Goal: Task Accomplishment & Management: Use online tool/utility

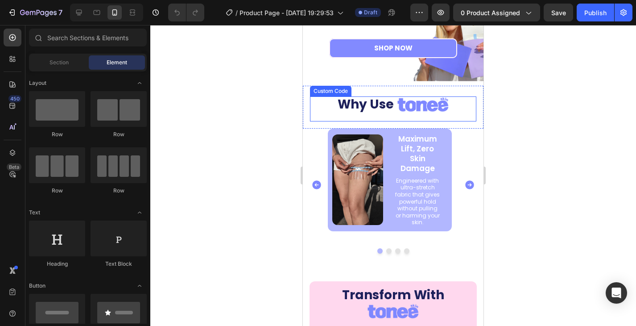
scroll to position [1561, 0]
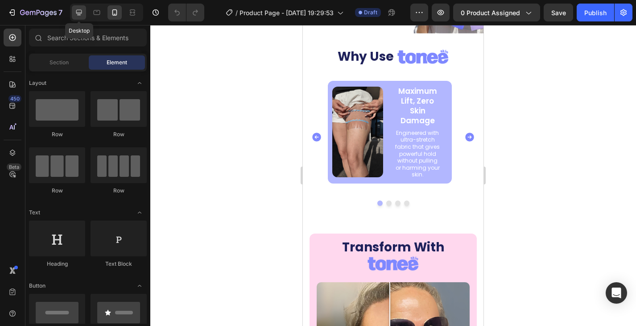
click at [78, 15] on icon at bounding box center [79, 13] width 6 height 6
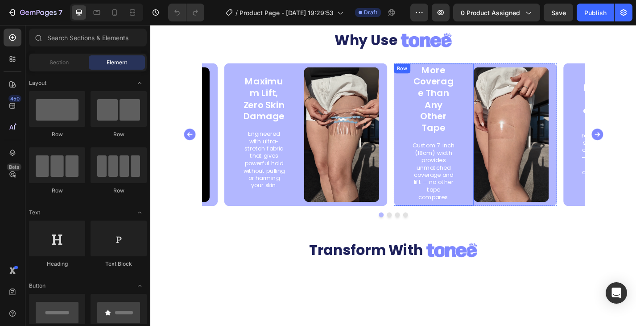
scroll to position [1472, 0]
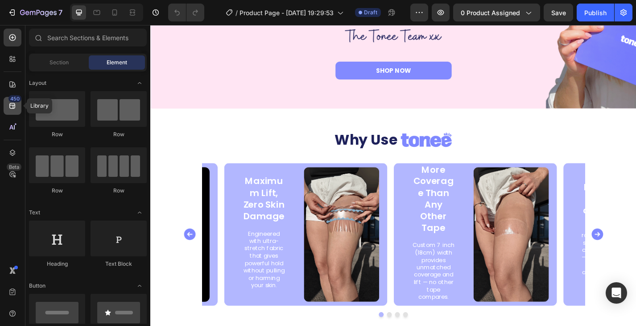
click at [17, 104] on div "450" at bounding box center [13, 106] width 18 height 18
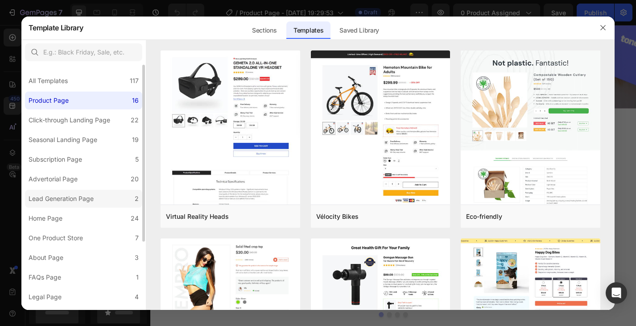
scroll to position [45, 0]
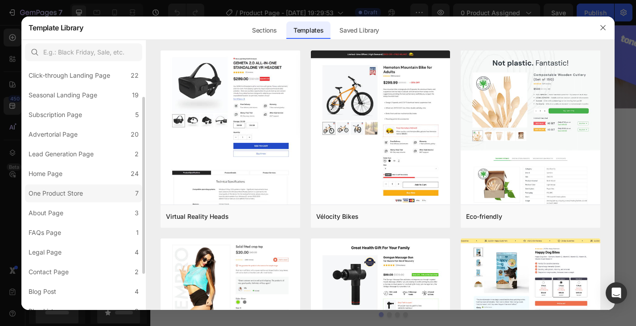
click at [76, 188] on div "One Product Store" at bounding box center [56, 193] width 54 height 11
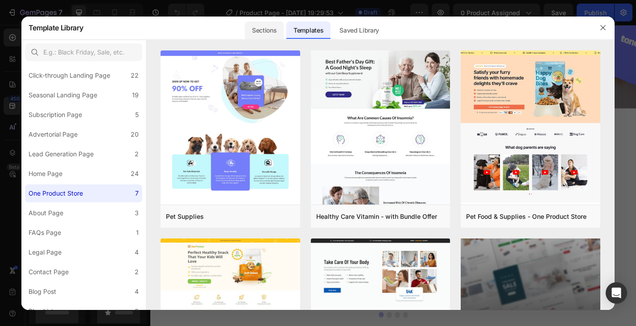
click at [0, 0] on div "Sections" at bounding box center [0, 0] width 0 height 0
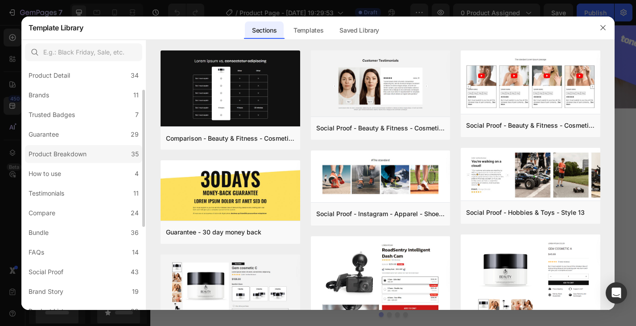
click at [80, 154] on div "Product Breakdown" at bounding box center [58, 154] width 58 height 11
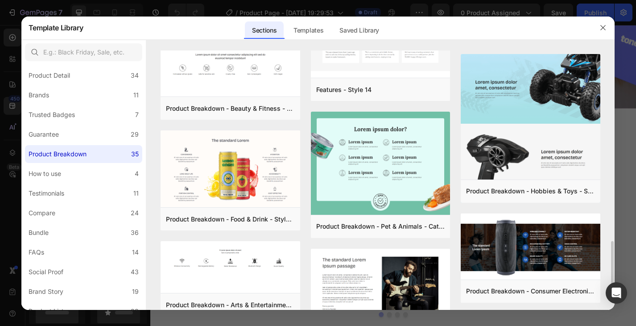
scroll to position [1050, 0]
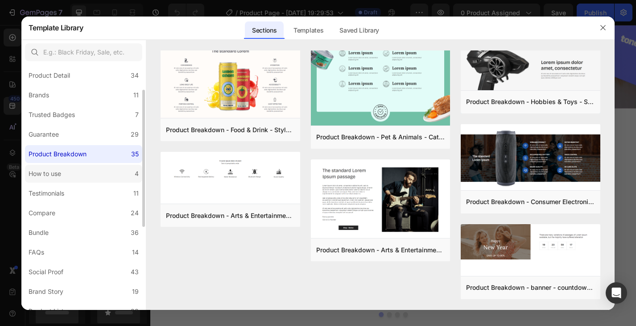
click at [75, 169] on label "How to use 4" at bounding box center [83, 174] width 117 height 18
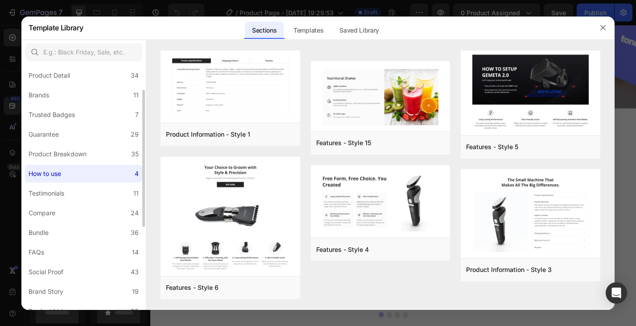
scroll to position [0, 0]
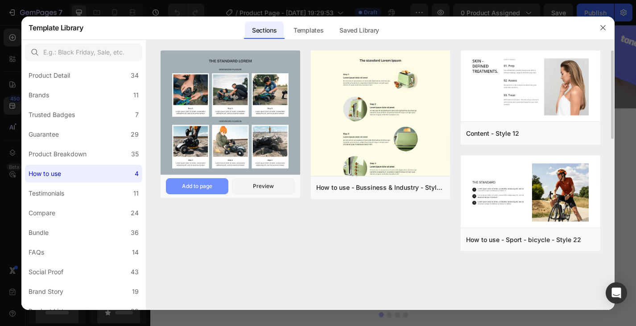
click at [203, 183] on div "Add to page" at bounding box center [197, 186] width 30 height 8
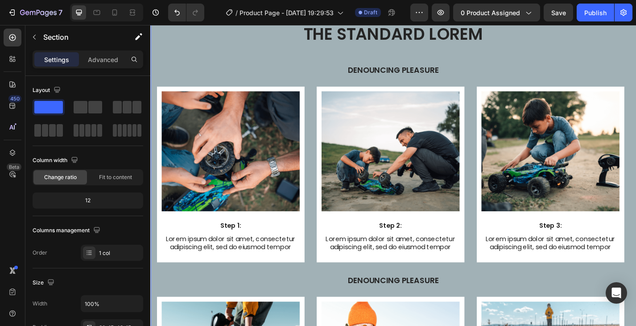
scroll to position [3041, 0]
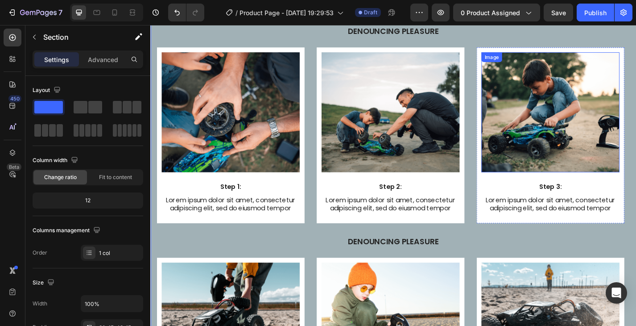
scroll to position [3353, 0]
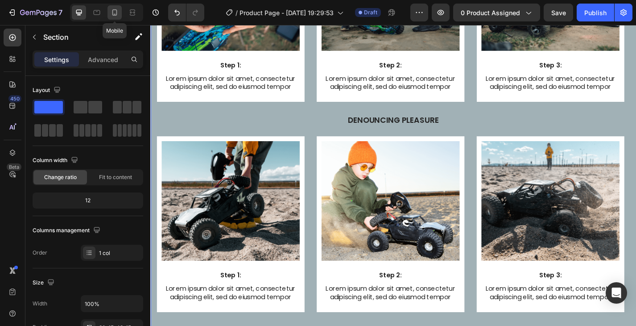
click at [114, 8] on icon at bounding box center [114, 12] width 9 height 9
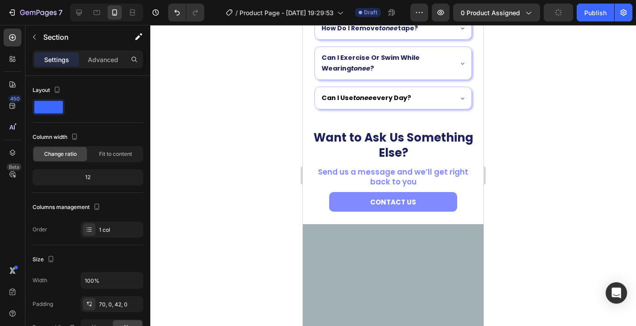
scroll to position [3577, 0]
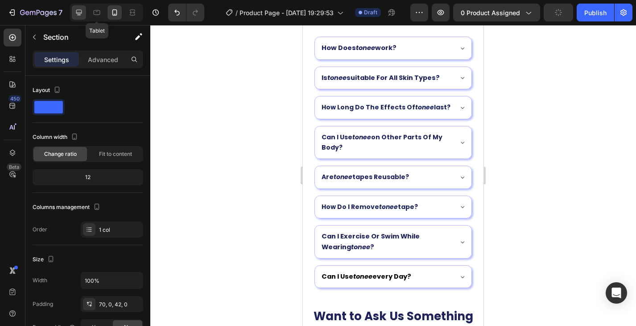
click at [81, 10] on icon at bounding box center [79, 13] width 6 height 6
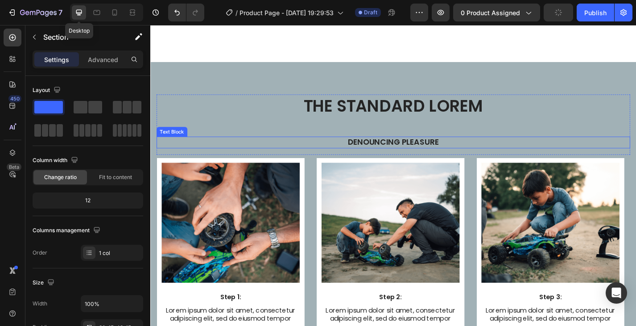
scroll to position [3107, 0]
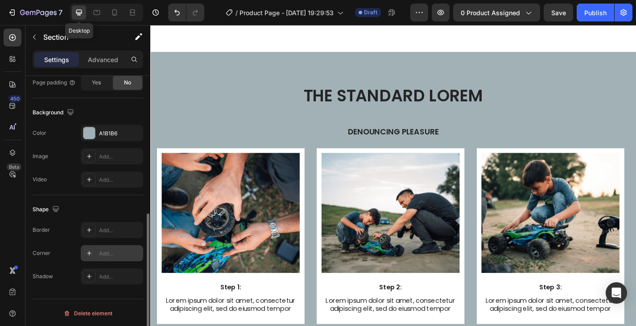
scroll to position [269, 0]
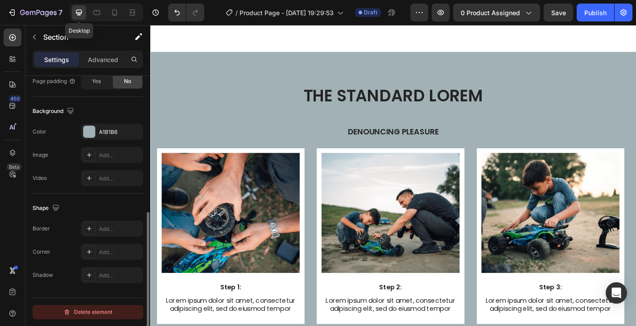
click at [119, 310] on button "Delete element" at bounding box center [88, 312] width 111 height 14
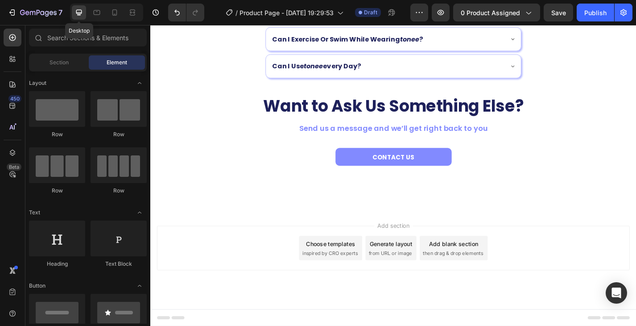
scroll to position [2935, 0]
click at [16, 107] on icon at bounding box center [12, 105] width 9 height 9
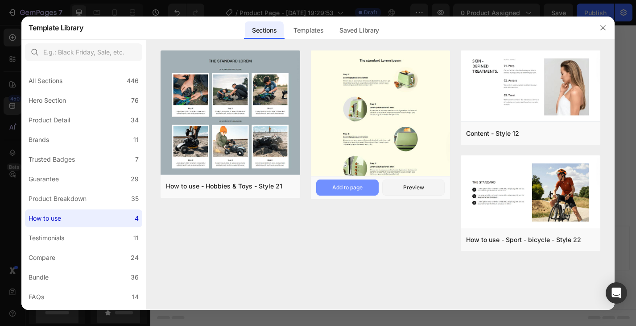
click at [359, 183] on div "Add to page" at bounding box center [347, 187] width 30 height 8
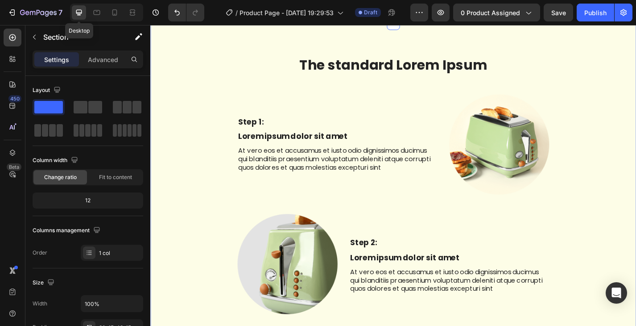
scroll to position [3049, 0]
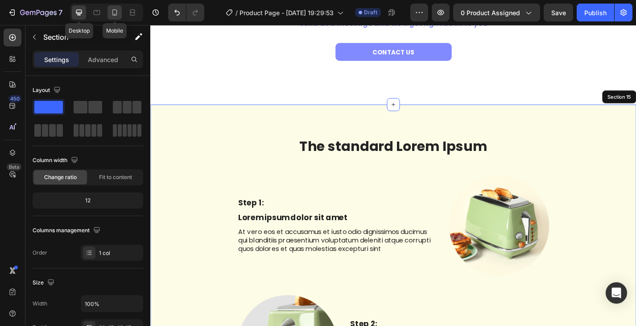
click at [114, 10] on icon at bounding box center [114, 12] width 9 height 9
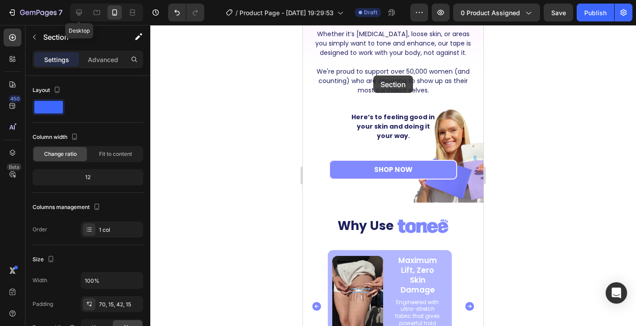
scroll to position [1377, 0]
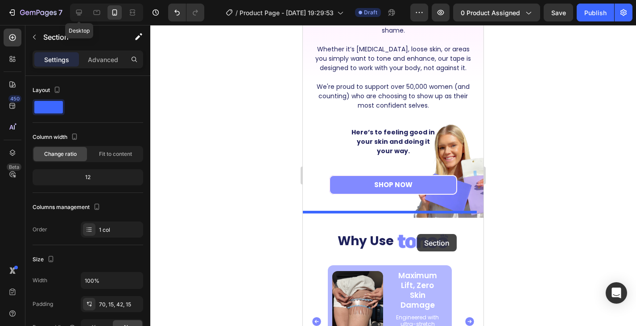
drag, startPoint x: 361, startPoint y: 102, endPoint x: 417, endPoint y: 234, distance: 143.5
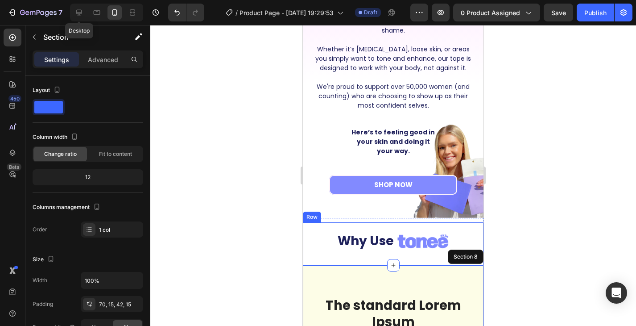
scroll to position [1466, 0]
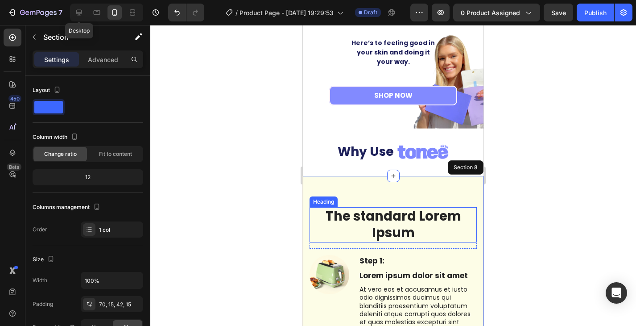
click at [412, 220] on h2 "The standard Lorem Ipsum" at bounding box center [393, 224] width 167 height 35
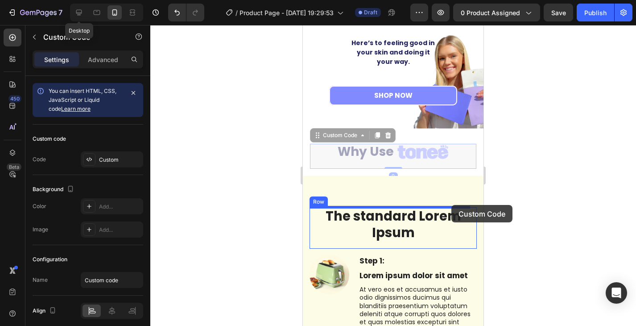
drag, startPoint x: 455, startPoint y: 188, endPoint x: 451, endPoint y: 205, distance: 17.4
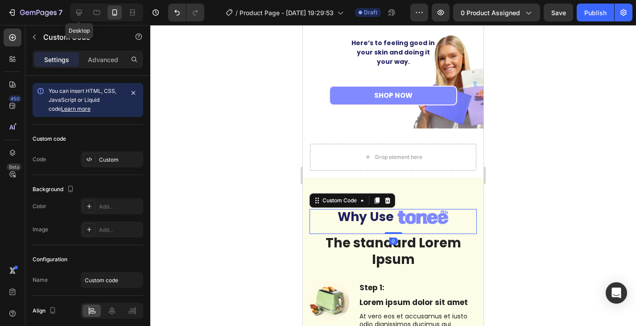
click at [442, 248] on h2 "The standard Lorem Ipsum" at bounding box center [393, 251] width 167 height 35
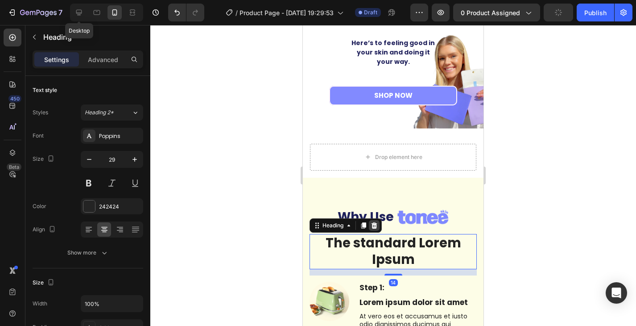
click at [375, 222] on icon at bounding box center [374, 225] width 6 height 6
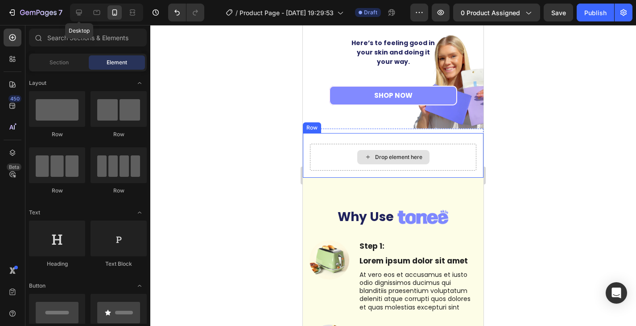
click at [466, 149] on div "Drop element here" at bounding box center [393, 157] width 166 height 27
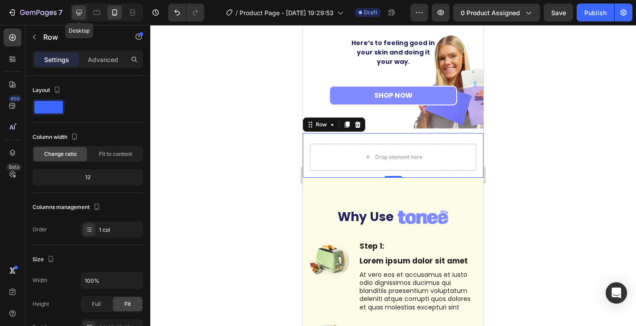
click at [81, 9] on icon at bounding box center [78, 12] width 9 height 9
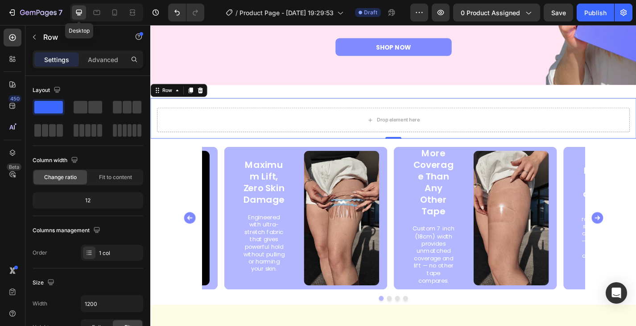
scroll to position [1547, 0]
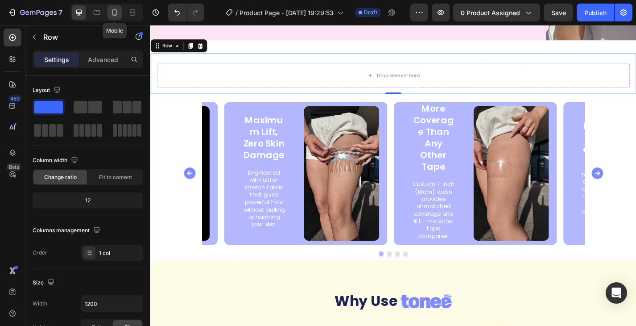
click at [117, 13] on icon at bounding box center [114, 12] width 9 height 9
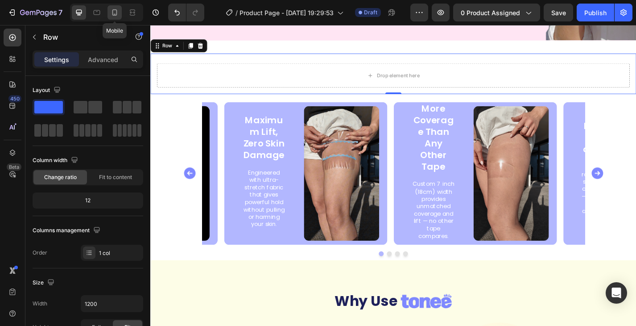
type input "100%"
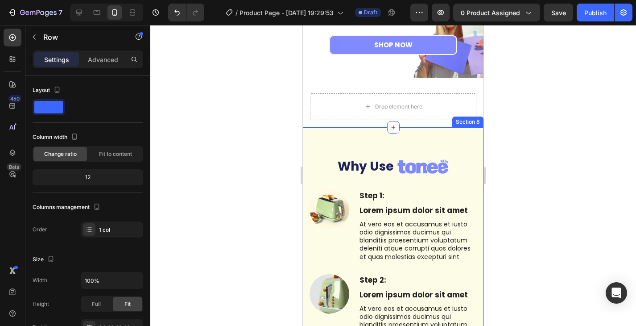
scroll to position [1505, 0]
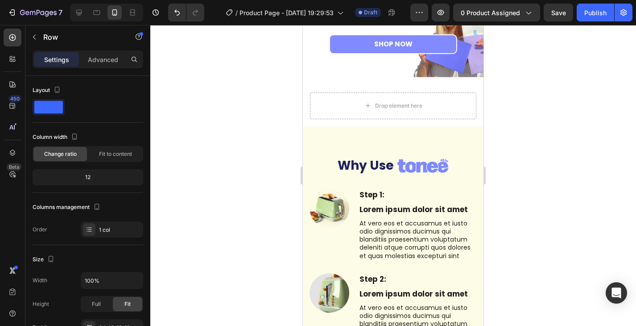
click at [476, 99] on div "Drop element here Row" at bounding box center [393, 104] width 181 height 45
click at [453, 83] on div "Drop element here Row" at bounding box center [393, 104] width 181 height 45
click at [429, 110] on div "Drop element here" at bounding box center [393, 105] width 166 height 27
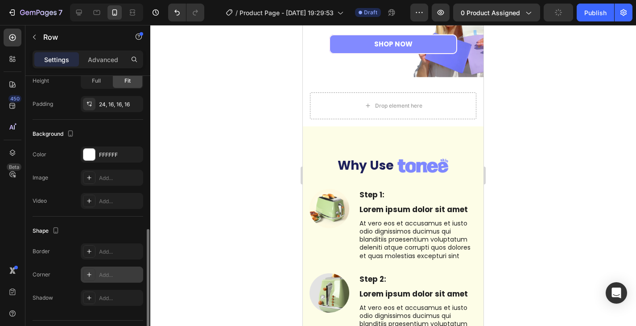
scroll to position [246, 0]
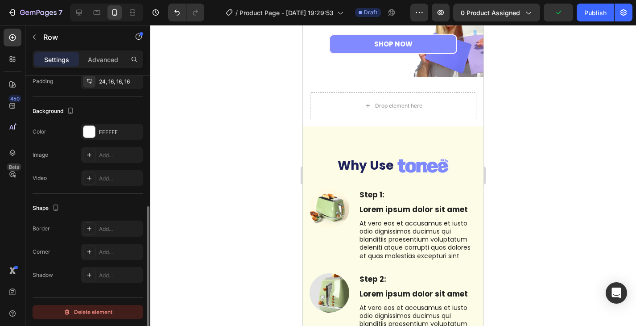
click at [81, 308] on div "Delete element" at bounding box center [87, 311] width 49 height 11
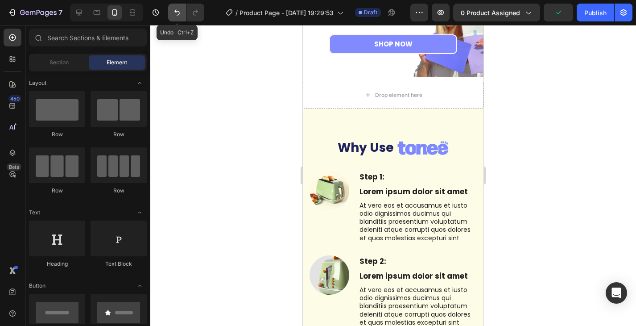
click at [176, 12] on icon "Undo/Redo" at bounding box center [177, 12] width 9 height 9
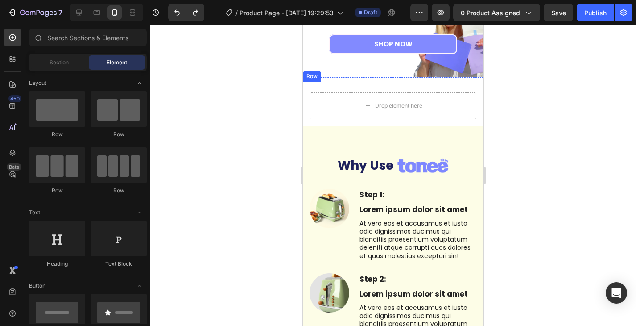
click at [396, 91] on div "Drop element here Row" at bounding box center [393, 104] width 181 height 45
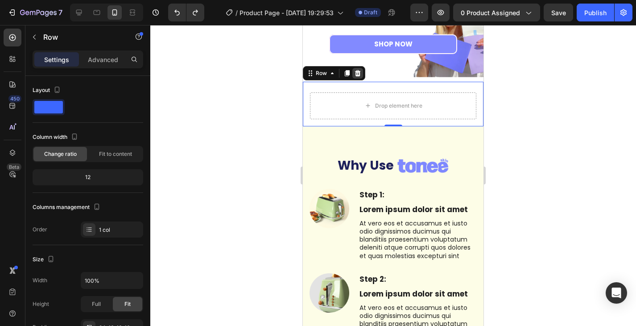
click at [359, 75] on icon at bounding box center [358, 73] width 6 height 6
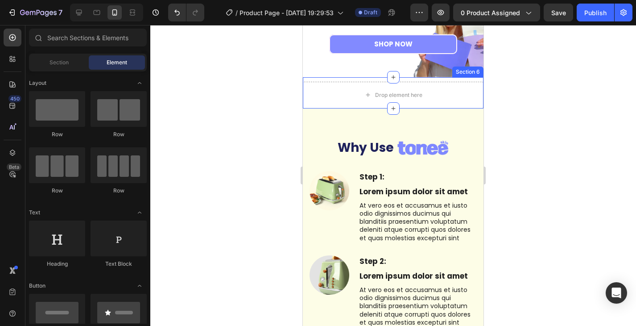
click at [423, 80] on div "Drop element here Section 6" at bounding box center [393, 92] width 181 height 31
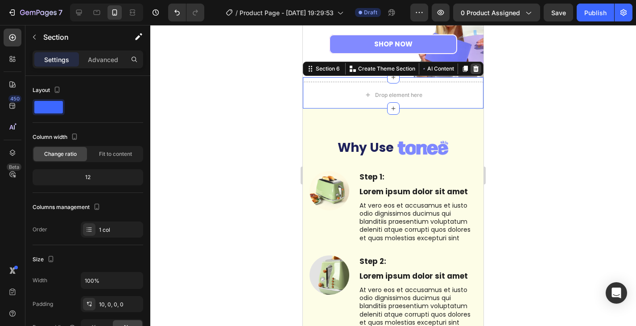
click at [472, 66] on icon at bounding box center [475, 68] width 7 height 7
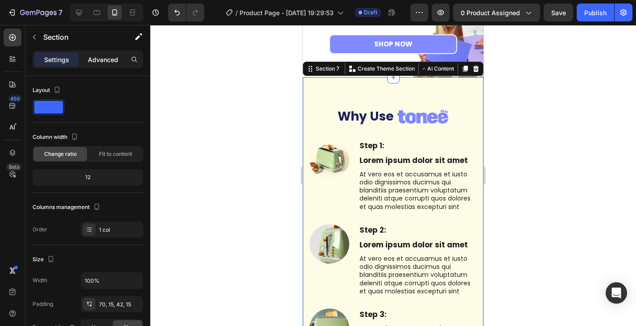
click at [105, 56] on p "Advanced" at bounding box center [103, 59] width 30 height 9
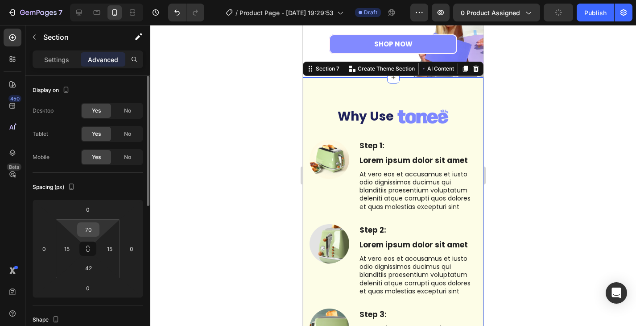
click at [88, 229] on input "70" at bounding box center [88, 229] width 18 height 13
type input "30"
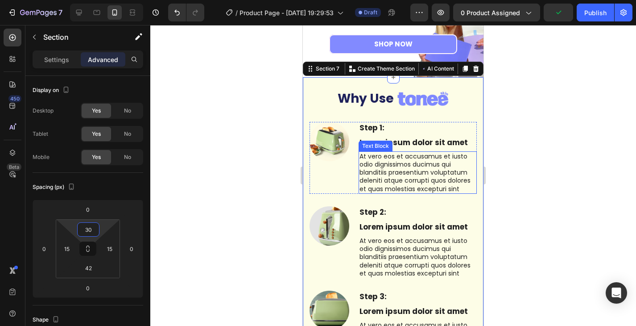
drag, startPoint x: 457, startPoint y: 191, endPoint x: 437, endPoint y: 157, distance: 40.0
click at [457, 191] on p "At vero eos et accusamus et iusto odio dignissimos ducimus qui blanditiis praes…" at bounding box center [417, 172] width 117 height 41
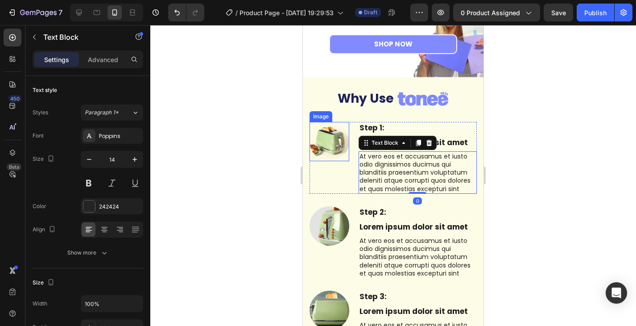
click at [334, 146] on img at bounding box center [330, 142] width 40 height 40
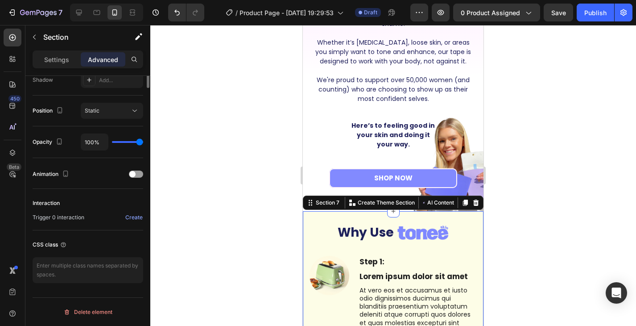
scroll to position [128, 0]
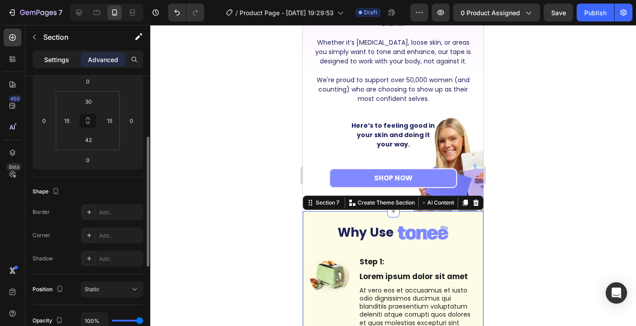
click at [56, 63] on p "Settings" at bounding box center [56, 59] width 25 height 9
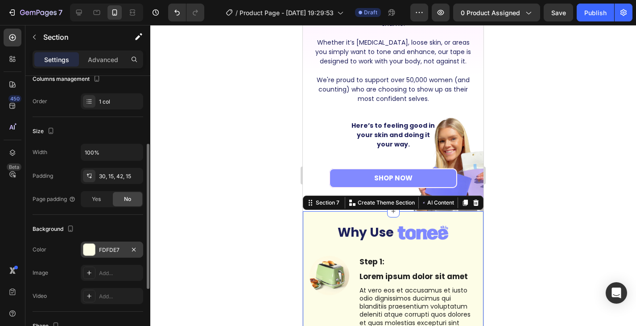
click at [99, 244] on div "FDFDE7" at bounding box center [112, 249] width 62 height 16
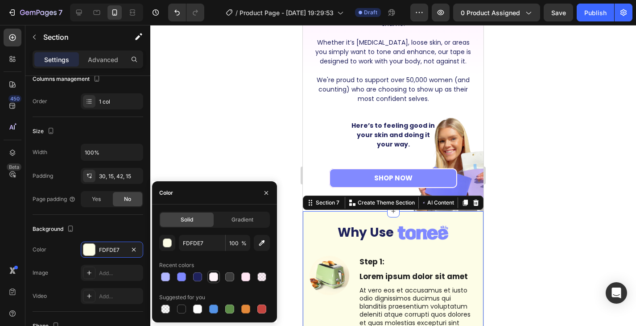
click at [210, 274] on div at bounding box center [213, 276] width 9 height 9
type input "FFF4FA"
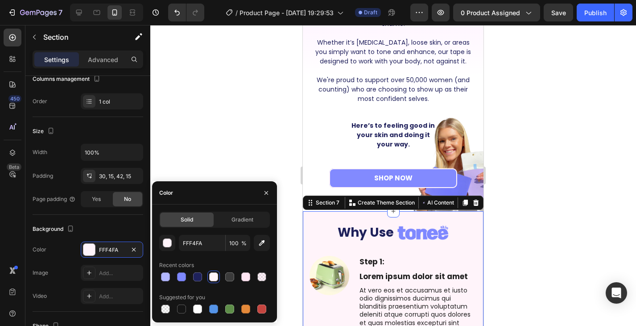
click at [198, 154] on div at bounding box center [393, 175] width 486 height 301
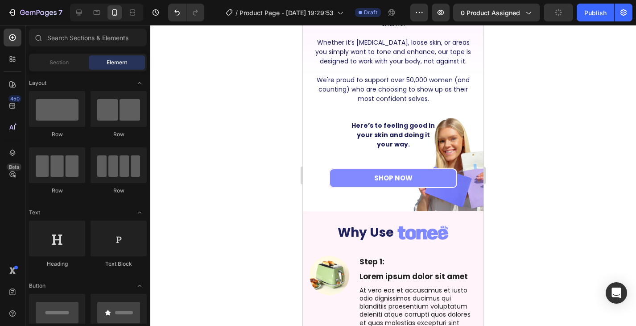
click at [198, 154] on div at bounding box center [393, 175] width 486 height 301
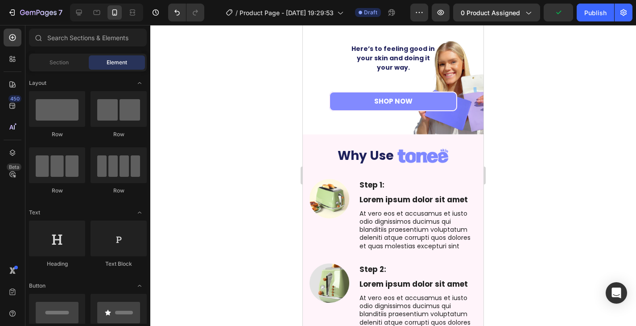
scroll to position [1462, 0]
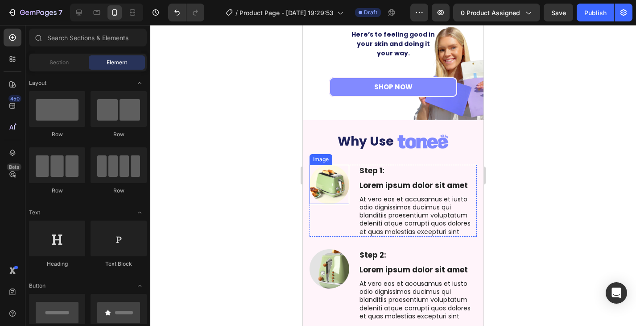
click at [325, 190] on img at bounding box center [330, 185] width 40 height 40
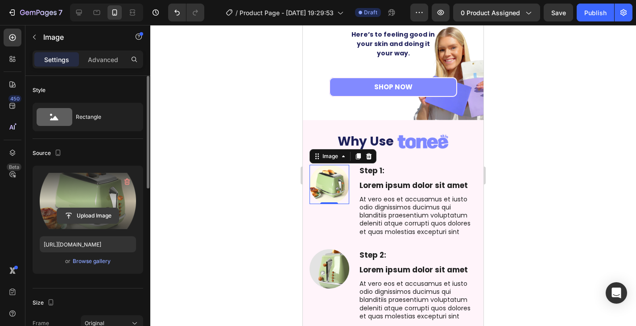
click at [96, 214] on input "file" at bounding box center [88, 215] width 62 height 15
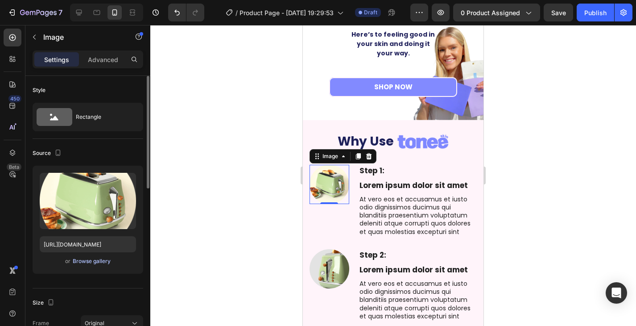
click at [99, 260] on div "Browse gallery" at bounding box center [92, 261] width 38 height 8
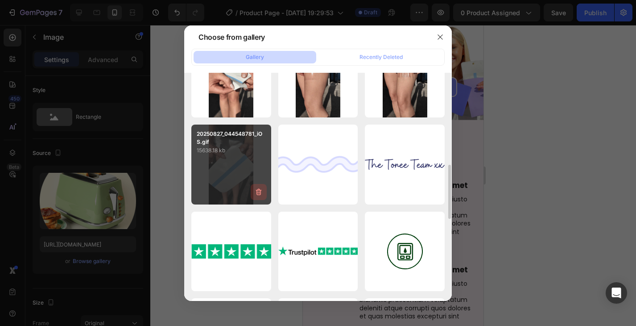
scroll to position [345, 0]
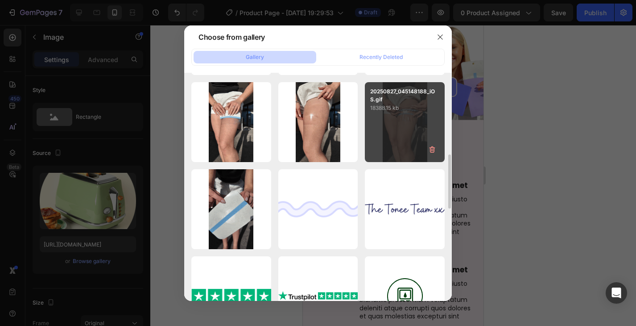
click at [407, 125] on div "20250827_045148188_iOS.gif 18388.15 kb" at bounding box center [405, 122] width 80 height 80
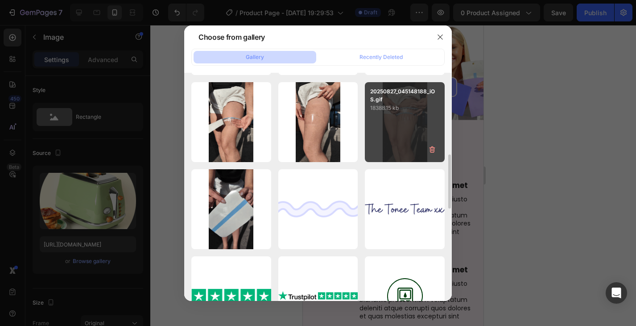
type input "https://cdn.shopify.com/s/files/1/0829/2152/1432/files/gempages_575604451990045…"
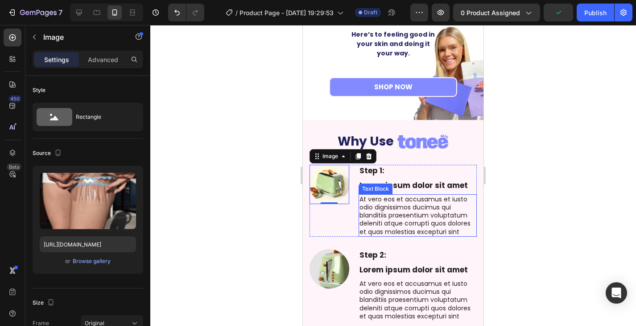
click at [378, 208] on p "At vero eos et accusamus et iusto odio dignissimos ducimus qui blanditiis praes…" at bounding box center [417, 215] width 117 height 41
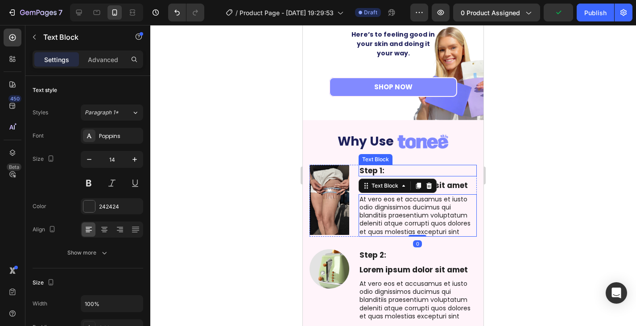
click at [441, 171] on p "Step 1:" at bounding box center [417, 170] width 117 height 10
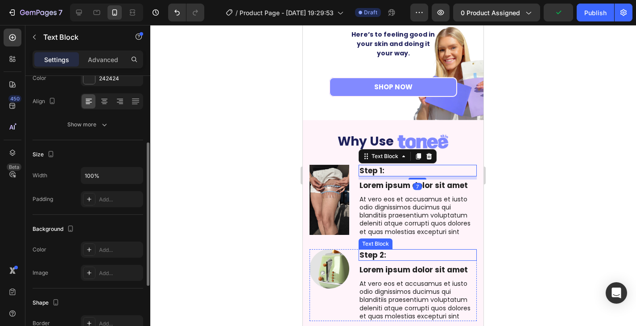
scroll to position [1506, 0]
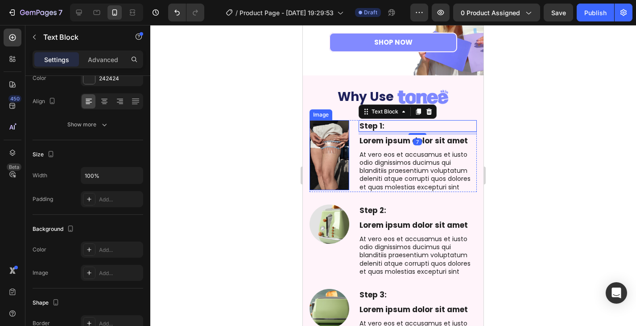
click at [335, 171] on img at bounding box center [330, 155] width 40 height 70
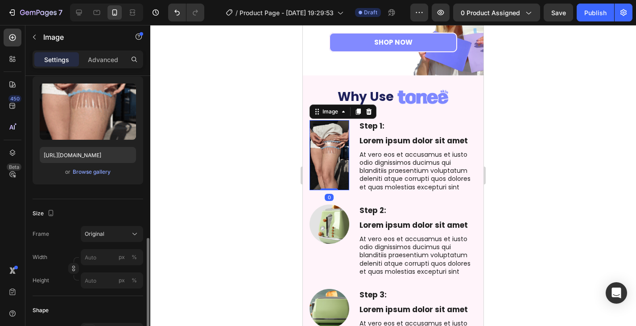
scroll to position [178, 0]
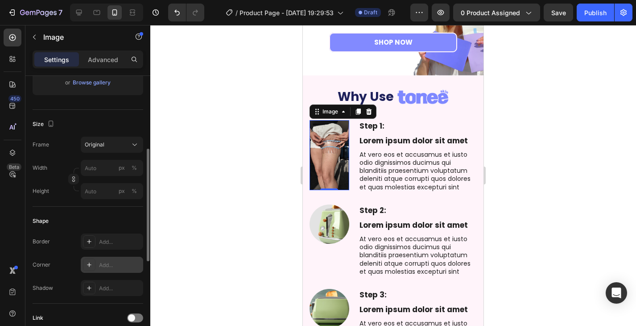
click at [111, 258] on div "Add..." at bounding box center [112, 264] width 62 height 16
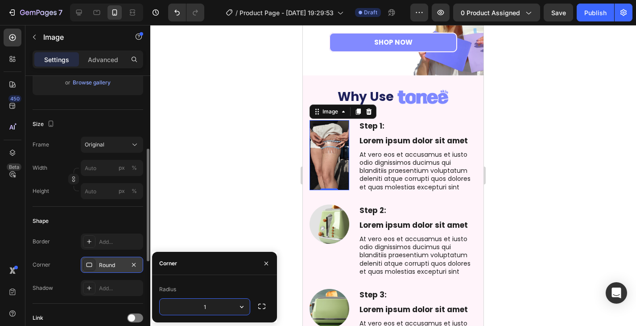
type input "12"
click at [177, 175] on div at bounding box center [393, 175] width 486 height 301
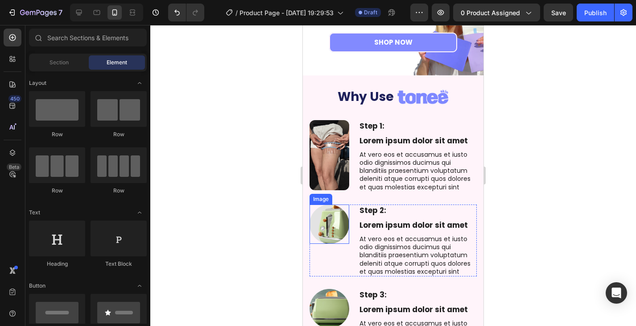
click at [334, 225] on img at bounding box center [330, 224] width 40 height 40
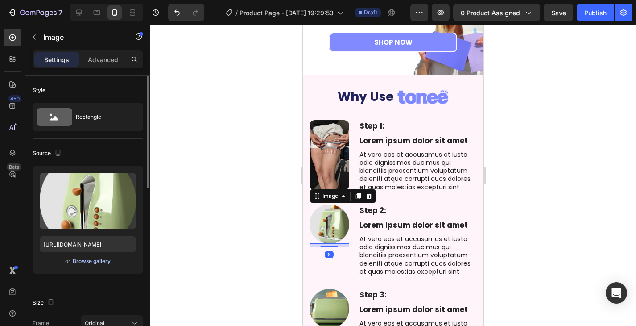
click at [98, 260] on div "Browse gallery" at bounding box center [92, 261] width 38 height 8
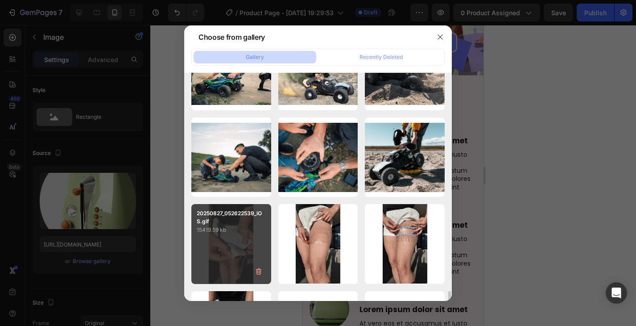
scroll to position [357, 0]
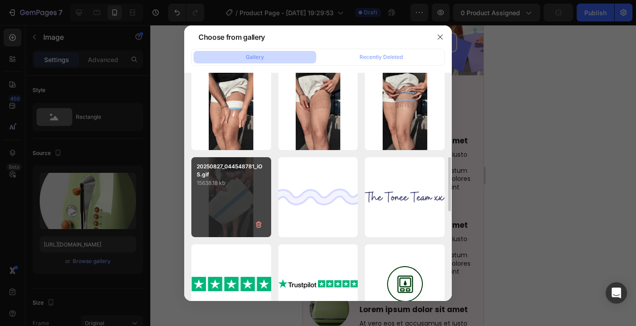
click at [245, 176] on p "20250827_044548781_iOS.gif" at bounding box center [231, 170] width 69 height 16
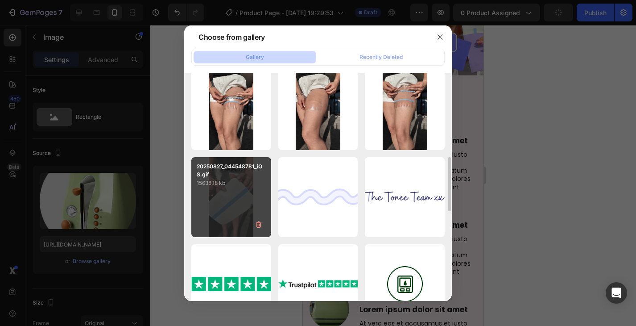
type input "https://cdn.shopify.com/s/files/1/0829/2152/1432/files/gempages_575604451990045…"
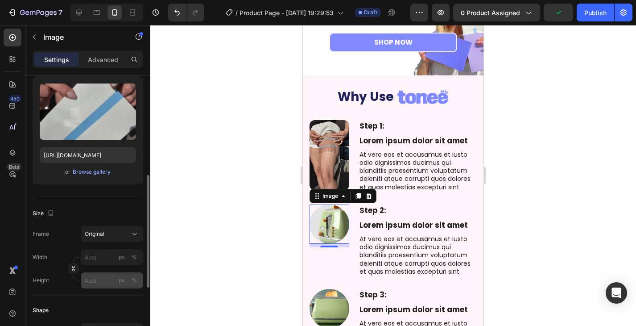
scroll to position [178, 0]
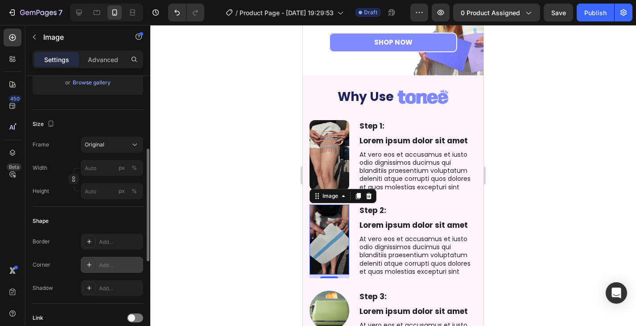
click at [112, 263] on div "Add..." at bounding box center [120, 265] width 42 height 8
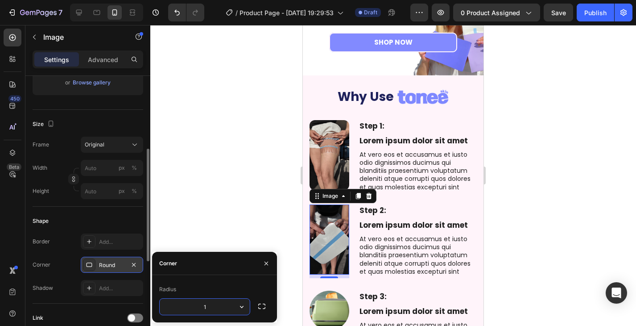
type input "12"
click at [190, 194] on div at bounding box center [393, 175] width 486 height 301
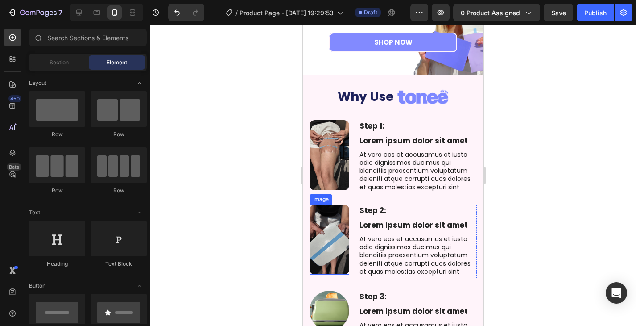
scroll to position [1596, 0]
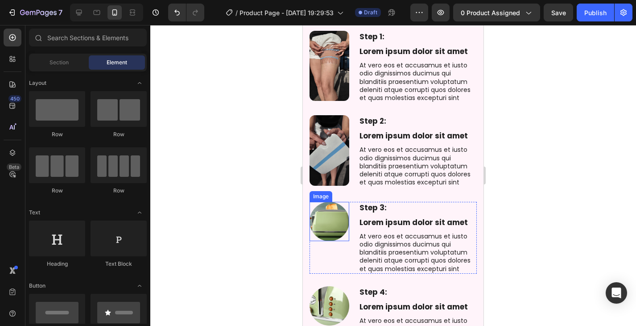
click at [331, 221] on img at bounding box center [330, 222] width 40 height 40
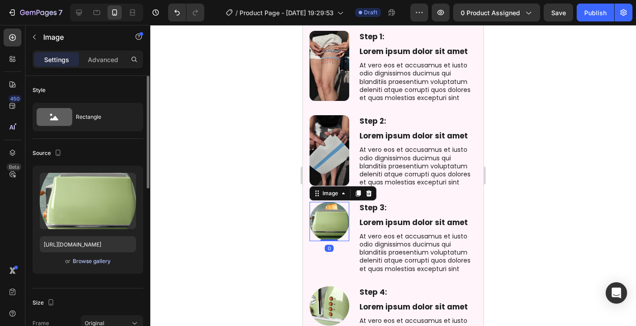
click at [85, 262] on div "Browse gallery" at bounding box center [92, 261] width 38 height 8
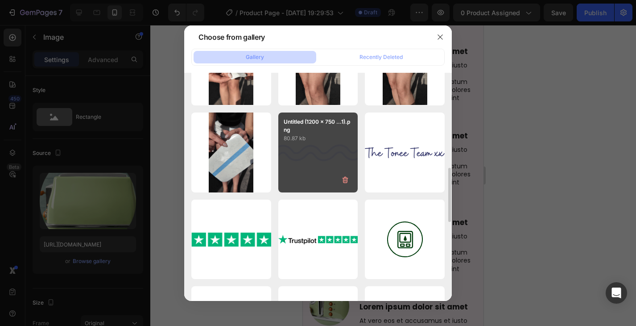
scroll to position [312, 0]
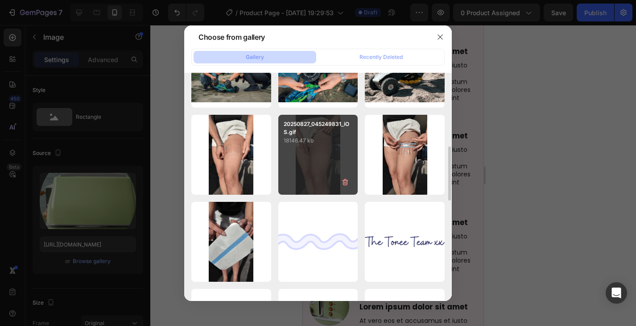
click at [318, 152] on div "20250827_045249831_iOS.gif 18146.47 kb" at bounding box center [318, 155] width 80 height 80
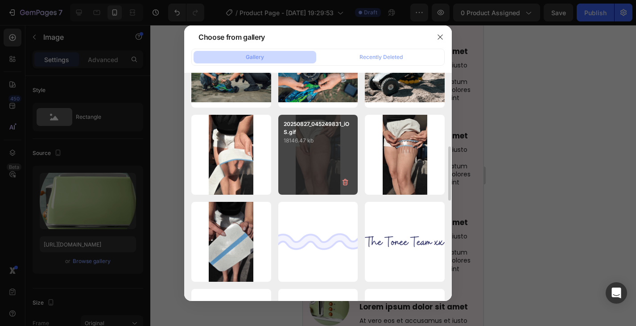
type input "https://cdn.shopify.com/s/files/1/0829/2152/1432/files/gempages_575604451990045…"
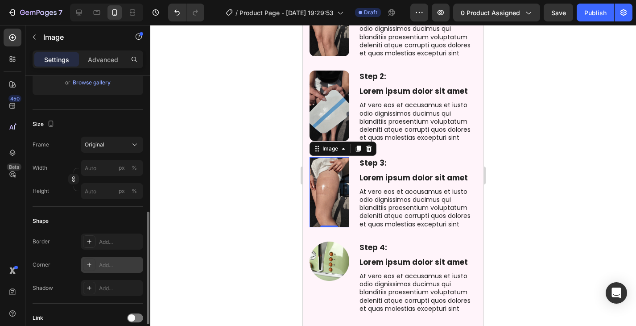
scroll to position [223, 0]
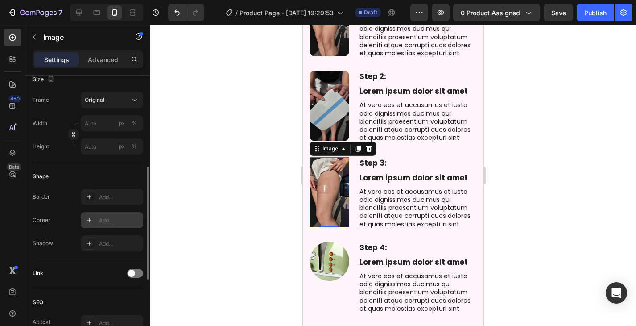
click at [113, 220] on div "Add..." at bounding box center [120, 220] width 42 height 8
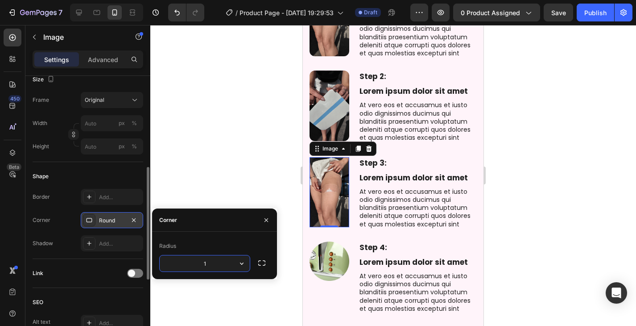
type input "12"
click at [169, 159] on div at bounding box center [393, 175] width 486 height 301
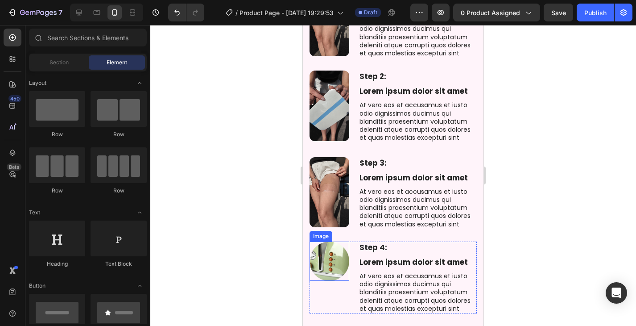
click at [333, 252] on img at bounding box center [330, 261] width 40 height 40
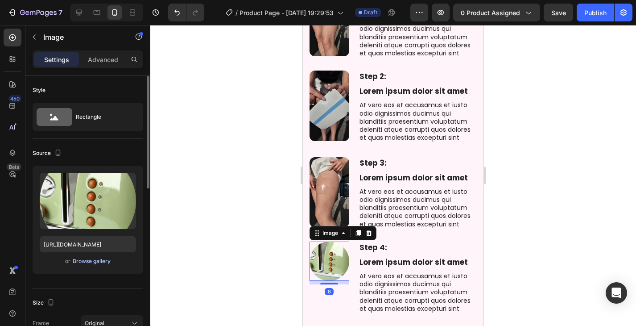
click at [85, 259] on div "Browse gallery" at bounding box center [92, 261] width 38 height 8
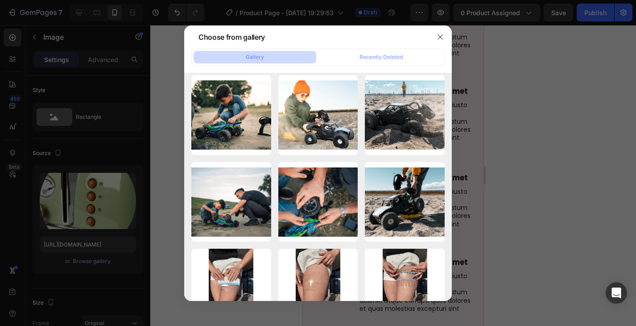
scroll to position [357, 0]
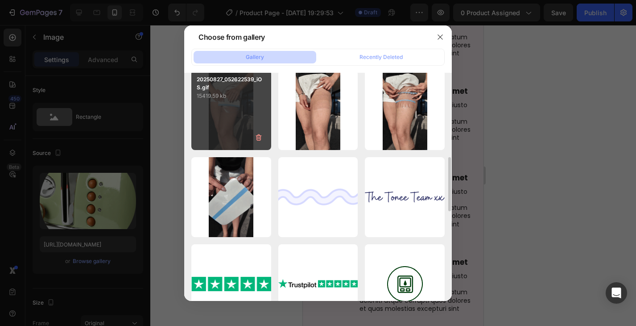
click at [237, 127] on div "20250827_052622539_iOS.gif 15419.59 kb" at bounding box center [231, 110] width 80 height 80
type input "https://cdn.shopify.com/s/files/1/0829/2152/1432/files/gempages_575604451990045…"
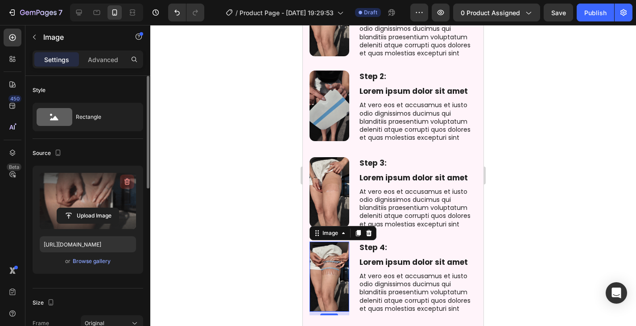
click at [127, 181] on icon "button" at bounding box center [127, 181] width 9 height 9
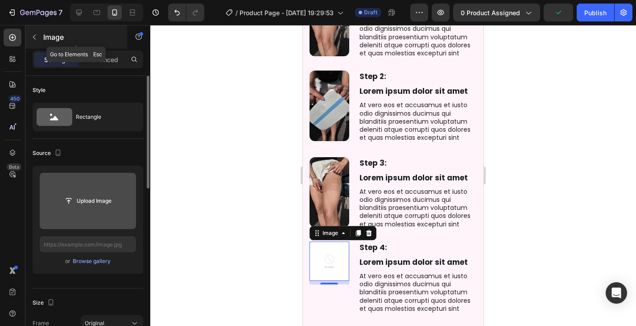
click at [33, 34] on icon "button" at bounding box center [34, 36] width 7 height 7
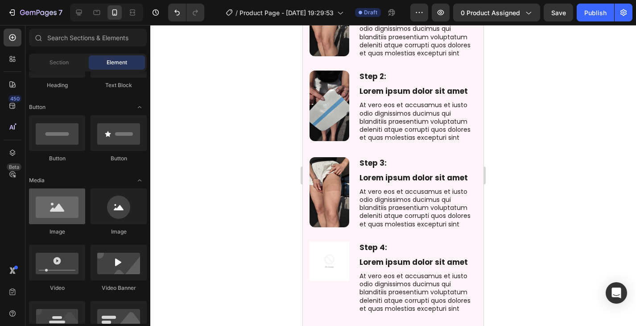
scroll to position [223, 0]
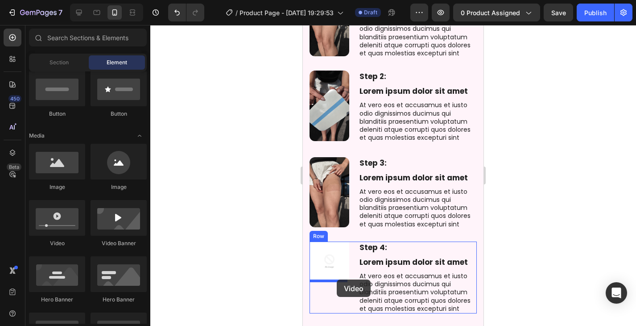
drag, startPoint x: 436, startPoint y: 236, endPoint x: 337, endPoint y: 279, distance: 108.0
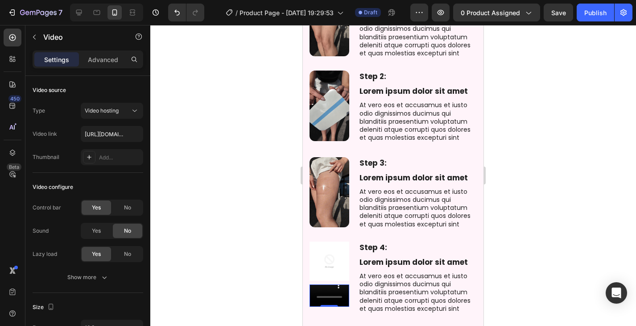
click at [336, 248] on img at bounding box center [330, 261] width 40 height 40
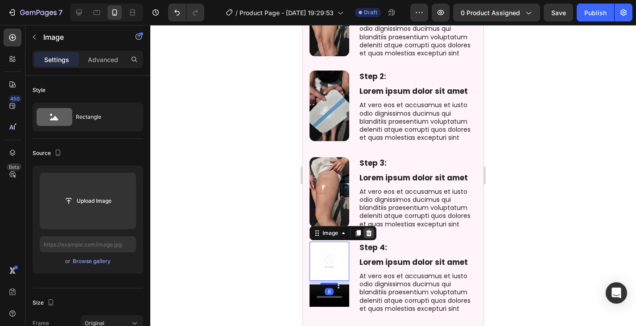
click at [368, 230] on icon at bounding box center [369, 233] width 6 height 6
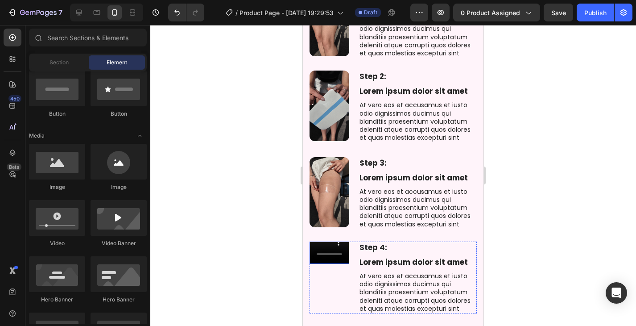
click at [248, 228] on div at bounding box center [393, 175] width 486 height 301
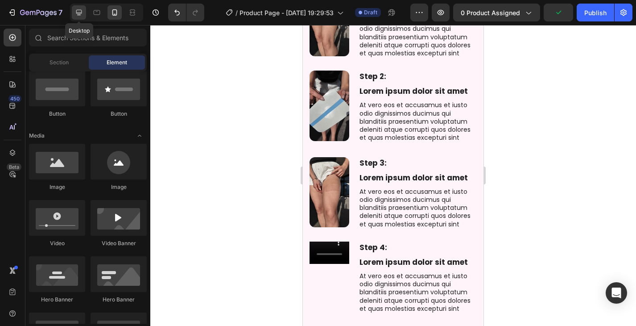
click at [76, 12] on icon at bounding box center [79, 13] width 6 height 6
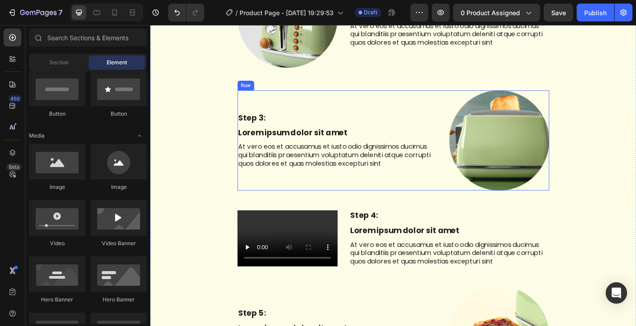
scroll to position [2086, 0]
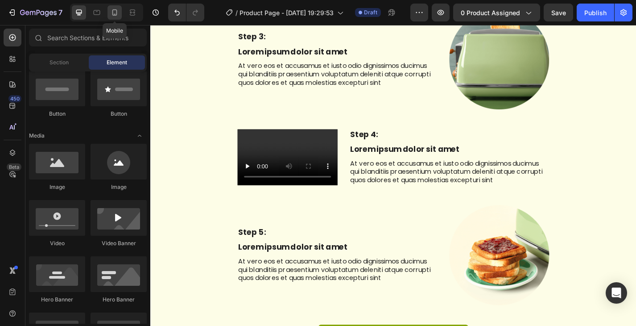
click at [116, 15] on icon at bounding box center [114, 12] width 9 height 9
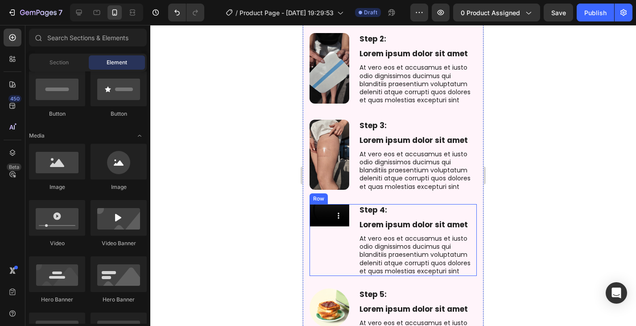
scroll to position [1685, 0]
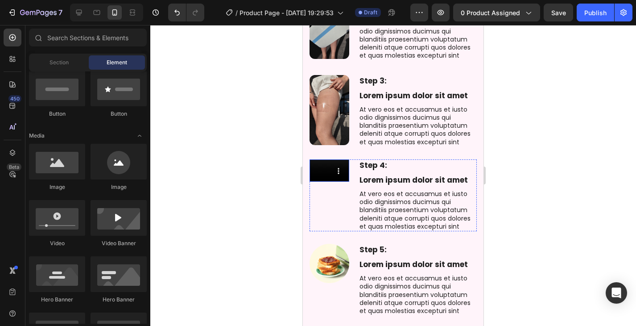
click at [335, 159] on video at bounding box center [330, 170] width 40 height 22
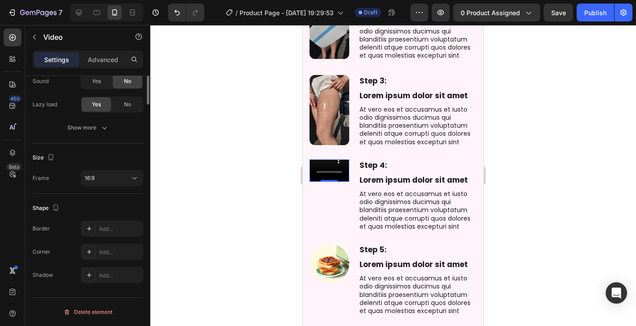
scroll to position [0, 0]
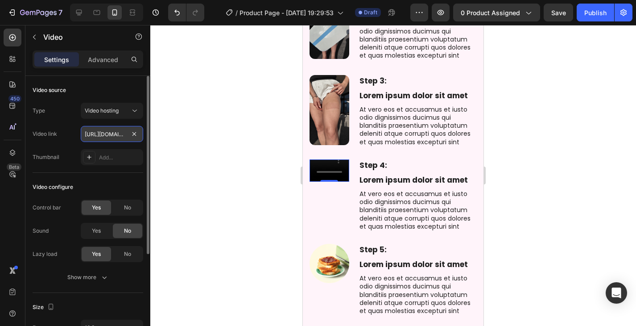
click at [107, 130] on input "https://cdn.shopify.com/videos/c/o/v/2cd3deb506b54b009063f7270ab5cf2e.mp4" at bounding box center [112, 134] width 62 height 16
type input "V"
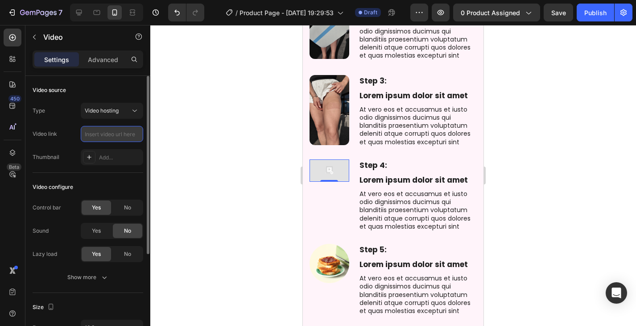
paste input "https://cdn.shopify.com/videos/c/o/v/811feb5f37ee423cb9a15a52932ac2ce.mov"
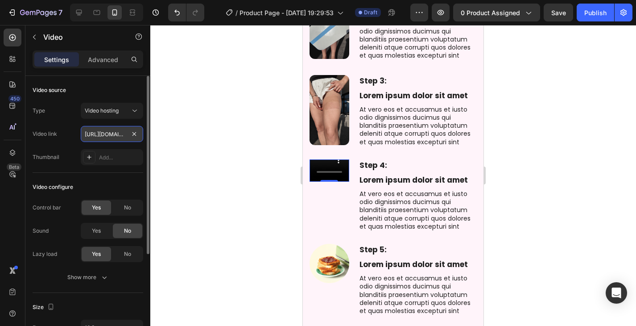
scroll to position [0, 164]
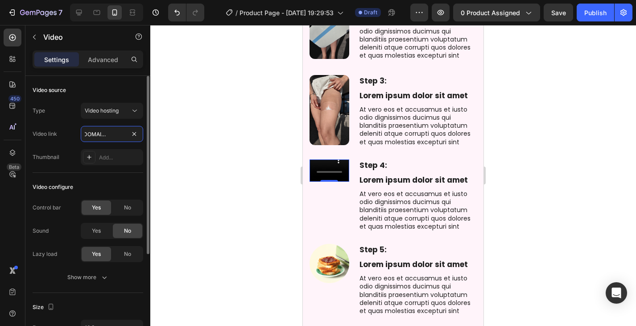
type input "https://cdn.shopify.com/videos/c/o/v/811feb5f37ee423cb9a15a52932ac2ce.mov"
click at [121, 177] on div "Video configure Control bar Yes No Sound Yes No Lazy load Yes No Show more" at bounding box center [88, 233] width 111 height 120
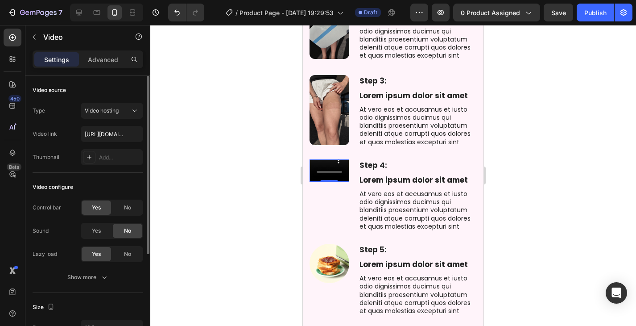
scroll to position [89, 0]
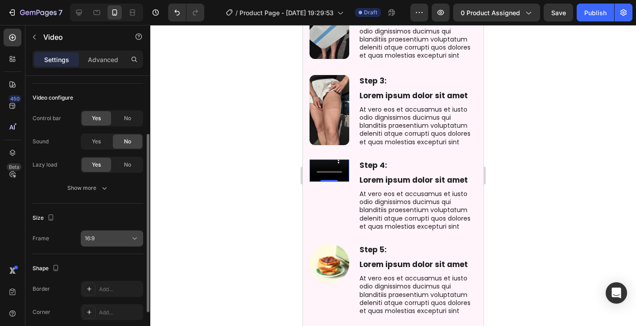
click at [122, 231] on button "16:9" at bounding box center [112, 238] width 62 height 16
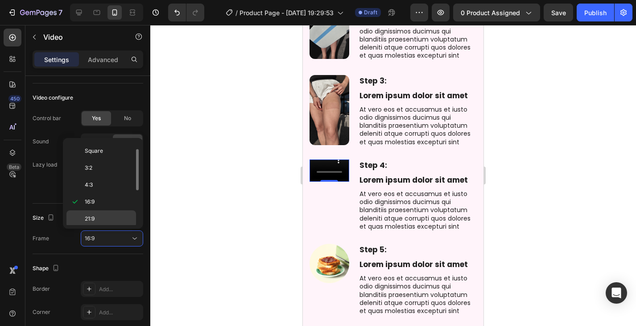
scroll to position [86, 0]
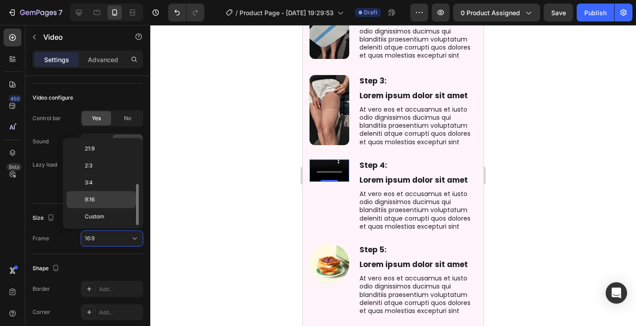
click at [106, 199] on p "9:16" at bounding box center [108, 199] width 47 height 8
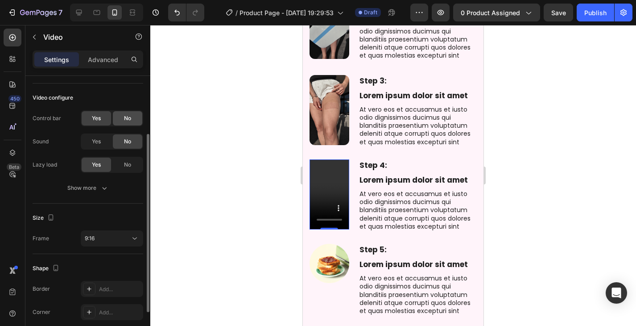
click at [127, 118] on span "No" at bounding box center [127, 118] width 7 height 8
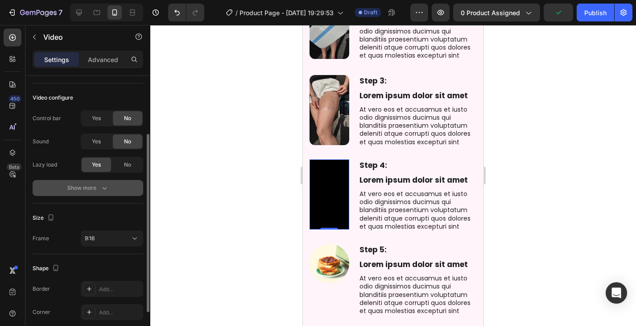
click at [96, 186] on div "Show more" at bounding box center [87, 187] width 41 height 9
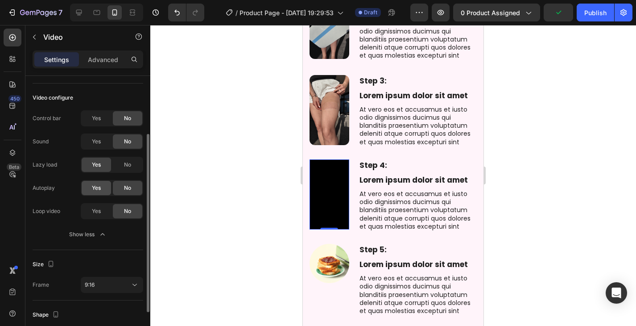
click at [91, 186] on div "Yes" at bounding box center [96, 188] width 29 height 14
click at [103, 214] on div "Yes" at bounding box center [96, 211] width 29 height 14
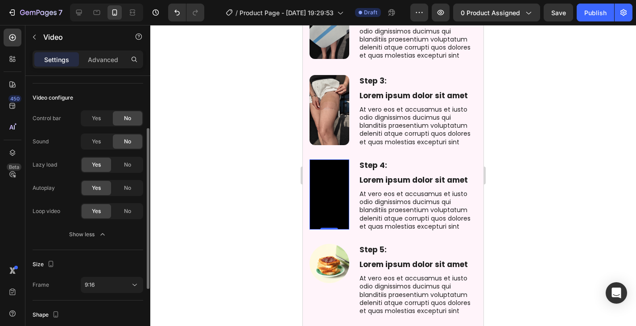
scroll to position [196, 0]
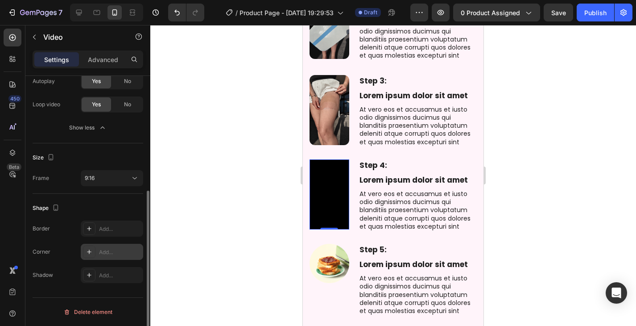
click at [119, 251] on div "Add..." at bounding box center [120, 252] width 42 height 8
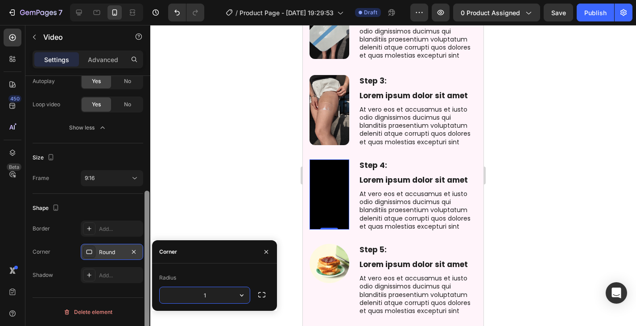
type input "12"
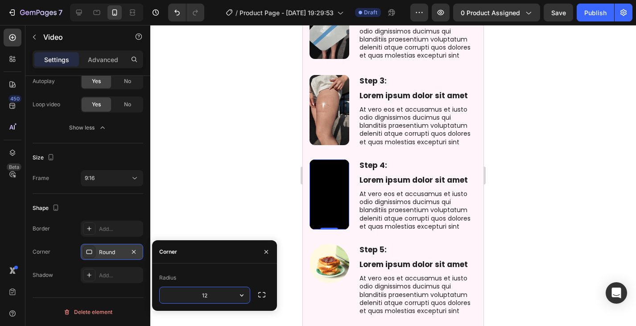
click at [206, 189] on div at bounding box center [393, 175] width 486 height 301
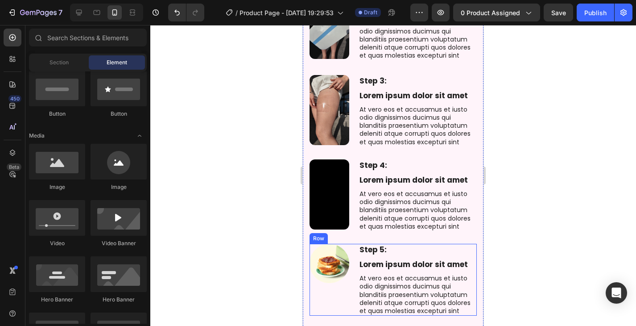
click at [331, 305] on div "Image" at bounding box center [330, 280] width 40 height 72
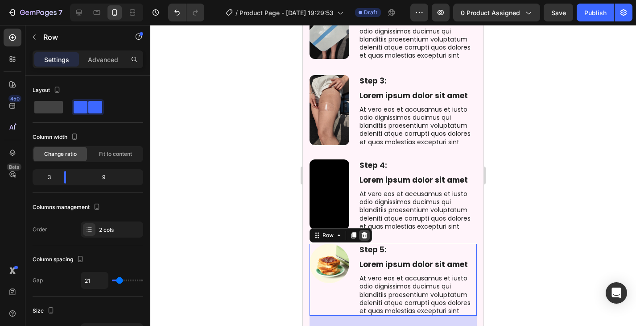
click at [364, 233] on icon at bounding box center [365, 235] width 6 height 6
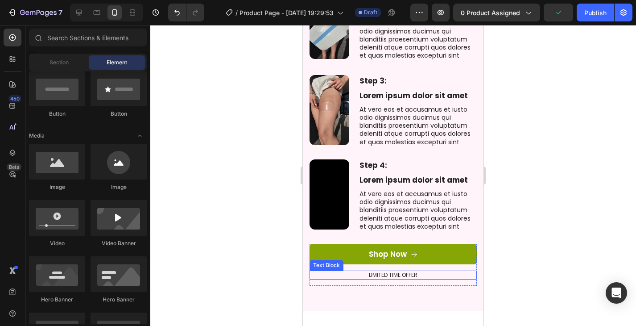
click at [430, 271] on p "LIMITED TIME OFFER" at bounding box center [392, 274] width 165 height 7
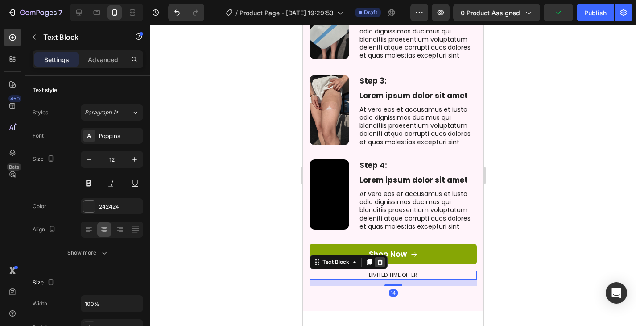
click at [380, 260] on icon at bounding box center [380, 262] width 6 height 6
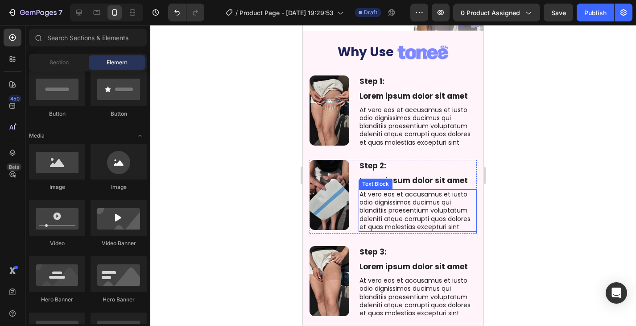
scroll to position [1373, 0]
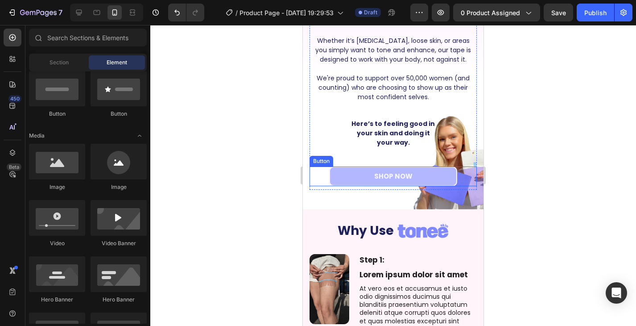
click at [449, 177] on button "SHOP NOW" at bounding box center [393, 176] width 128 height 20
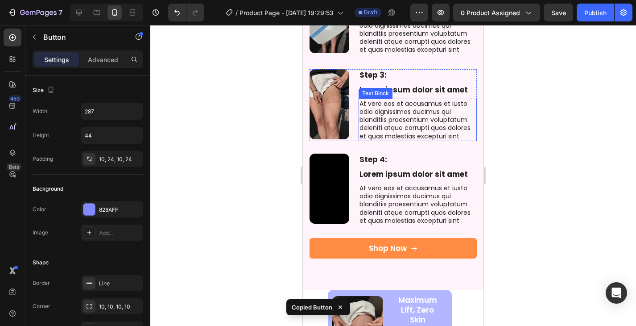
scroll to position [1729, 0]
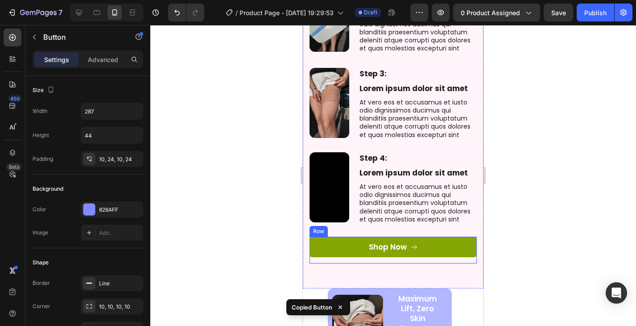
click at [450, 256] on div "Shop Now Button" at bounding box center [393, 249] width 167 height 27
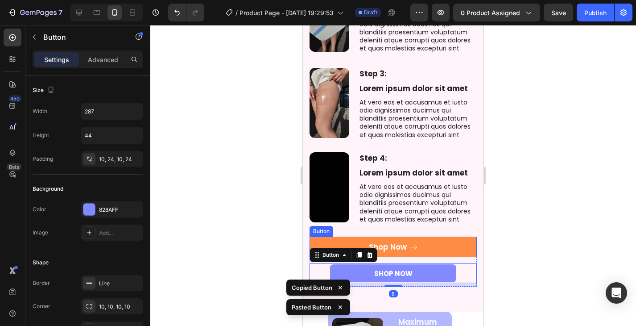
click at [458, 239] on button "Shop Now" at bounding box center [393, 246] width 167 height 21
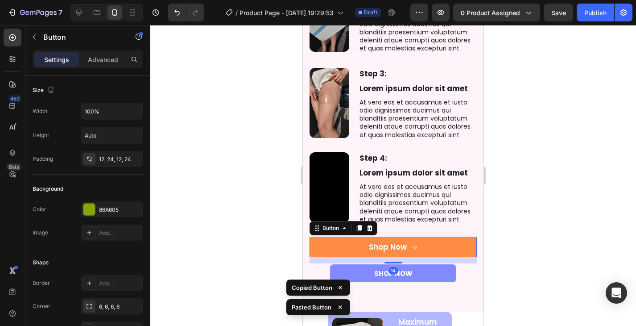
scroll to position [196, 0]
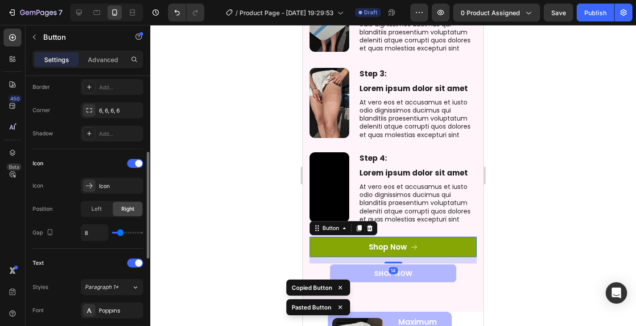
click at [371, 227] on icon at bounding box center [369, 227] width 7 height 7
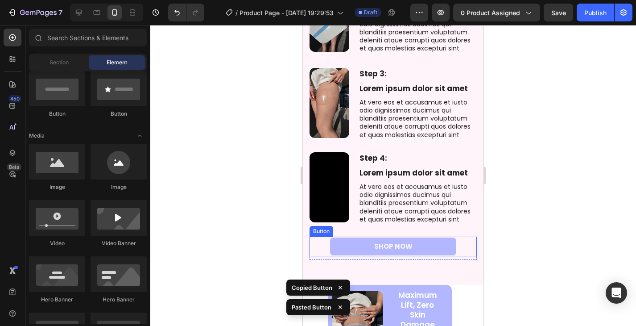
click at [452, 242] on button "SHOP NOW" at bounding box center [393, 246] width 128 height 20
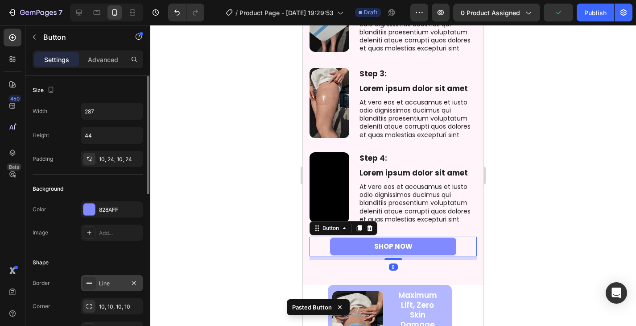
click at [108, 283] on div "Line" at bounding box center [112, 283] width 26 height 8
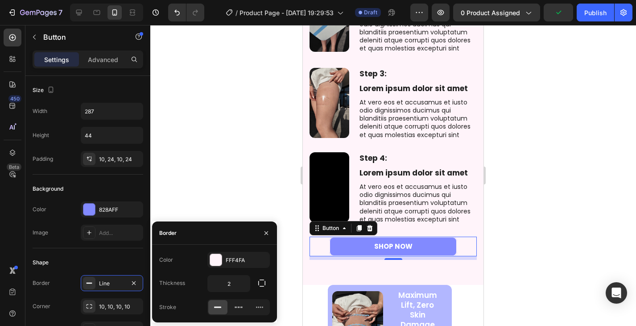
click at [223, 251] on div "Color FFF4FA Thickness 2 Stroke" at bounding box center [214, 283] width 125 height 78
click at [228, 260] on div "FFF4FA" at bounding box center [239, 260] width 26 height 8
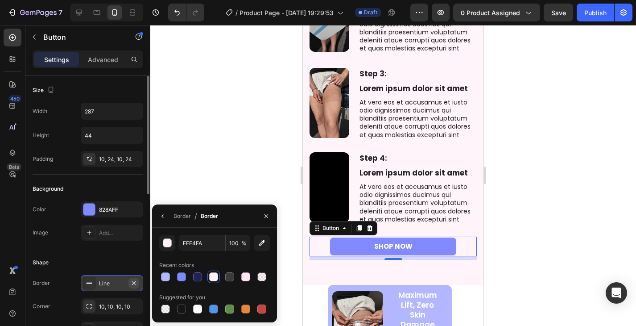
click at [135, 281] on icon "button" at bounding box center [133, 282] width 7 height 7
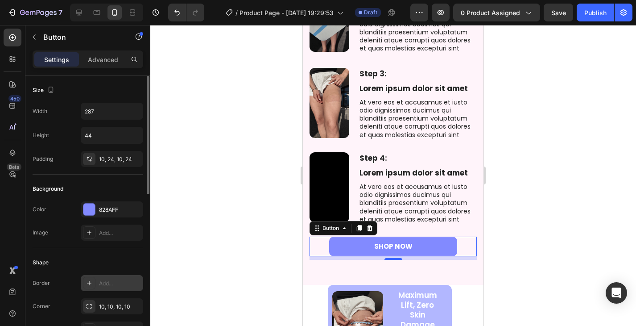
click at [285, 195] on div at bounding box center [393, 175] width 486 height 301
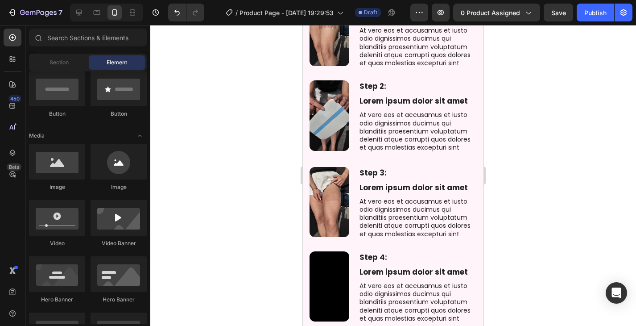
scroll to position [1634, 0]
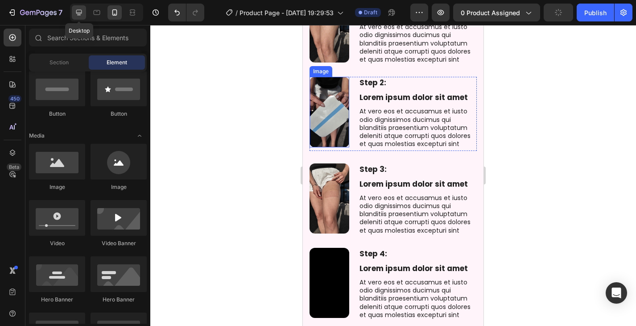
click at [73, 10] on div at bounding box center [79, 12] width 14 height 14
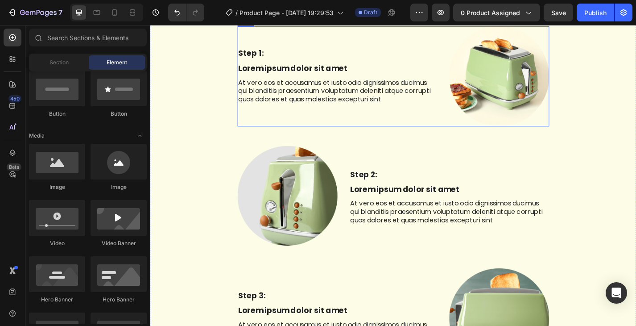
scroll to position [1723, 0]
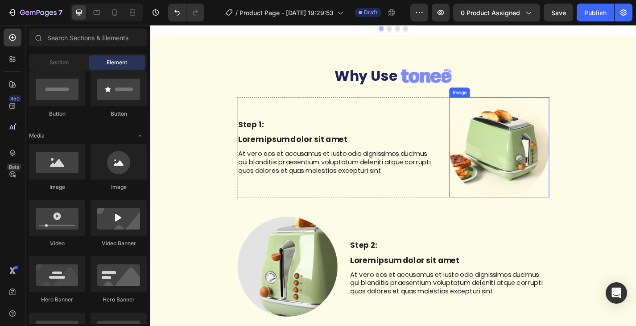
click at [538, 140] on img at bounding box center [534, 159] width 110 height 110
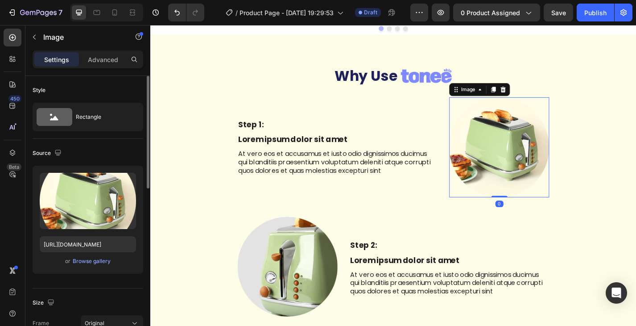
click at [98, 265] on div "or Browse gallery" at bounding box center [88, 261] width 96 height 11
click at [99, 263] on div "Browse gallery" at bounding box center [92, 261] width 38 height 8
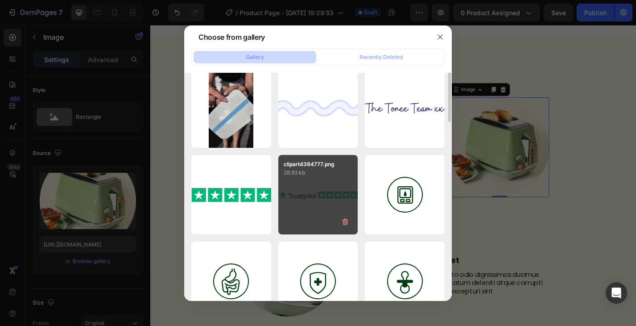
scroll to position [357, 0]
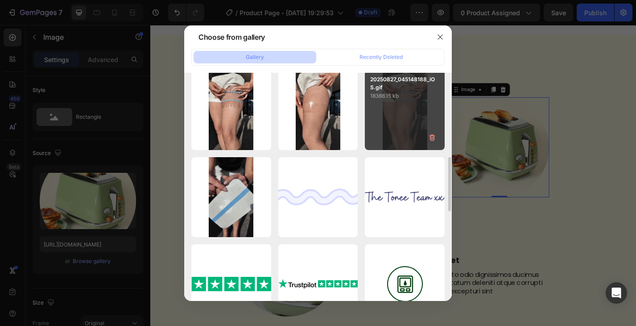
click at [399, 111] on div "20250827_045148188_iOS.gif 18388.15 kb" at bounding box center [405, 110] width 80 height 80
type input "https://cdn.shopify.com/s/files/1/0829/2152/1432/files/gempages_575604451990045…"
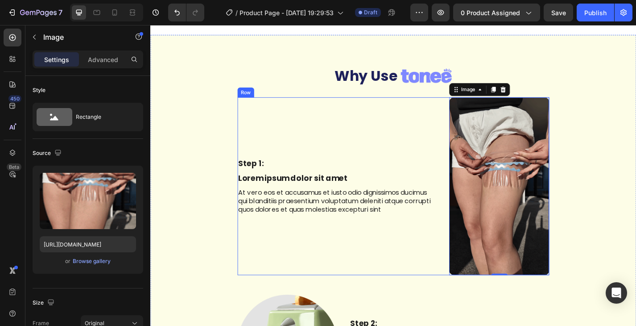
scroll to position [1857, 0]
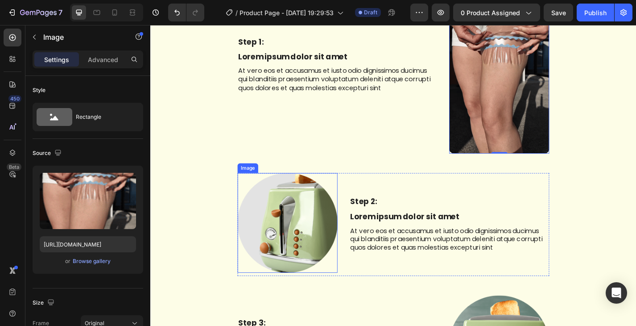
click at [303, 244] on img at bounding box center [301, 243] width 110 height 110
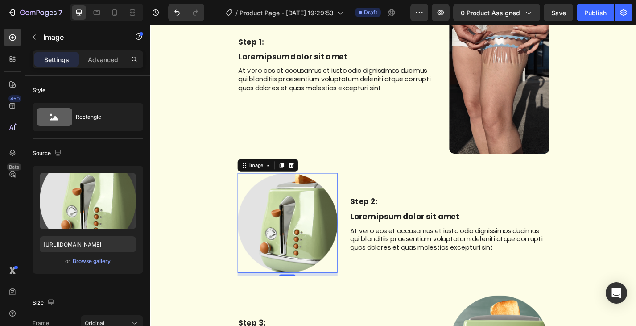
scroll to position [196, 0]
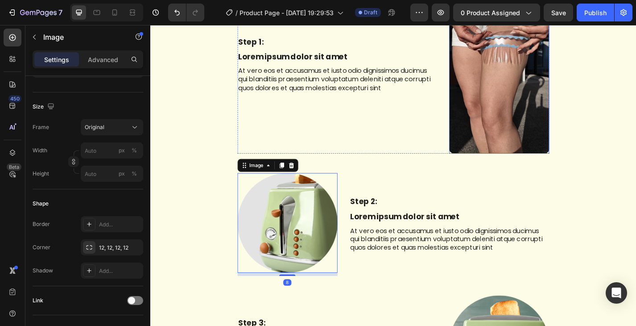
click at [516, 115] on img at bounding box center [534, 69] width 110 height 196
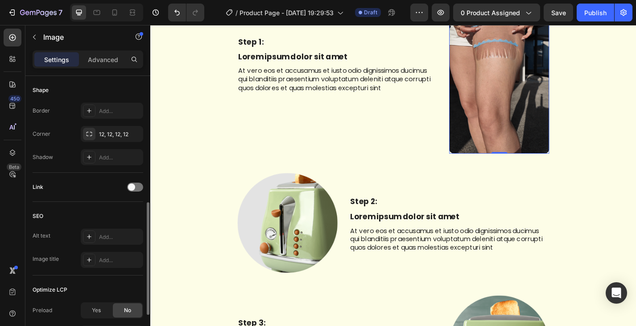
scroll to position [220, 0]
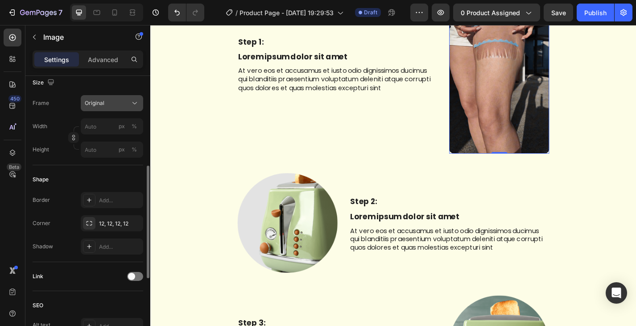
click at [100, 98] on button "Original" at bounding box center [112, 103] width 62 height 16
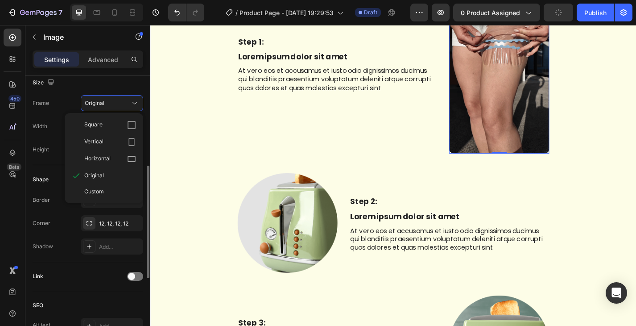
scroll to position [264, 0]
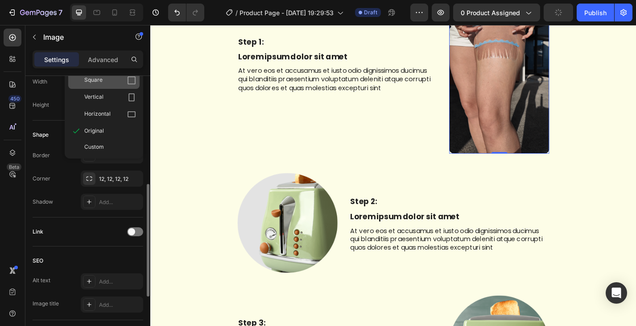
drag, startPoint x: 102, startPoint y: 84, endPoint x: 229, endPoint y: 117, distance: 131.2
click at [102, 84] on div "Square" at bounding box center [110, 80] width 52 height 9
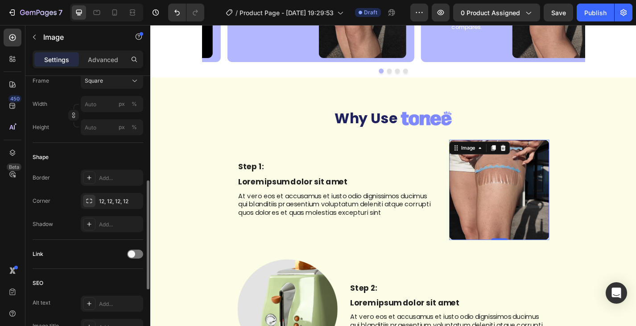
scroll to position [1680, 0]
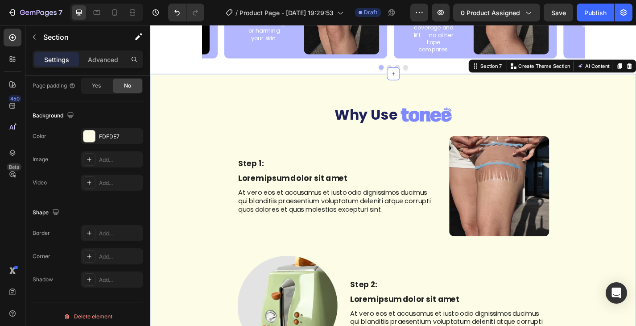
scroll to position [0, 0]
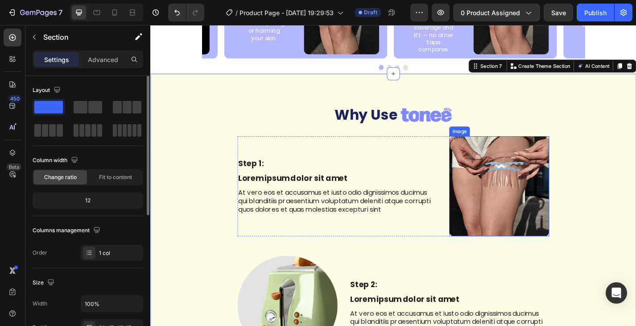
click at [557, 202] on img at bounding box center [534, 202] width 110 height 110
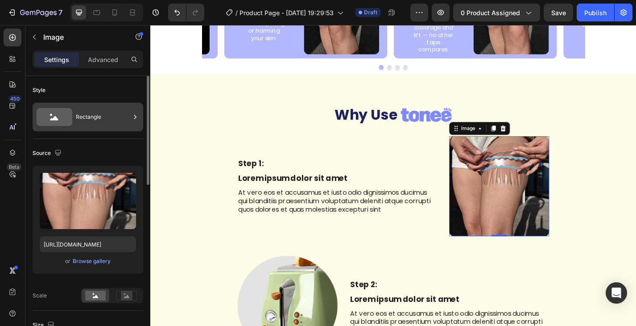
click at [108, 116] on div "Rectangle" at bounding box center [103, 117] width 54 height 21
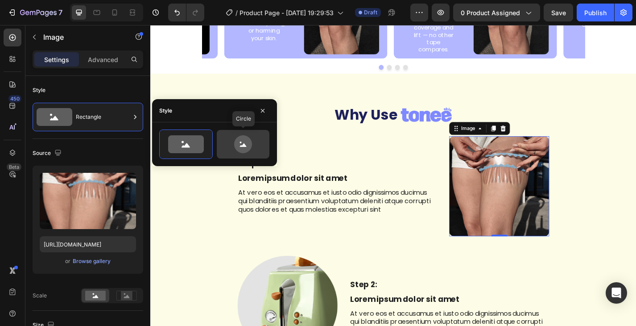
click at [250, 147] on icon at bounding box center [243, 144] width 18 height 18
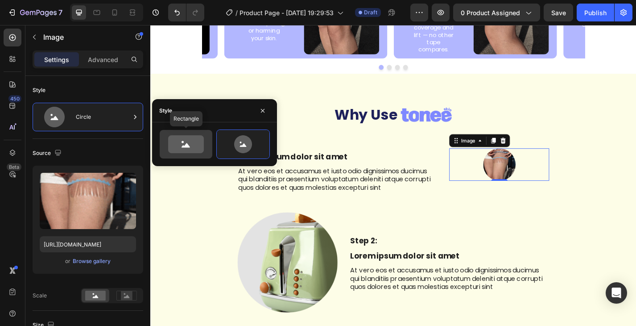
click at [189, 148] on icon at bounding box center [186, 144] width 36 height 18
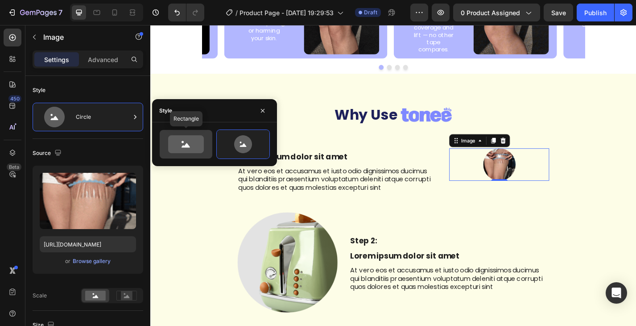
type input "100"
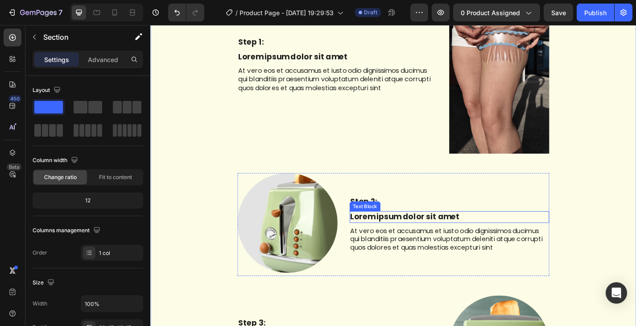
scroll to position [1859, 0]
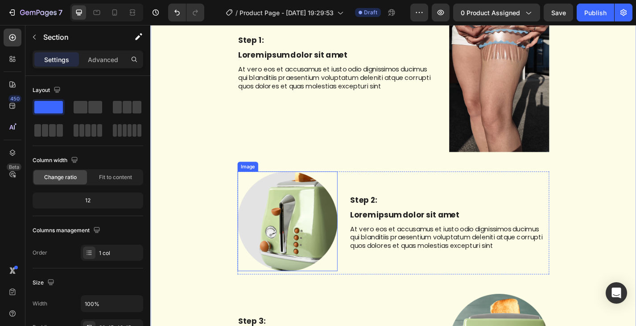
click at [322, 232] on img at bounding box center [301, 241] width 110 height 110
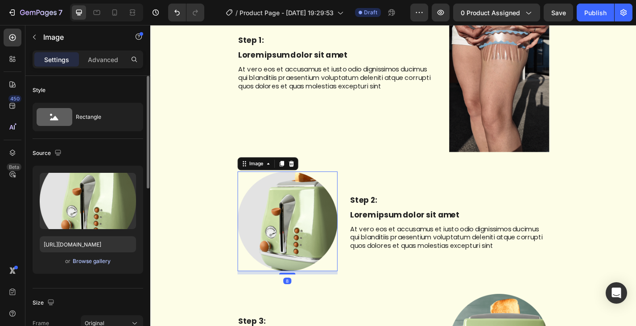
click at [96, 261] on div "Browse gallery" at bounding box center [92, 261] width 38 height 8
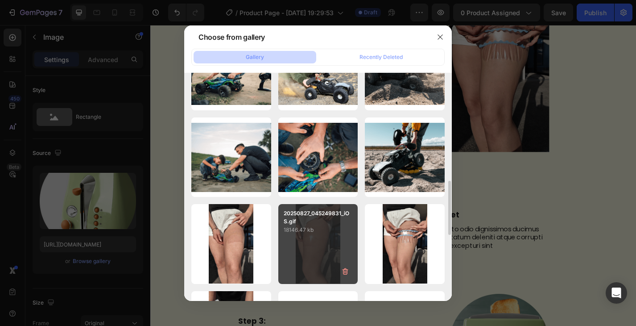
scroll to position [268, 0]
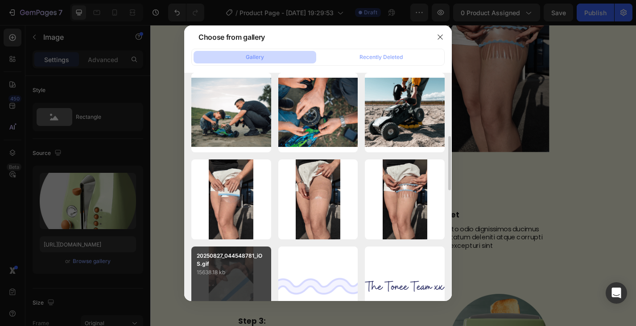
click at [221, 276] on p "15638.18 kb" at bounding box center [231, 272] width 69 height 9
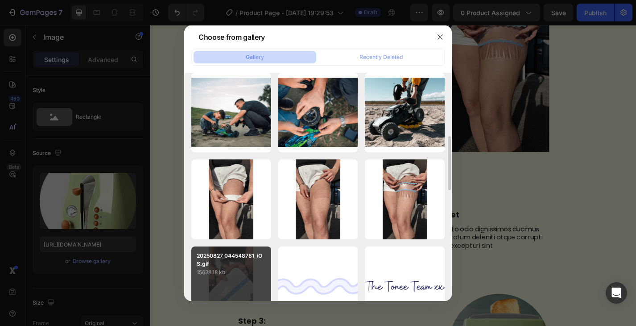
type input "https://cdn.shopify.com/s/files/1/0829/2152/1432/files/gempages_575604451990045…"
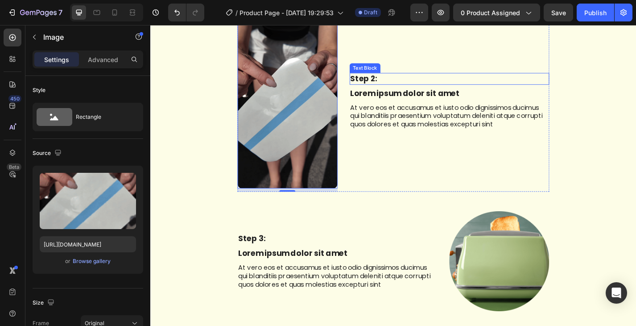
scroll to position [2037, 0]
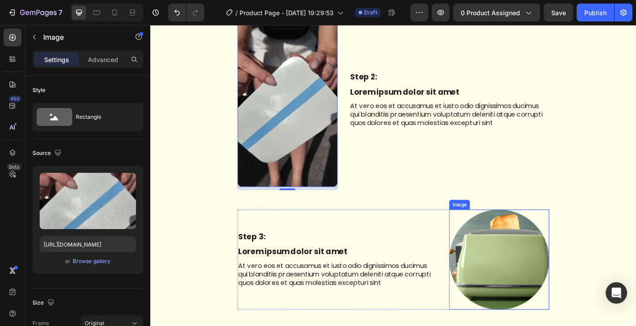
click at [528, 275] on img at bounding box center [534, 283] width 110 height 110
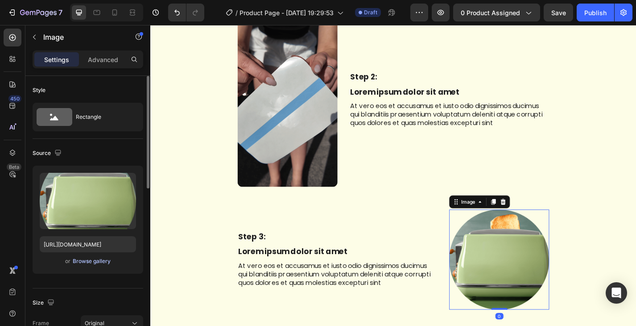
click at [93, 264] on div "Browse gallery" at bounding box center [92, 261] width 38 height 8
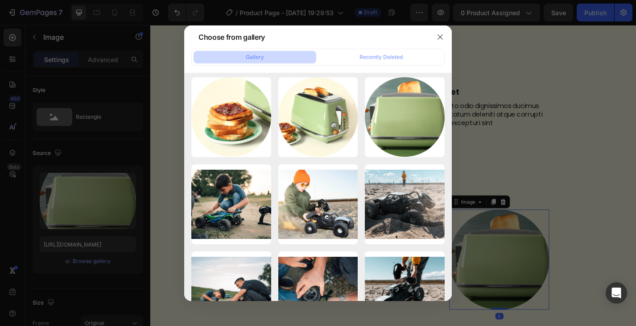
scroll to position [223, 0]
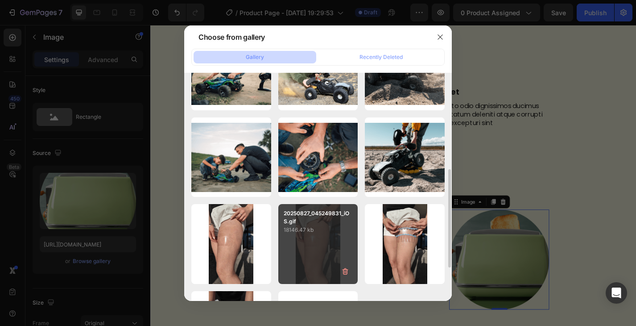
click at [338, 242] on div "20250827_045249831_iOS.gif 18146.47 kb" at bounding box center [318, 244] width 80 height 80
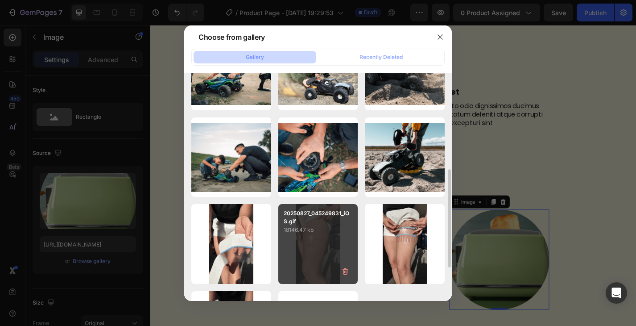
type input "https://cdn.shopify.com/s/files/1/0829/2152/1432/files/gempages_575604451990045…"
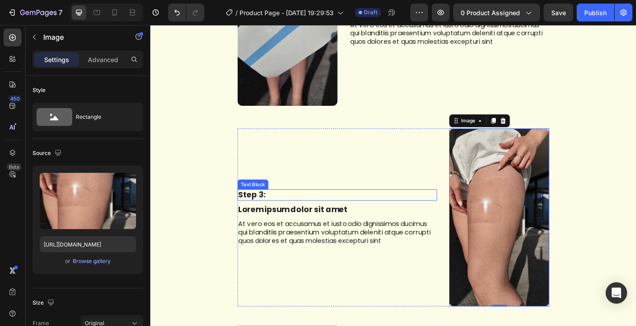
scroll to position [2305, 0]
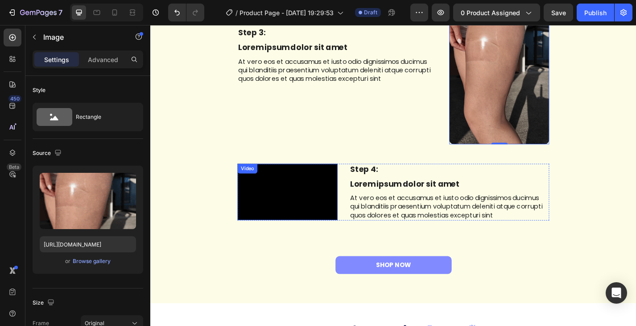
click at [293, 222] on video at bounding box center [301, 208] width 110 height 62
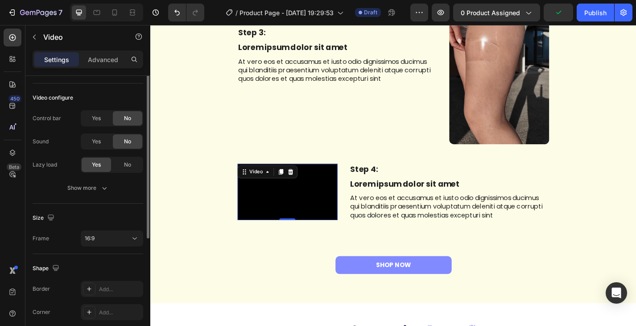
scroll to position [134, 0]
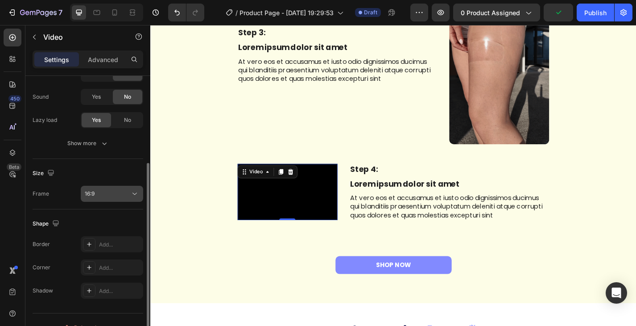
click at [111, 192] on div "16:9" at bounding box center [107, 194] width 45 height 8
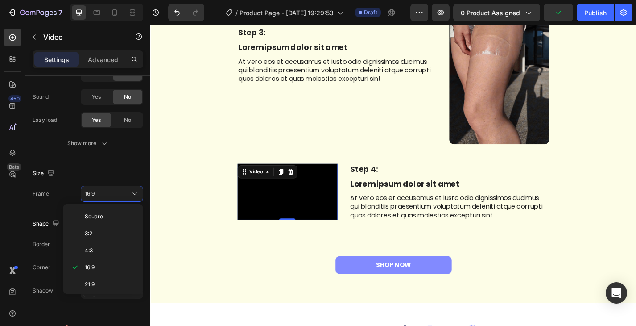
scroll to position [86, 0]
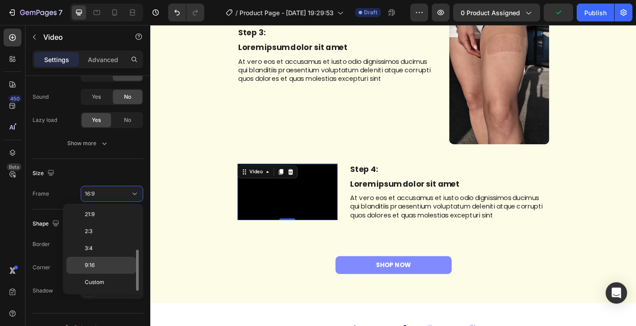
click at [102, 264] on p "9:16" at bounding box center [108, 265] width 47 height 8
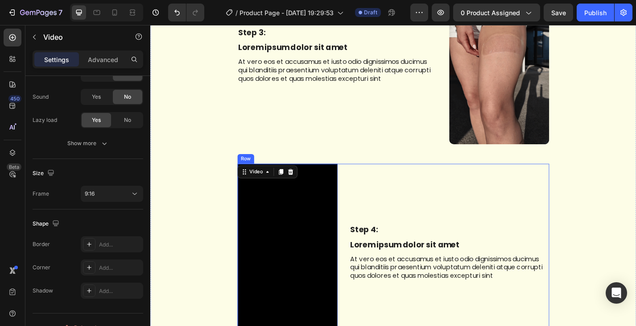
scroll to position [2439, 0]
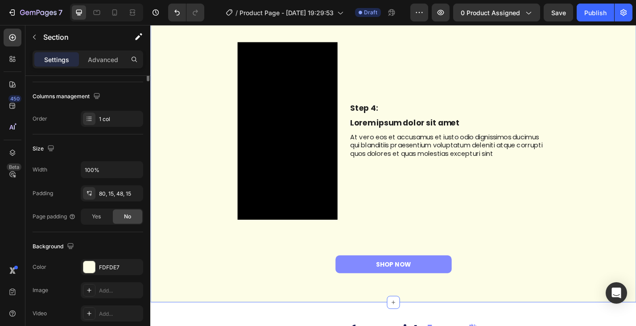
scroll to position [0, 0]
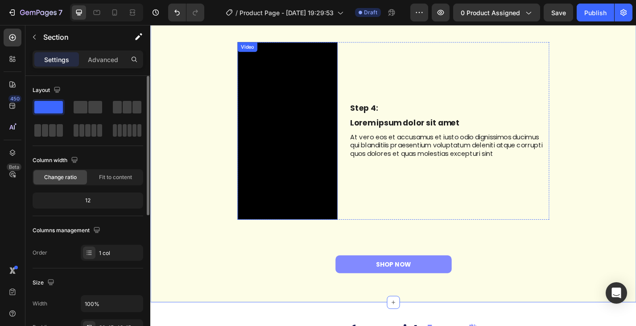
click at [314, 159] on video at bounding box center [301, 142] width 110 height 196
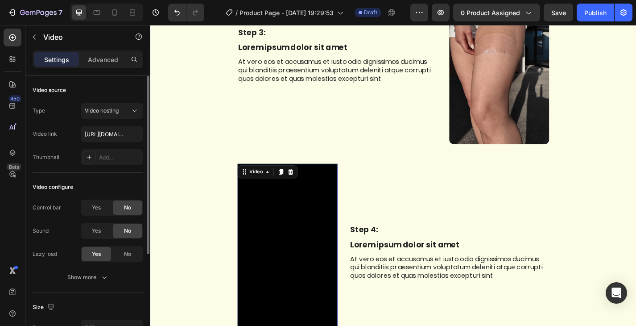
scroll to position [134, 0]
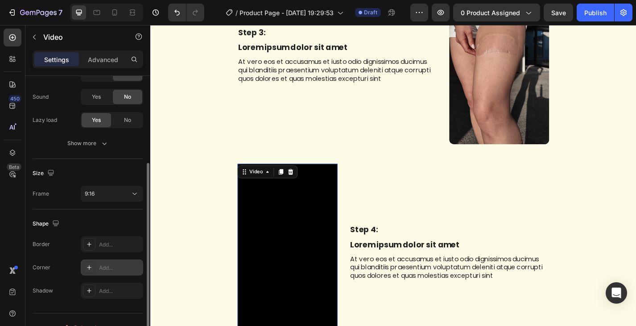
click at [110, 264] on div "Add..." at bounding box center [120, 268] width 42 height 8
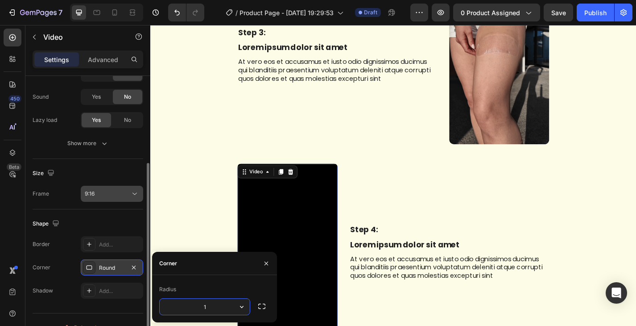
type input "12"
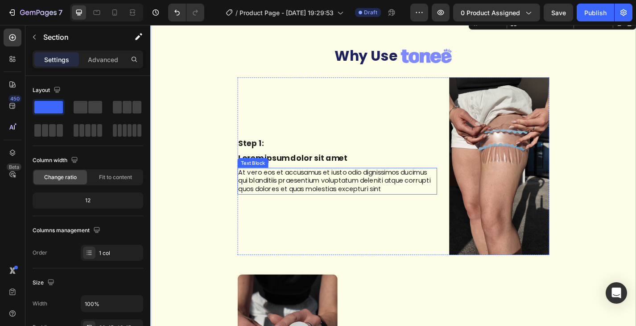
scroll to position [1649, 0]
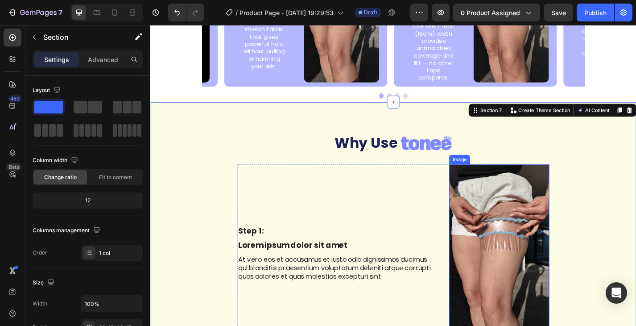
click at [528, 197] on img at bounding box center [534, 276] width 110 height 196
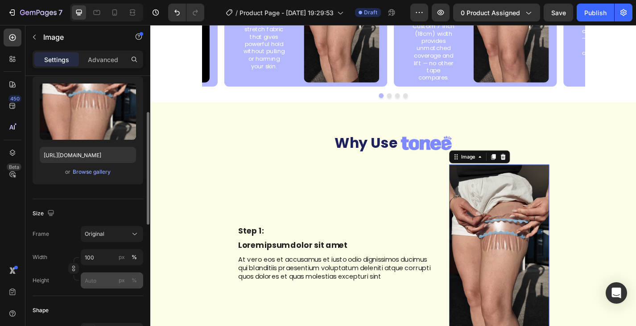
scroll to position [178, 0]
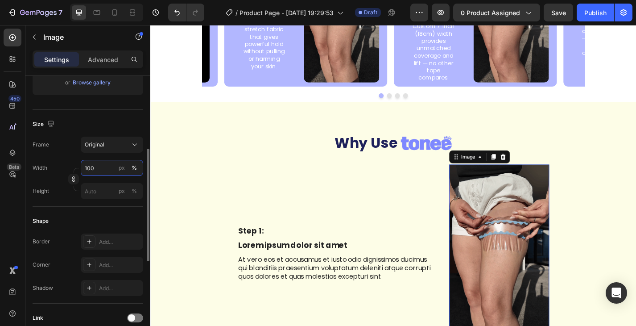
click at [106, 171] on input "100" at bounding box center [112, 168] width 62 height 16
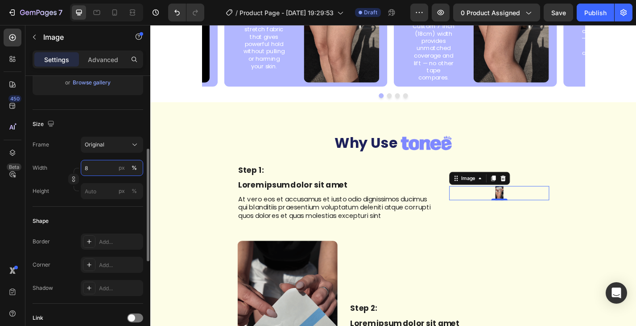
type input "80"
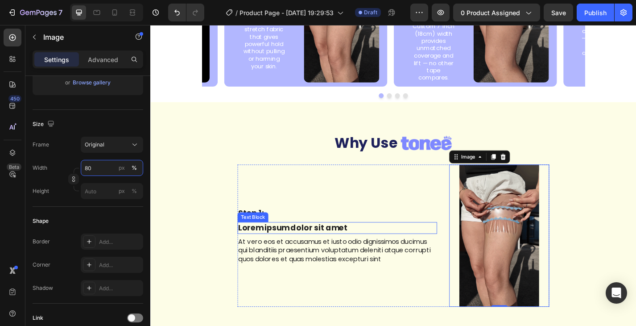
scroll to position [1738, 0]
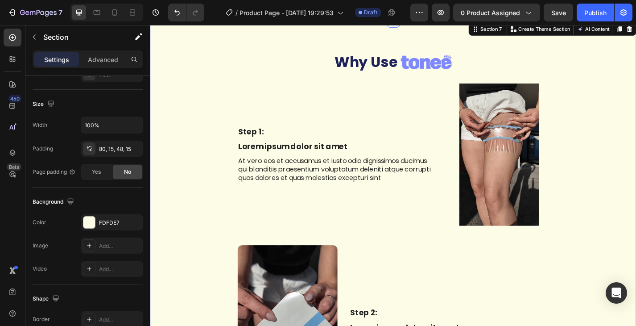
scroll to position [0, 0]
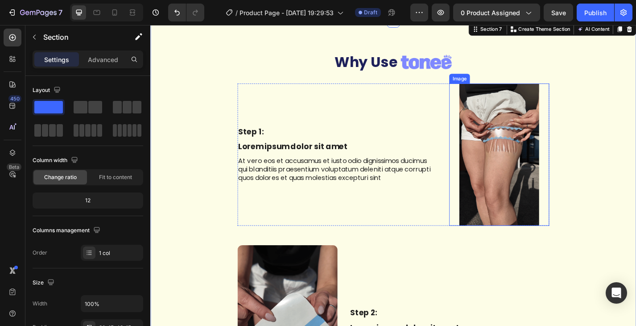
click at [561, 211] on img at bounding box center [535, 167] width 88 height 157
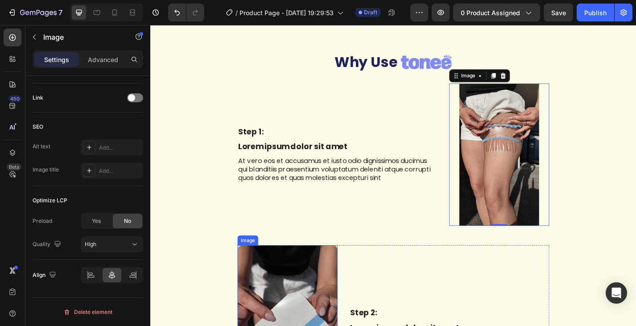
scroll to position [1828, 0]
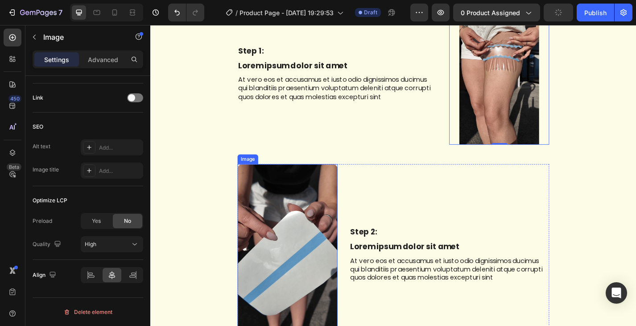
click at [303, 303] on img at bounding box center [301, 276] width 110 height 196
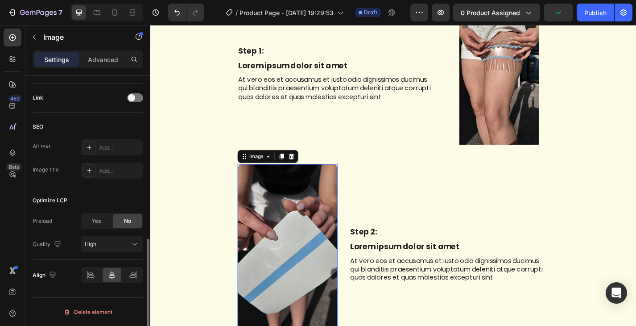
scroll to position [175, 0]
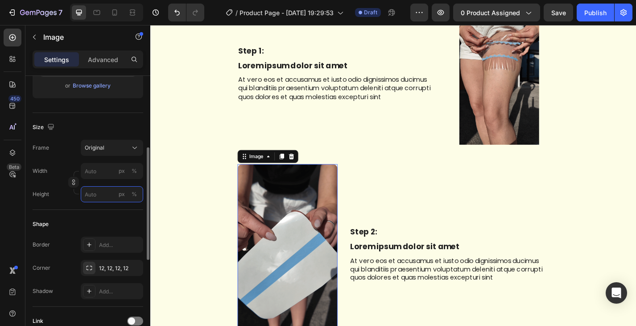
click at [107, 194] on input "px %" at bounding box center [112, 194] width 62 height 16
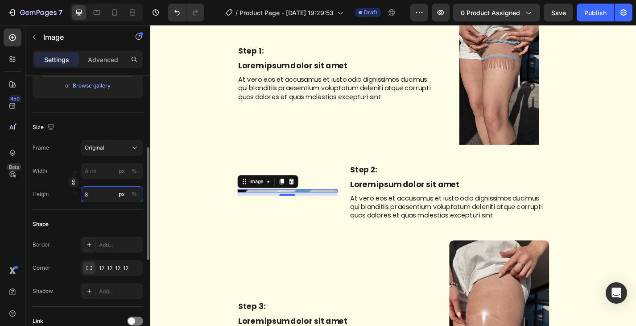
type input "80"
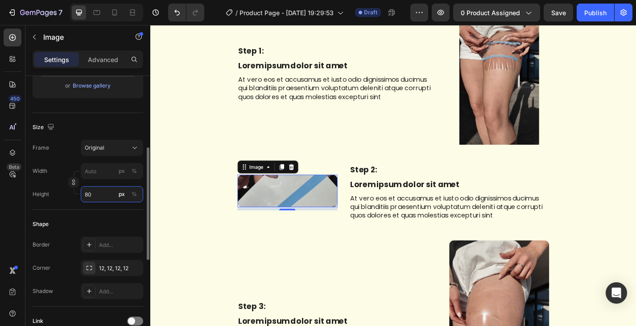
drag, startPoint x: 99, startPoint y: 198, endPoint x: 77, endPoint y: 196, distance: 21.5
click at [77, 196] on div "Height 80 px %" at bounding box center [88, 194] width 111 height 16
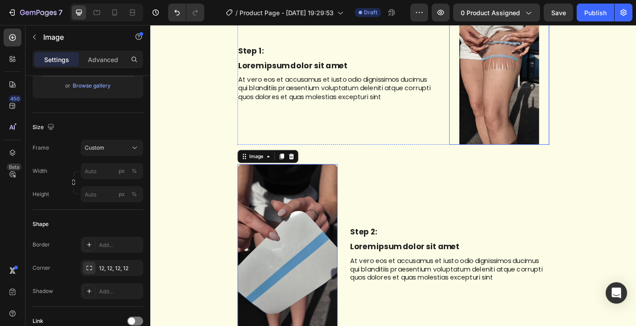
click at [498, 70] on img at bounding box center [535, 78] width 88 height 157
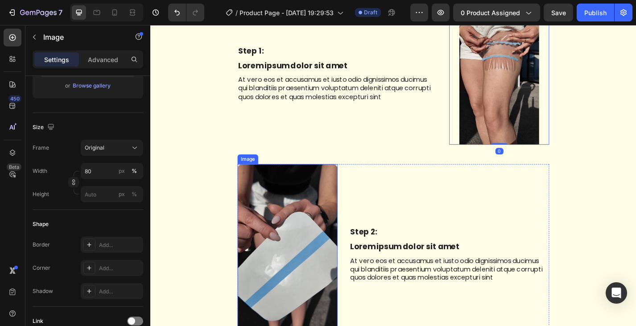
click at [269, 243] on img at bounding box center [301, 276] width 110 height 196
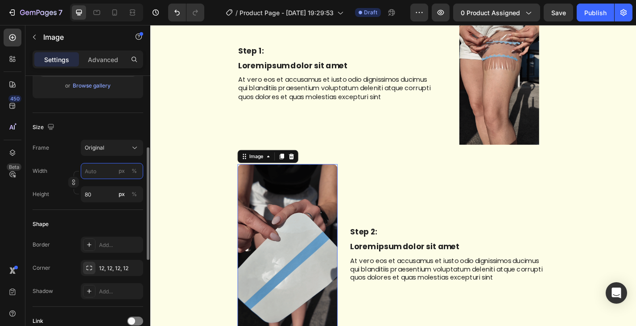
click at [91, 173] on input "px %" at bounding box center [112, 171] width 62 height 16
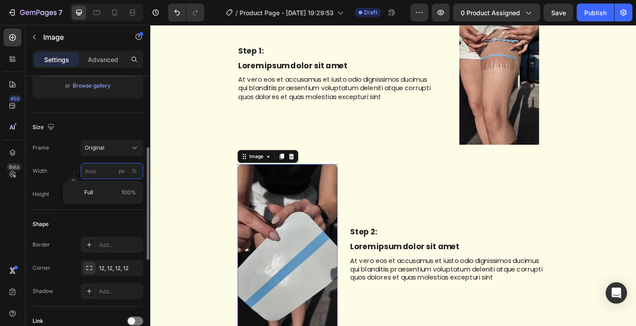
type input "8"
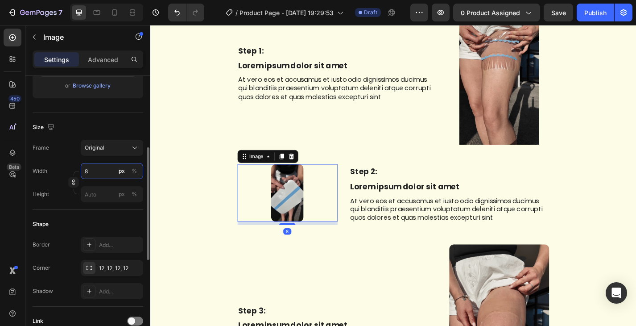
type input "80"
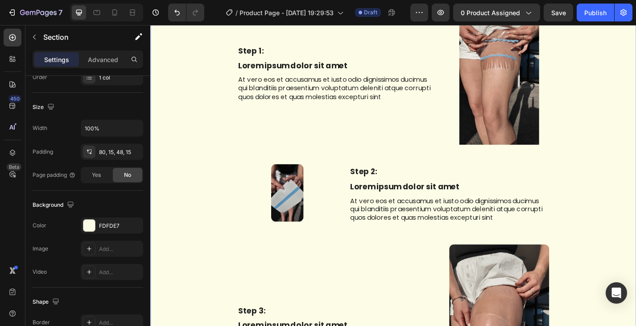
scroll to position [0, 0]
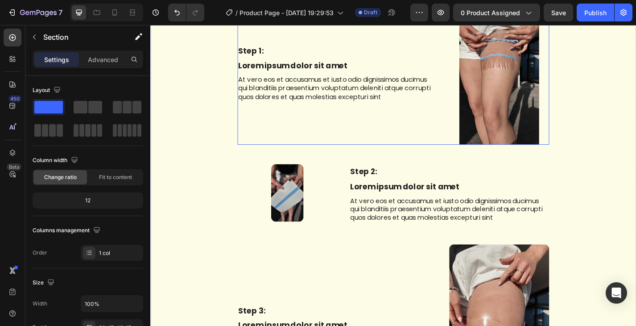
click at [523, 87] on img at bounding box center [535, 78] width 88 height 157
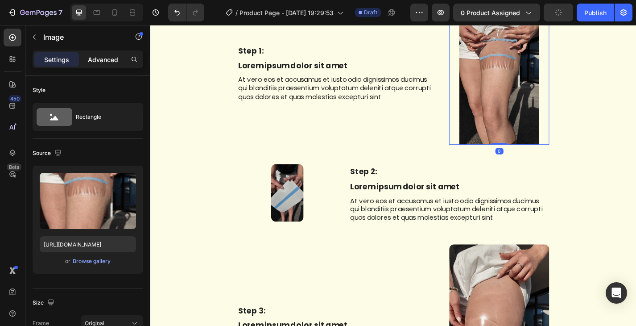
click at [99, 58] on p "Advanced" at bounding box center [103, 59] width 30 height 9
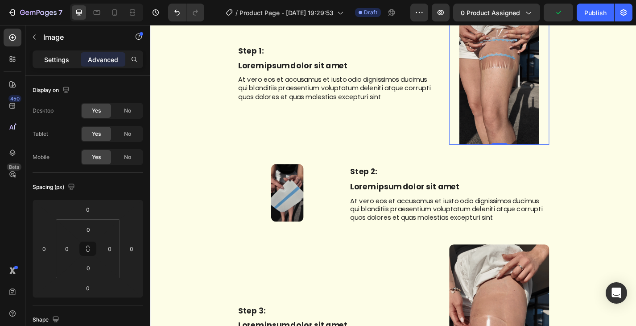
click at [58, 63] on p "Settings" at bounding box center [56, 59] width 25 height 9
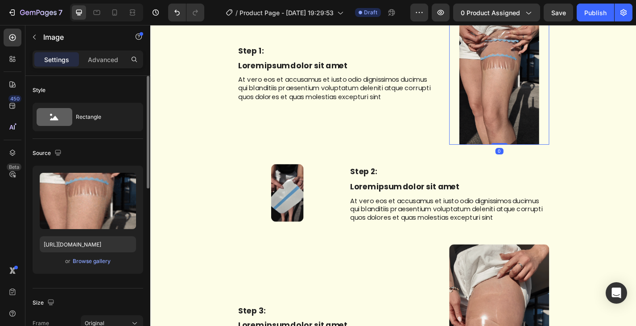
scroll to position [89, 0]
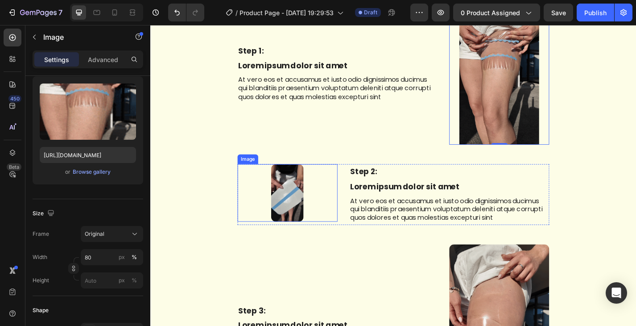
click at [297, 210] on img at bounding box center [301, 209] width 36 height 63
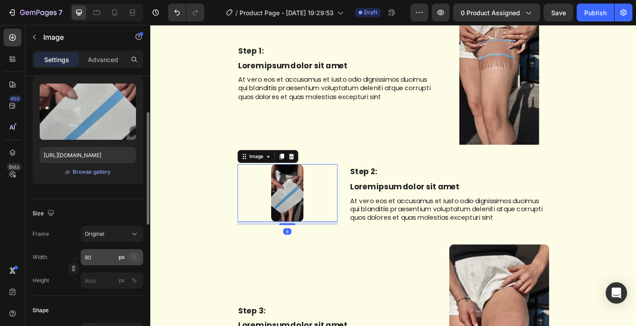
click at [132, 260] on div "%" at bounding box center [134, 257] width 5 height 8
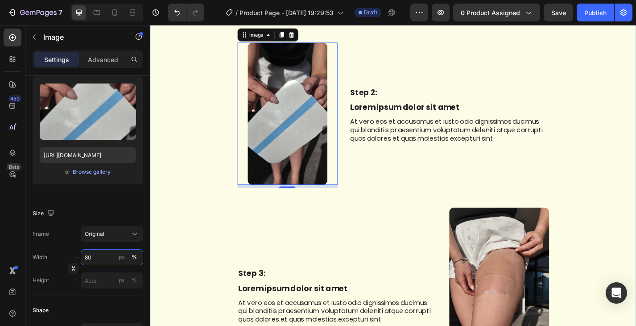
scroll to position [2095, 0]
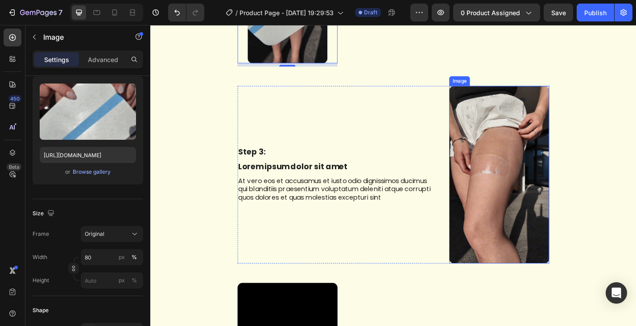
click at [518, 168] on img at bounding box center [534, 190] width 110 height 196
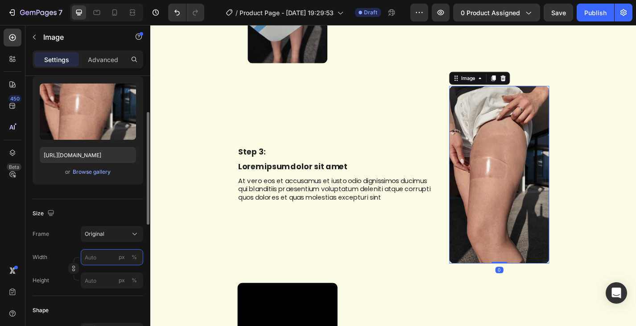
click at [91, 257] on input "px %" at bounding box center [112, 257] width 62 height 16
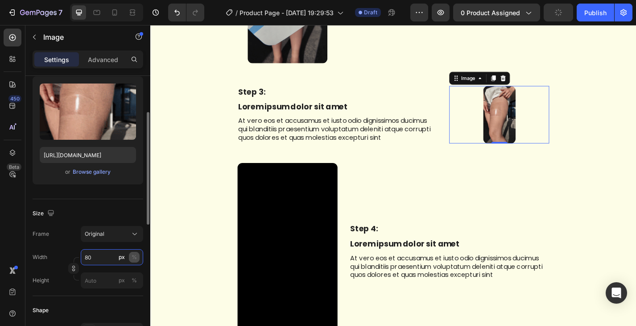
type input "80"
click at [134, 254] on div "%" at bounding box center [134, 257] width 5 height 8
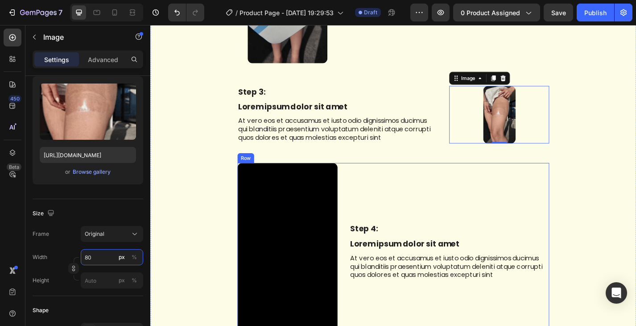
scroll to position [2140, 0]
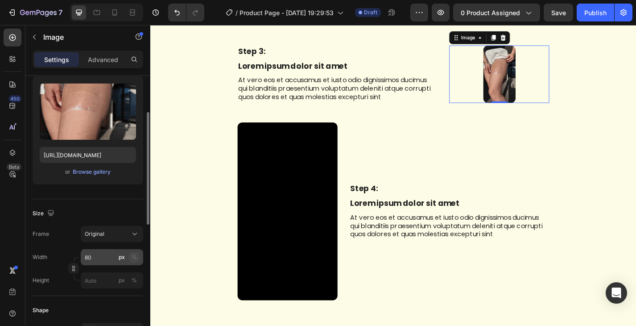
click at [132, 256] on div "%" at bounding box center [134, 257] width 5 height 8
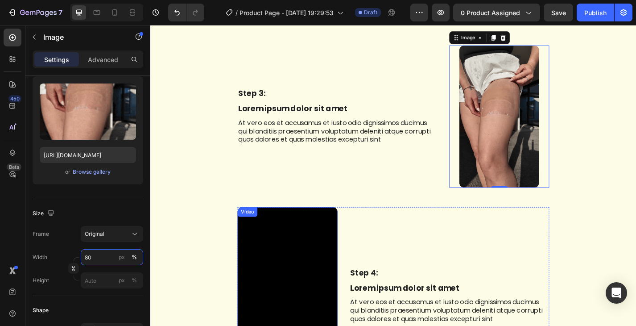
scroll to position [2184, 0]
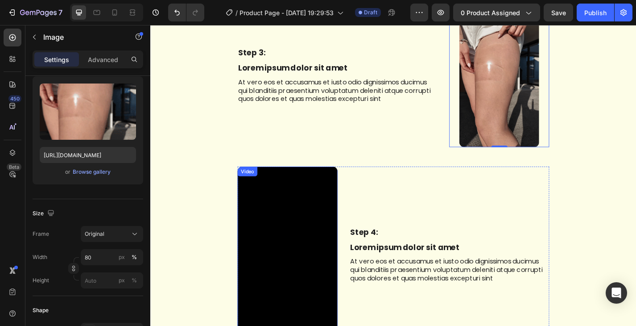
click at [283, 228] on video at bounding box center [301, 279] width 110 height 196
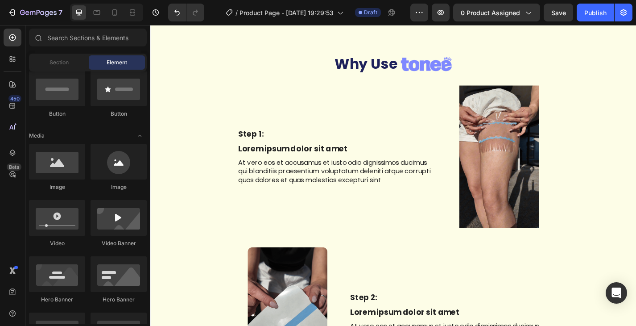
scroll to position [1688, 0]
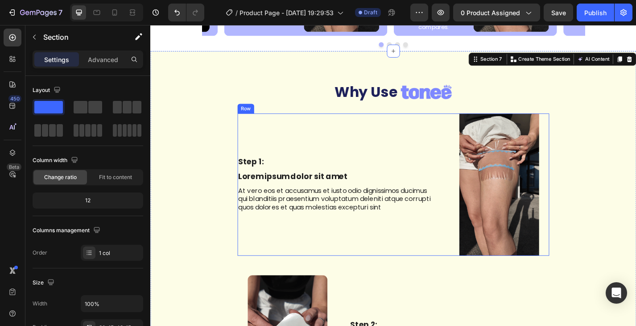
click at [446, 266] on div "Step 1: Text Block Lorem ipsum dolor sit amet Text Block At vero eos et accusam…" at bounding box center [356, 200] width 220 height 157
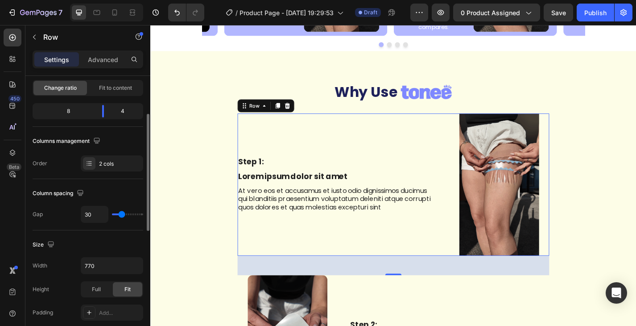
scroll to position [134, 0]
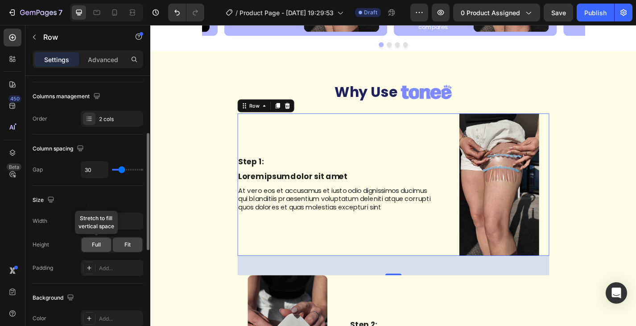
click at [95, 244] on span "Full" at bounding box center [96, 244] width 9 height 8
click at [124, 243] on div "Fit" at bounding box center [127, 244] width 29 height 14
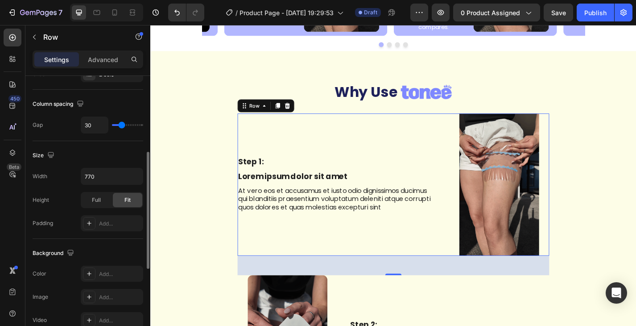
scroll to position [223, 0]
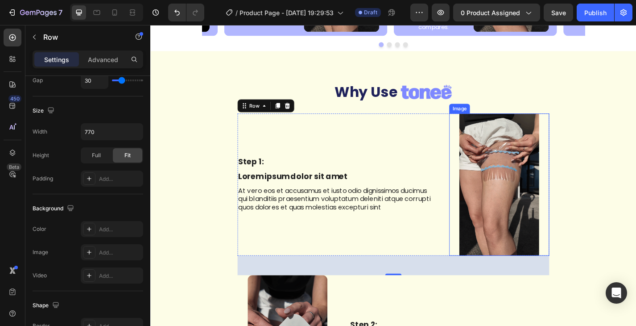
click at [544, 189] on img at bounding box center [535, 200] width 88 height 157
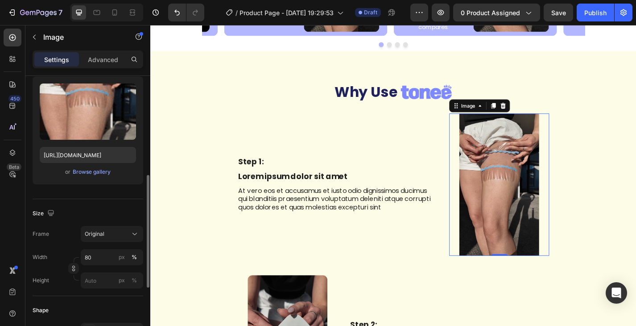
scroll to position [134, 0]
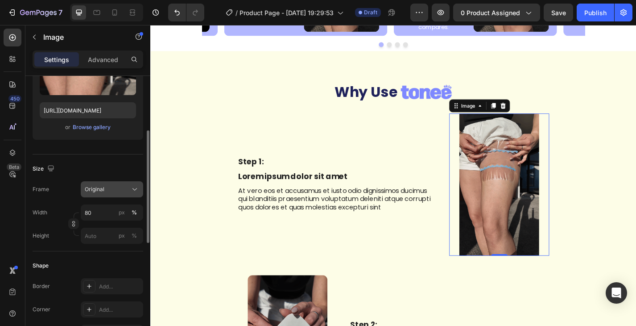
click at [118, 186] on div "Original" at bounding box center [107, 189] width 44 height 8
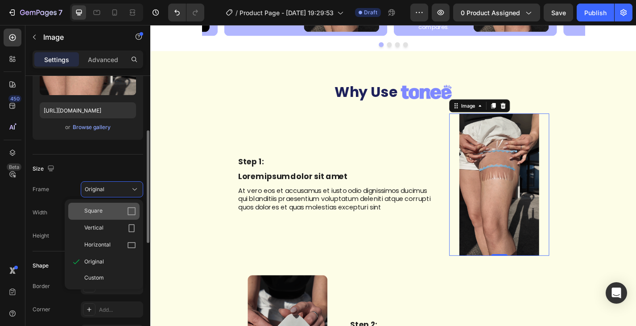
click at [113, 210] on div "Square" at bounding box center [110, 210] width 52 height 9
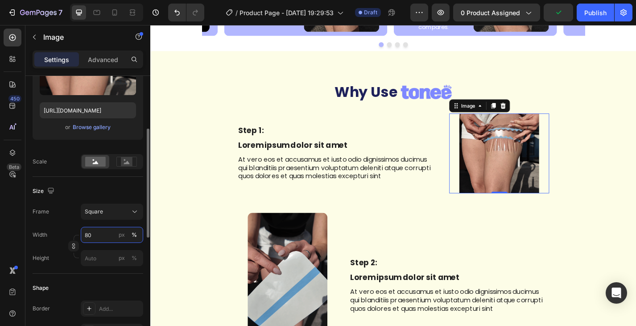
click at [94, 231] on input "80" at bounding box center [112, 235] width 62 height 16
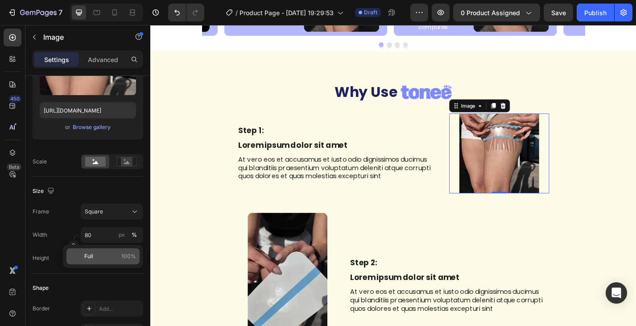
click at [98, 255] on p "Full 100%" at bounding box center [110, 256] width 52 height 8
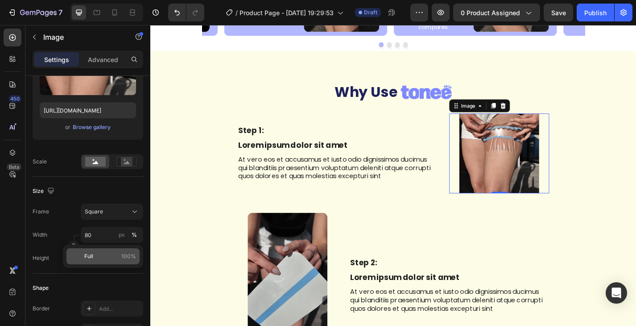
type input "100"
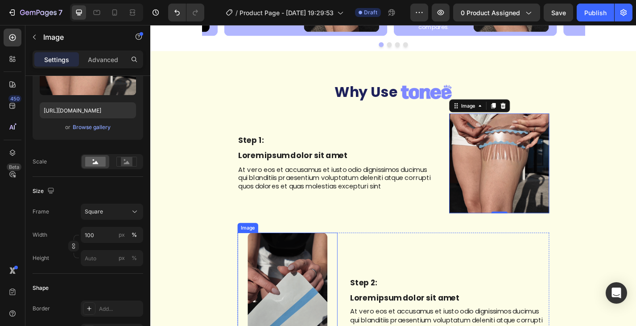
click at [261, 270] on img at bounding box center [301, 331] width 88 height 157
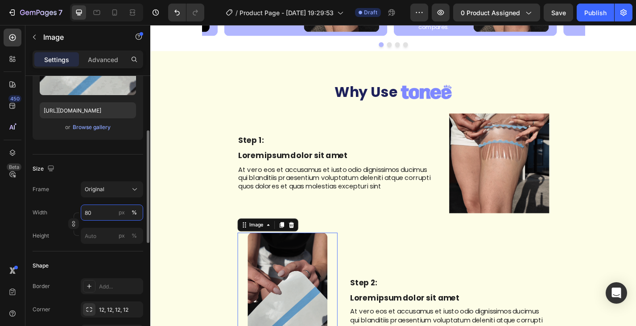
click at [114, 211] on input "80" at bounding box center [112, 212] width 62 height 16
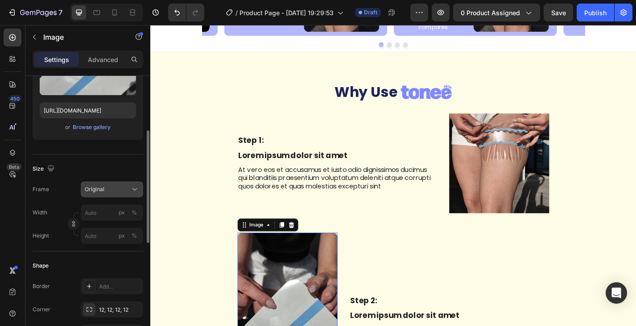
click at [115, 188] on div "Original" at bounding box center [107, 189] width 44 height 8
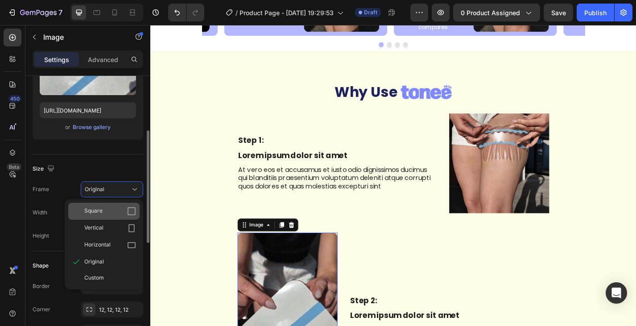
click at [115, 211] on div "Square" at bounding box center [110, 210] width 52 height 9
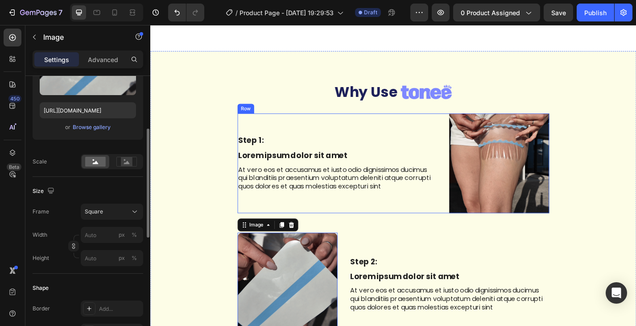
scroll to position [1778, 0]
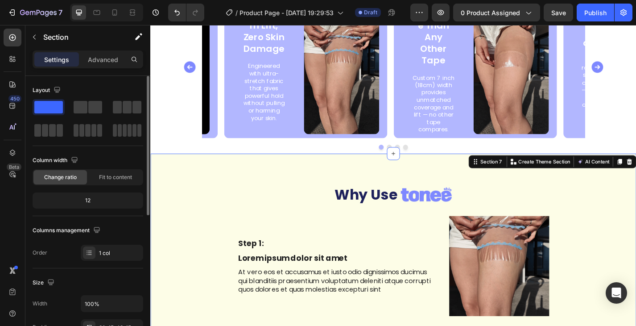
scroll to position [1580, 0]
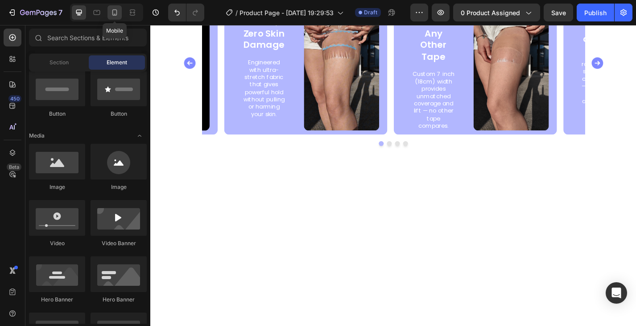
click at [113, 11] on icon at bounding box center [114, 12] width 5 height 6
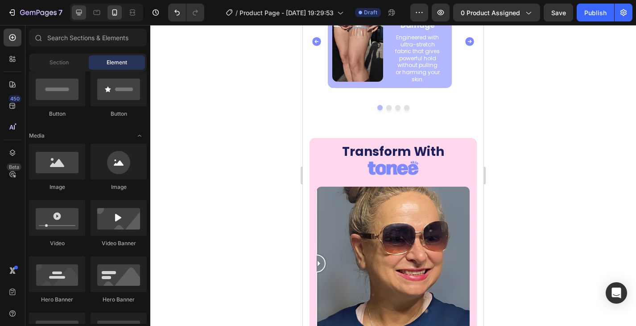
scroll to position [1585, 0]
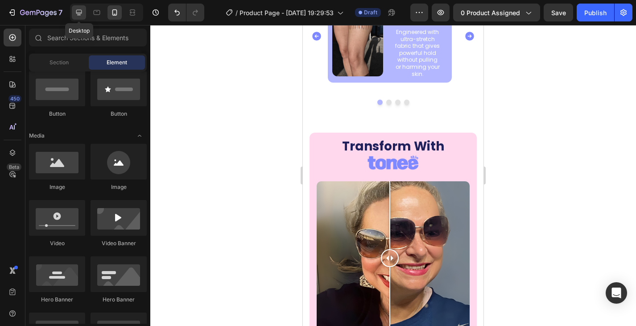
click at [80, 9] on icon at bounding box center [78, 12] width 9 height 9
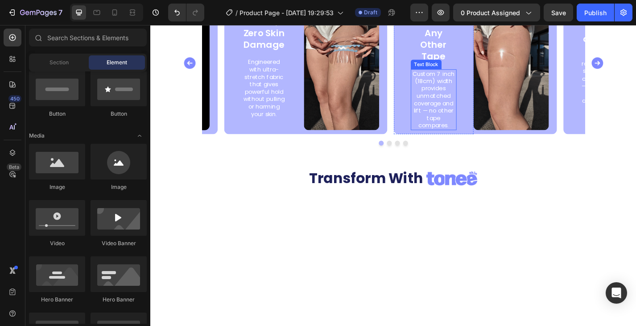
scroll to position [1401, 0]
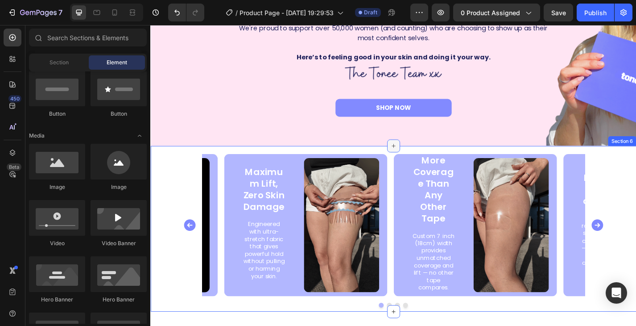
click at [413, 164] on div at bounding box center [418, 158] width 14 height 14
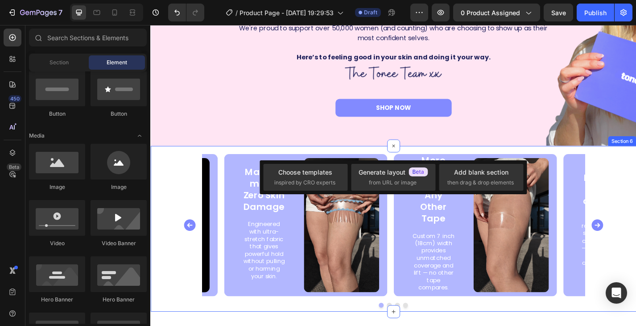
click at [289, 164] on div "Maximum Lift, Zero Skin Damage Text Block Engineered with ultra-stretch fabric …" at bounding box center [417, 249] width 535 height 183
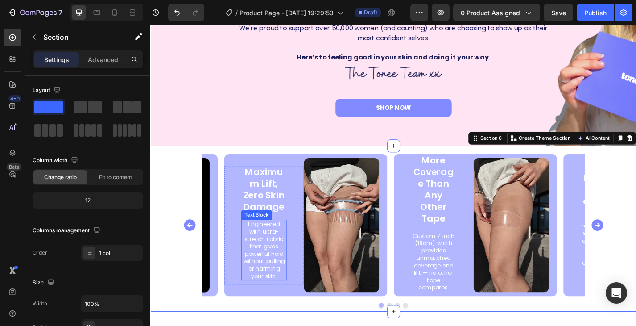
scroll to position [1490, 0]
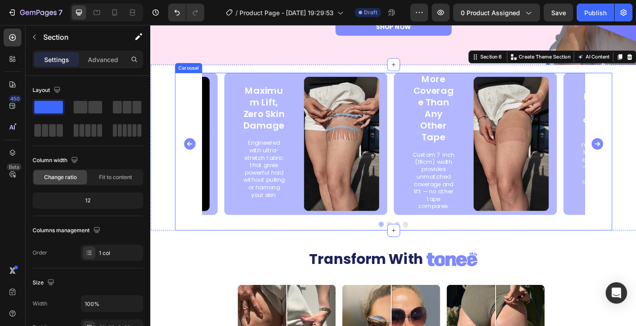
click at [229, 100] on div "Maximum Lift, Zero Skin Damage Text Block Engineered with ultra-stretch fabric …" at bounding box center [418, 156] width 422 height 157
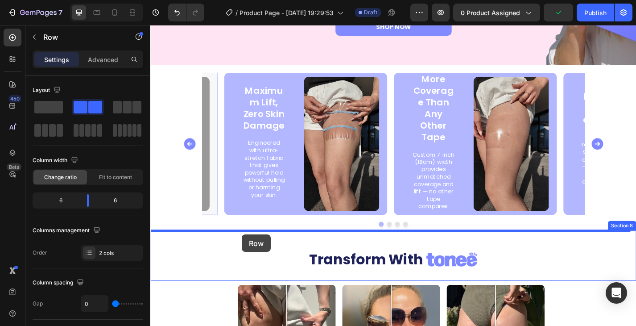
drag, startPoint x: 219, startPoint y: 89, endPoint x: 251, endPoint y: 256, distance: 169.3
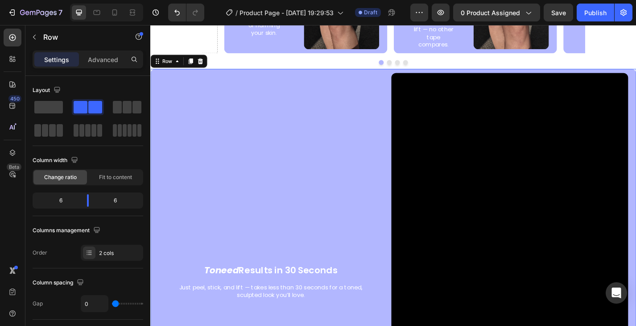
scroll to position [1535, 0]
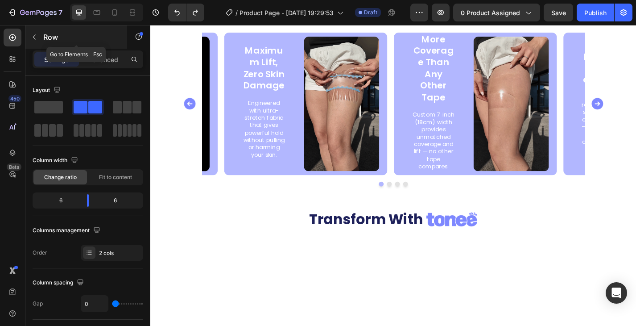
click at [33, 36] on icon "button" at bounding box center [34, 37] width 3 height 5
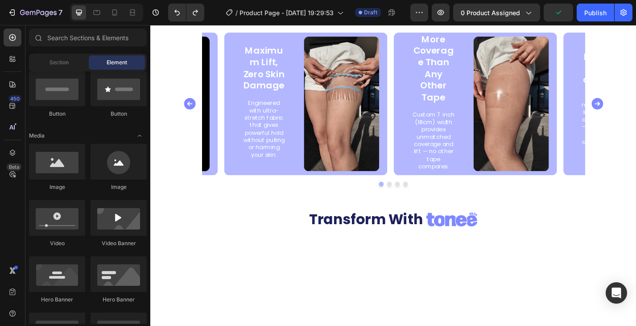
scroll to position [0, 0]
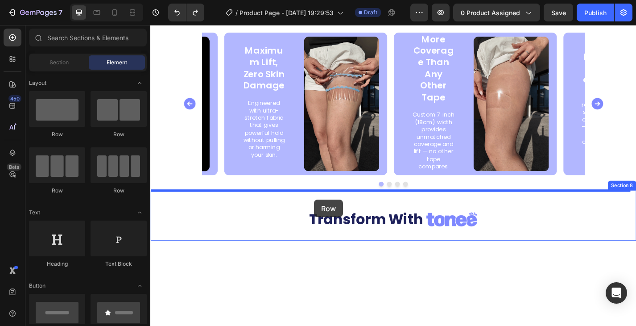
drag, startPoint x: 292, startPoint y: 166, endPoint x: 330, endPoint y: 217, distance: 64.3
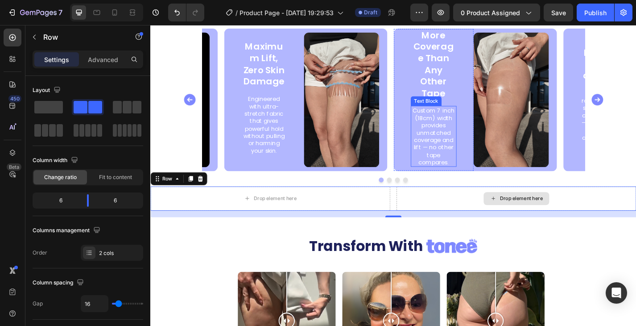
scroll to position [1548, 0]
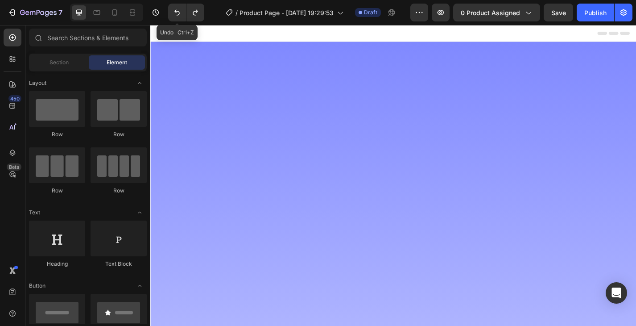
click at [177, 16] on icon "Undo/Redo" at bounding box center [177, 12] width 9 height 9
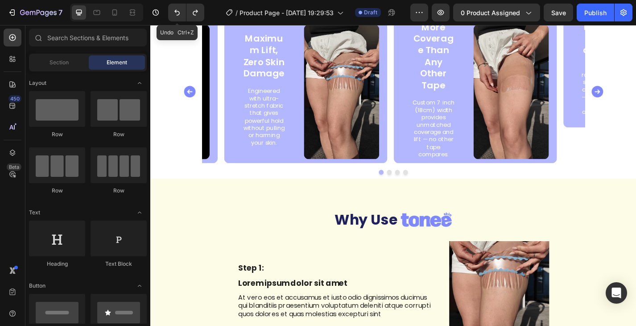
scroll to position [1548, 0]
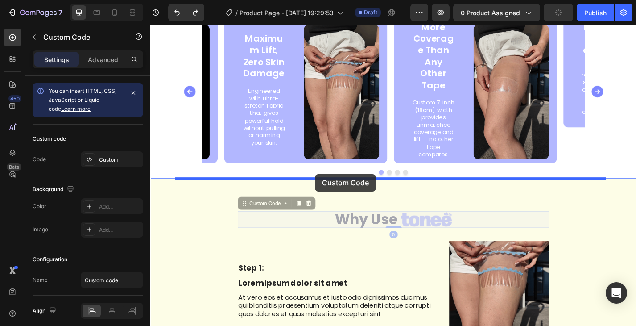
drag, startPoint x: 336, startPoint y: 235, endPoint x: 332, endPoint y: 189, distance: 46.2
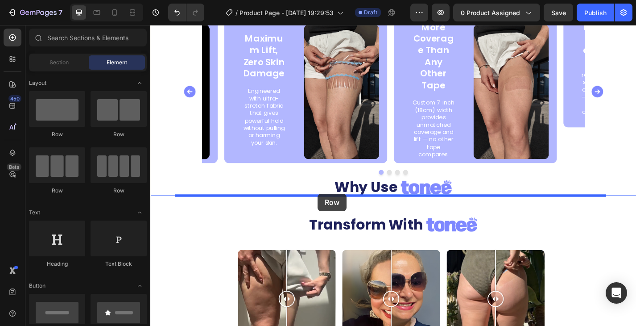
drag, startPoint x: 277, startPoint y: 148, endPoint x: 334, endPoint y: 210, distance: 84.9
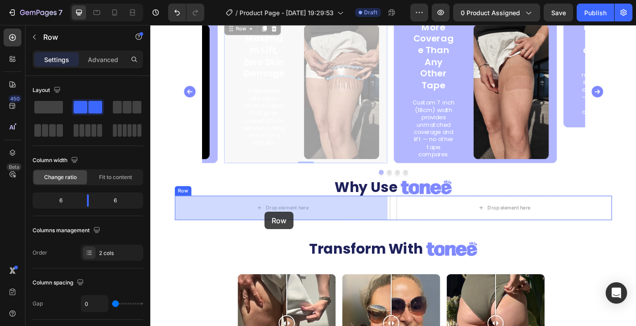
drag, startPoint x: 268, startPoint y: 170, endPoint x: 276, endPoint y: 231, distance: 60.8
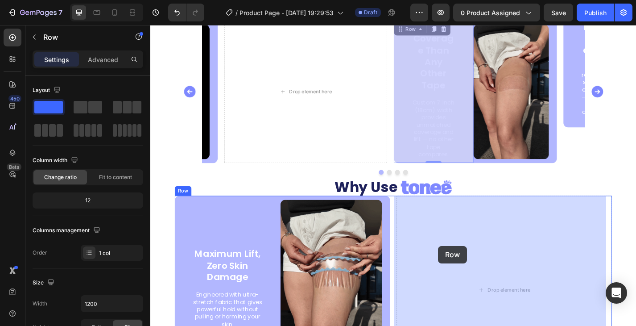
drag, startPoint x: 430, startPoint y: 174, endPoint x: 467, endPoint y: 268, distance: 101.3
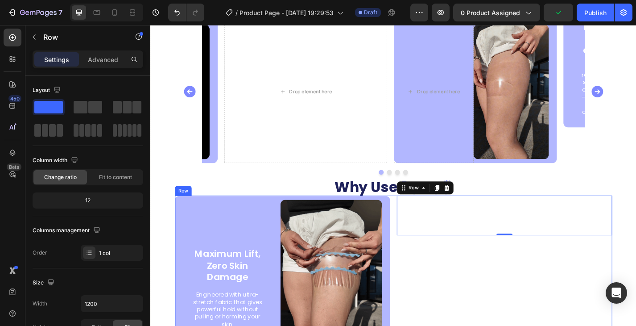
scroll to position [1637, 0]
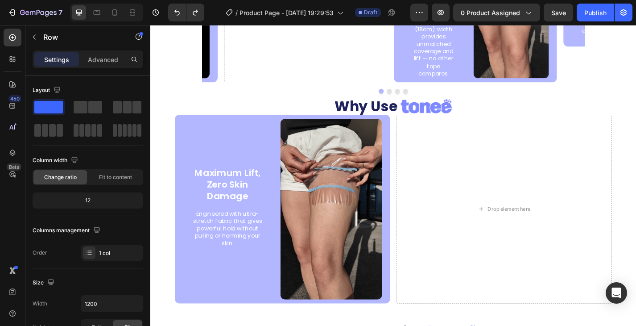
click at [425, 81] on div "More Coverage Than Any Other Tape Text Block Custom 7 inch (18cm) width provide…" at bounding box center [462, 9] width 88 height 156
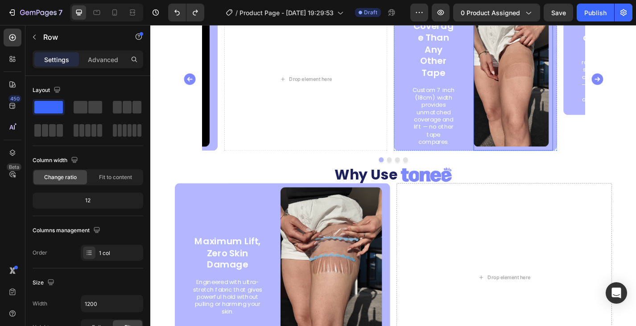
scroll to position [1548, 0]
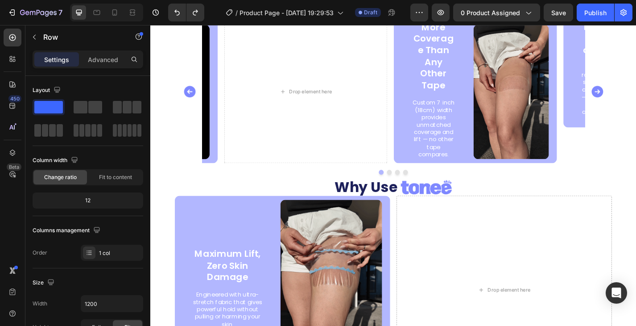
click at [500, 56] on div "More Coverage Than Any Other Tape Text Block Custom 7 inch (18cm) width provide…" at bounding box center [462, 99] width 88 height 156
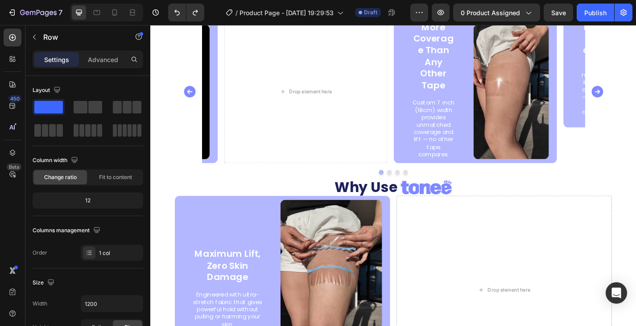
click at [424, 99] on div "More Coverage Than Any Other Tape Text Block Custom 7 inch (18cm) width provide…" at bounding box center [462, 99] width 88 height 156
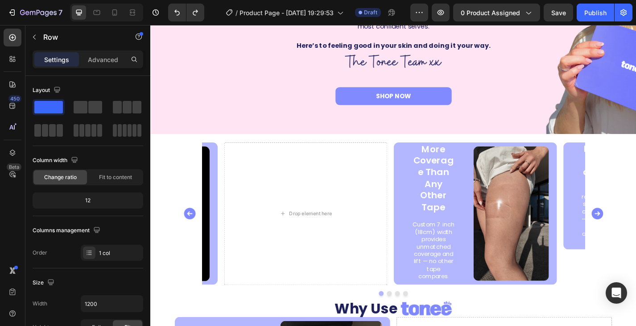
click at [428, 155] on div "More Coverage Than Any Other Tape Text Block Custom 7 inch (18cm) width provide…" at bounding box center [462, 232] width 88 height 156
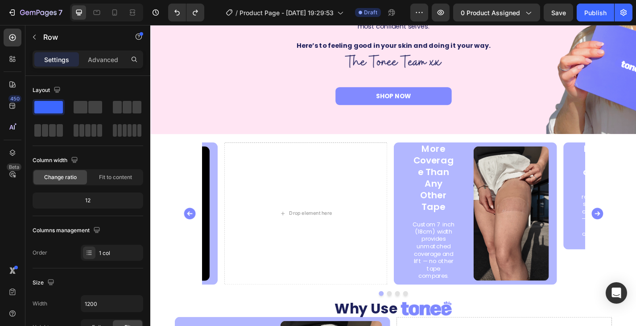
click at [433, 166] on div "More Coverage Than Any Other Tape Text Block Custom 7 inch (18cm) width provide…" at bounding box center [462, 232] width 88 height 156
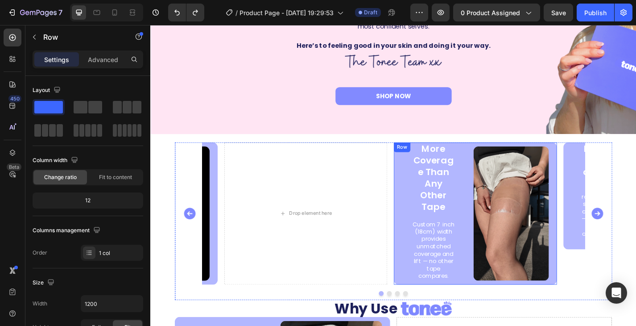
click at [594, 246] on div "More Coverage Than Any Other Tape Text Block Custom 7 inch (18cm) width provide…" at bounding box center [508, 232] width 180 height 157
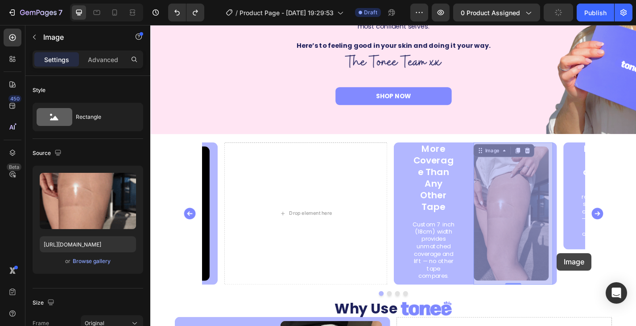
scroll to position [1548, 0]
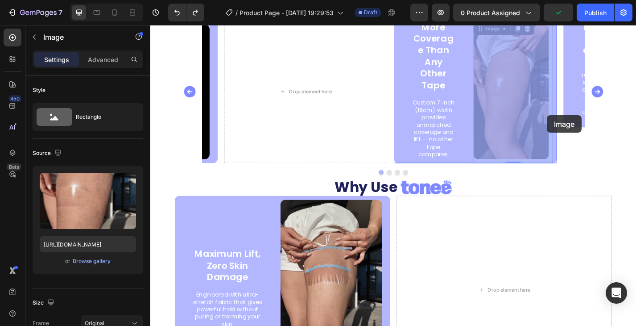
drag, startPoint x: 592, startPoint y: 244, endPoint x: 587, endPoint y: 124, distance: 120.1
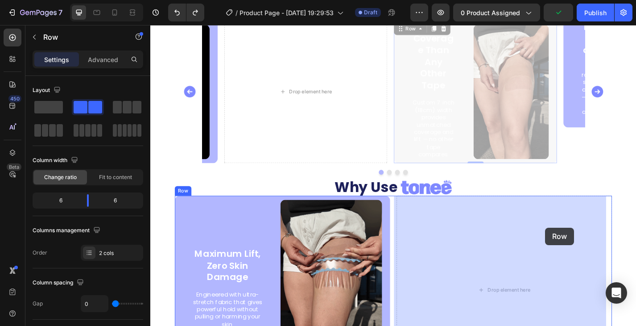
drag, startPoint x: 596, startPoint y: 119, endPoint x: 585, endPoint y: 248, distance: 129.4
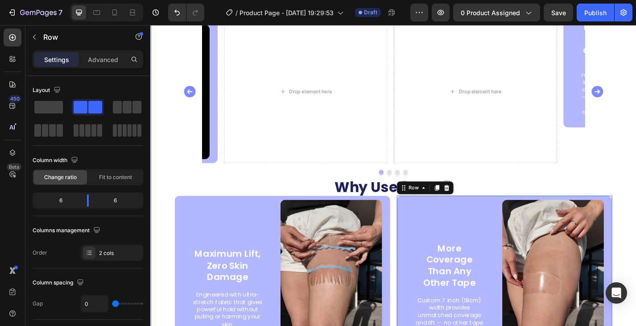
scroll to position [1637, 0]
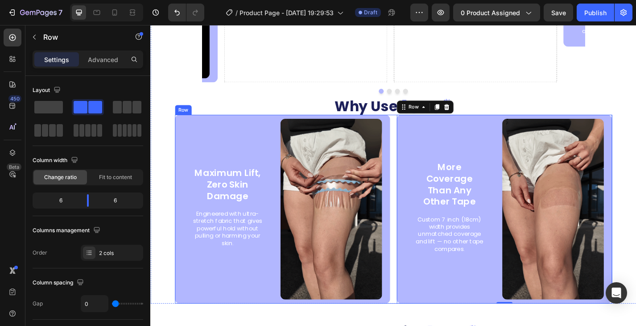
click at [414, 156] on div "Maximum Lift, Zero Skin Damage Text Block Engineered with ultra-stretch fabric …" at bounding box center [418, 228] width 482 height 208
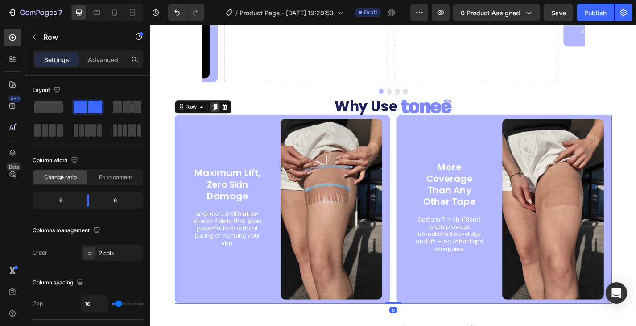
click at [223, 113] on icon at bounding box center [221, 115] width 5 height 6
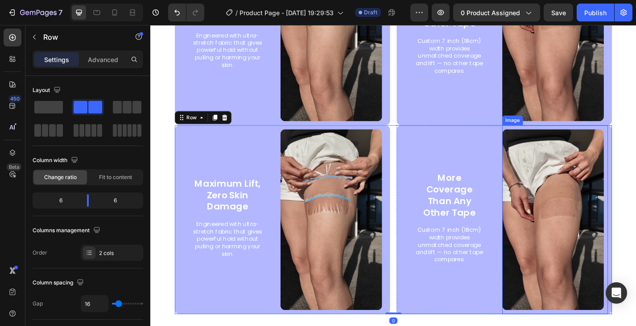
scroll to position [1909, 0]
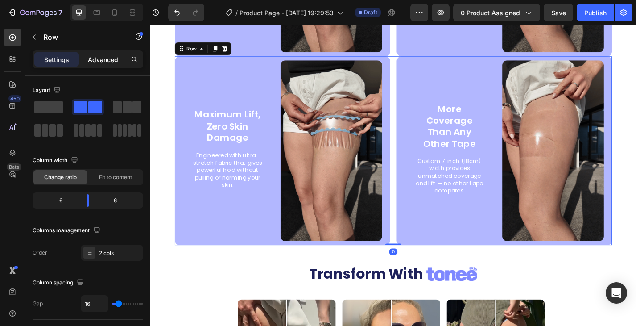
click at [110, 57] on p "Advanced" at bounding box center [103, 59] width 30 height 9
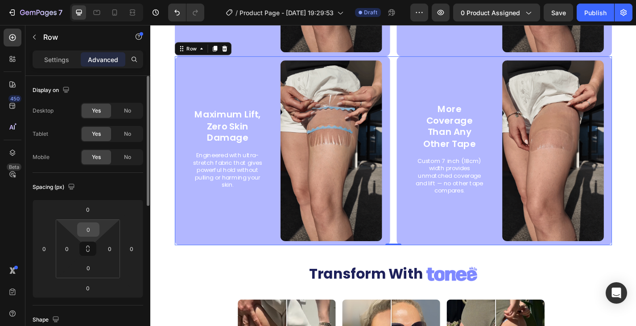
click at [91, 230] on input "0" at bounding box center [88, 229] width 18 height 13
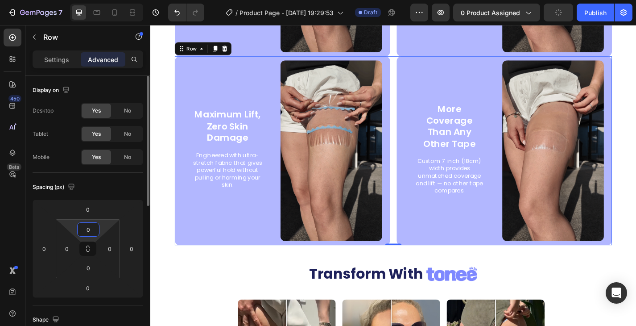
drag, startPoint x: 93, startPoint y: 227, endPoint x: 73, endPoint y: 225, distance: 20.2
click at [73, 225] on div "0 0 0 0" at bounding box center [88, 248] width 64 height 59
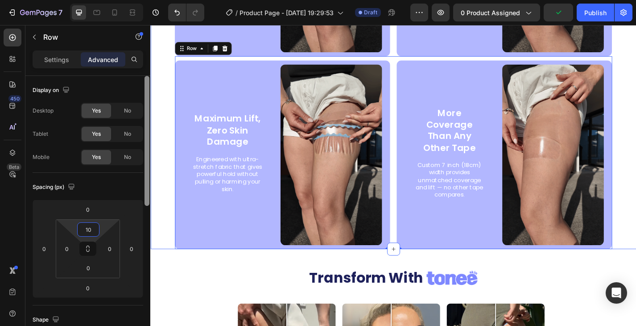
type input "10"
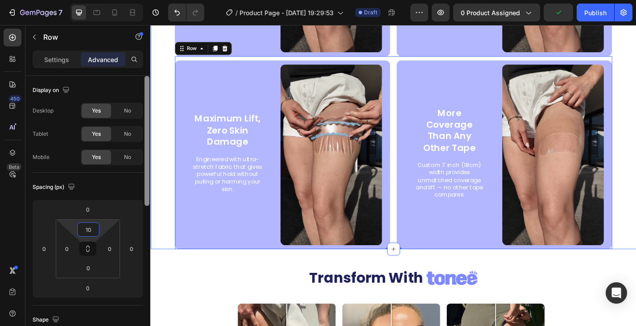
click at [150, 110] on div at bounding box center [147, 213] width 7 height 275
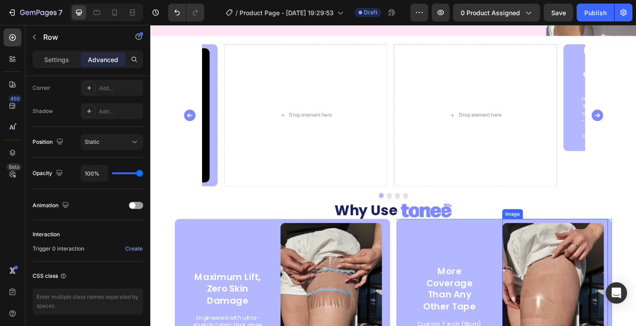
scroll to position [1508, 0]
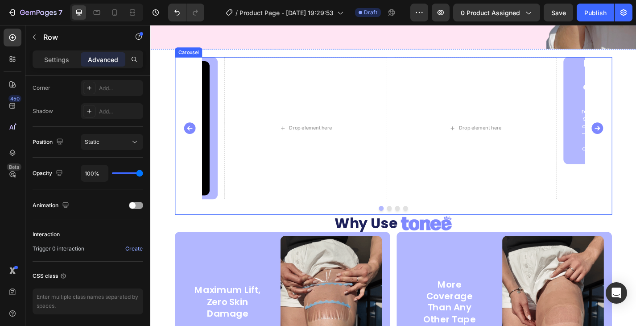
click at [636, 137] on icon "Carousel Next Arrow" at bounding box center [642, 138] width 12 height 12
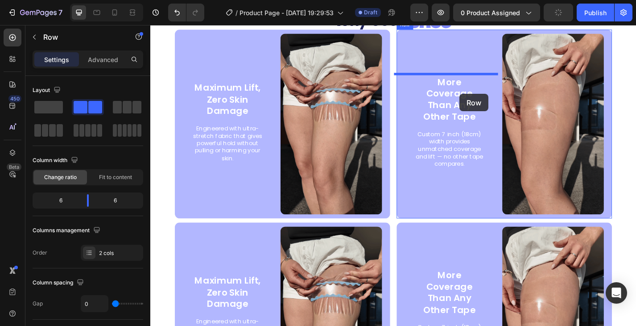
scroll to position [1597, 0]
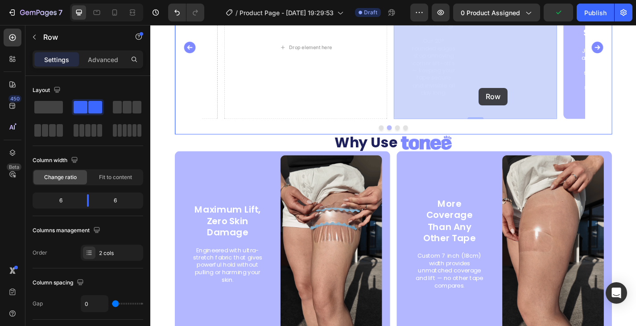
drag, startPoint x: 482, startPoint y: 66, endPoint x: 512, endPoint y: 94, distance: 41.0
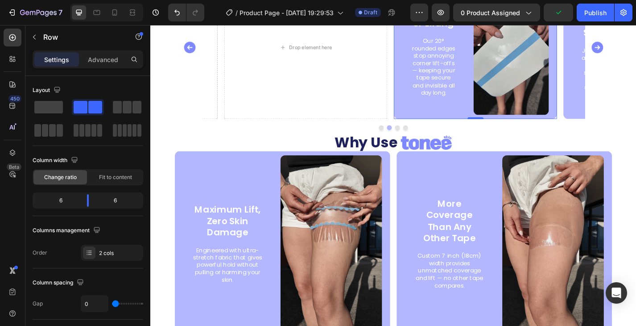
scroll to position [1775, 0]
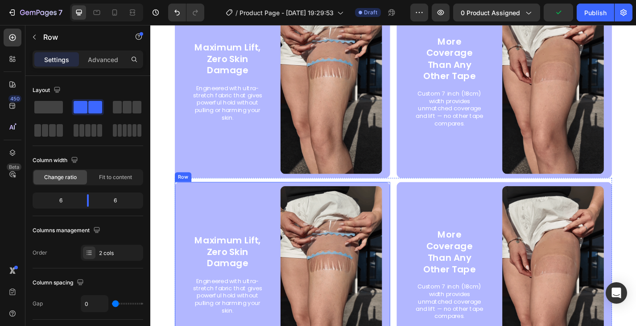
click at [269, 198] on div "Maximum Lift, Zero Skin Damage Text Block Engineered with ultra-stretch fabric …" at bounding box center [235, 302] width 116 height 208
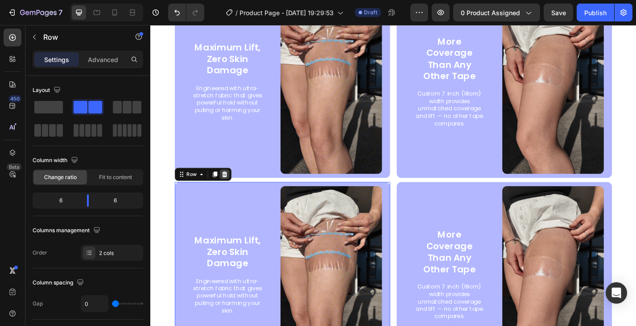
click at [231, 189] on icon at bounding box center [231, 189] width 7 height 7
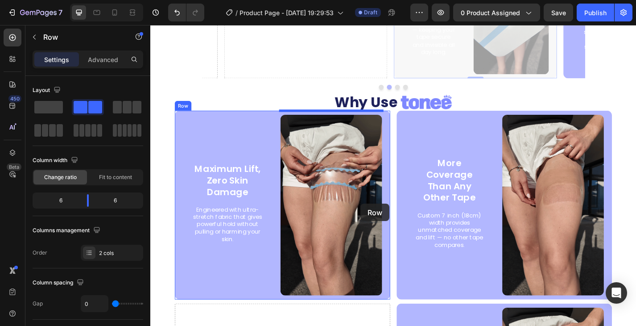
scroll to position [1820, 0]
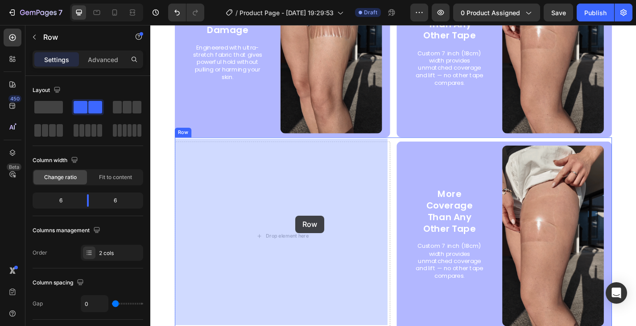
drag, startPoint x: 489, startPoint y: 79, endPoint x: 310, endPoint y: 235, distance: 237.4
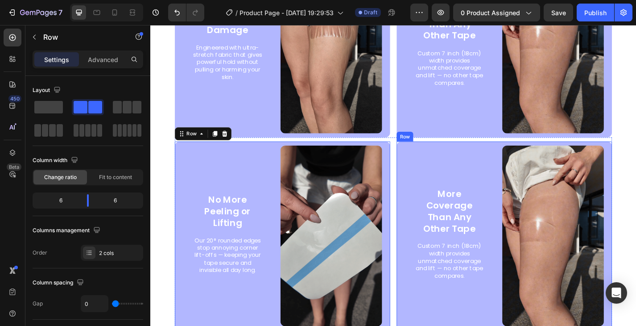
click at [455, 153] on div "More Coverage Than Any Other Tape Text Block Custom 7 inch (18cm) width provide…" at bounding box center [479, 257] width 116 height 208
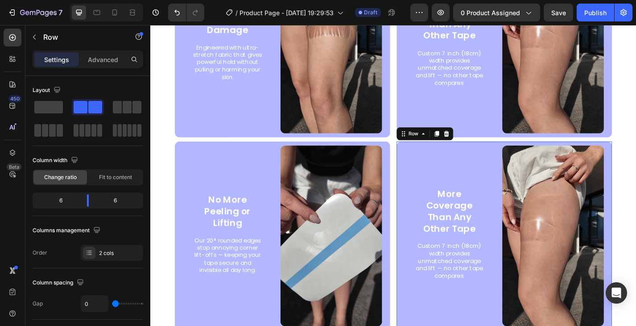
click at [474, 141] on icon at bounding box center [477, 144] width 6 height 6
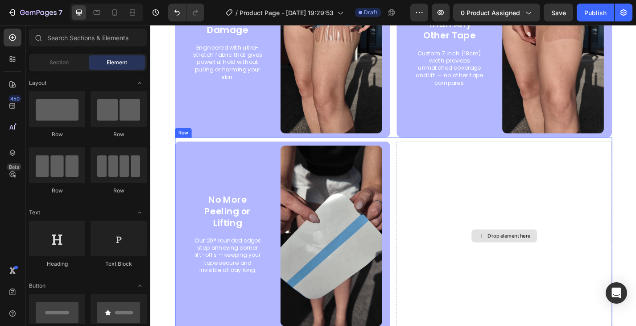
scroll to position [1597, 0]
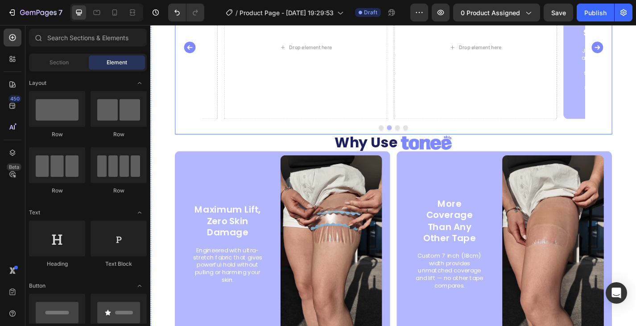
click at [636, 53] on icon "Carousel Next Arrow" at bounding box center [642, 49] width 12 height 12
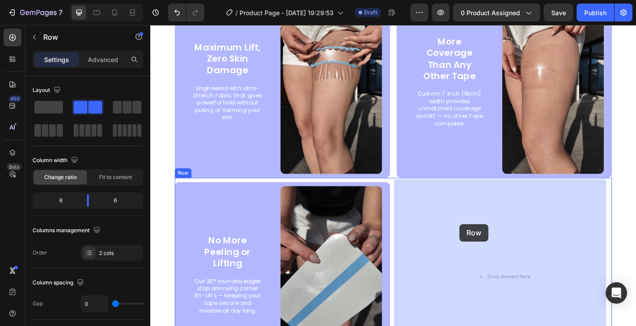
drag, startPoint x: 452, startPoint y: 122, endPoint x: 491, endPoint y: 244, distance: 127.8
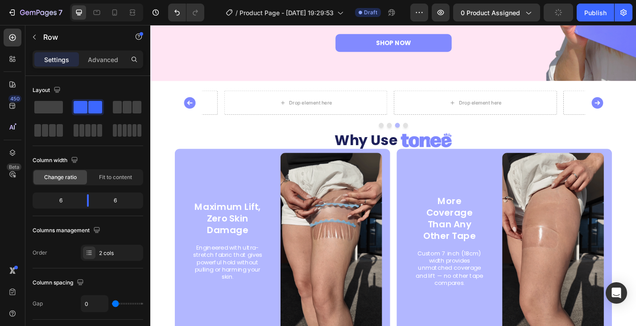
scroll to position [1426, 0]
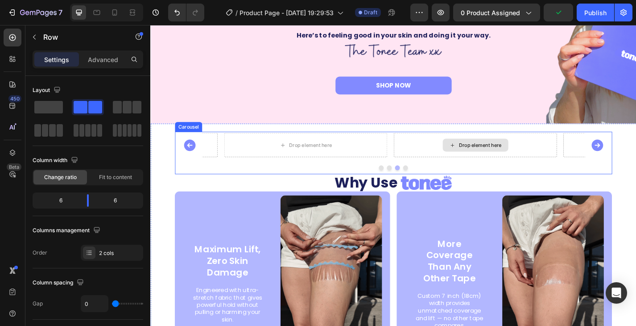
click at [585, 176] on div "Drop element here Drop element here Drop element here Drop element here Carousel" at bounding box center [418, 165] width 482 height 47
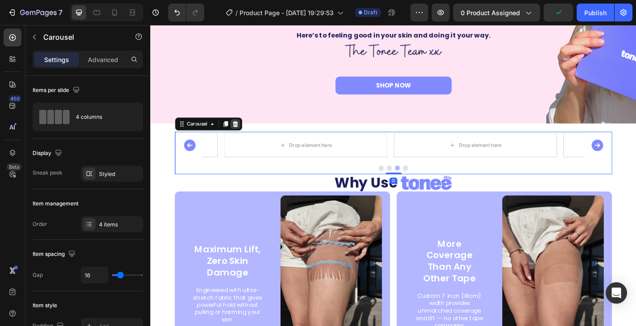
click at [246, 132] on icon at bounding box center [244, 133] width 6 height 6
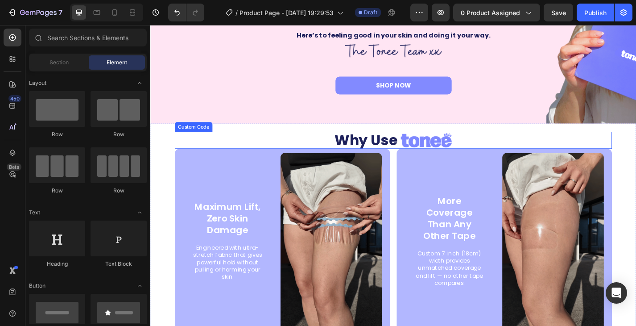
click at [258, 151] on div "Why Use" at bounding box center [418, 151] width 482 height 19
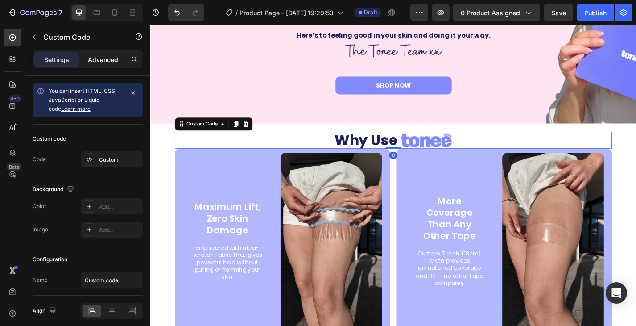
click at [95, 55] on p "Advanced" at bounding box center [103, 59] width 30 height 9
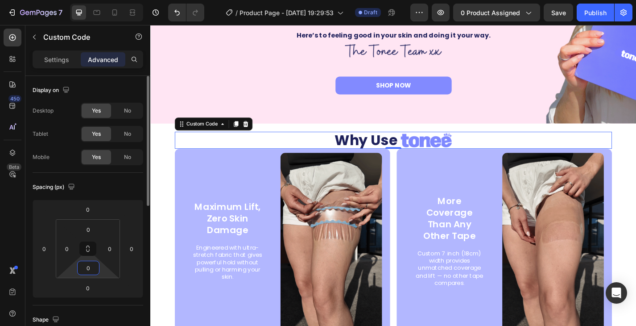
click at [94, 267] on input "0" at bounding box center [88, 267] width 18 height 13
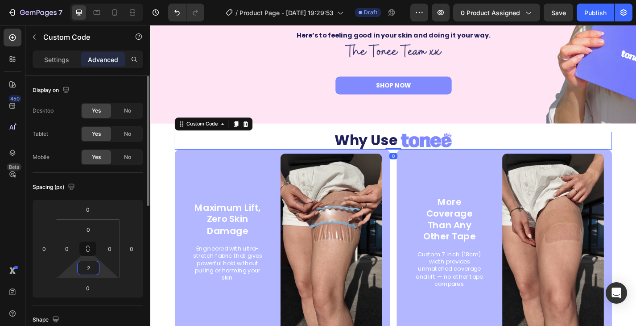
type input "20"
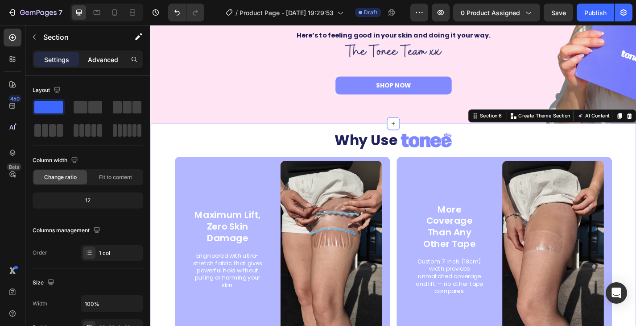
click at [106, 62] on p "Advanced" at bounding box center [103, 59] width 30 height 9
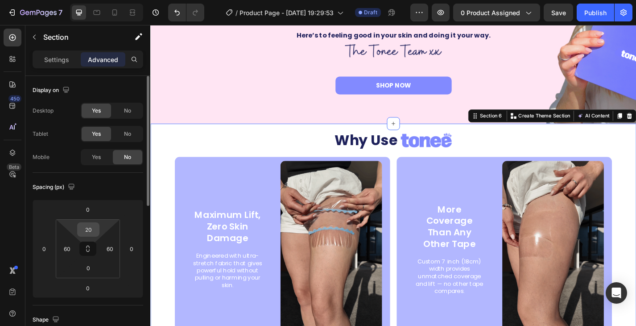
click at [87, 230] on input "20" at bounding box center [88, 229] width 18 height 13
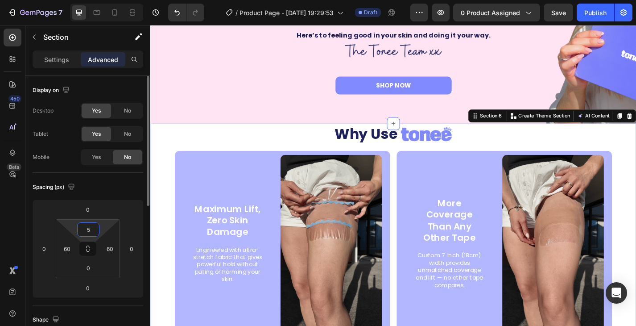
type input "50"
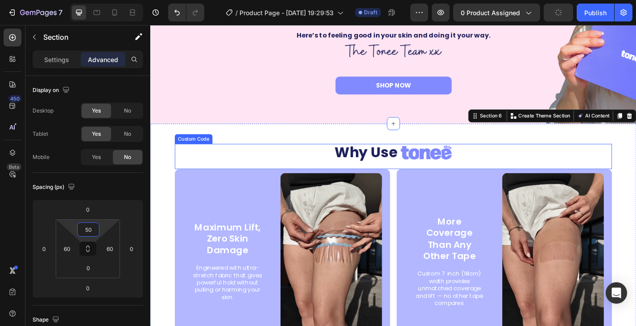
click at [272, 158] on div "Why Use" at bounding box center [418, 165] width 482 height 19
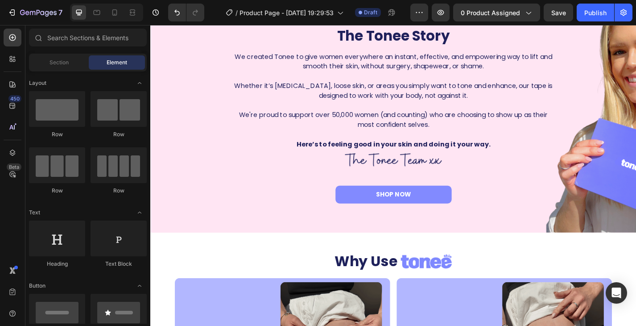
scroll to position [1545, 0]
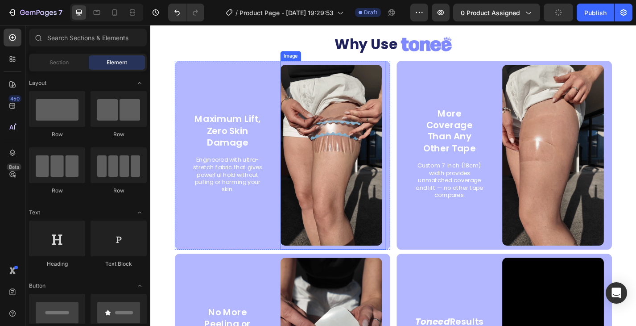
click at [344, 196] on img at bounding box center [349, 168] width 112 height 199
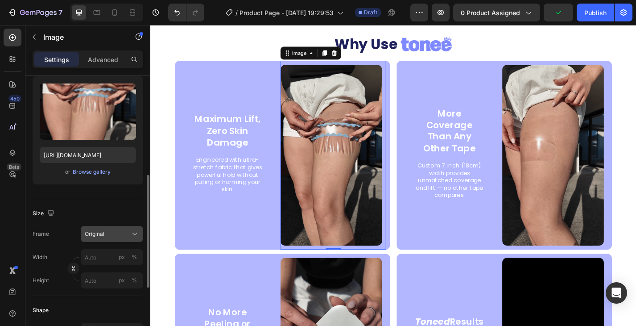
scroll to position [178, 0]
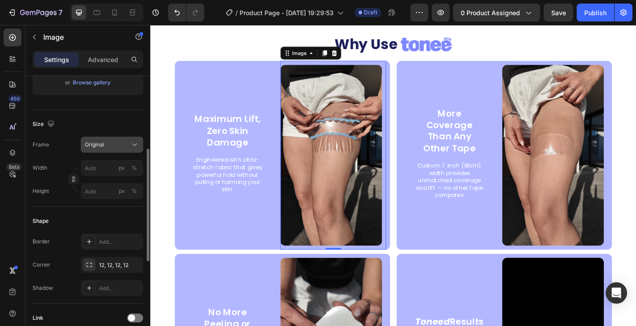
click at [120, 141] on div "Original" at bounding box center [107, 144] width 44 height 8
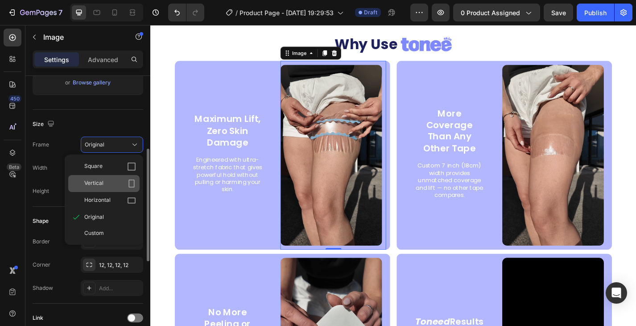
click at [114, 184] on div "Vertical" at bounding box center [110, 183] width 52 height 9
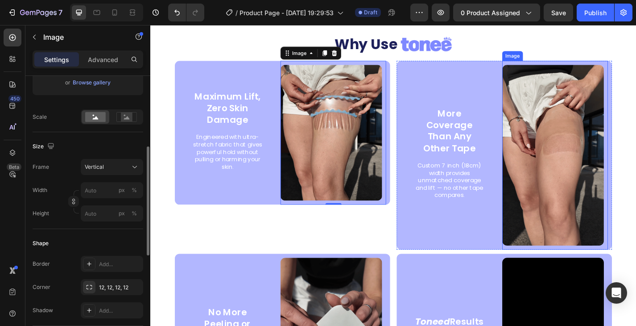
click at [587, 173] on img at bounding box center [594, 168] width 112 height 199
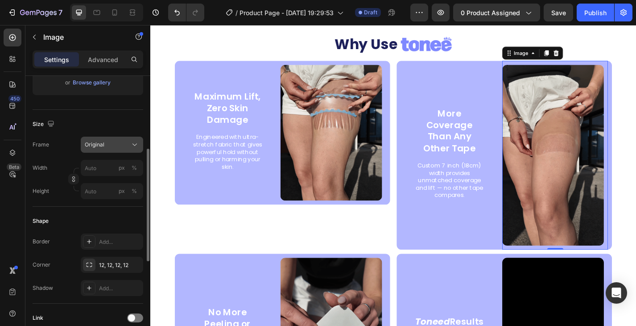
click at [112, 150] on button "Original" at bounding box center [112, 144] width 62 height 16
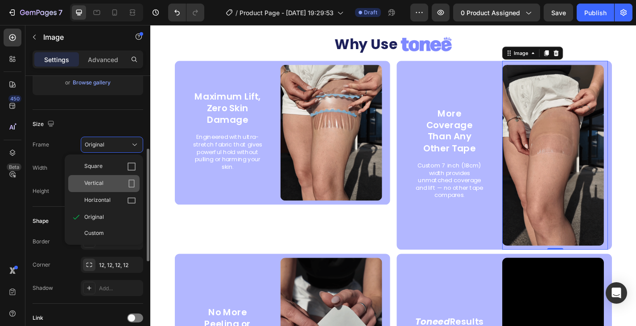
click at [113, 184] on div "Vertical" at bounding box center [110, 183] width 52 height 9
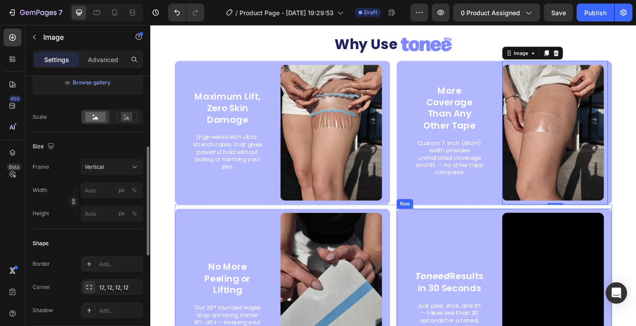
scroll to position [1589, 0]
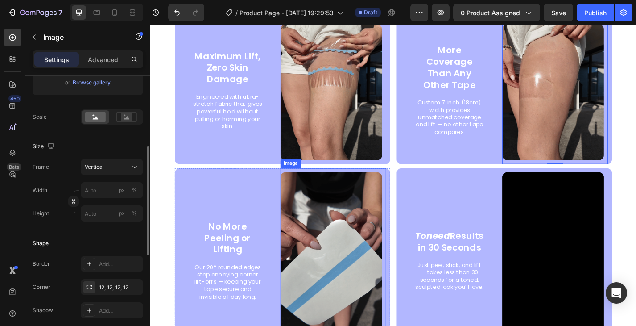
click at [375, 249] on img at bounding box center [349, 286] width 112 height 199
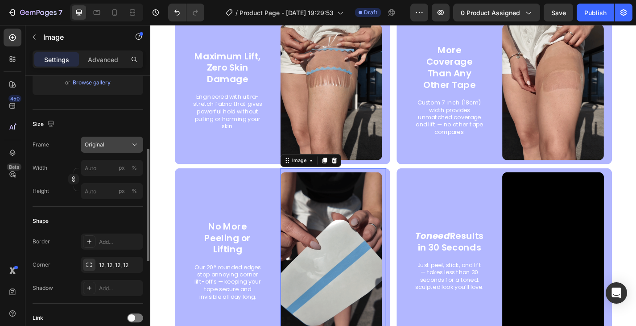
click at [113, 145] on div "Original" at bounding box center [107, 144] width 44 height 8
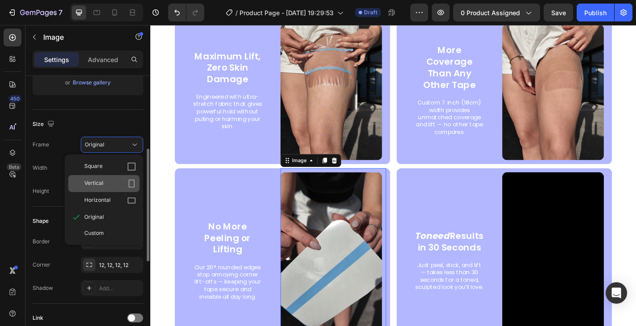
click at [114, 180] on div "Vertical" at bounding box center [110, 183] width 52 height 9
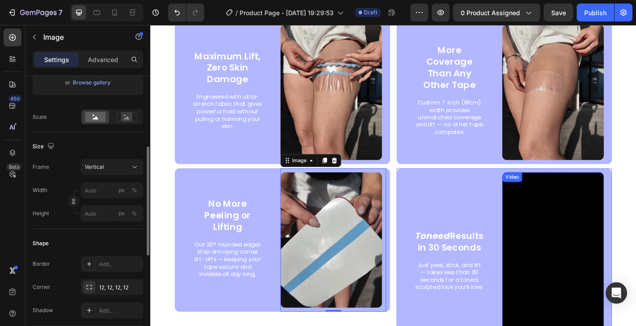
click at [586, 237] on video at bounding box center [594, 286] width 112 height 199
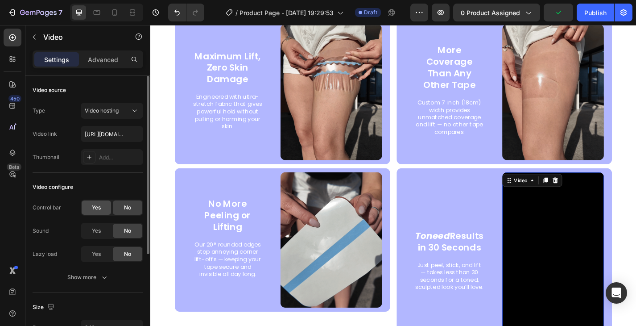
scroll to position [89, 0]
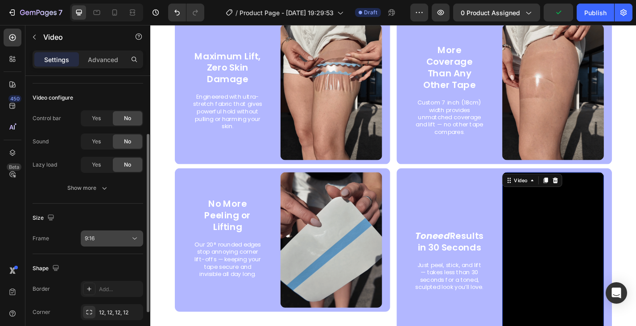
click at [107, 233] on button "9:16" at bounding box center [112, 238] width 62 height 16
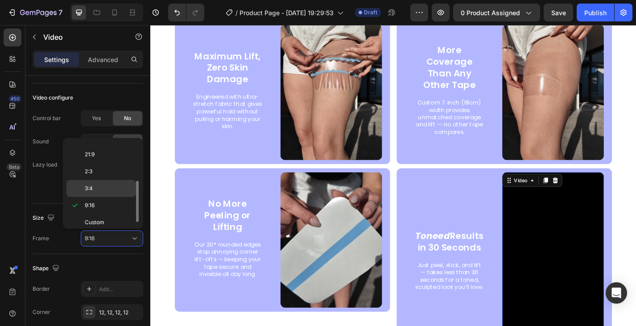
scroll to position [36, 0]
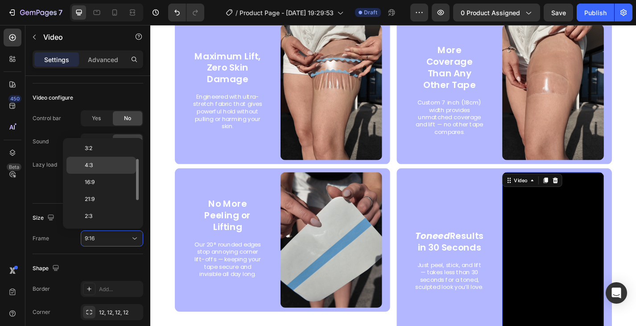
click at [108, 164] on p "4:3" at bounding box center [108, 165] width 47 height 8
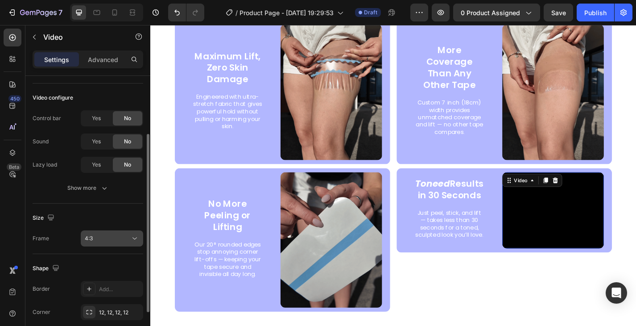
click at [108, 241] on div "4:3" at bounding box center [107, 238] width 45 height 8
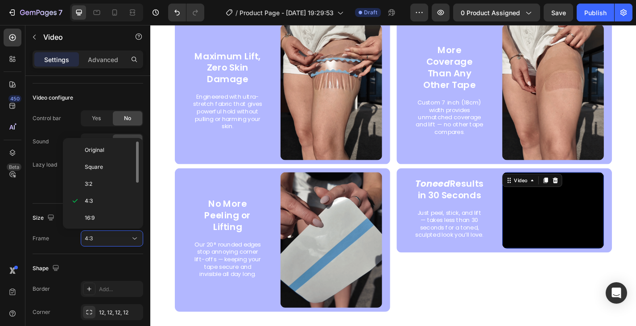
scroll to position [86, 0]
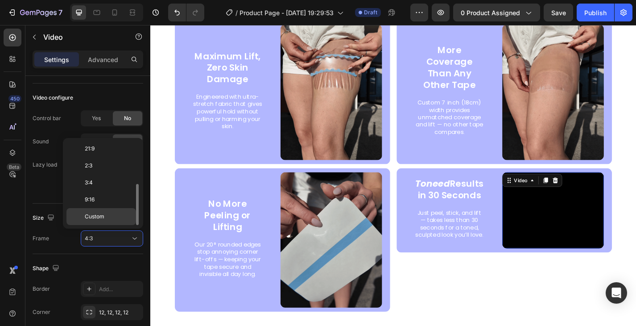
click at [103, 213] on span "Custom" at bounding box center [95, 216] width 20 height 8
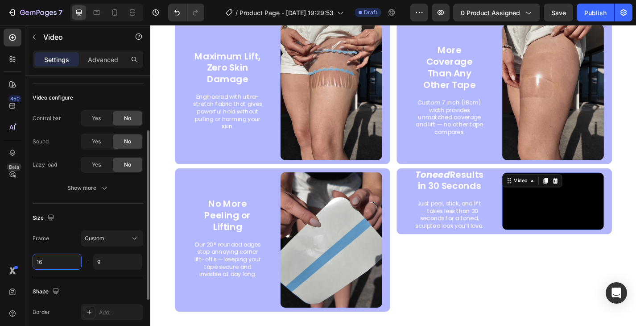
click at [55, 259] on input "16" at bounding box center [57, 261] width 49 height 16
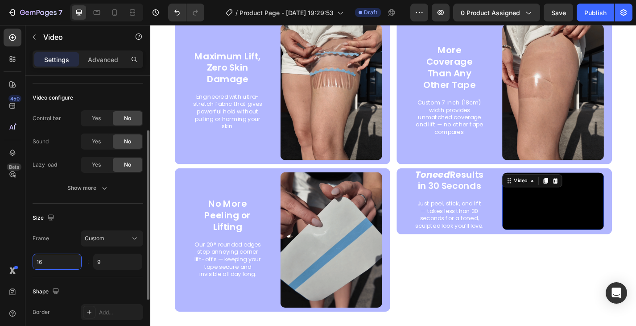
click at [45, 260] on input "16" at bounding box center [57, 261] width 49 height 16
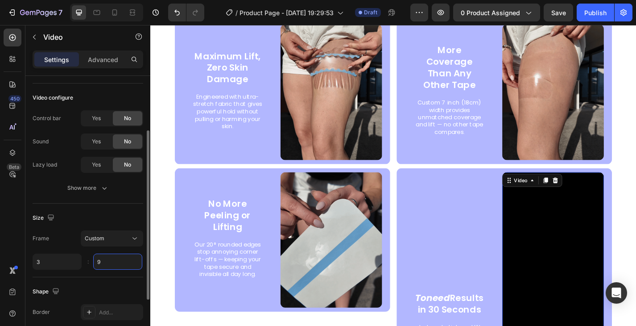
type input "3"
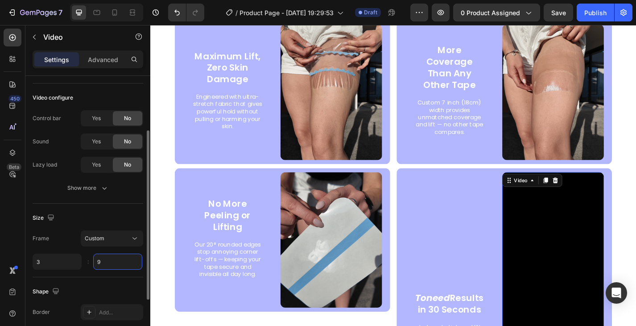
click at [114, 259] on input "9" at bounding box center [117, 261] width 49 height 16
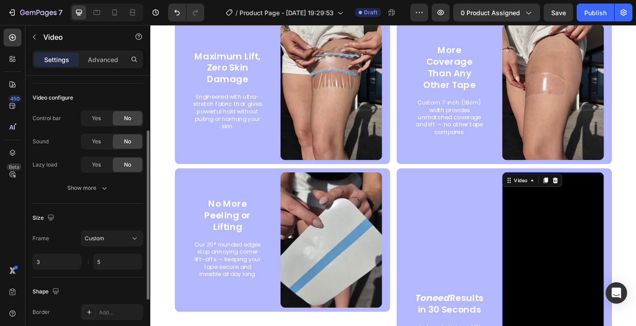
click at [112, 214] on div "Size" at bounding box center [88, 217] width 111 height 14
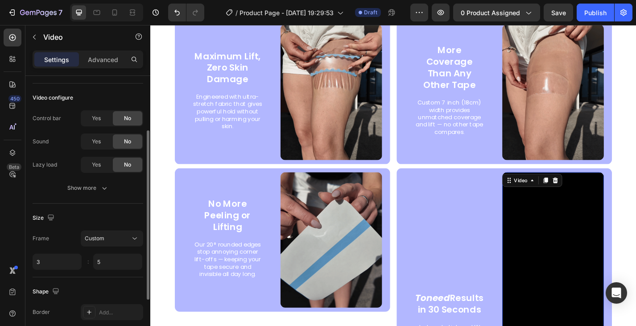
type input "5"
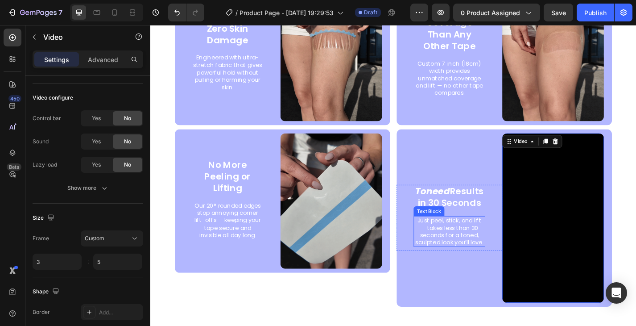
scroll to position [1634, 0]
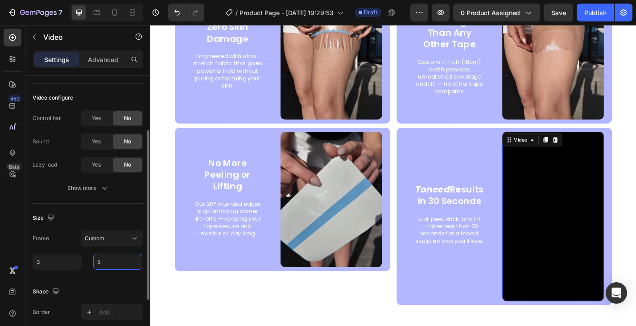
type input "3"
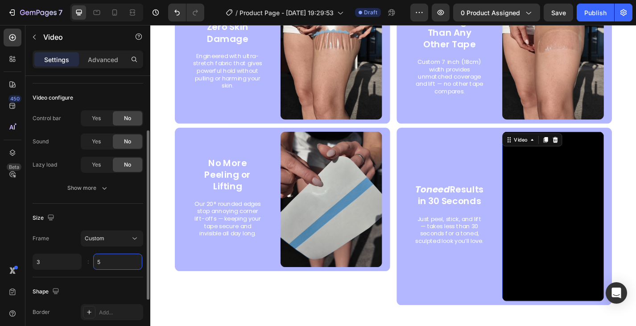
click at [123, 259] on input "5" at bounding box center [117, 261] width 49 height 16
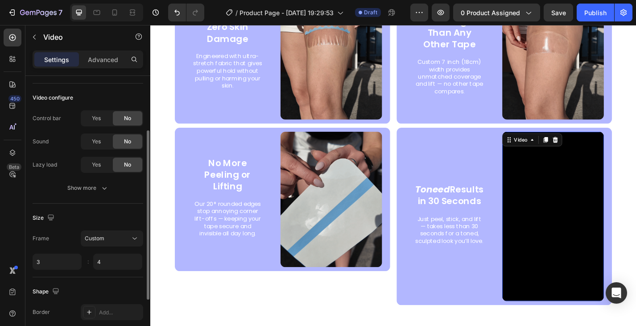
click at [112, 213] on div "Size" at bounding box center [88, 217] width 111 height 14
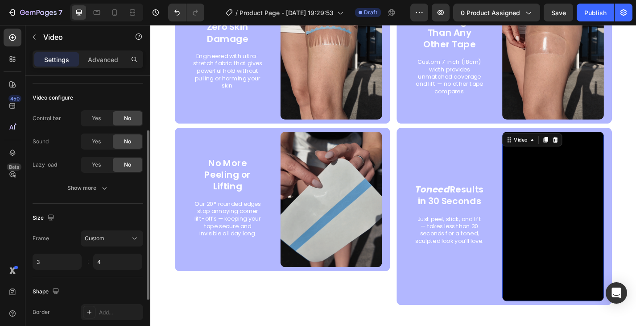
type input "4"
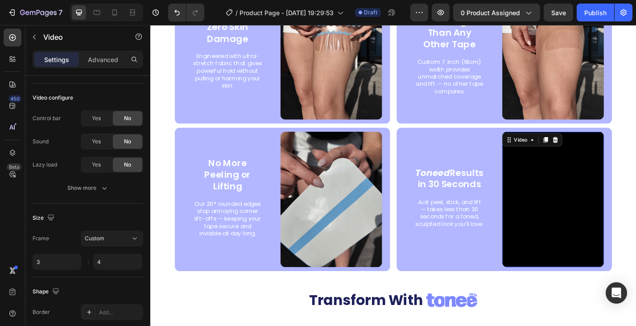
click at [598, 201] on video at bounding box center [594, 216] width 112 height 149
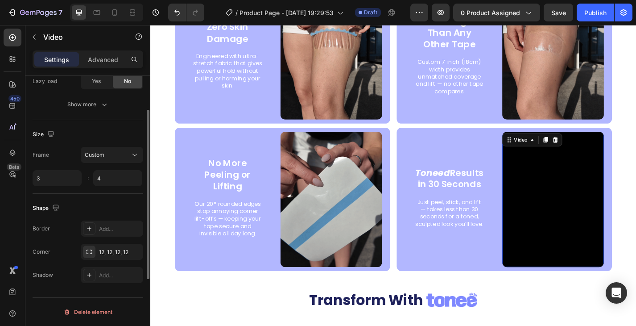
scroll to position [83, 0]
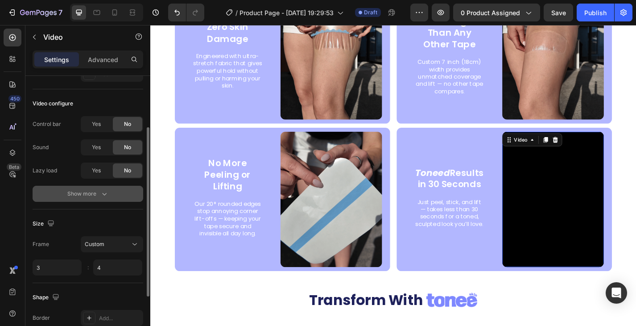
click at [99, 191] on div "Show more" at bounding box center [87, 193] width 41 height 9
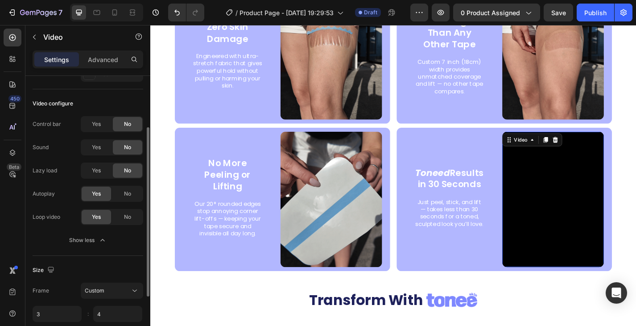
scroll to position [0, 0]
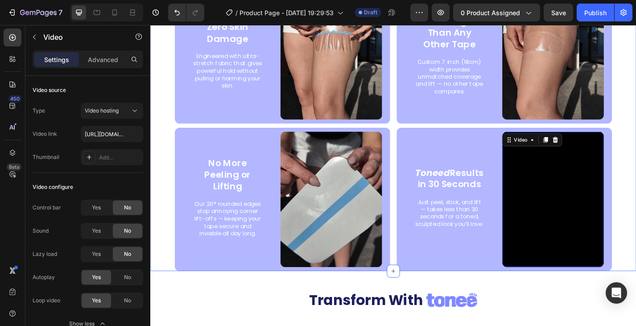
click at [636, 189] on div "Why Use Custom Code Maximum Lift, Zero Skin Damage Text Block Engineered with u…" at bounding box center [417, 110] width 535 height 371
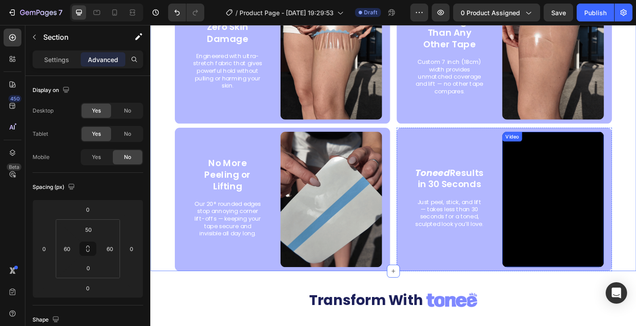
click at [589, 213] on video at bounding box center [594, 216] width 112 height 149
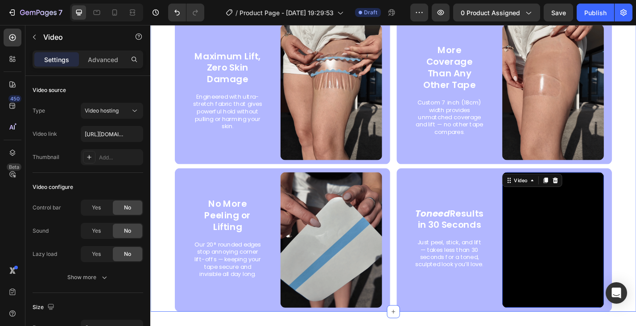
scroll to position [1500, 0]
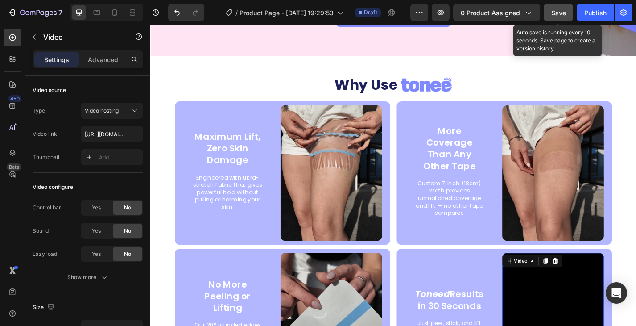
click at [565, 13] on span "Save" at bounding box center [558, 13] width 15 height 8
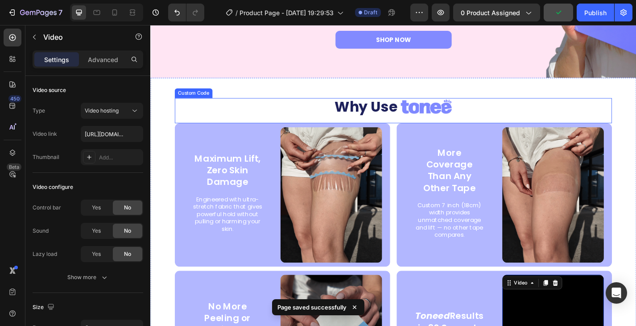
scroll to position [1366, 0]
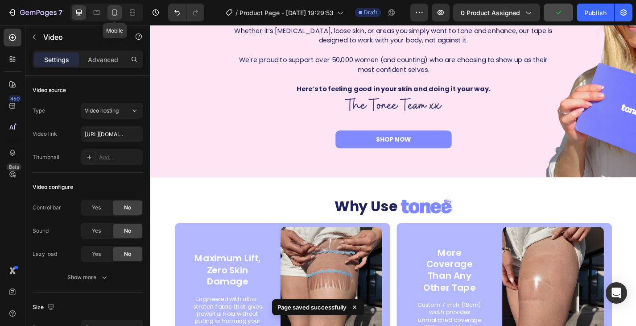
click at [113, 12] on icon at bounding box center [114, 12] width 9 height 9
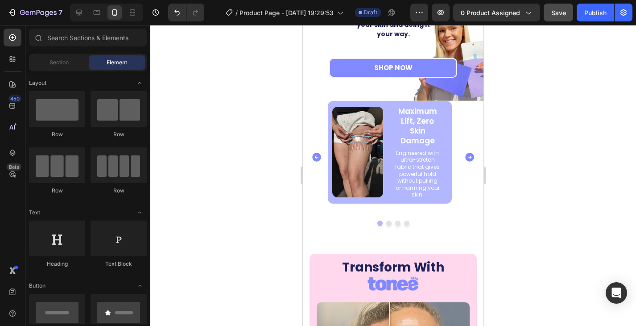
scroll to position [1509, 0]
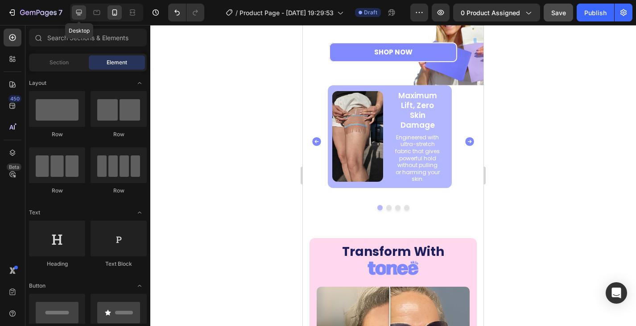
click at [81, 10] on icon at bounding box center [78, 12] width 9 height 9
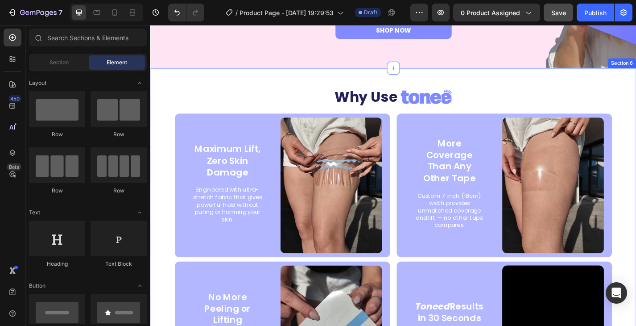
scroll to position [1472, 0]
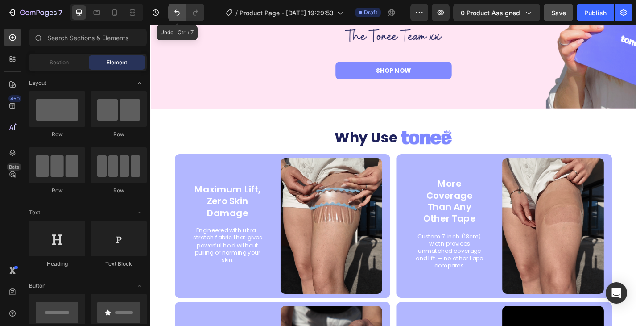
click at [177, 12] on icon "Undo/Redo" at bounding box center [176, 13] width 5 height 6
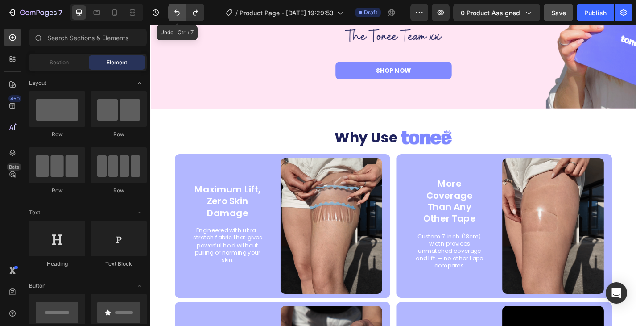
click at [177, 12] on icon "Undo/Redo" at bounding box center [176, 13] width 5 height 6
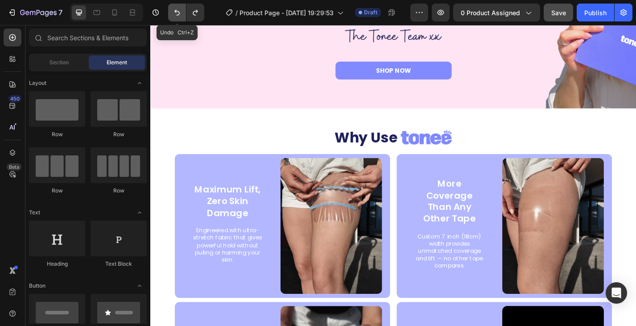
click at [177, 12] on icon "Undo/Redo" at bounding box center [176, 13] width 5 height 6
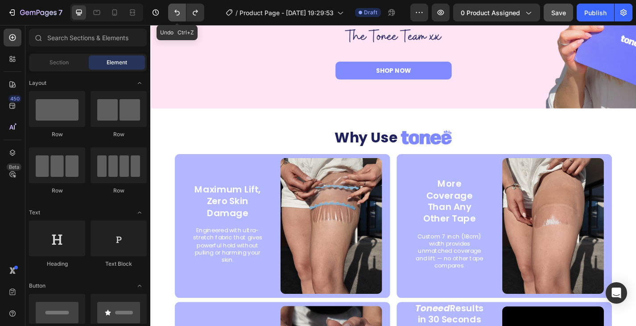
click at [177, 12] on icon "Undo/Redo" at bounding box center [176, 13] width 5 height 6
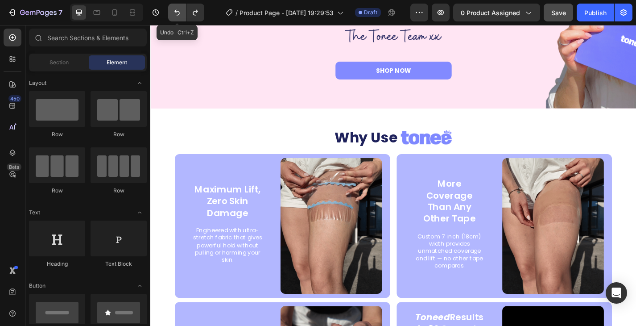
click at [177, 12] on icon "Undo/Redo" at bounding box center [176, 13] width 5 height 6
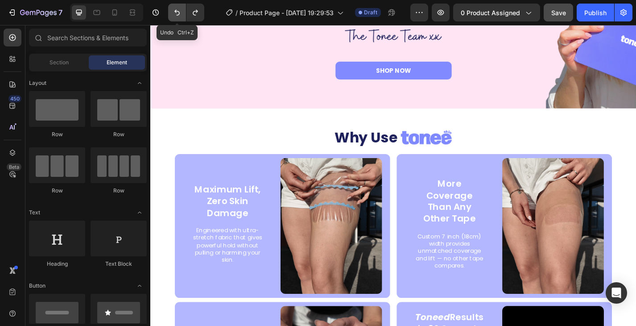
click at [177, 12] on icon "Undo/Redo" at bounding box center [176, 13] width 5 height 6
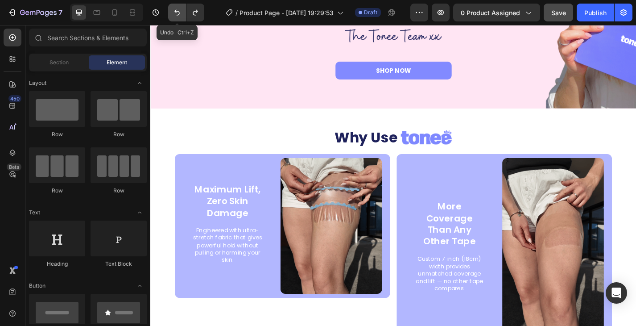
click at [177, 12] on icon "Undo/Redo" at bounding box center [177, 12] width 9 height 9
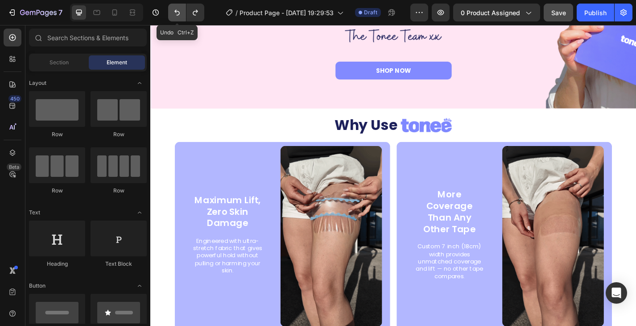
click at [177, 12] on icon "Undo/Redo" at bounding box center [177, 12] width 9 height 9
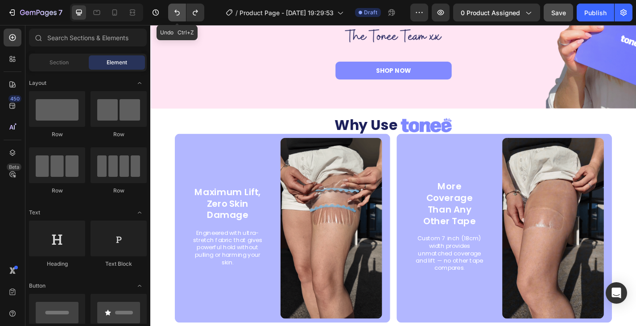
click at [177, 12] on icon "Undo/Redo" at bounding box center [177, 12] width 9 height 9
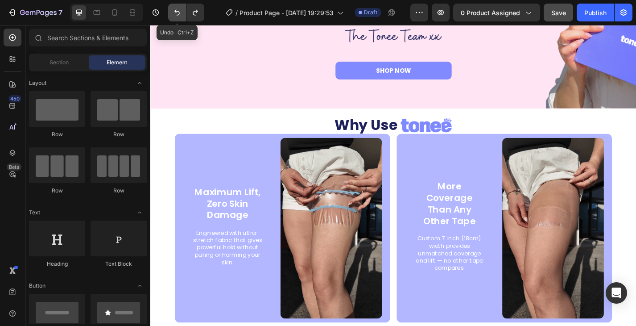
click at [177, 12] on icon "Undo/Redo" at bounding box center [177, 12] width 9 height 9
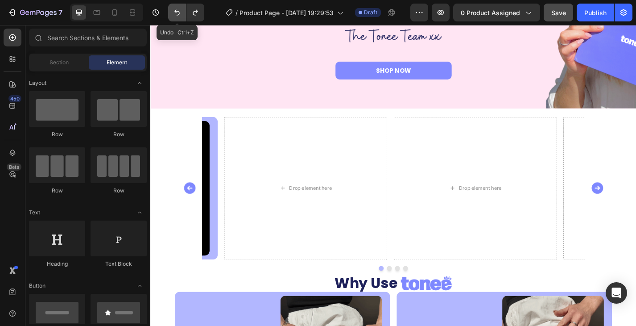
click at [177, 12] on icon "Undo/Redo" at bounding box center [177, 12] width 9 height 9
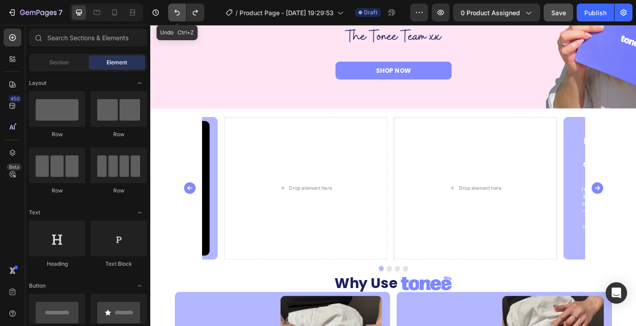
click at [177, 12] on icon "Undo/Redo" at bounding box center [177, 12] width 9 height 9
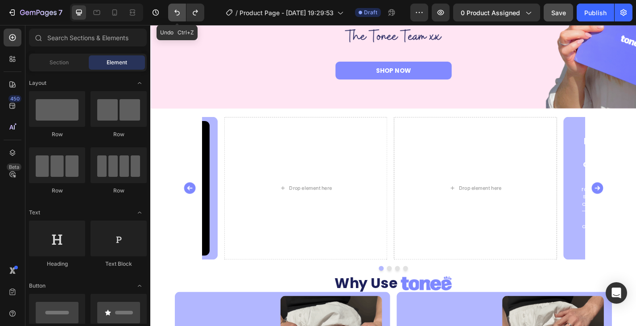
click at [177, 12] on icon "Undo/Redo" at bounding box center [177, 12] width 9 height 9
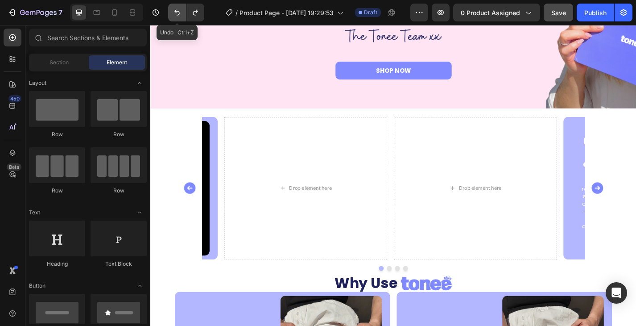
click at [177, 12] on icon "Undo/Redo" at bounding box center [177, 12] width 9 height 9
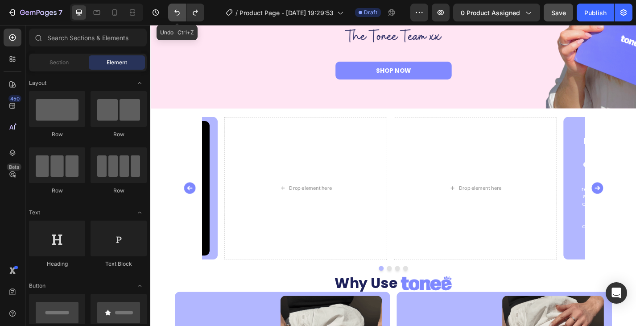
click at [177, 12] on icon "Undo/Redo" at bounding box center [177, 12] width 9 height 9
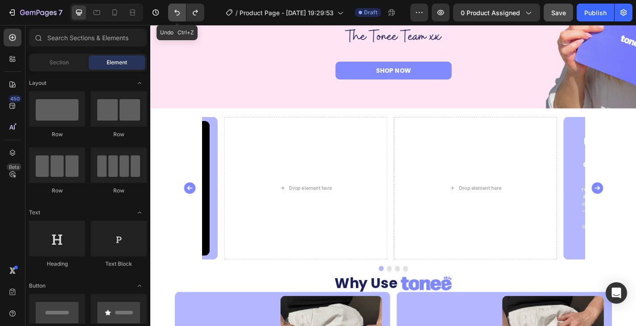
click at [177, 12] on icon "Undo/Redo" at bounding box center [177, 12] width 9 height 9
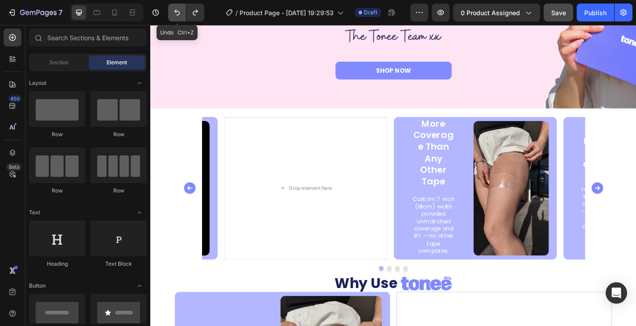
click at [177, 12] on icon "Undo/Redo" at bounding box center [177, 12] width 9 height 9
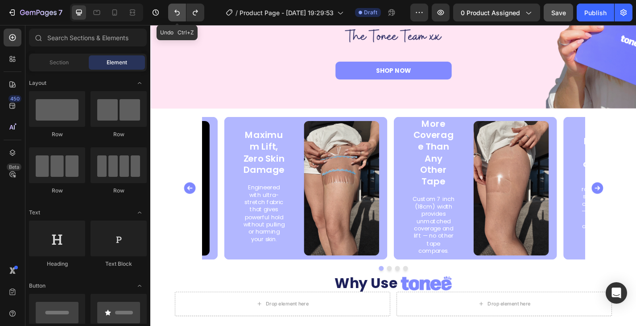
click at [177, 12] on icon "Undo/Redo" at bounding box center [177, 12] width 9 height 9
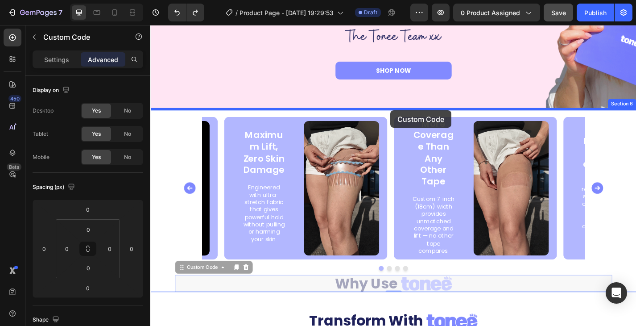
drag, startPoint x: 526, startPoint y: 218, endPoint x: 415, endPoint y: 119, distance: 148.5
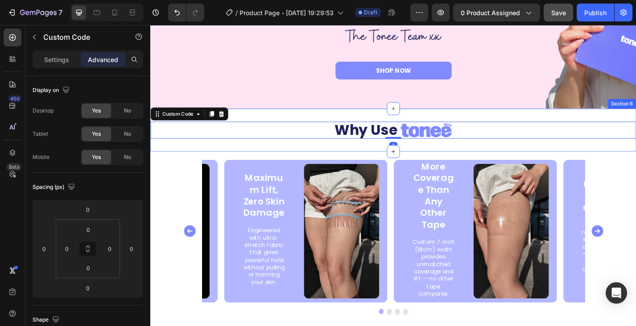
click at [636, 186] on div "Maximum Lift, Zero Skin Damage Text Block Engineered with ultra-stretch fabric …" at bounding box center [418, 251] width 482 height 157
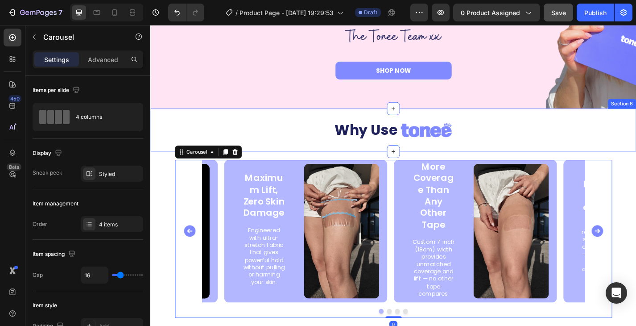
click at [590, 154] on div "Why Use Custom Code Section 6" at bounding box center [417, 140] width 535 height 47
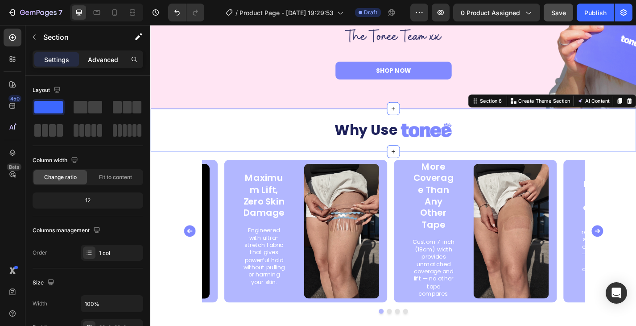
click at [107, 63] on p "Advanced" at bounding box center [103, 59] width 30 height 9
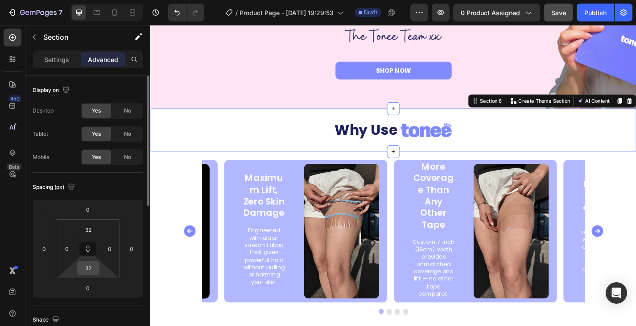
click at [93, 261] on input "32" at bounding box center [88, 267] width 18 height 13
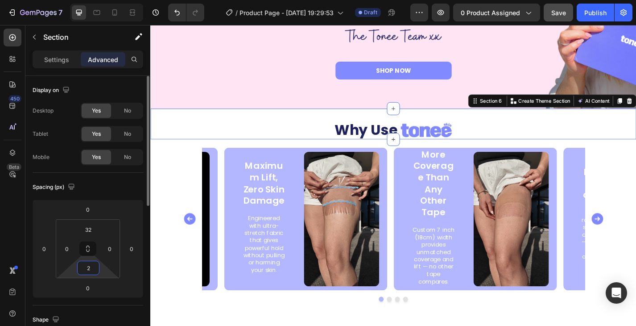
type input "20"
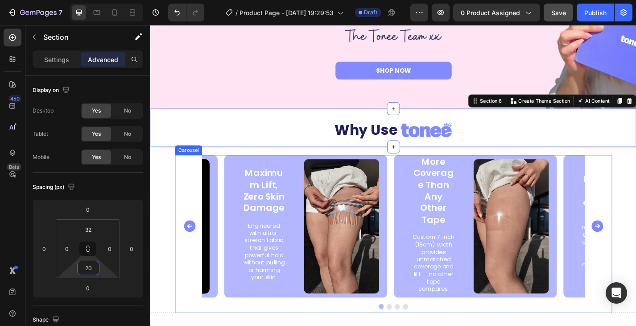
click at [636, 202] on div "Maximum Lift, Zero Skin Damage Text Block Engineered with ultra-stretch fabric …" at bounding box center [417, 250] width 535 height 183
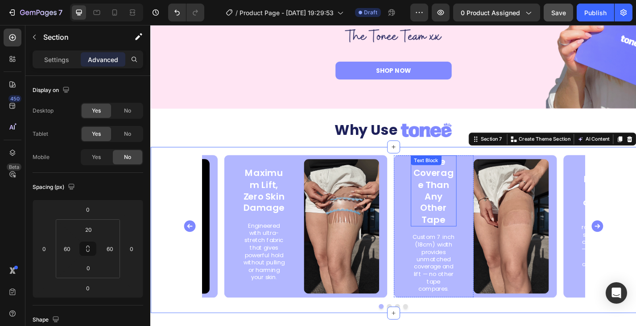
click at [458, 205] on p "More Coverage Than Any Other Tape" at bounding box center [461, 207] width 49 height 77
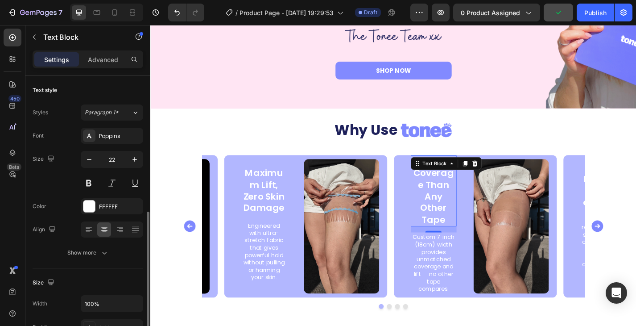
scroll to position [89, 0]
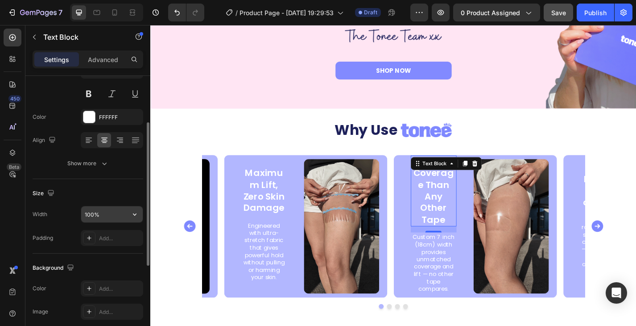
click at [105, 212] on input "100%" at bounding box center [112, 214] width 62 height 16
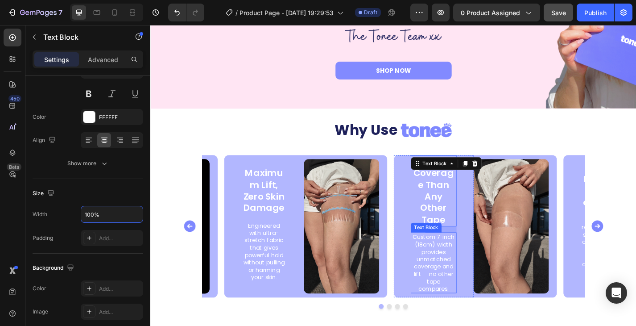
click at [481, 259] on p "Custom 7 inch (18cm) width provides unmatched coverage and lift — no other tape…" at bounding box center [461, 286] width 49 height 65
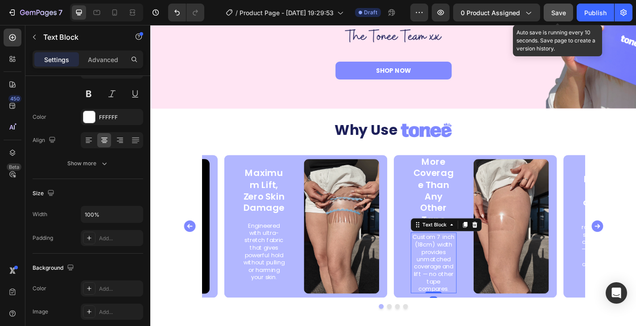
click at [562, 14] on span "Save" at bounding box center [558, 13] width 15 height 8
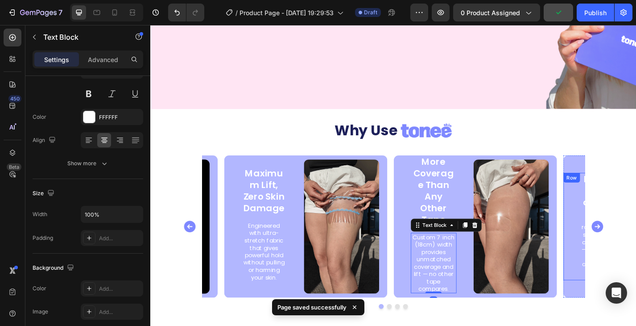
scroll to position [1605, 0]
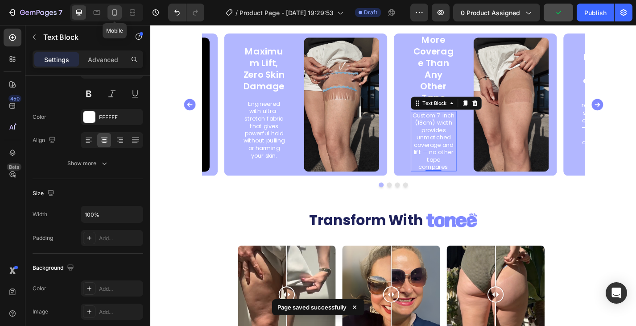
click at [119, 10] on icon at bounding box center [114, 12] width 9 height 9
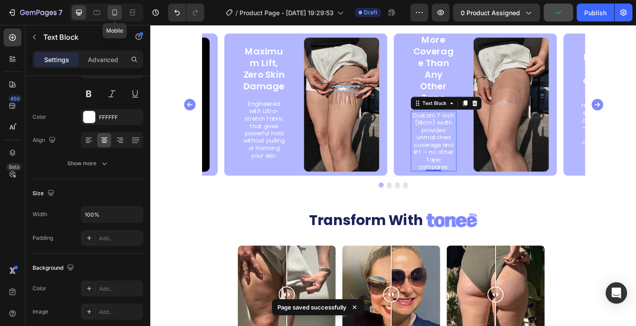
type input "12"
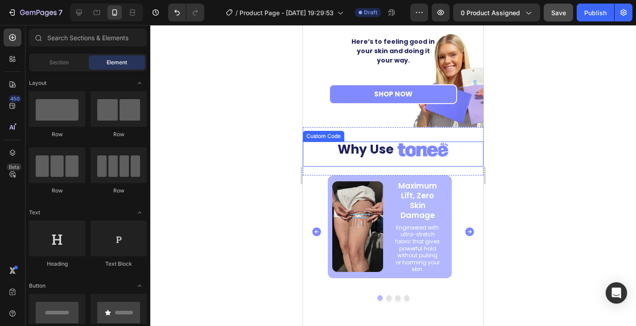
scroll to position [1498, 0]
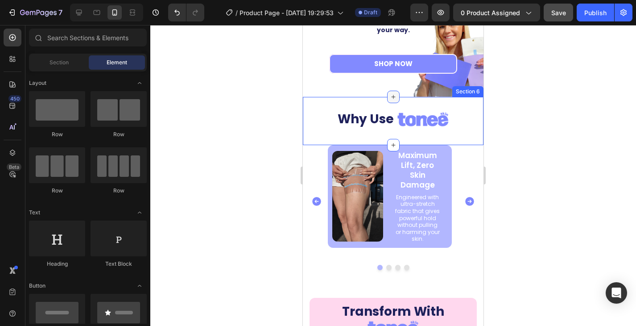
click at [388, 102] on div at bounding box center [393, 97] width 12 height 12
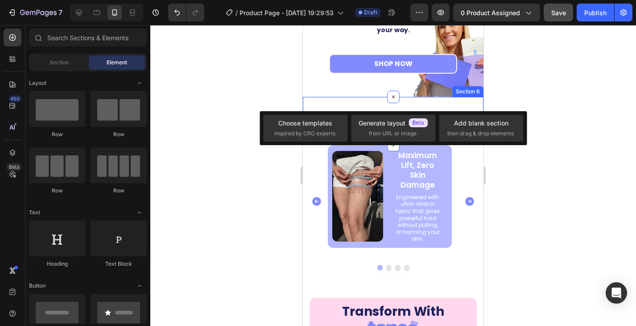
click at [351, 108] on div "Why Use Custom Code Section 6" at bounding box center [393, 121] width 181 height 48
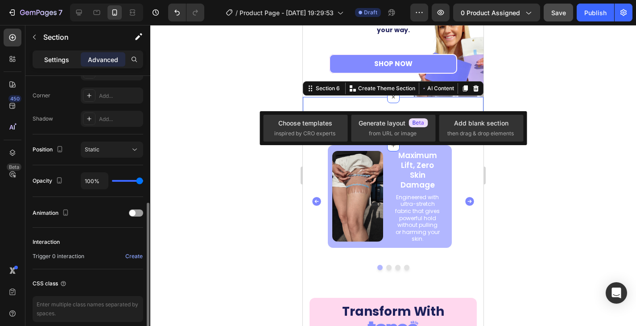
click at [62, 62] on p "Settings" at bounding box center [56, 59] width 25 height 9
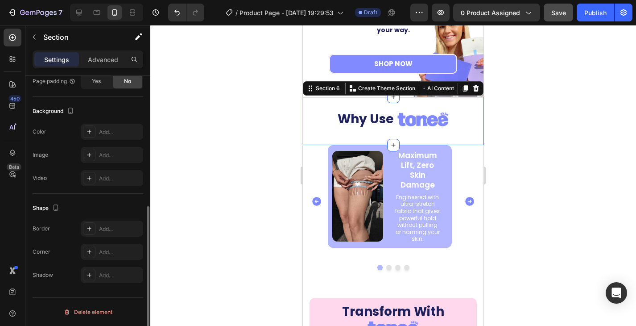
scroll to position [67, 0]
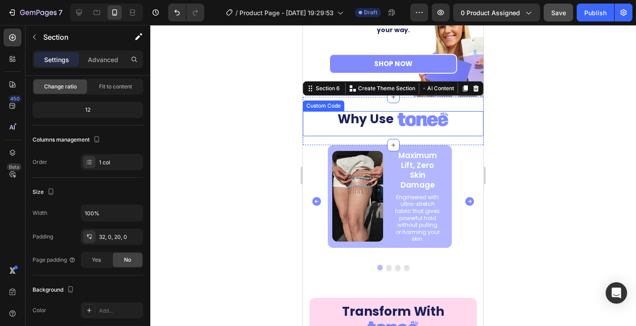
click at [318, 120] on div "Why Use" at bounding box center [393, 119] width 181 height 16
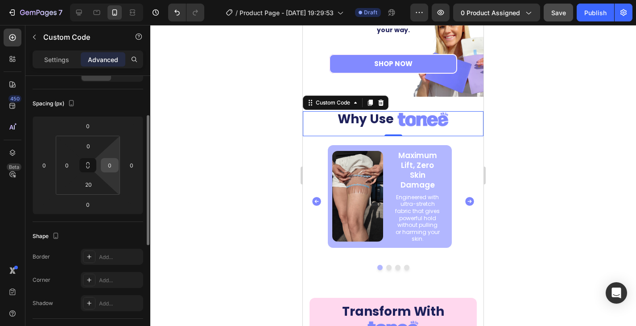
scroll to position [0, 0]
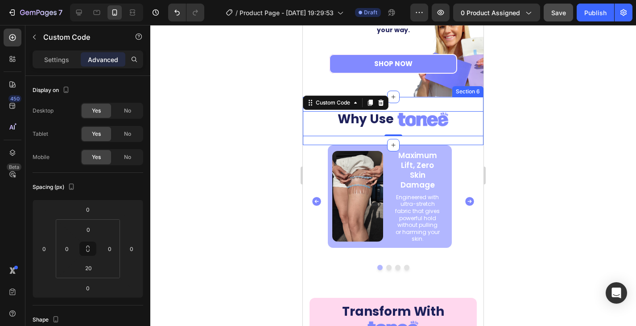
click at [417, 103] on div "Why Use Custom Code 0 Section 6" at bounding box center [393, 121] width 181 height 48
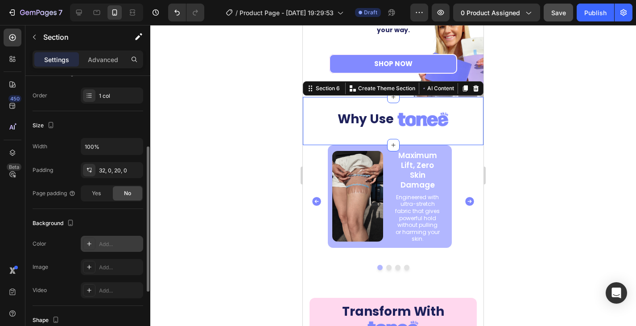
scroll to position [246, 0]
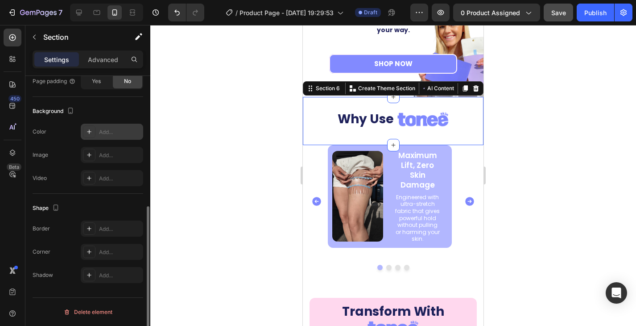
click at [109, 127] on div "Add..." at bounding box center [112, 132] width 62 height 16
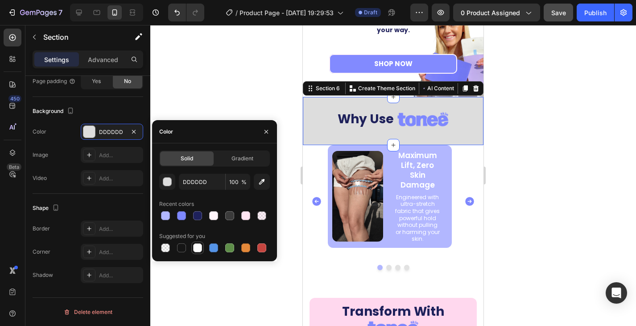
click at [195, 246] on div at bounding box center [197, 247] width 9 height 9
type input "FFFFFF"
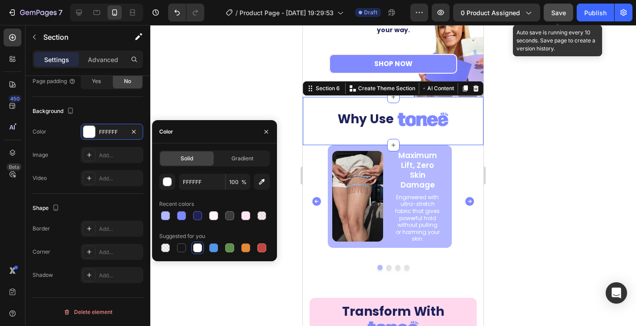
click at [555, 17] on div "Save" at bounding box center [558, 12] width 15 height 9
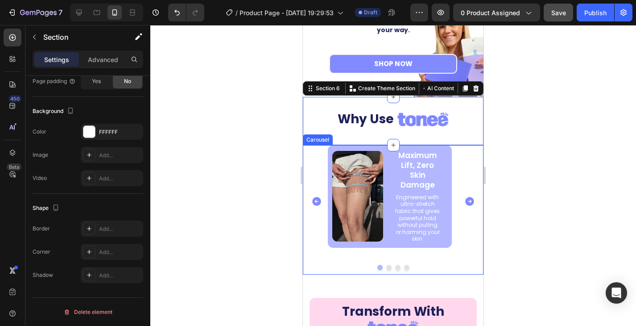
click at [465, 198] on icon "Carousel Next Arrow" at bounding box center [469, 201] width 9 height 9
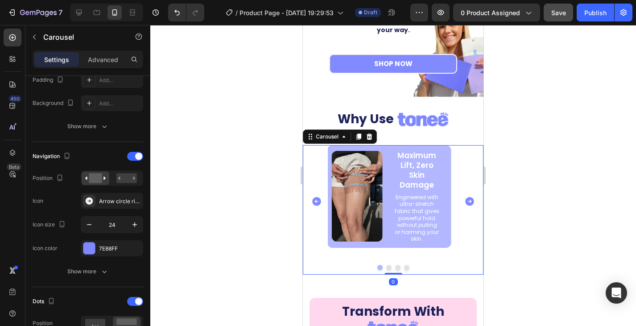
scroll to position [0, 0]
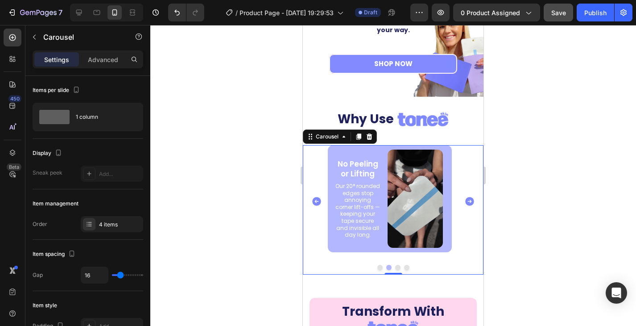
click at [465, 200] on icon "Carousel Next Arrow" at bounding box center [469, 201] width 9 height 9
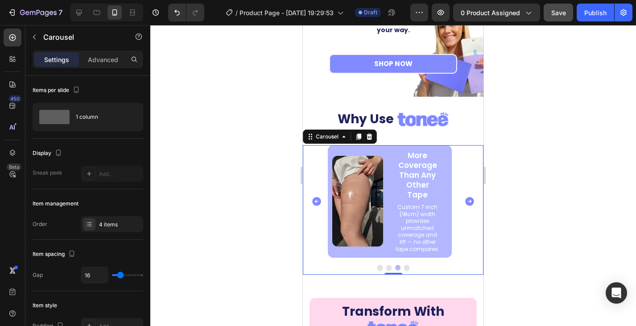
click at [465, 200] on icon "Carousel Next Arrow" at bounding box center [469, 201] width 9 height 9
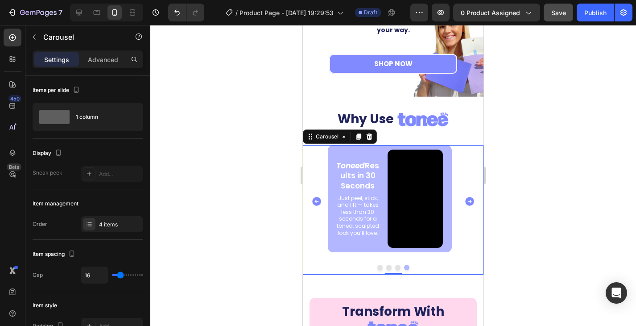
click at [465, 200] on icon "Carousel Next Arrow" at bounding box center [469, 201] width 9 height 9
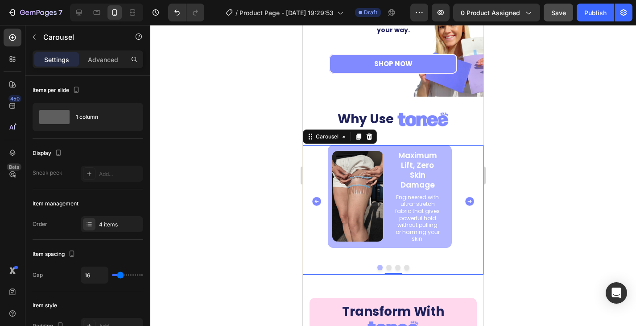
click at [319, 199] on icon "Carousel Back Arrow" at bounding box center [316, 201] width 9 height 9
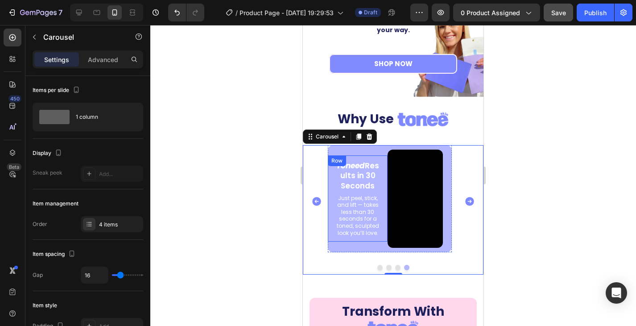
click at [413, 209] on video at bounding box center [415, 198] width 55 height 98
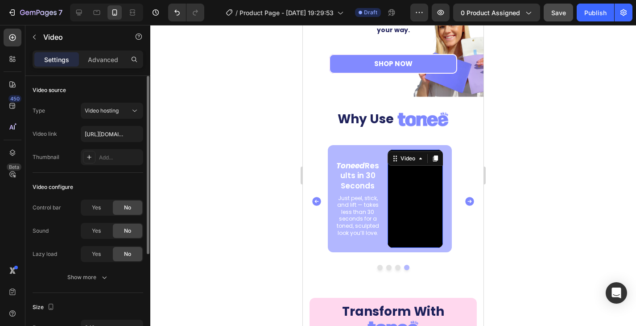
scroll to position [149, 0]
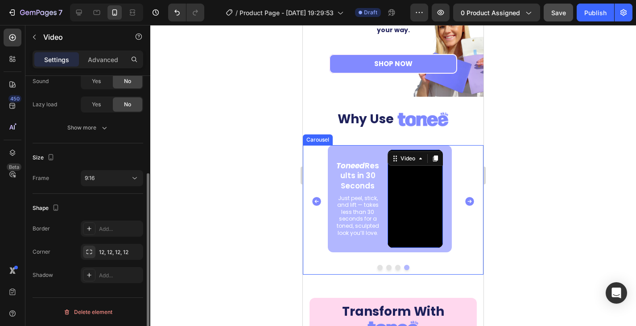
click at [465, 197] on icon "Carousel Next Arrow" at bounding box center [469, 201] width 9 height 9
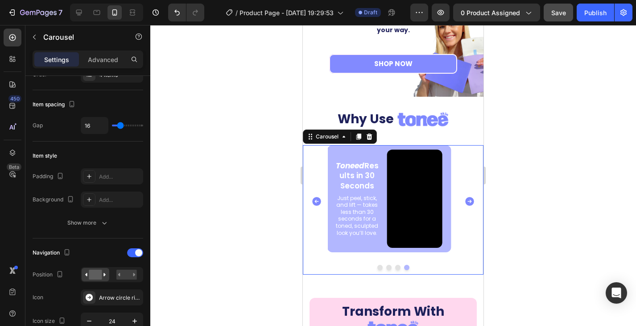
scroll to position [0, 0]
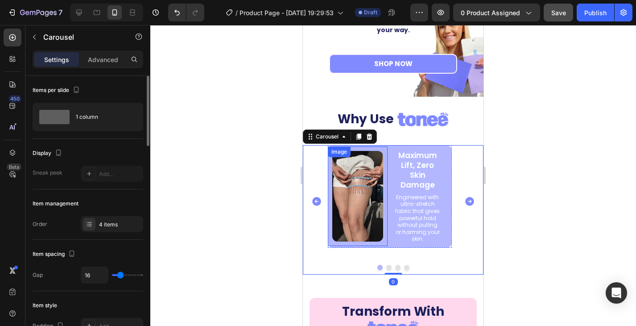
click at [359, 192] on img at bounding box center [357, 196] width 51 height 91
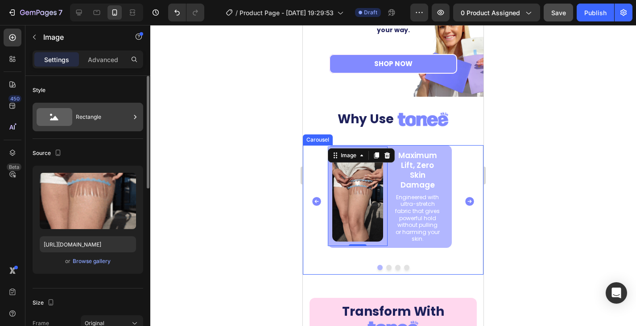
click at [95, 116] on div "Rectangle" at bounding box center [103, 117] width 54 height 21
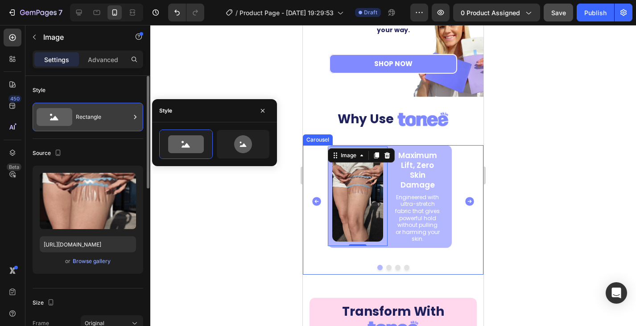
click at [95, 116] on div "Rectangle" at bounding box center [103, 117] width 54 height 21
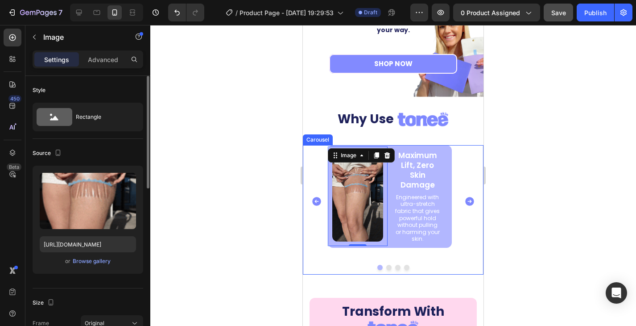
scroll to position [89, 0]
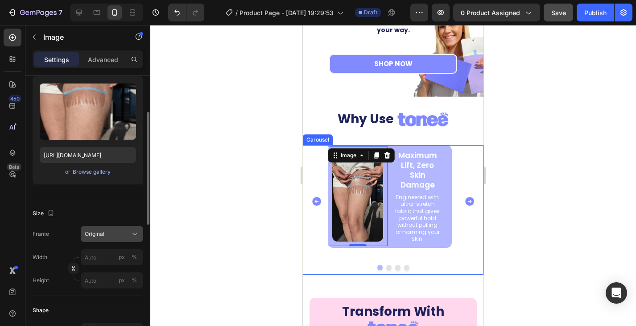
click at [119, 233] on div "Original" at bounding box center [107, 234] width 44 height 8
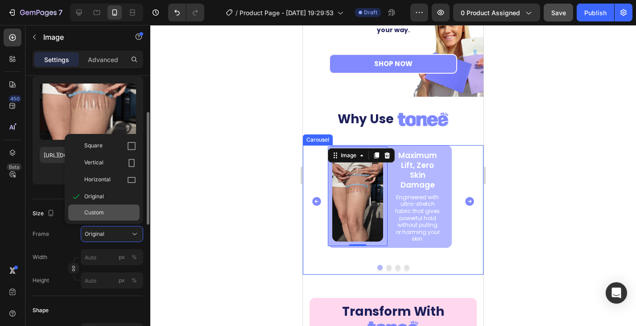
scroll to position [134, 0]
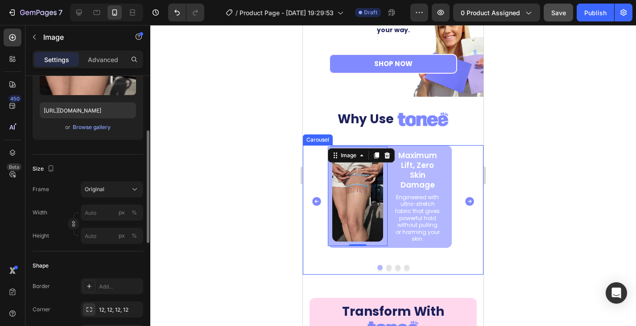
click at [63, 200] on div "Frame Original Width px % Height px %" at bounding box center [88, 212] width 111 height 62
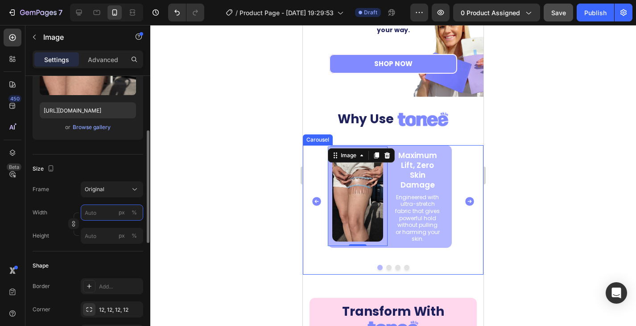
click at [102, 215] on input "px %" at bounding box center [112, 212] width 62 height 16
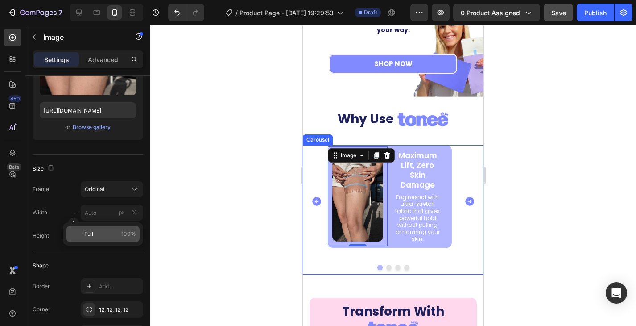
click at [109, 234] on p "Full 100%" at bounding box center [110, 234] width 52 height 8
type input "100"
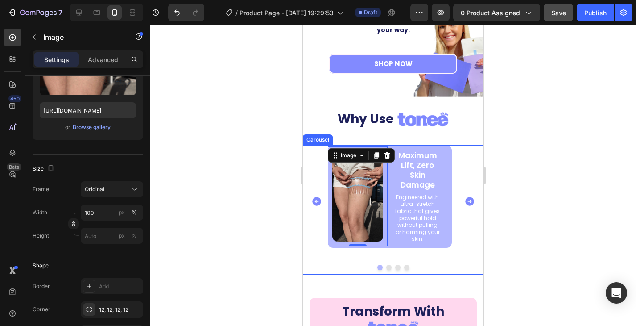
click at [317, 199] on icon "Carousel Back Arrow" at bounding box center [316, 201] width 9 height 9
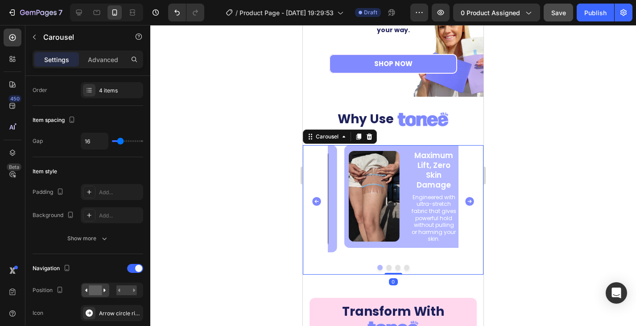
scroll to position [0, 0]
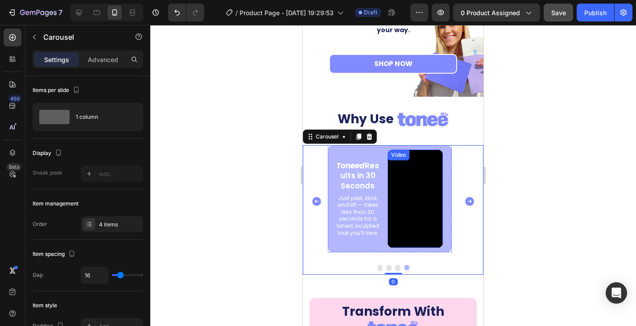
click at [412, 193] on video at bounding box center [415, 198] width 55 height 98
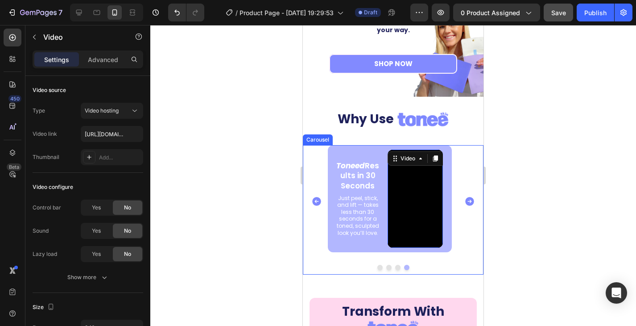
click at [466, 198] on icon "Carousel Next Arrow" at bounding box center [469, 201] width 9 height 9
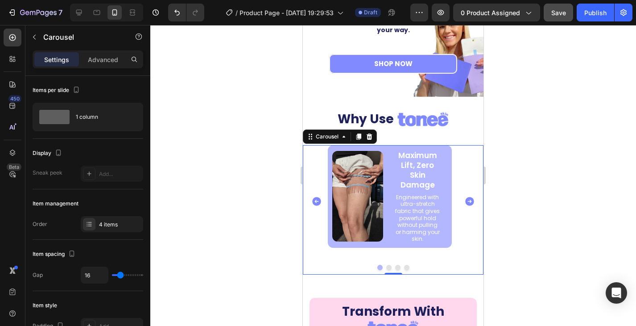
click at [318, 199] on icon "Carousel Back Arrow" at bounding box center [316, 201] width 9 height 9
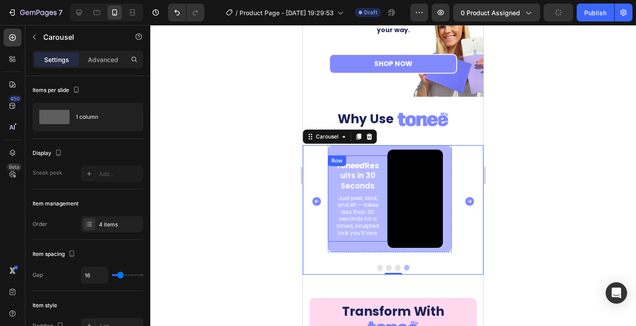
click at [406, 206] on video at bounding box center [415, 198] width 55 height 98
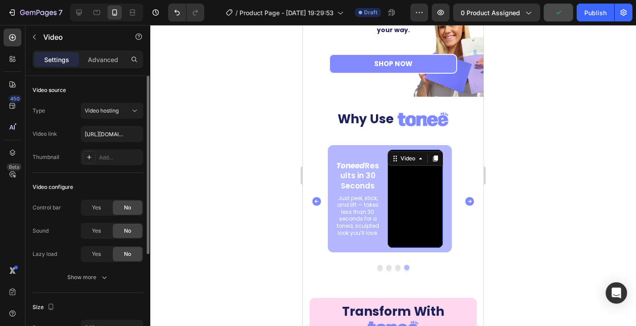
scroll to position [134, 0]
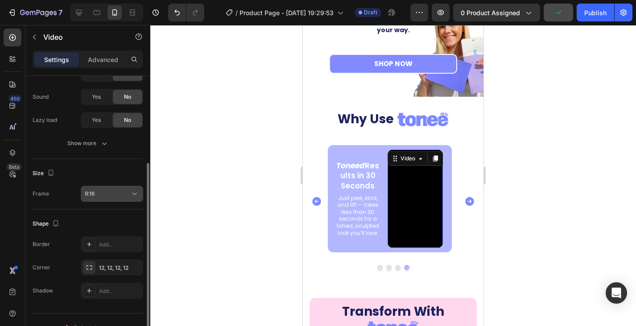
click at [102, 199] on button "9:16" at bounding box center [112, 194] width 62 height 16
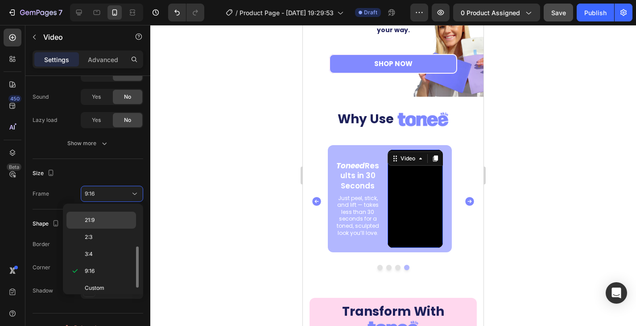
scroll to position [86, 0]
click at [109, 216] on p "21:9" at bounding box center [108, 214] width 47 height 8
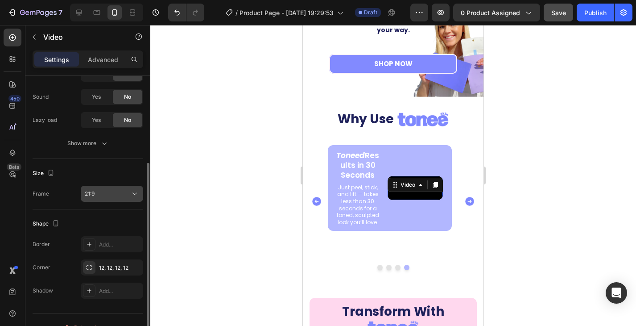
click at [103, 197] on div "21:9" at bounding box center [107, 194] width 45 height 8
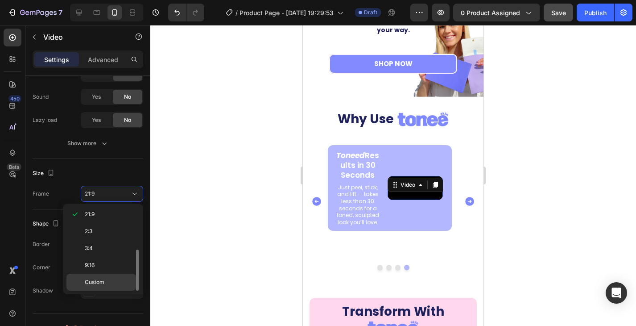
click at [108, 277] on div "Custom" at bounding box center [101, 281] width 70 height 17
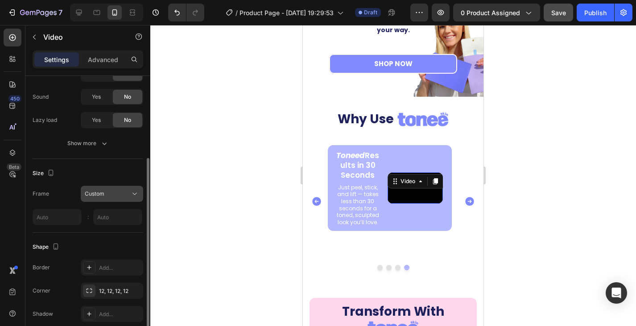
click at [114, 194] on div "Custom" at bounding box center [107, 194] width 45 height 8
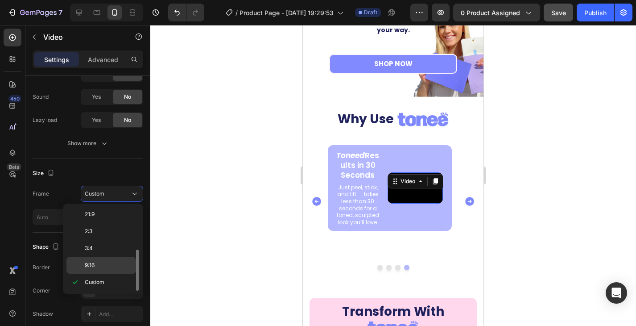
click at [109, 267] on p "9:16" at bounding box center [108, 265] width 47 height 8
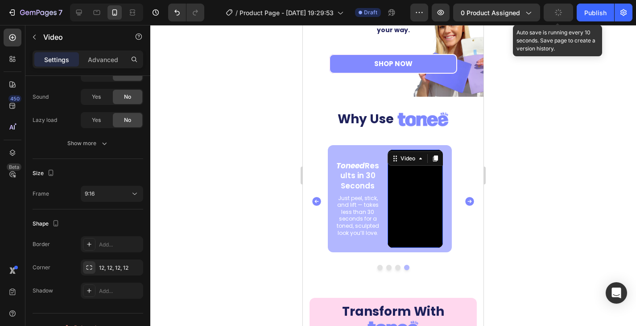
click at [559, 9] on icon "button" at bounding box center [558, 12] width 7 height 7
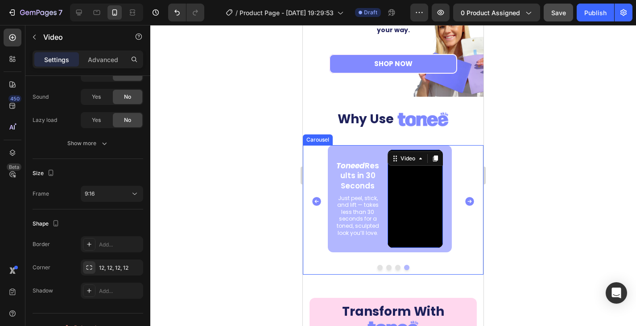
click at [466, 197] on icon "Carousel Next Arrow" at bounding box center [469, 201] width 9 height 9
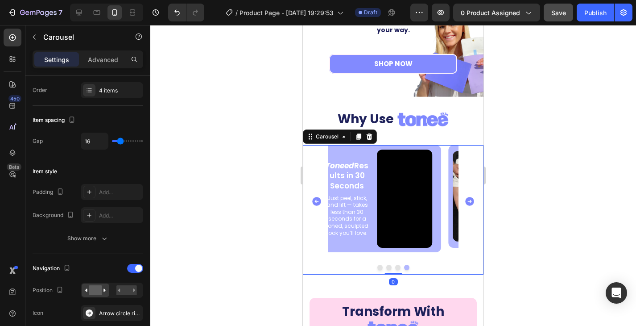
scroll to position [0, 0]
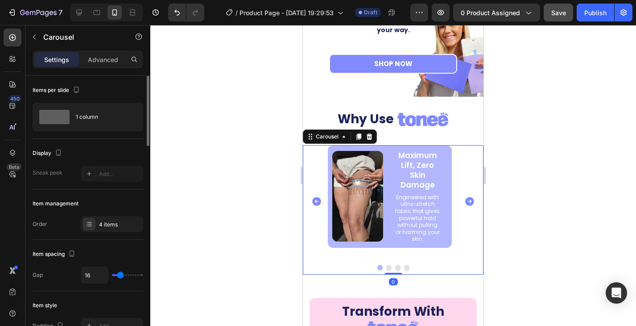
click at [465, 198] on icon "Carousel Next Arrow" at bounding box center [469, 201] width 9 height 9
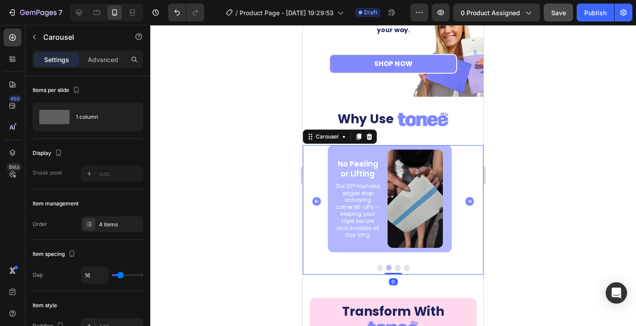
click at [465, 198] on icon "Carousel Next Arrow" at bounding box center [469, 201] width 9 height 9
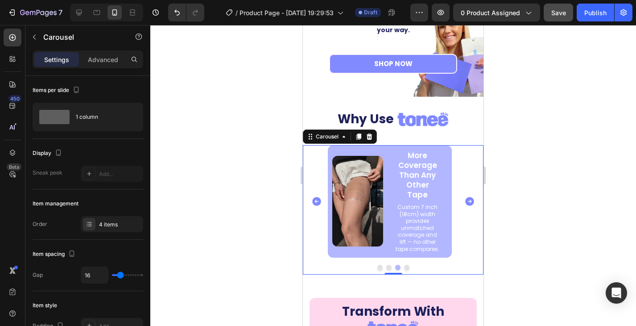
click at [314, 197] on icon "Carousel Back Arrow" at bounding box center [316, 201] width 9 height 9
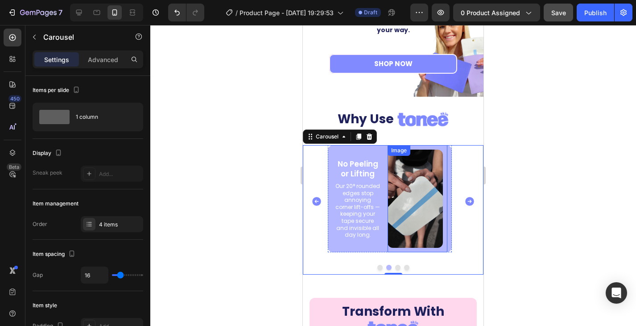
click at [413, 194] on img at bounding box center [415, 198] width 55 height 98
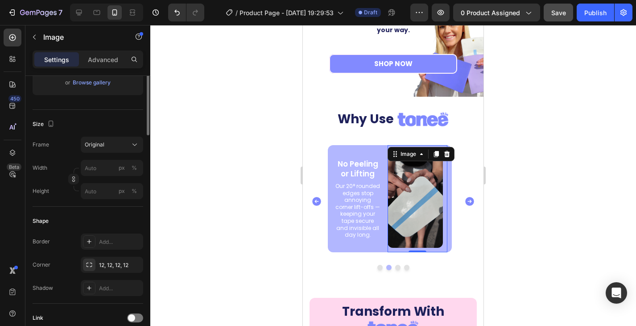
scroll to position [89, 0]
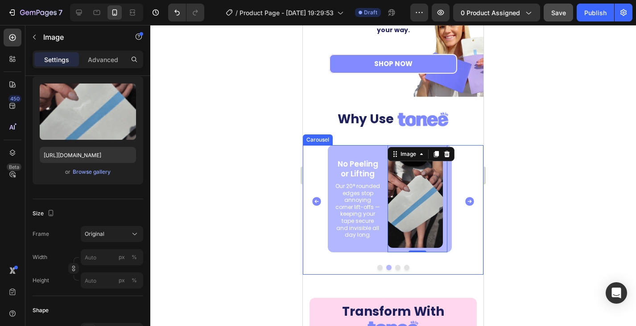
click at [465, 197] on icon "Carousel Next Arrow" at bounding box center [469, 201] width 9 height 9
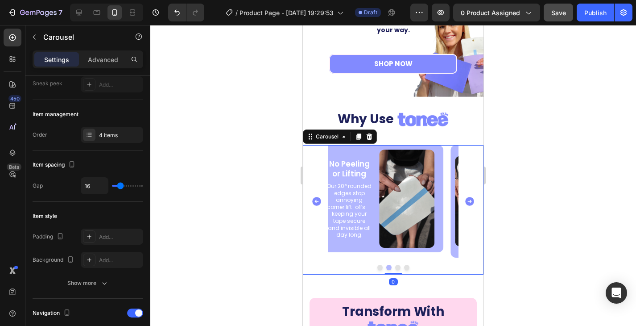
scroll to position [0, 0]
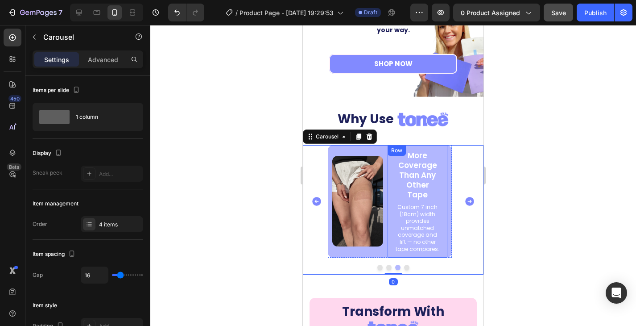
click at [351, 211] on img at bounding box center [357, 201] width 51 height 91
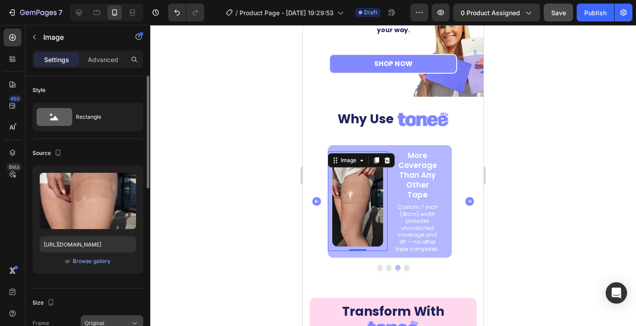
scroll to position [89, 0]
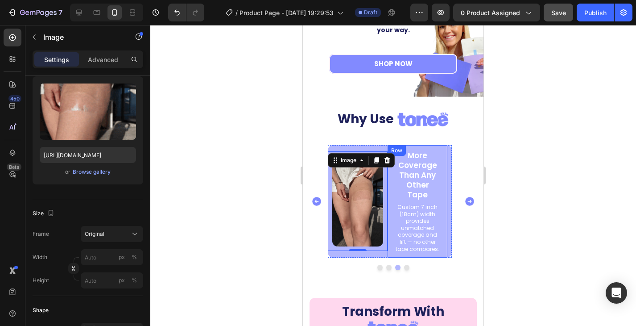
click at [415, 246] on div "More Coverage Than Any Other Tape Text Block Custom 7 inch (18cm) width provide…" at bounding box center [418, 201] width 60 height 113
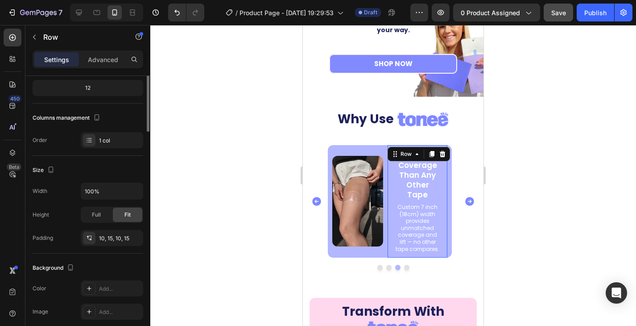
scroll to position [0, 0]
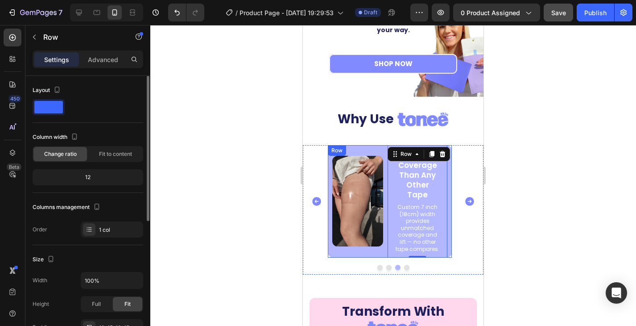
click at [382, 245] on div "Image" at bounding box center [358, 200] width 60 height 99
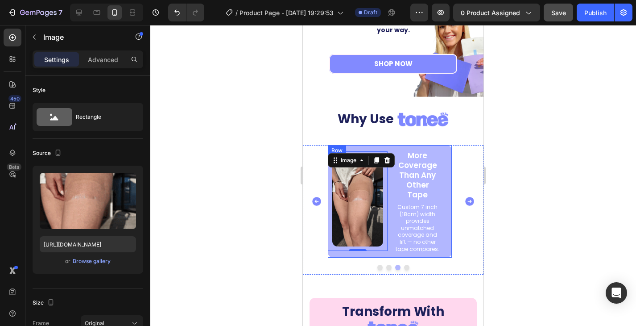
click at [388, 247] on div "More Coverage Than Any Other Tape Text Block Custom 7 inch (18cm) width provide…" at bounding box center [418, 201] width 60 height 113
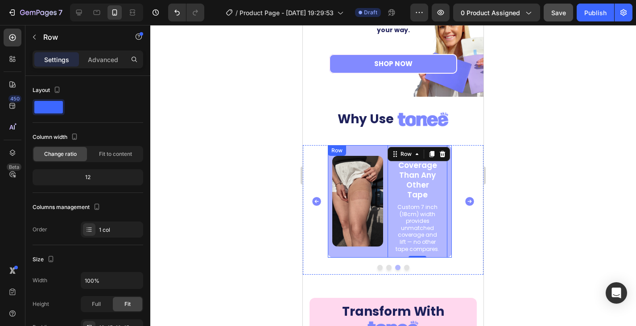
click at [373, 145] on div "Image" at bounding box center [358, 201] width 60 height 113
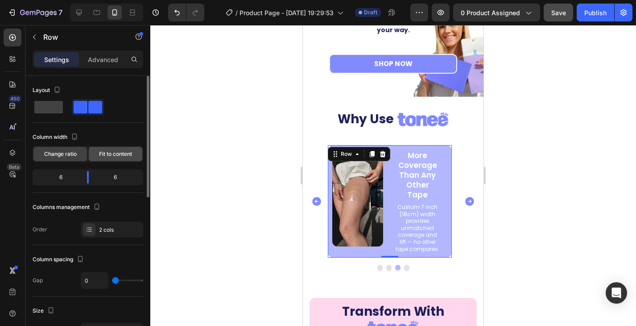
click at [107, 154] on span "Fit to content" at bounding box center [115, 154] width 33 height 8
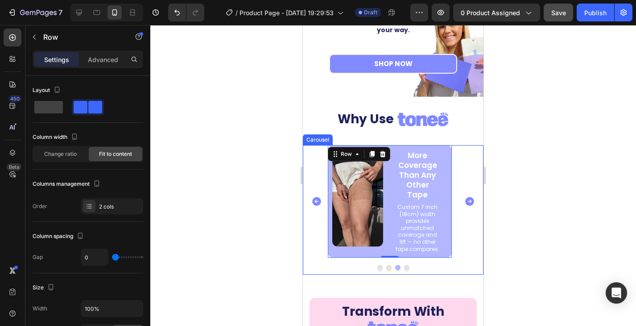
click at [465, 198] on icon "Carousel Next Arrow" at bounding box center [469, 201] width 9 height 9
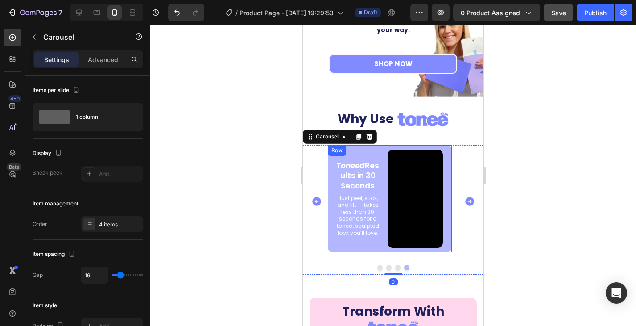
click at [390, 147] on div "Video" at bounding box center [418, 198] width 60 height 107
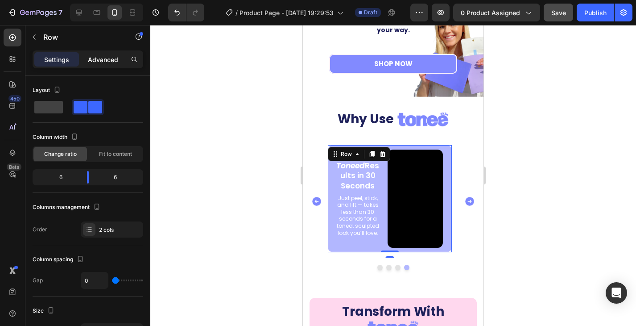
click at [105, 57] on p "Advanced" at bounding box center [103, 59] width 30 height 9
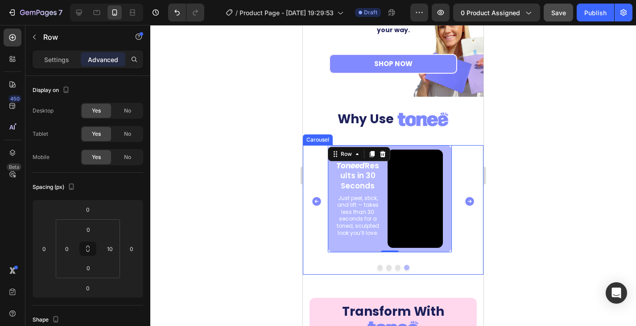
click at [315, 198] on icon "Carousel Back Arrow" at bounding box center [316, 201] width 11 height 11
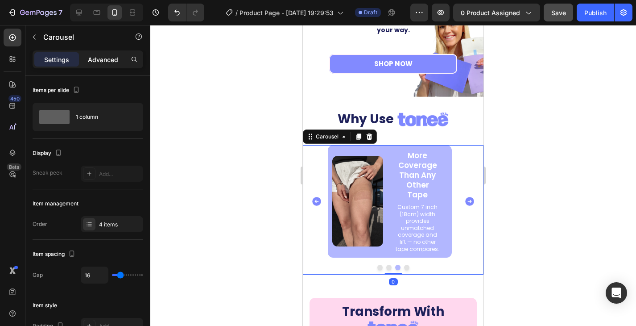
click at [113, 61] on p "Advanced" at bounding box center [103, 59] width 30 height 9
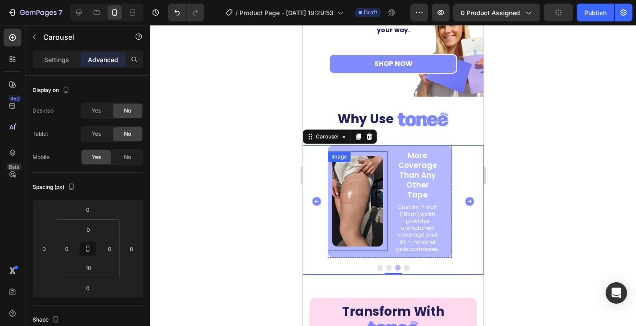
click at [338, 243] on div "Image" at bounding box center [358, 200] width 60 height 99
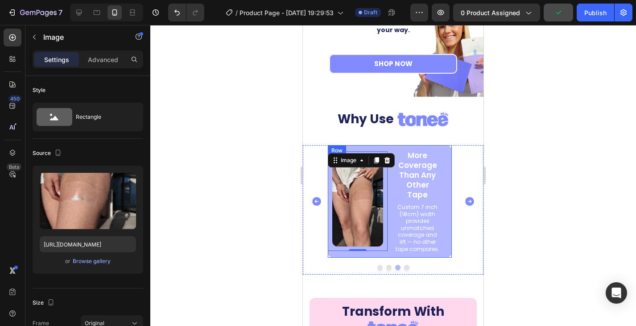
click at [449, 147] on div "More Coverage Than Any Other Tape Text Block Custom 7 inch (18cm) width provide…" at bounding box center [390, 201] width 124 height 113
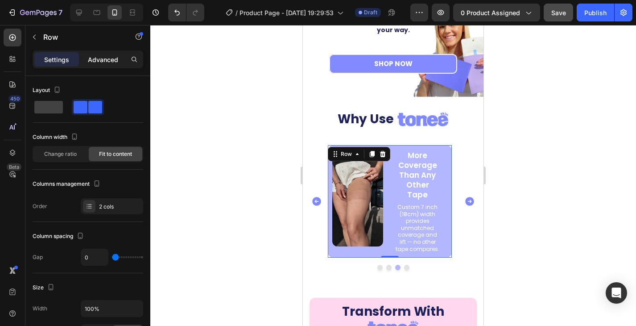
click at [101, 61] on p "Advanced" at bounding box center [103, 59] width 30 height 9
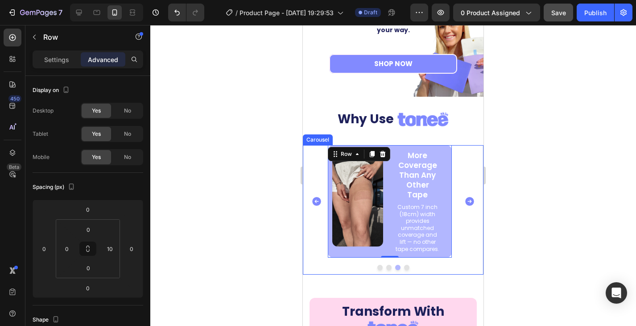
click at [318, 197] on icon "Carousel Back Arrow" at bounding box center [316, 201] width 9 height 9
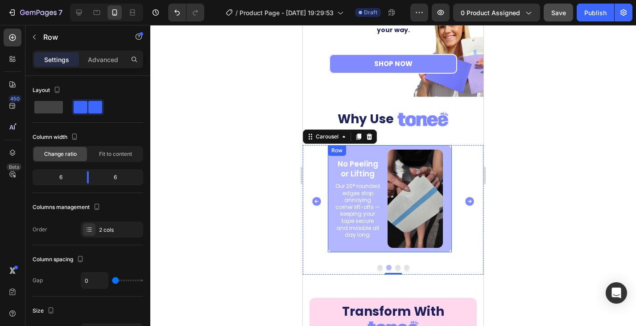
click at [449, 193] on div "No Peeling or Lifting Text Block Our 20° rounded edges stop annoying corner lif…" at bounding box center [390, 198] width 124 height 107
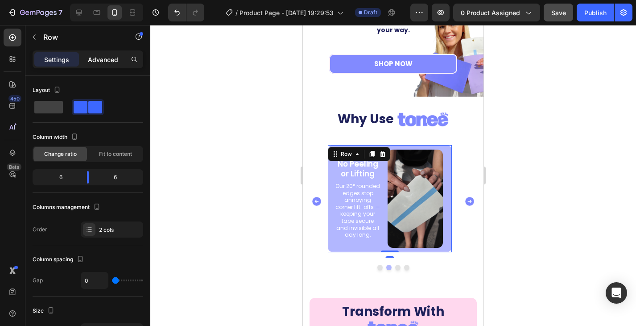
click at [111, 60] on p "Advanced" at bounding box center [103, 59] width 30 height 9
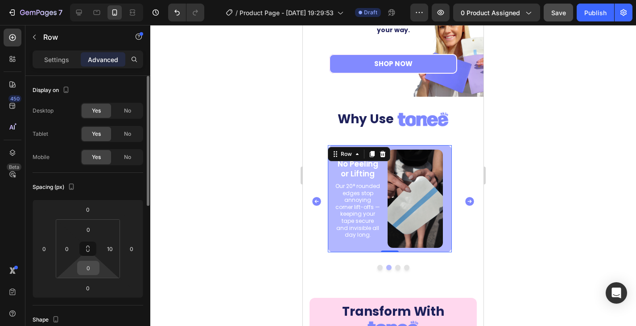
click at [95, 262] on input "0" at bounding box center [88, 267] width 18 height 13
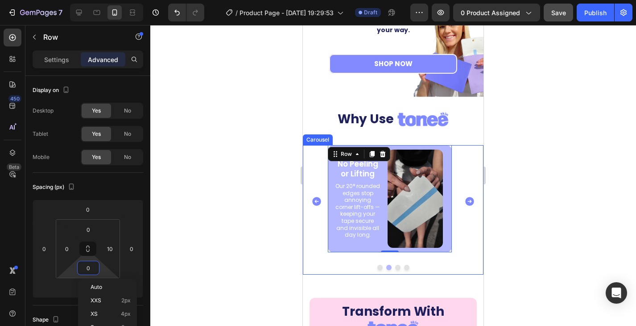
click at [465, 198] on icon "Carousel Next Arrow" at bounding box center [469, 201] width 9 height 9
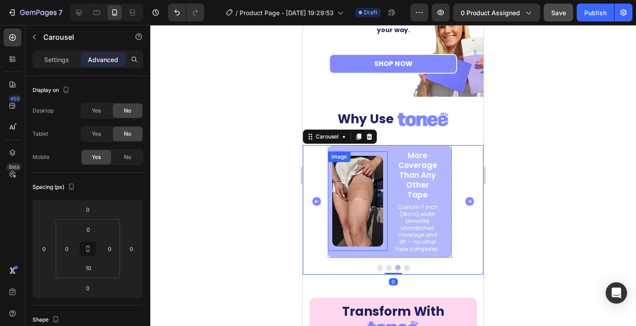
click at [376, 244] on div "Image" at bounding box center [358, 200] width 60 height 99
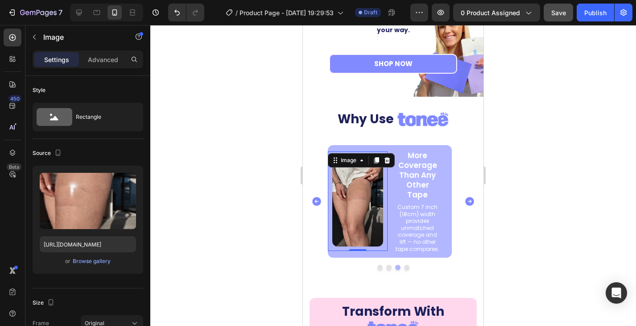
click at [384, 247] on div "Image 0" at bounding box center [358, 201] width 60 height 113
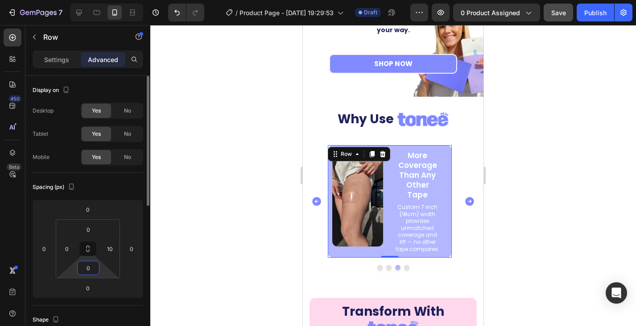
click at [90, 263] on input "0" at bounding box center [88, 267] width 18 height 13
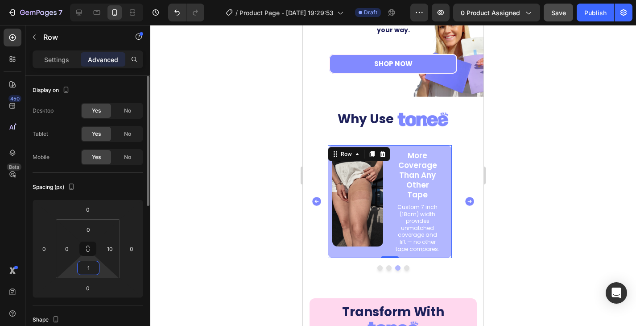
type input "10"
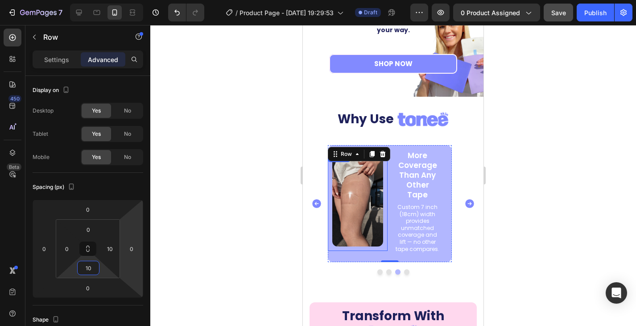
click at [371, 212] on img at bounding box center [357, 201] width 51 height 91
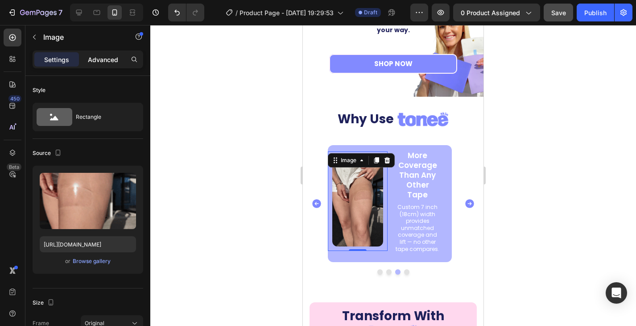
click at [110, 65] on div "Advanced" at bounding box center [103, 59] width 45 height 14
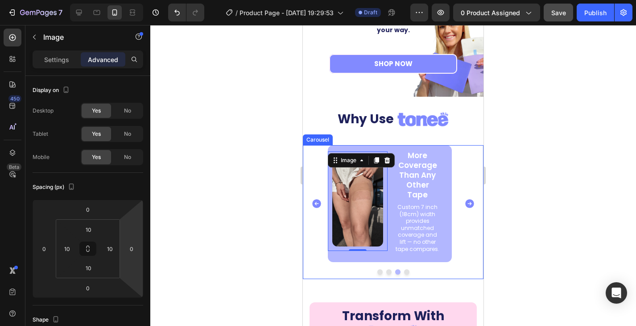
click at [317, 198] on icon "Carousel Back Arrow" at bounding box center [316, 203] width 11 height 11
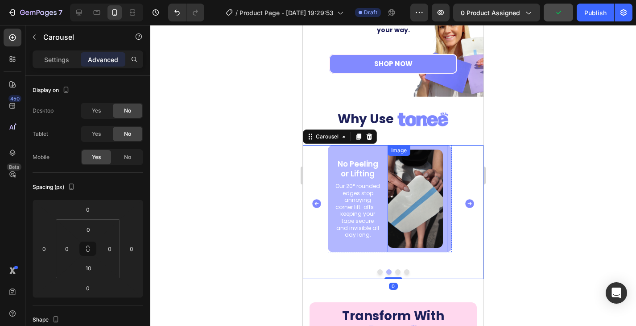
click at [413, 194] on img at bounding box center [415, 198] width 55 height 98
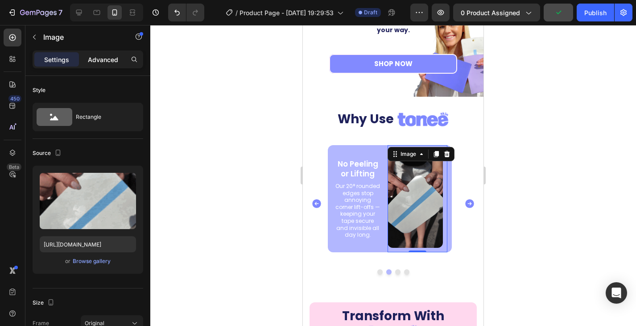
click at [102, 62] on p "Advanced" at bounding box center [103, 59] width 30 height 9
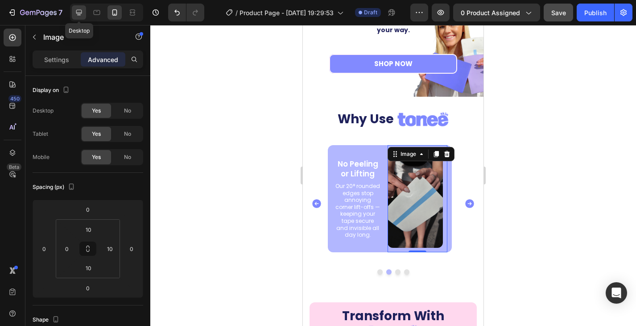
click at [79, 14] on icon at bounding box center [79, 13] width 6 height 6
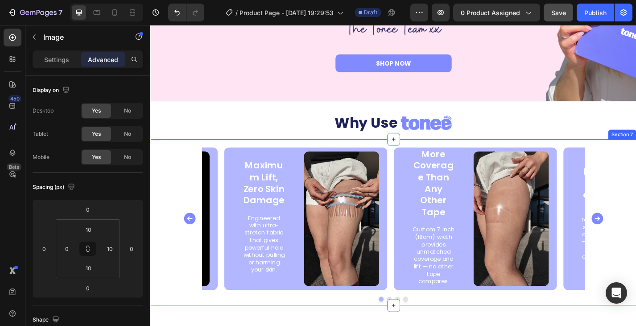
scroll to position [1478, 0]
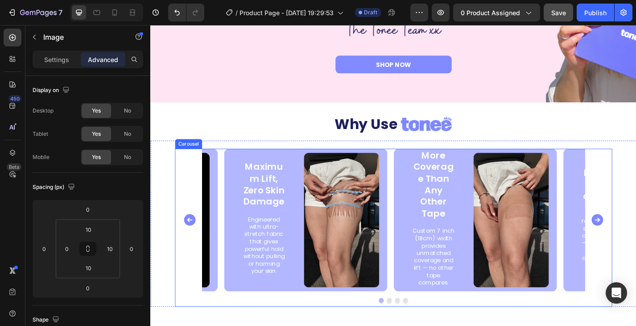
click at [636, 241] on icon "Carousel Next Arrow" at bounding box center [642, 239] width 12 height 12
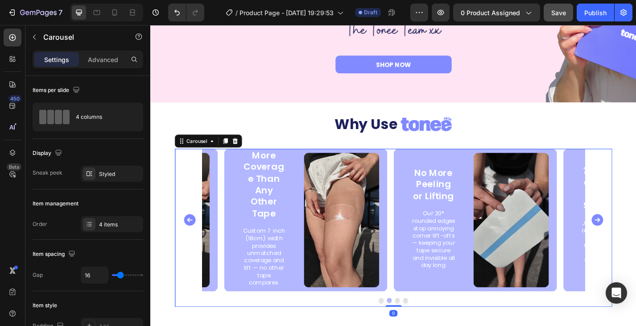
click at [636, 241] on icon "Carousel Next Arrow" at bounding box center [642, 239] width 12 height 12
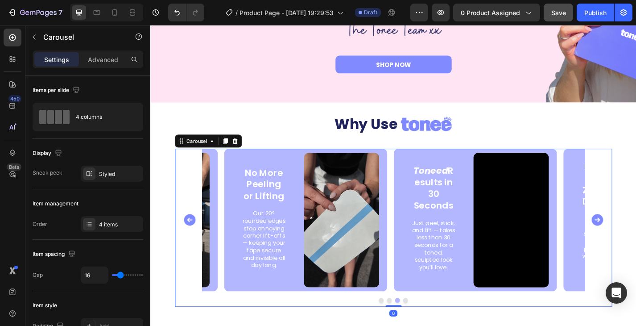
click at [636, 241] on icon "Carousel Next Arrow" at bounding box center [642, 239] width 12 height 12
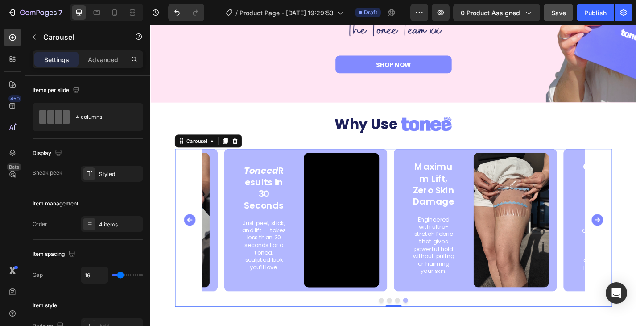
click at [636, 241] on icon "Carousel Next Arrow" at bounding box center [642, 239] width 12 height 12
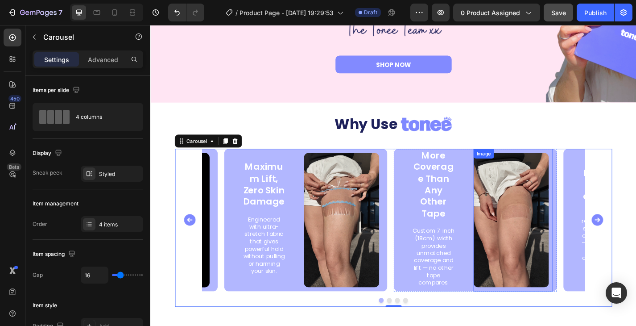
click at [553, 259] on img at bounding box center [547, 239] width 83 height 148
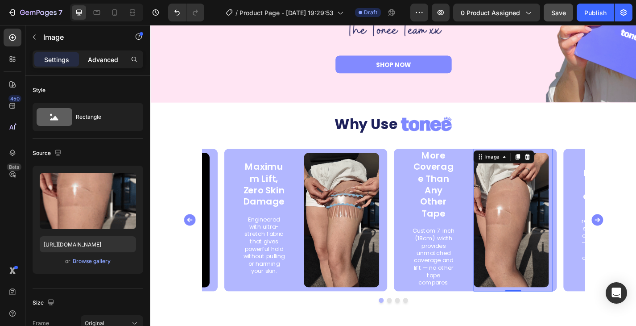
click at [112, 58] on p "Advanced" at bounding box center [103, 59] width 30 height 9
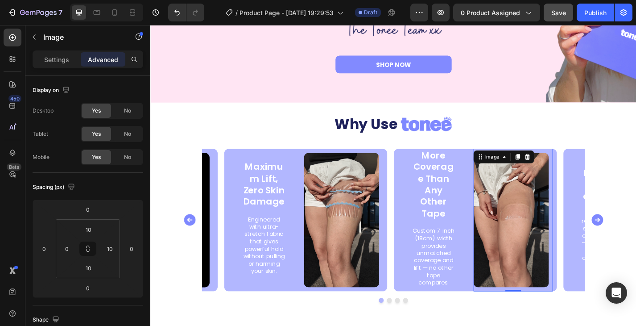
click at [512, 315] on div "Image 0" at bounding box center [550, 239] width 88 height 157
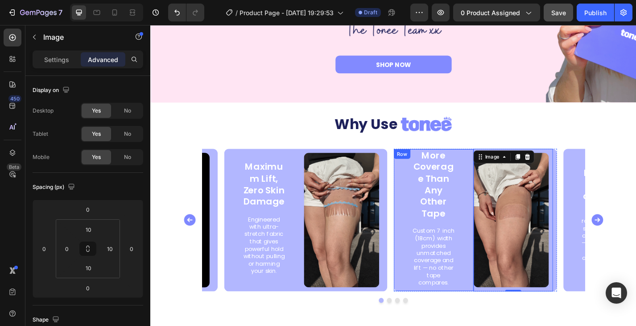
click at [502, 315] on div "More Coverage Than Any Other Tape Text Block Custom 7 inch (18cm) width provide…" at bounding box center [462, 239] width 88 height 156
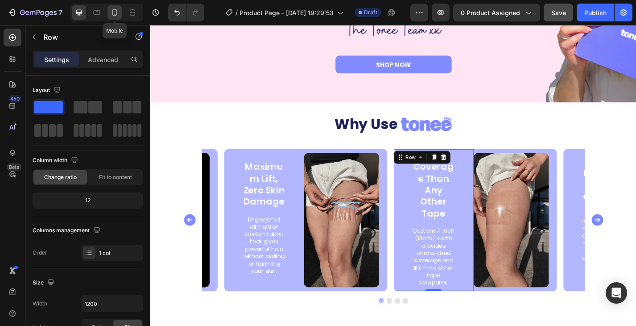
click at [111, 16] on icon at bounding box center [114, 12] width 9 height 9
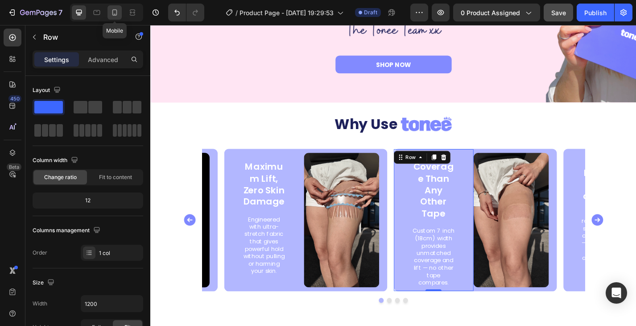
type input "100%"
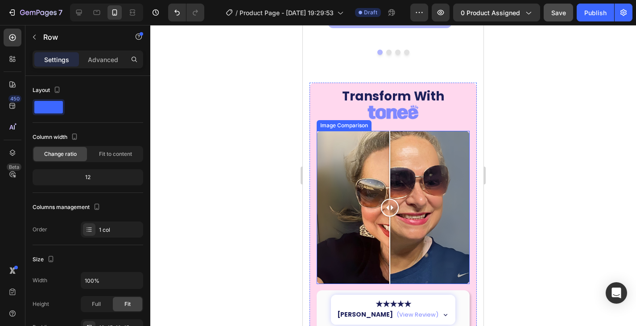
scroll to position [1494, 0]
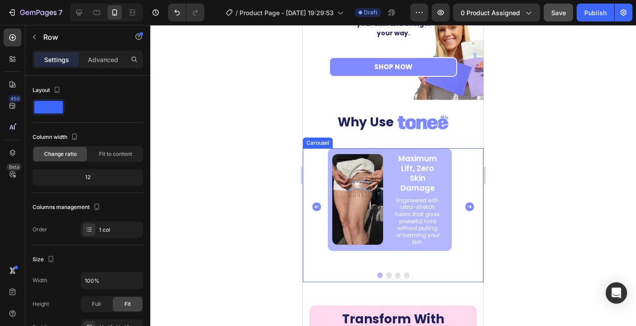
click at [464, 201] on icon "Carousel Next Arrow" at bounding box center [469, 206] width 11 height 11
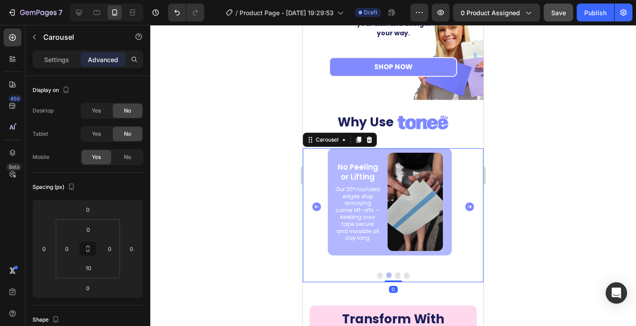
click at [318, 202] on icon "Carousel Back Arrow" at bounding box center [316, 206] width 9 height 9
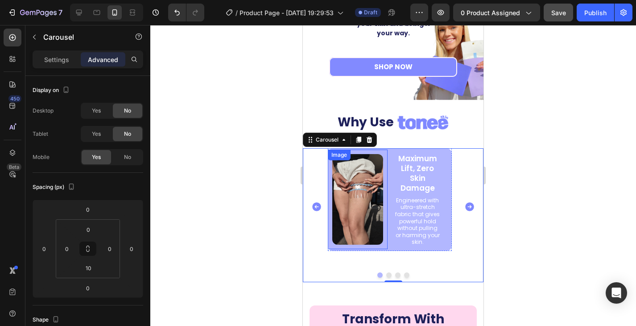
click at [367, 223] on img at bounding box center [357, 199] width 51 height 91
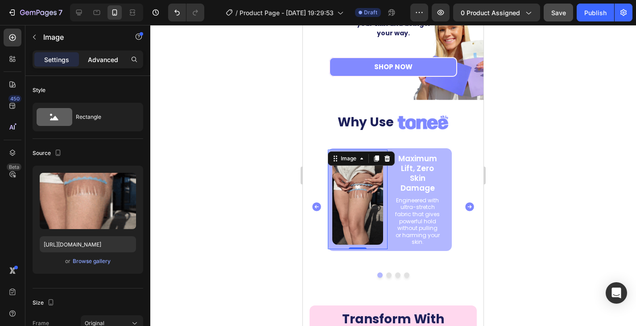
click at [103, 57] on p "Advanced" at bounding box center [103, 59] width 30 height 9
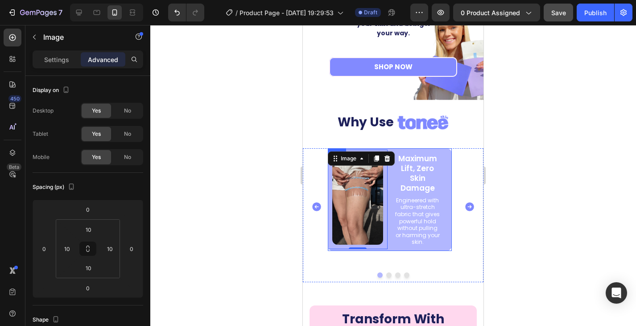
click at [385, 249] on div "Image 0" at bounding box center [358, 199] width 60 height 103
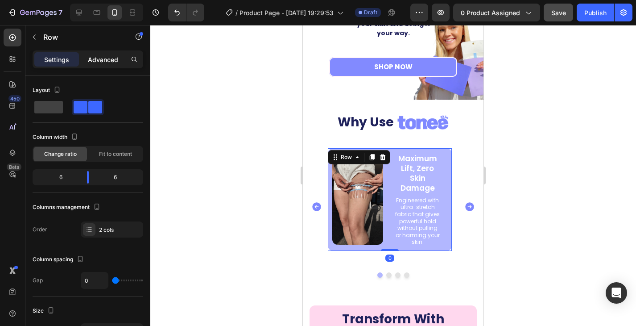
click at [98, 60] on p "Advanced" at bounding box center [103, 59] width 30 height 9
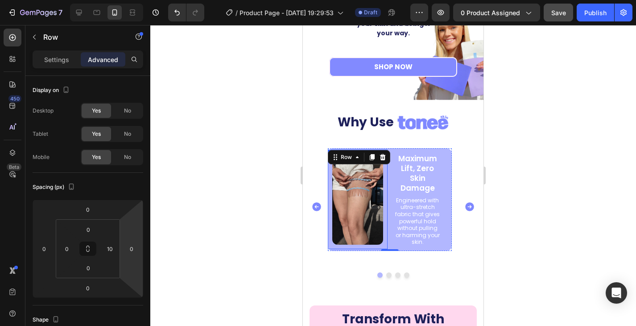
click at [371, 224] on img at bounding box center [357, 199] width 51 height 91
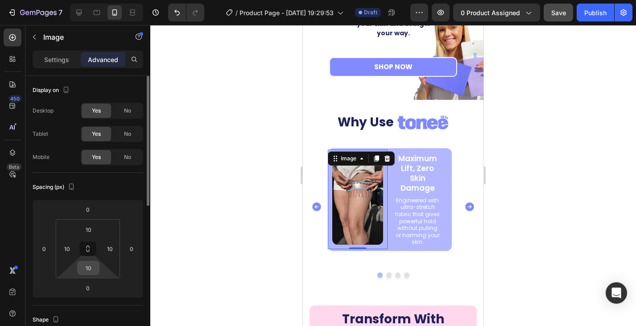
click at [92, 268] on input "10" at bounding box center [88, 267] width 18 height 13
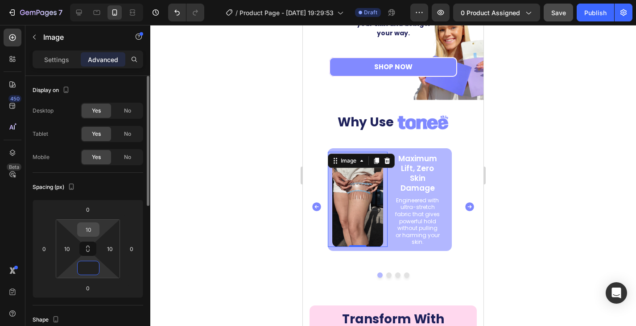
type input "0"
click at [95, 228] on input "10" at bounding box center [88, 229] width 18 height 13
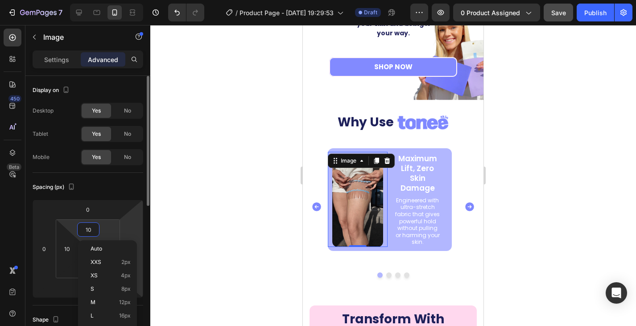
type input "0"
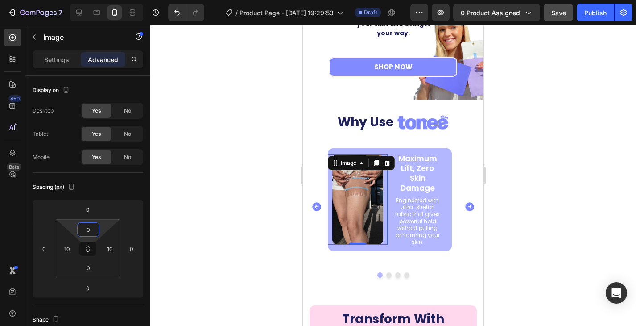
click at [240, 170] on div at bounding box center [393, 175] width 486 height 301
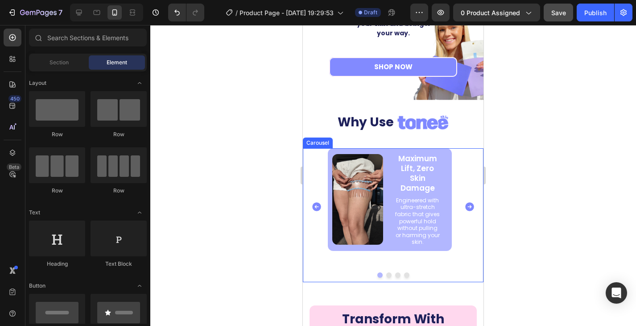
click at [316, 202] on icon "Carousel Back Arrow" at bounding box center [316, 206] width 9 height 9
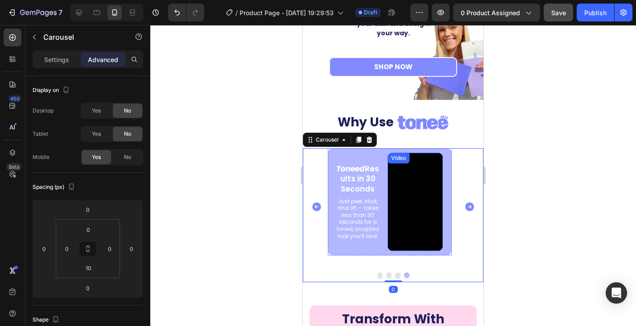
click at [415, 195] on video at bounding box center [415, 202] width 55 height 98
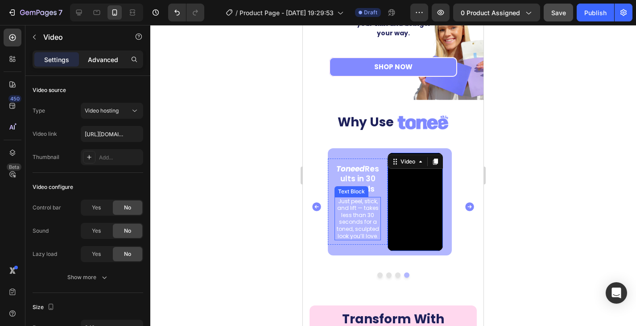
click at [104, 58] on p "Advanced" at bounding box center [103, 59] width 30 height 9
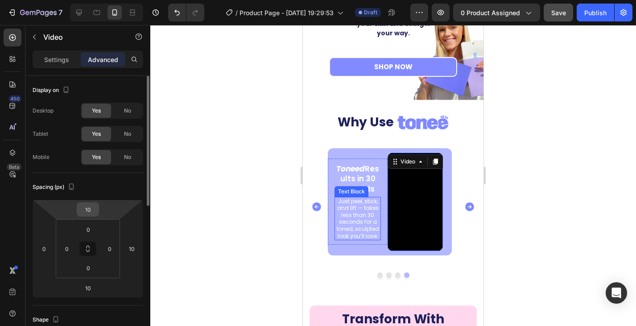
click at [91, 209] on input "10" at bounding box center [88, 208] width 18 height 13
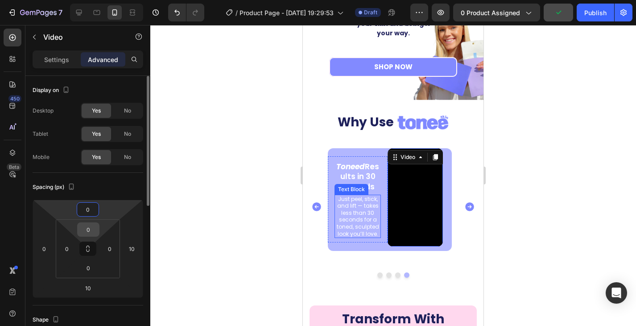
type input "0"
click at [88, 224] on input "0" at bounding box center [88, 229] width 18 height 13
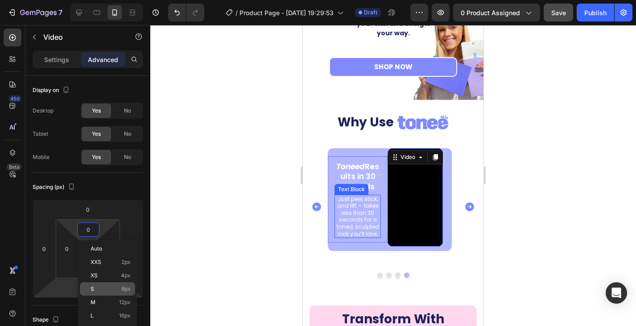
click at [55, 0] on html "7 Version history / Product Page - Jul 31, 19:29:53 Draft Preview 0 product ass…" at bounding box center [318, 0] width 636 height 0
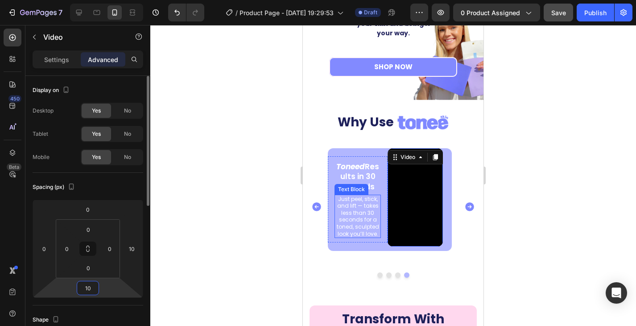
type input "0"
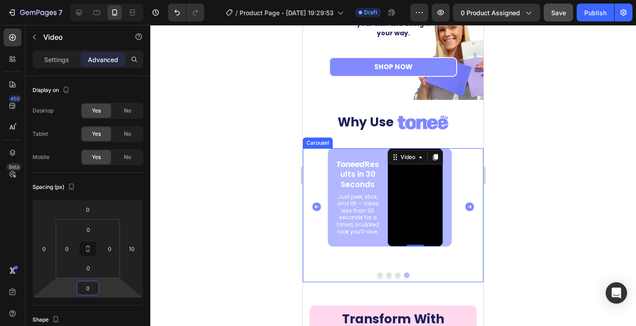
click at [465, 202] on icon "Carousel Next Arrow" at bounding box center [469, 206] width 9 height 9
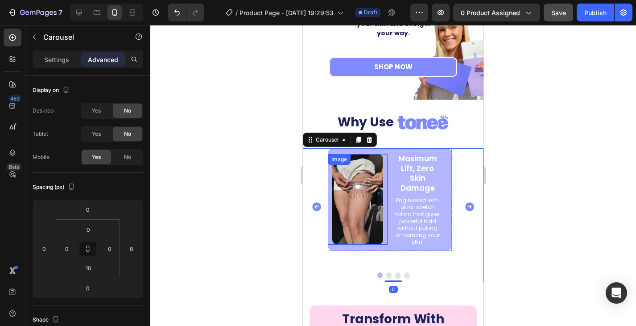
click at [366, 186] on img at bounding box center [357, 199] width 51 height 91
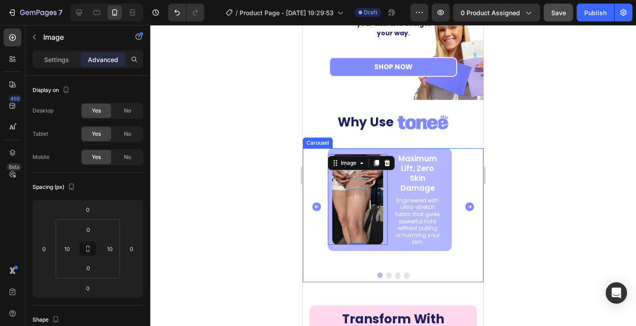
click at [315, 202] on icon "Carousel Back Arrow" at bounding box center [316, 206] width 9 height 9
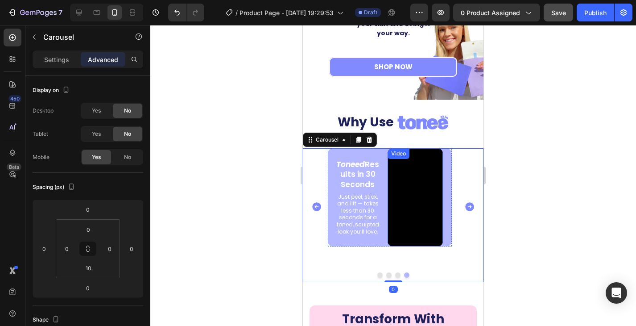
click at [395, 187] on video at bounding box center [415, 197] width 55 height 98
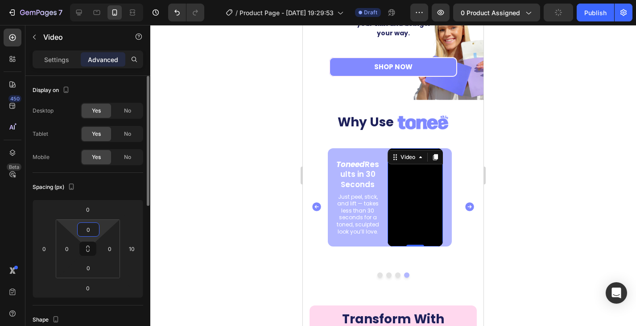
click at [86, 227] on input "0" at bounding box center [88, 229] width 18 height 13
type input "10"
drag, startPoint x: 92, startPoint y: 230, endPoint x: 76, endPoint y: 228, distance: 16.2
click at [76, 228] on div "10 0 0 0" at bounding box center [88, 248] width 64 height 59
click at [92, 211] on input "0" at bounding box center [88, 208] width 18 height 13
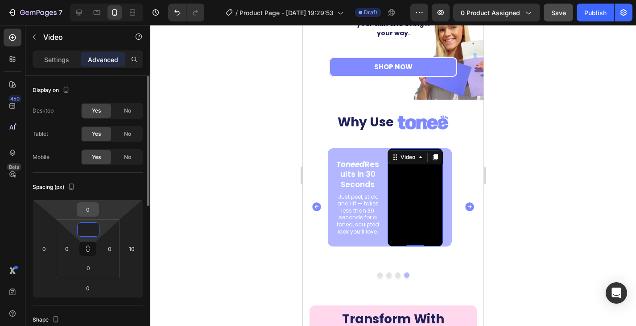
type input "0"
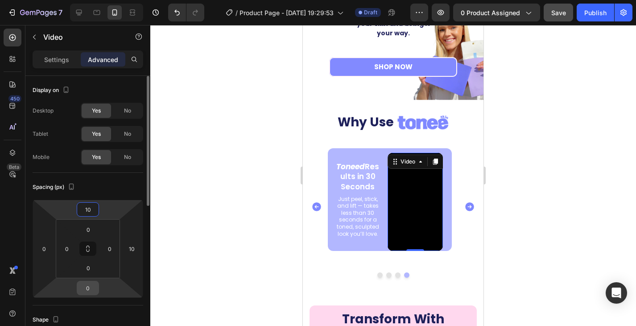
type input "10"
click at [91, 285] on input "0" at bounding box center [88, 287] width 18 height 13
type input "10"
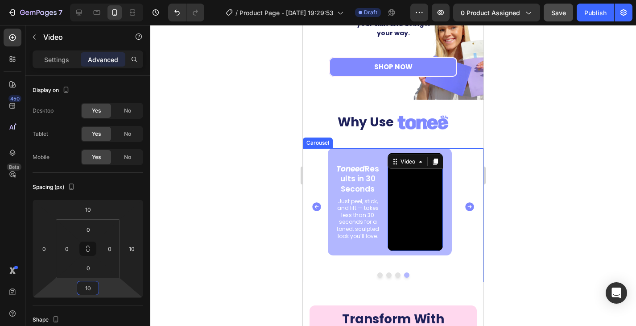
click at [465, 202] on icon "Carousel Next Arrow" at bounding box center [469, 206] width 9 height 9
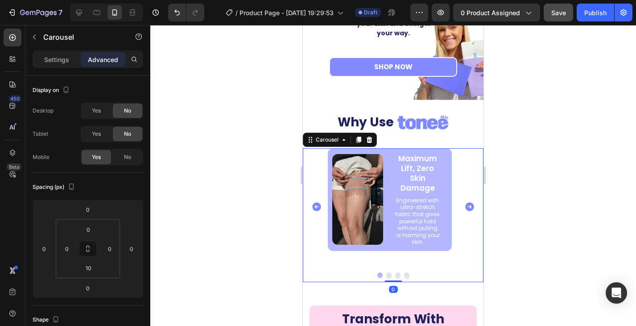
click at [465, 202] on icon "Carousel Next Arrow" at bounding box center [469, 206] width 9 height 9
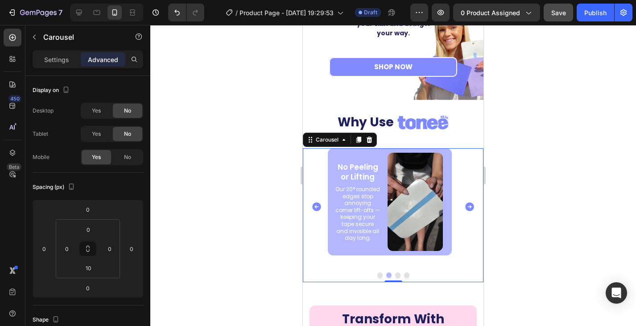
click at [465, 202] on icon "Carousel Next Arrow" at bounding box center [469, 206] width 9 height 9
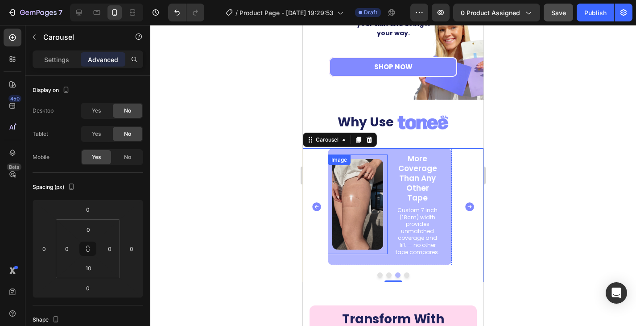
click at [340, 206] on img at bounding box center [357, 204] width 51 height 91
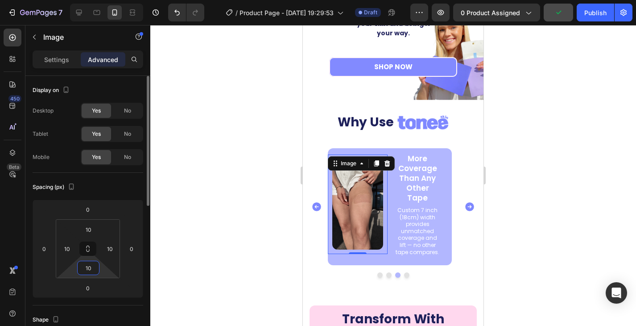
click at [94, 270] on input "10" at bounding box center [88, 267] width 18 height 13
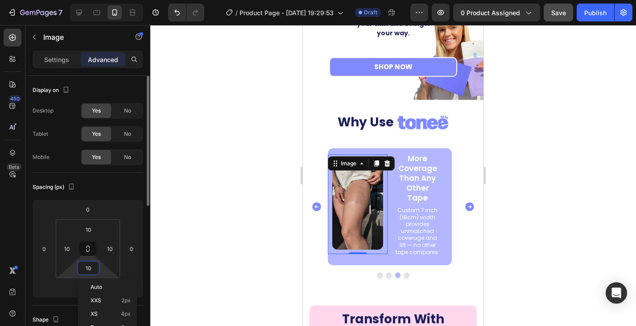
type input "0"
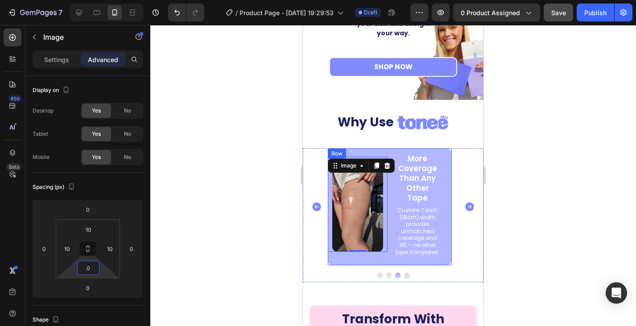
click at [346, 252] on div "More Coverage Than Any Other Tape Text Block Custom 7 inch (18cm) width provide…" at bounding box center [390, 206] width 124 height 117
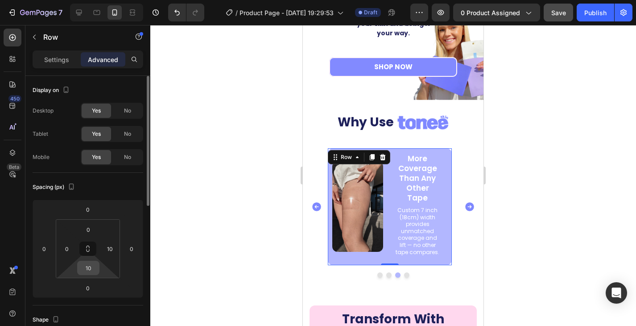
click at [95, 268] on input "10" at bounding box center [88, 267] width 18 height 13
type input "0"
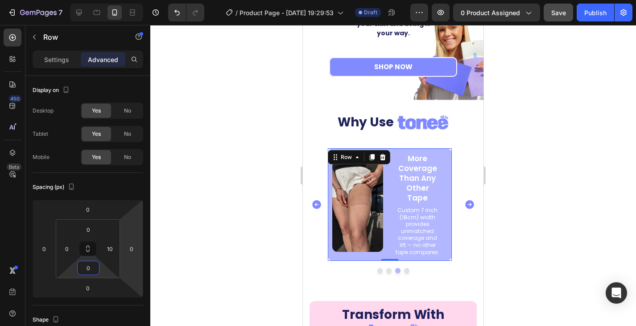
click at [283, 190] on div at bounding box center [393, 175] width 486 height 301
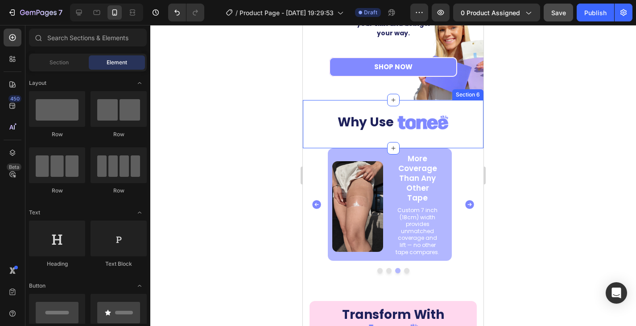
click at [383, 148] on div "Why Use Custom Code Section 6" at bounding box center [393, 124] width 181 height 48
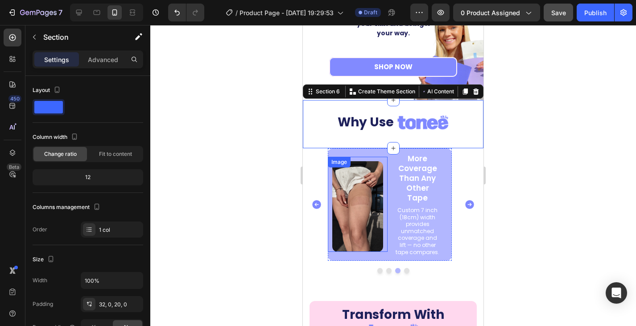
click at [366, 157] on div "Image" at bounding box center [358, 204] width 60 height 95
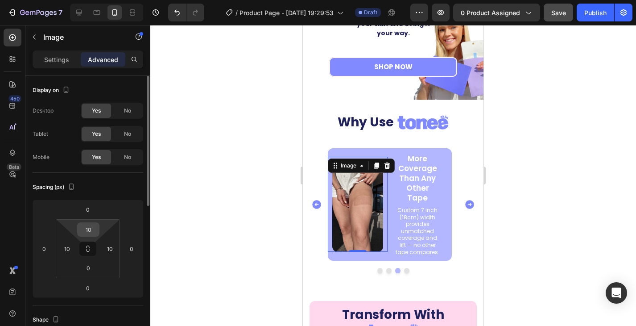
click at [93, 233] on input "10" at bounding box center [88, 229] width 18 height 13
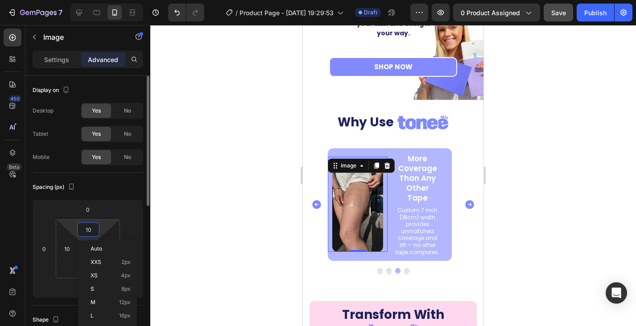
type input "0"
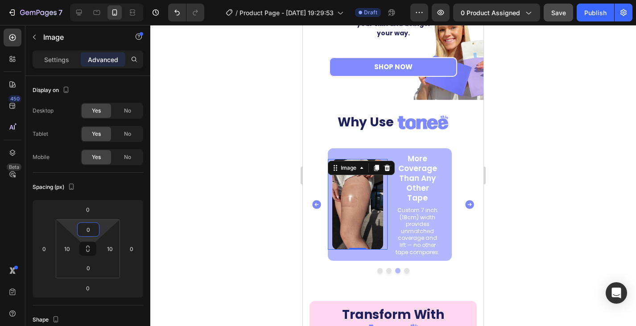
click at [235, 182] on div at bounding box center [393, 175] width 486 height 301
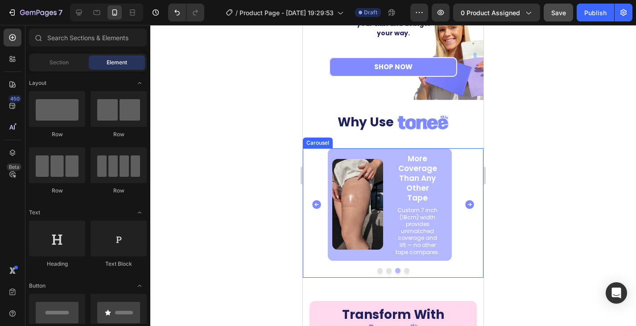
click at [321, 202] on icon "Carousel Back Arrow" at bounding box center [316, 204] width 11 height 11
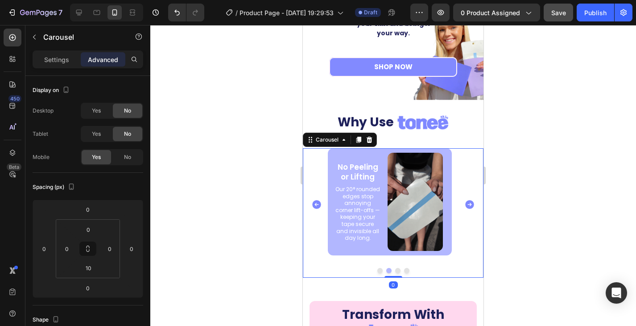
click at [466, 201] on icon "Carousel Next Arrow" at bounding box center [469, 204] width 9 height 9
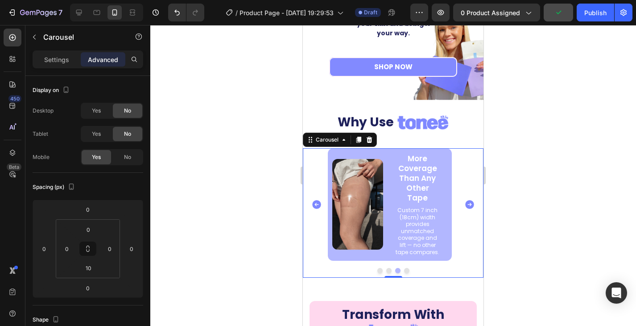
click at [381, 249] on div "Image" at bounding box center [358, 204] width 60 height 113
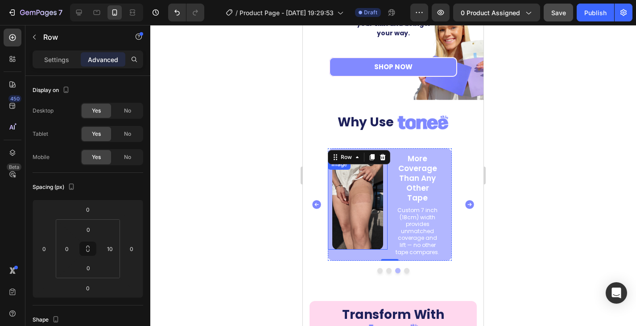
click at [357, 198] on img at bounding box center [357, 204] width 51 height 91
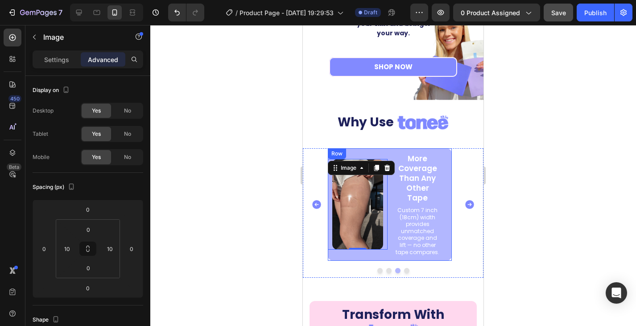
click at [450, 152] on div "More Coverage Than Any Other Tape Text Block Custom 7 inch (18cm) width provide…" at bounding box center [390, 204] width 124 height 113
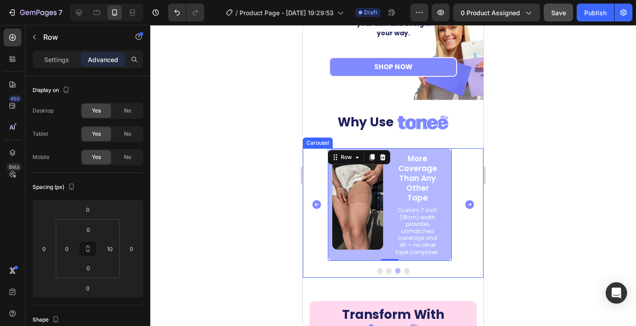
click at [318, 200] on icon "Carousel Back Arrow" at bounding box center [316, 204] width 9 height 9
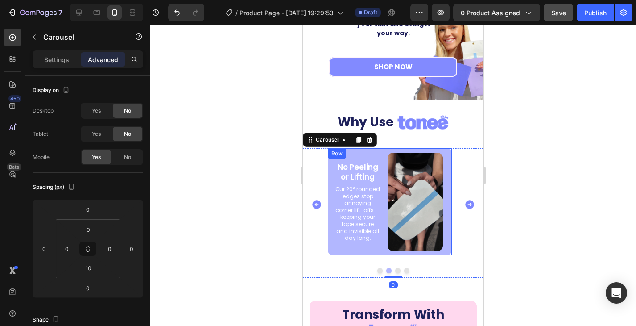
click at [377, 151] on div "No Peeling or Lifting Text Block Our 20° rounded edges stop annoying corner lif…" at bounding box center [358, 201] width 60 height 107
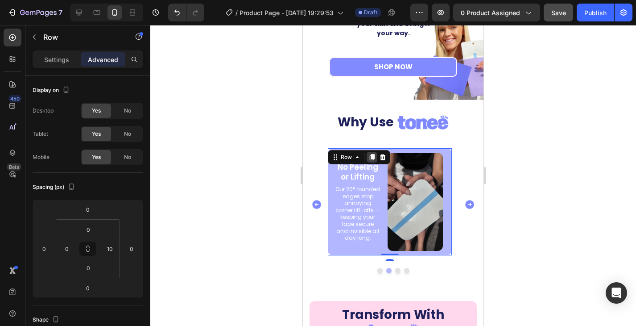
click at [374, 157] on icon at bounding box center [372, 157] width 5 height 6
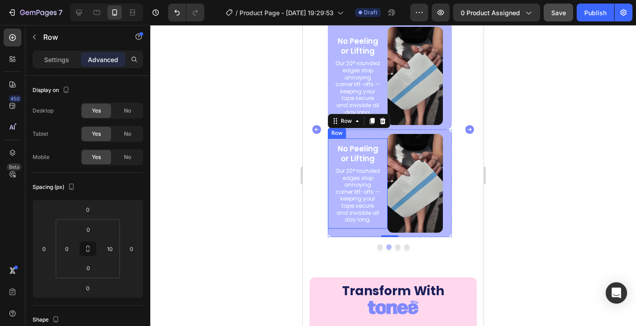
scroll to position [1604, 0]
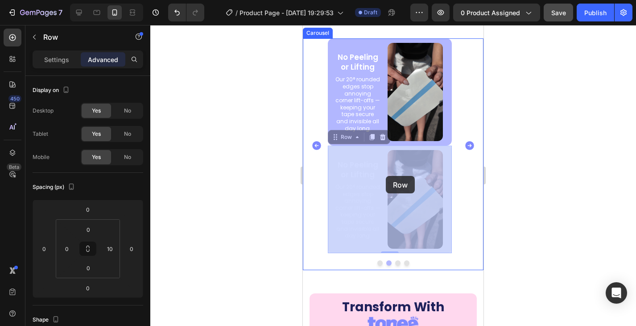
drag, startPoint x: 380, startPoint y: 148, endPoint x: 605, endPoint y: 137, distance: 224.6
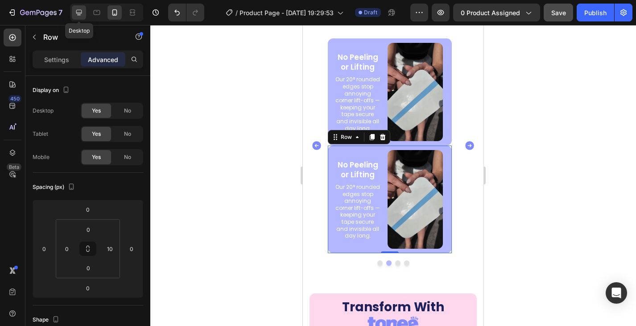
click at [84, 8] on div at bounding box center [79, 12] width 14 height 14
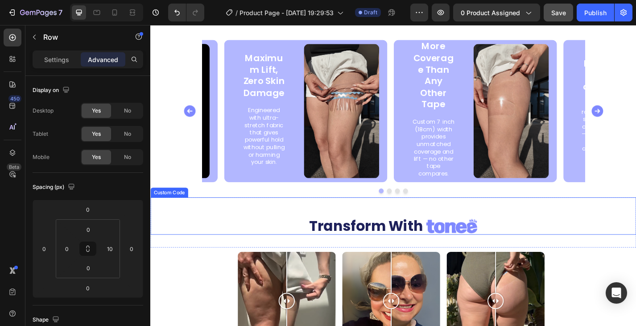
scroll to position [1571, 0]
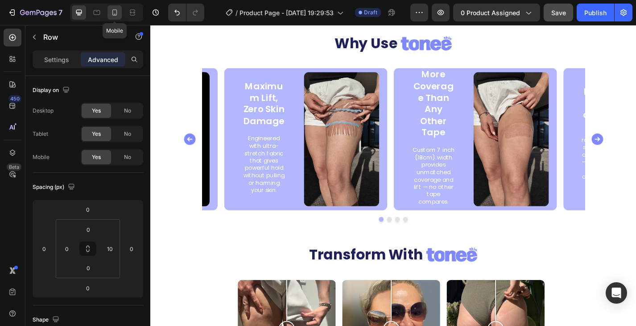
click at [116, 12] on icon at bounding box center [114, 12] width 9 height 9
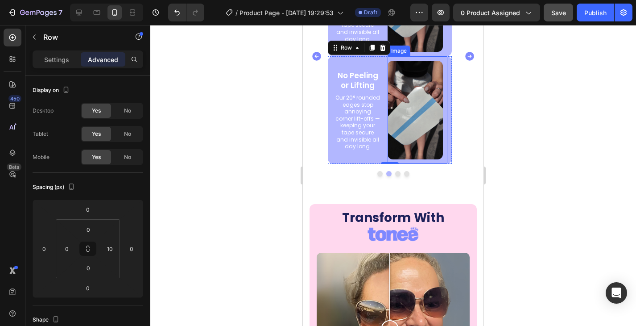
scroll to position [1560, 0]
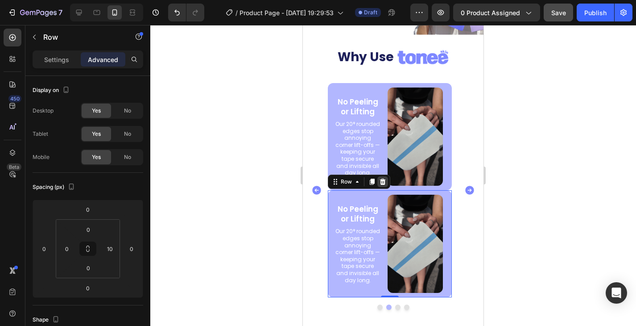
click at [379, 180] on icon at bounding box center [382, 181] width 7 height 7
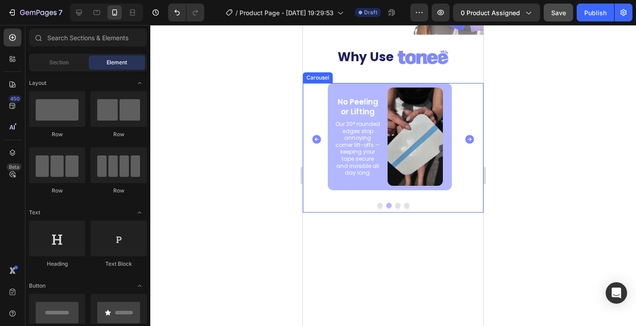
click at [465, 136] on icon "Carousel Next Arrow" at bounding box center [469, 139] width 9 height 9
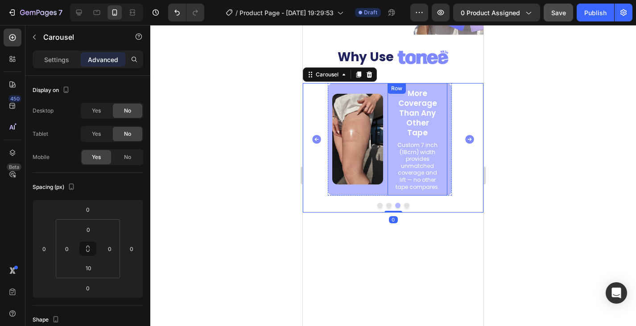
click at [446, 93] on div "More Coverage Than Any Other Tape Text Block Custom 7 inch (18cm) width provide…" at bounding box center [418, 139] width 60 height 113
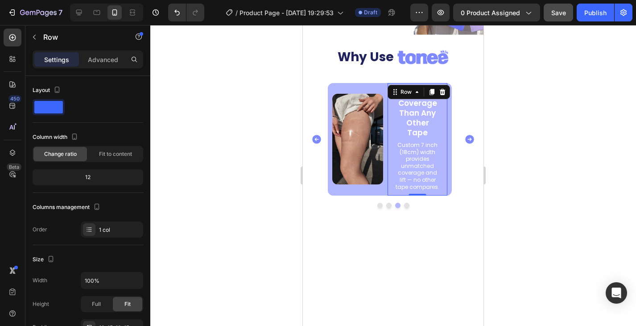
click at [448, 94] on div "Row" at bounding box center [419, 92] width 62 height 14
click at [450, 104] on div "More Coverage Than Any Other Tape Text Block Custom 7 inch (18cm) width provide…" at bounding box center [390, 139] width 124 height 113
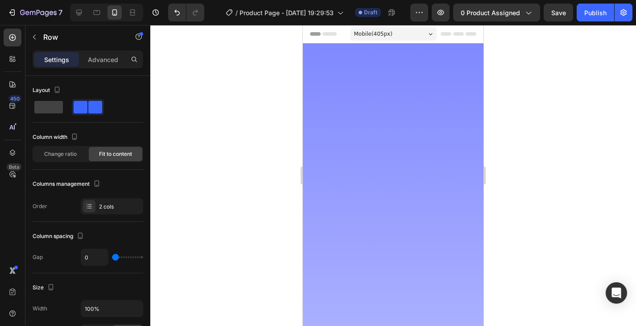
scroll to position [1560, 0]
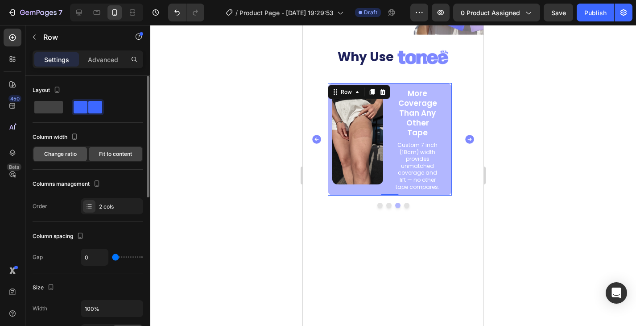
click at [64, 150] on div "Change ratio" at bounding box center [60, 154] width 54 height 14
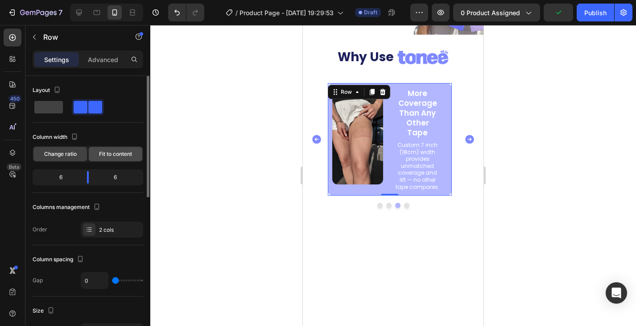
click at [108, 151] on span "Fit to content" at bounding box center [115, 154] width 33 height 8
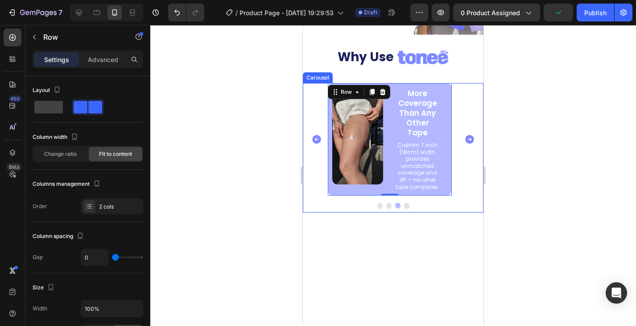
click at [319, 136] on icon "Carousel Back Arrow" at bounding box center [316, 139] width 9 height 9
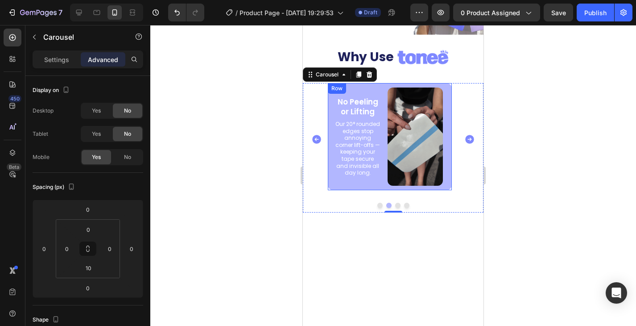
click at [337, 185] on div "No Peeling or Lifting Text Block Our 20° rounded edges stop annoying corner lif…" at bounding box center [358, 136] width 60 height 107
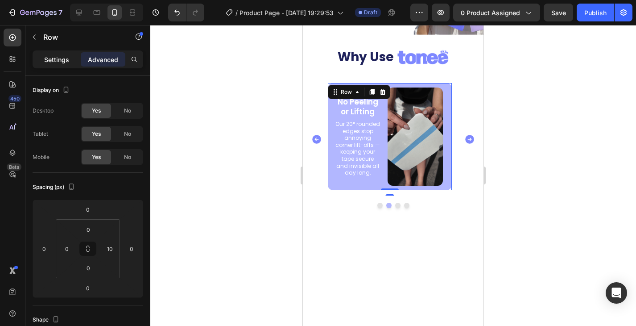
click at [52, 56] on p "Settings" at bounding box center [56, 59] width 25 height 9
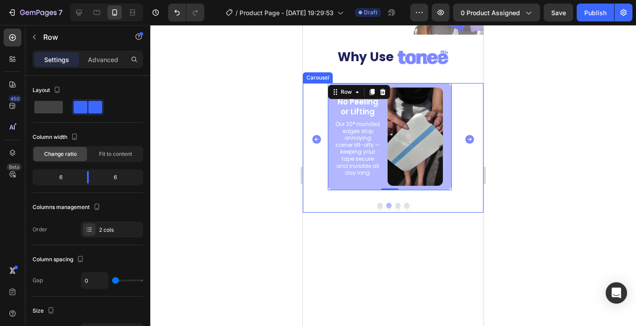
click at [465, 136] on icon "Carousel Next Arrow" at bounding box center [469, 139] width 9 height 9
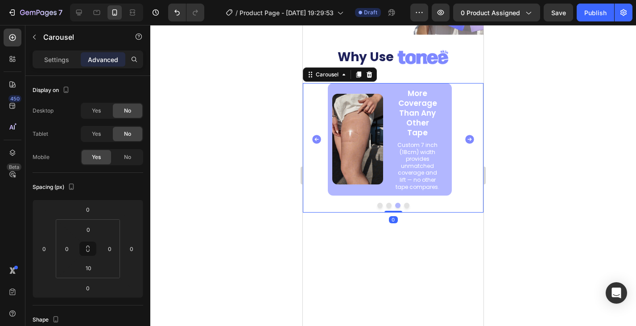
click at [338, 182] on div "Image" at bounding box center [358, 139] width 60 height 113
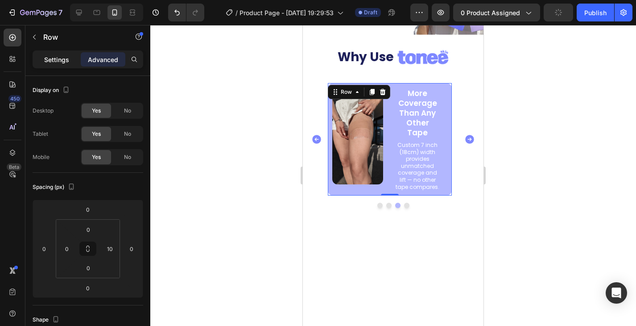
click at [62, 62] on p "Settings" at bounding box center [56, 59] width 25 height 9
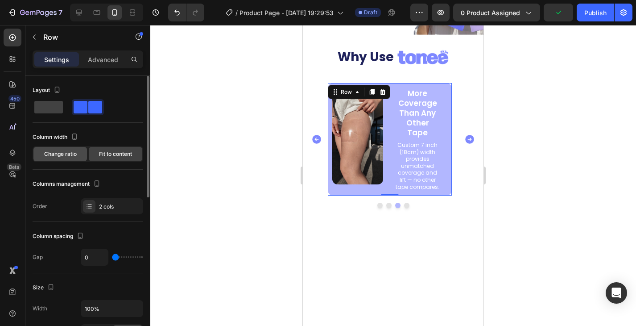
click at [76, 155] on span "Change ratio" at bounding box center [60, 154] width 33 height 8
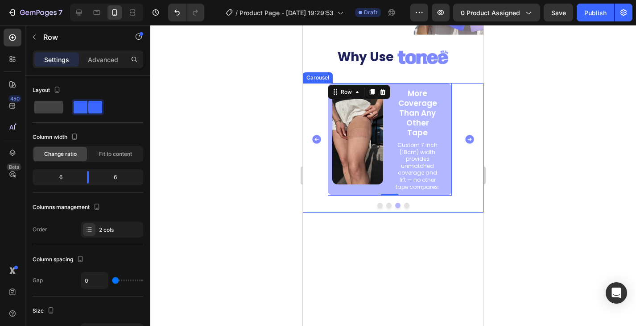
click at [465, 139] on icon "Carousel Next Arrow" at bounding box center [469, 139] width 9 height 9
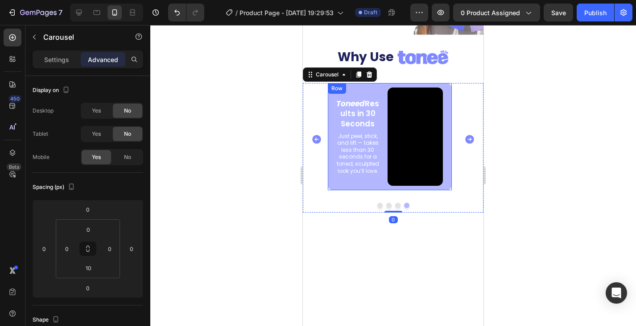
click at [359, 188] on div "Toneed Results in 30 Seconds Text Block Just peel, stick, and lift — takes less…" at bounding box center [358, 136] width 60 height 107
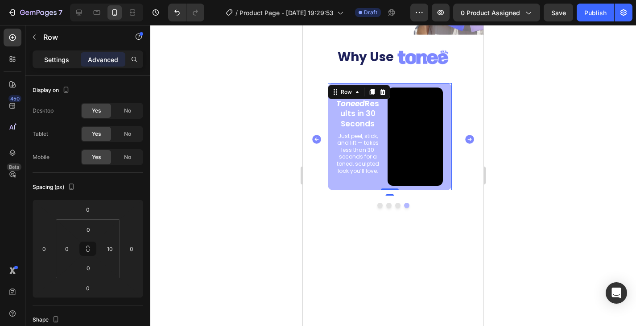
click at [59, 58] on p "Settings" at bounding box center [56, 59] width 25 height 9
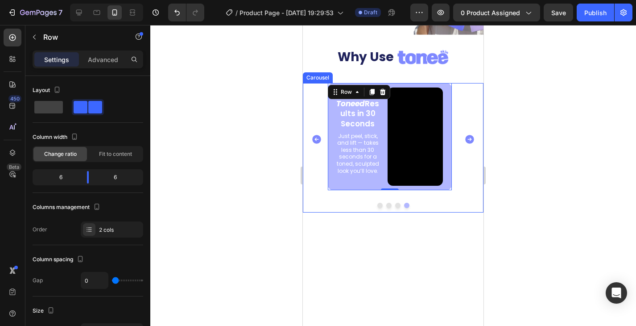
click at [466, 136] on icon "Carousel Next Arrow" at bounding box center [469, 139] width 9 height 9
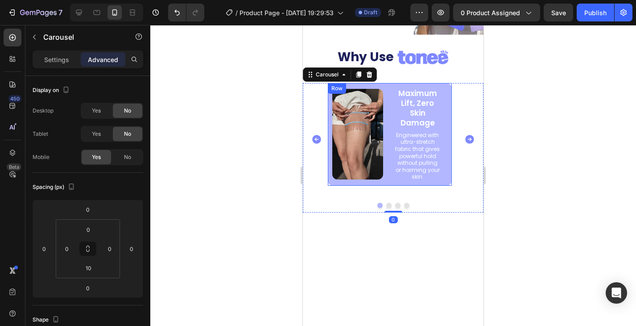
click at [374, 183] on div "Image" at bounding box center [358, 134] width 60 height 103
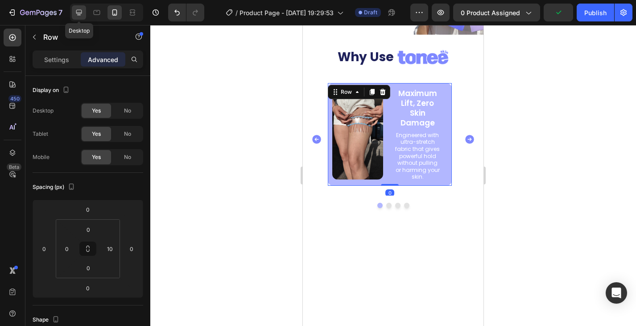
click at [78, 14] on icon at bounding box center [78, 12] width 9 height 9
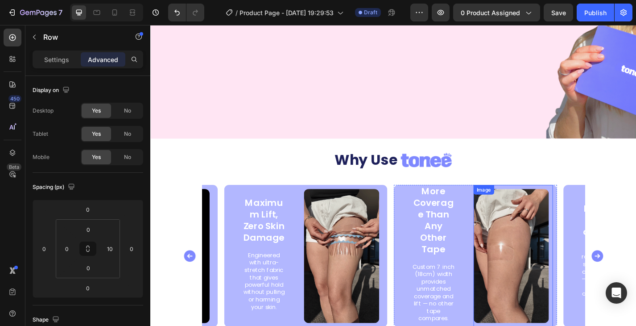
scroll to position [1618, 0]
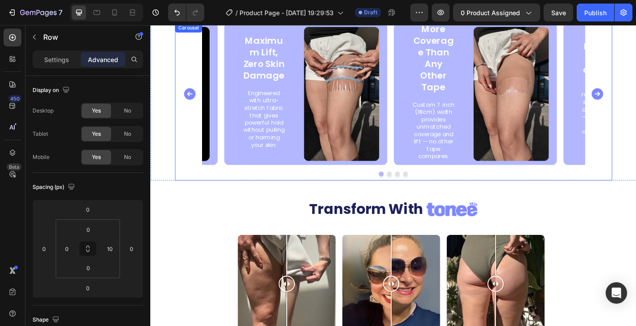
click at [576, 189] on div at bounding box center [418, 188] width 482 height 5
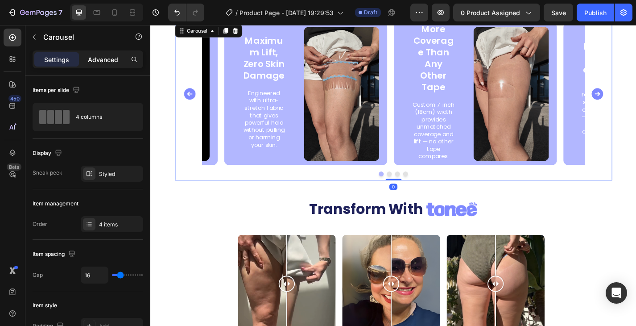
click at [112, 61] on p "Advanced" at bounding box center [103, 59] width 30 height 9
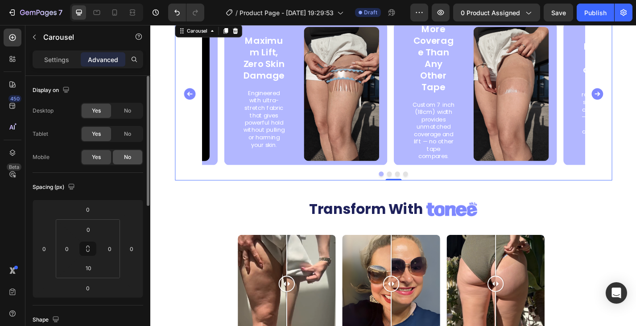
click at [131, 158] on span "No" at bounding box center [127, 157] width 7 height 8
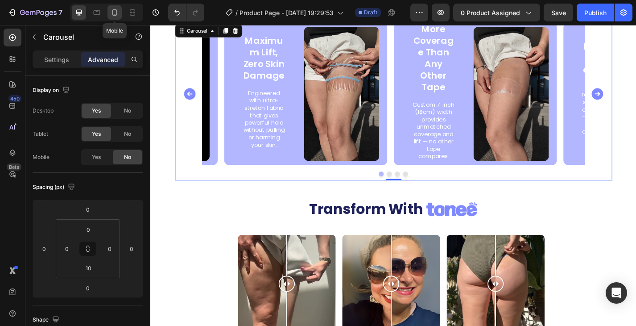
click at [112, 12] on icon at bounding box center [114, 12] width 9 height 9
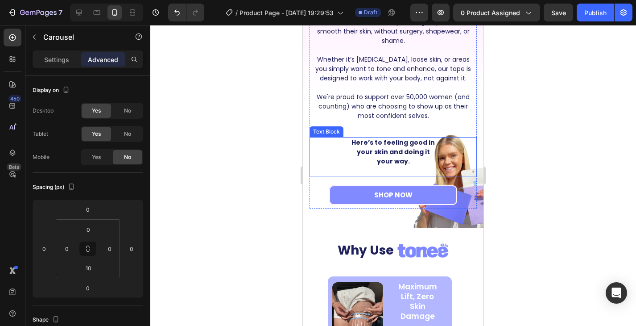
scroll to position [1500, 0]
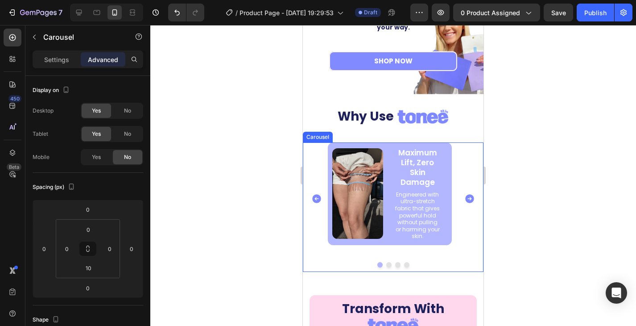
click at [465, 198] on icon "Carousel Next Arrow" at bounding box center [469, 198] width 9 height 9
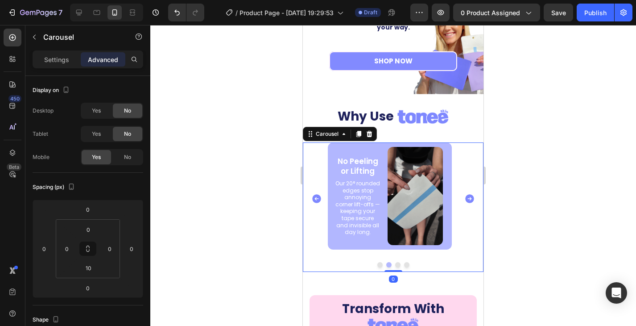
click at [465, 197] on icon "Carousel Next Arrow" at bounding box center [469, 198] width 9 height 9
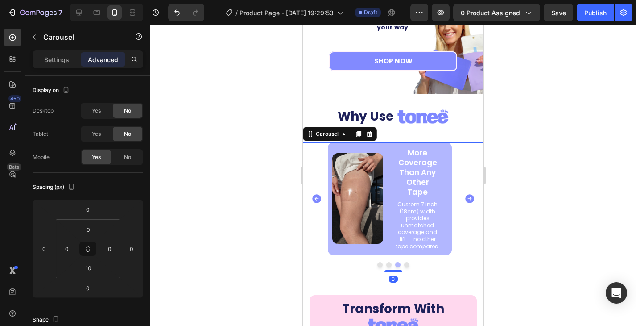
click at [466, 194] on icon "Carousel Next Arrow" at bounding box center [469, 198] width 9 height 9
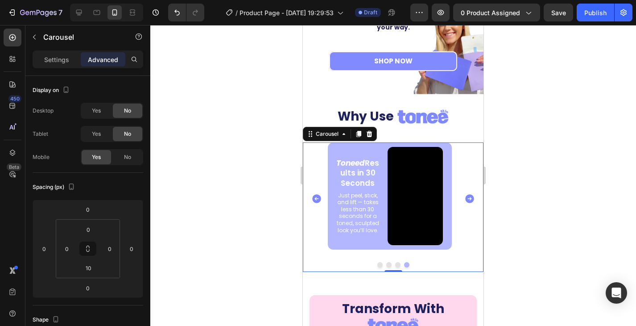
click at [466, 194] on icon "Carousel Next Arrow" at bounding box center [469, 198] width 9 height 9
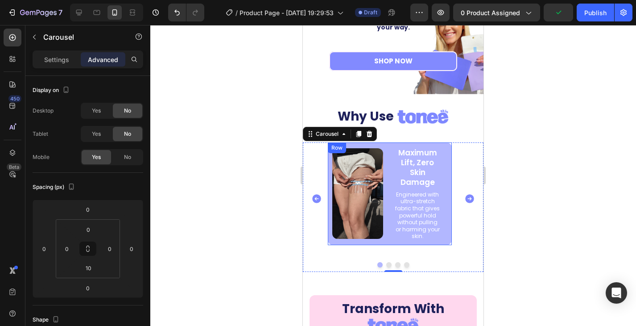
click at [449, 147] on div "Maximum Lift, Zero Skin Damage Text Block Engineered with ultra-stretch fabric …" at bounding box center [390, 193] width 124 height 103
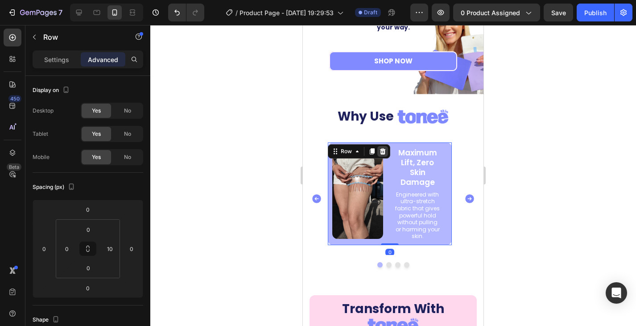
click at [382, 148] on icon at bounding box center [383, 151] width 6 height 6
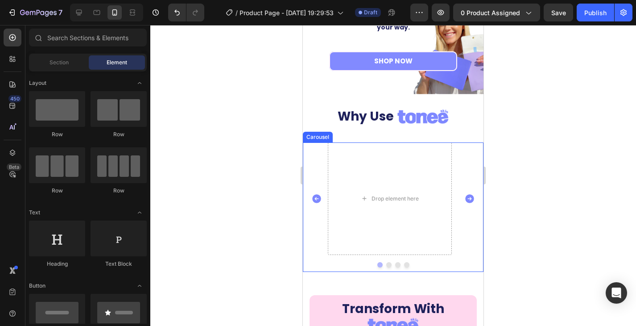
click at [464, 196] on icon "Carousel Next Arrow" at bounding box center [469, 198] width 11 height 11
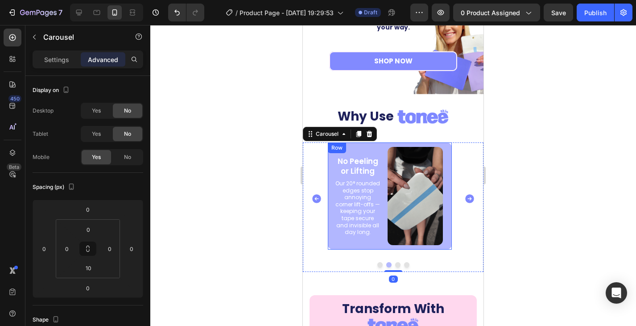
click at [448, 151] on div "No Peeling or Lifting Text Block Our 20° rounded edges stop annoying corner lif…" at bounding box center [390, 195] width 124 height 107
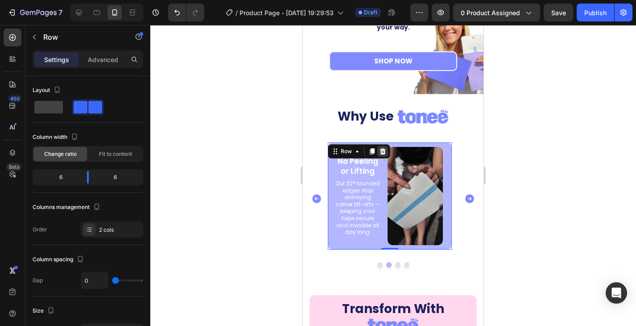
click at [382, 149] on icon at bounding box center [382, 151] width 7 height 7
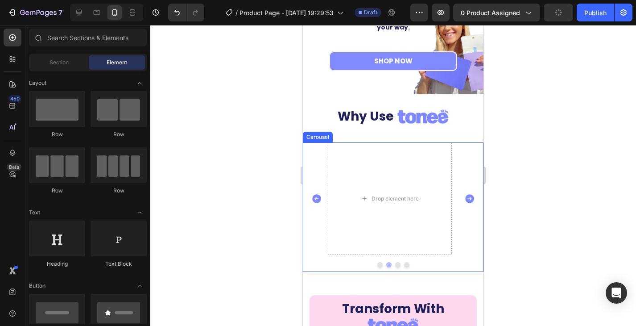
click at [464, 195] on icon "Carousel Next Arrow" at bounding box center [469, 198] width 11 height 11
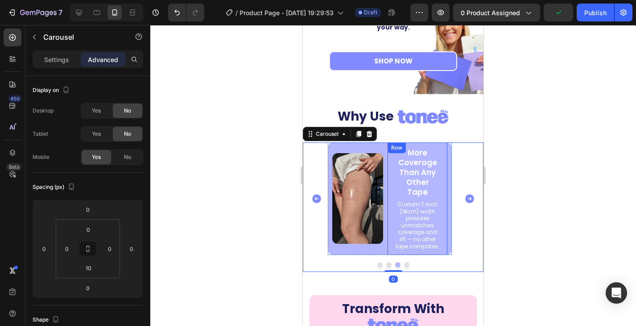
click at [448, 152] on div "More Coverage Than Any Other Tape Text Block Custom 7 inch (18cm) width provide…" at bounding box center [390, 198] width 124 height 113
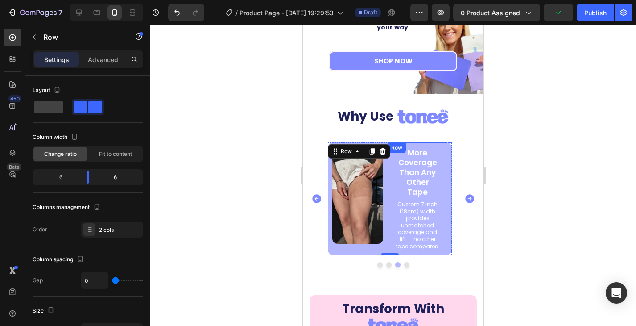
click at [384, 149] on icon at bounding box center [383, 151] width 6 height 6
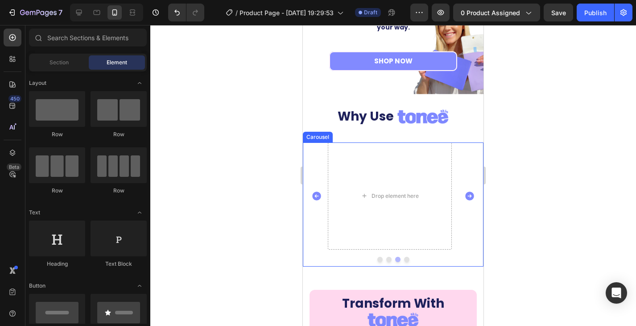
click at [464, 196] on icon "Carousel Next Arrow" at bounding box center [469, 195] width 11 height 11
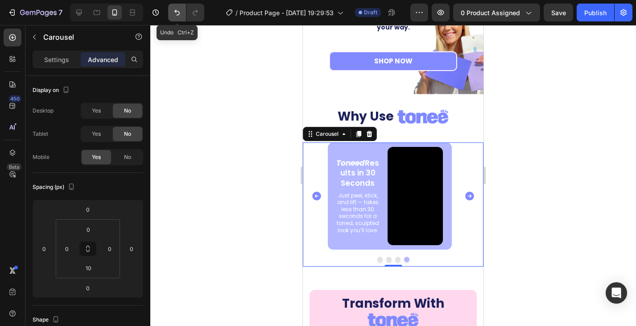
click at [174, 12] on icon "Undo/Redo" at bounding box center [177, 12] width 9 height 9
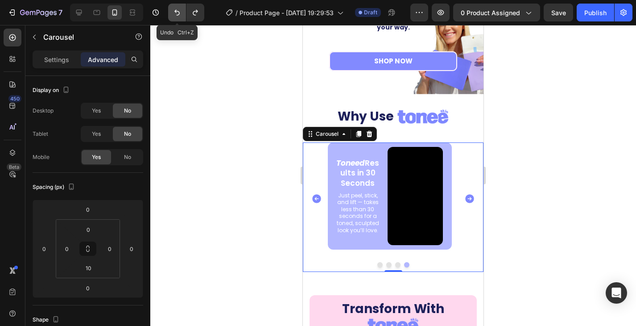
drag, startPoint x: 174, startPoint y: 12, endPoint x: 21, endPoint y: 174, distance: 223.4
click at [174, 12] on icon "Undo/Redo" at bounding box center [177, 12] width 9 height 9
click at [316, 194] on icon "Carousel Back Arrow" at bounding box center [316, 198] width 11 height 11
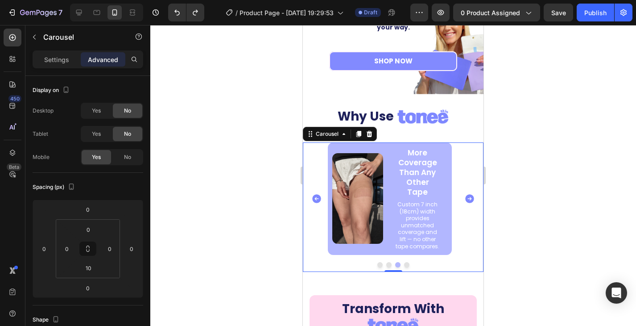
click at [316, 194] on icon "Carousel Back Arrow" at bounding box center [316, 198] width 11 height 11
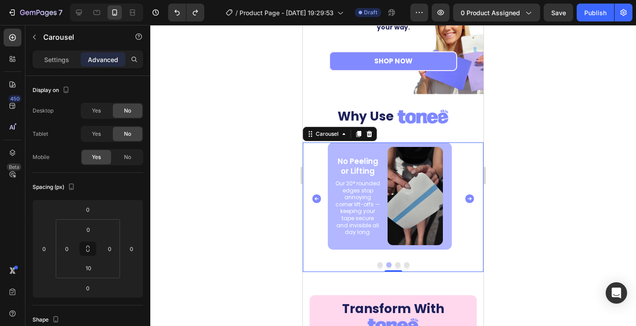
click at [465, 195] on icon "Carousel Next Arrow" at bounding box center [469, 198] width 9 height 9
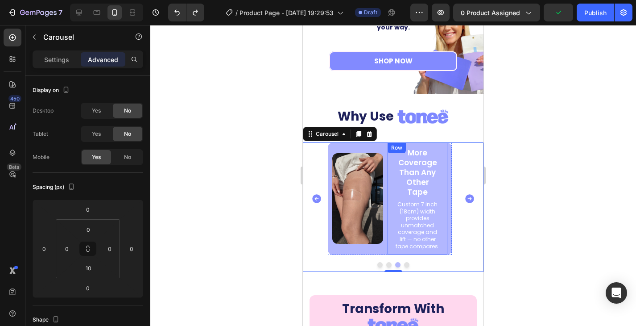
click at [447, 157] on div "More Coverage Than Any Other Tape Text Block Custom 7 inch (18cm) width provide…" at bounding box center [418, 198] width 60 height 113
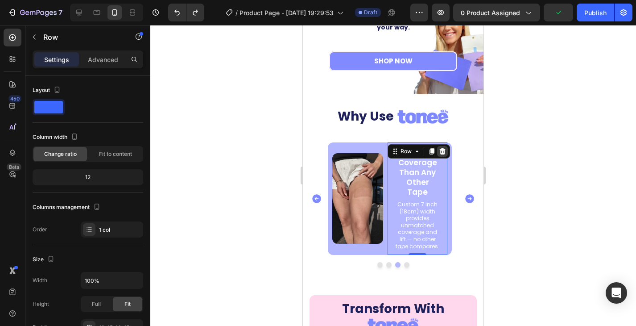
click at [442, 152] on icon at bounding box center [443, 151] width 6 height 6
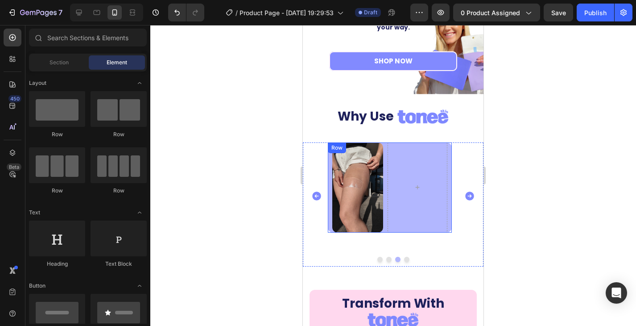
click at [450, 173] on div "Image Row" at bounding box center [390, 187] width 124 height 91
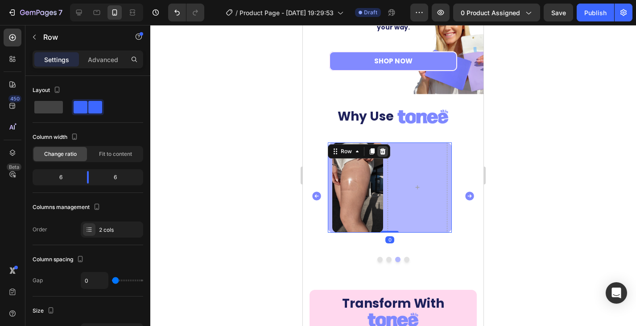
click at [382, 149] on icon at bounding box center [383, 151] width 6 height 6
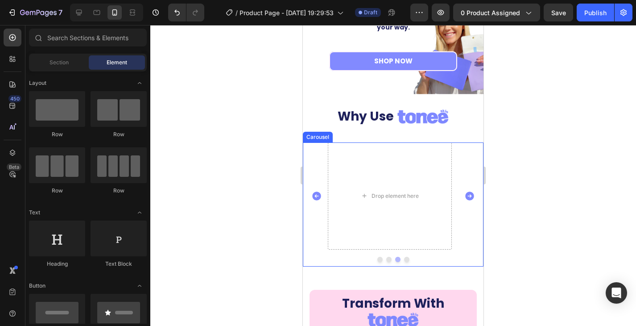
click at [465, 194] on icon "Carousel Next Arrow" at bounding box center [469, 195] width 9 height 9
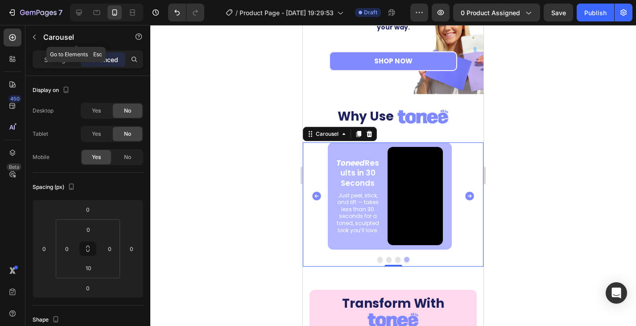
click at [30, 34] on button "button" at bounding box center [34, 37] width 14 height 14
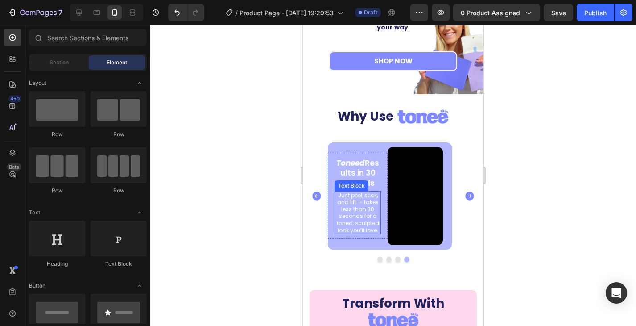
click at [323, 225] on div "Drop element here No Peeling or Lifting Text Block Our 20° rounded edges stop a…" at bounding box center [393, 195] width 181 height 107
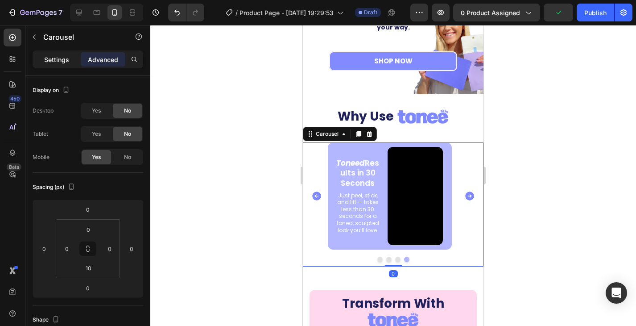
click at [58, 52] on div "Settings" at bounding box center [56, 59] width 45 height 14
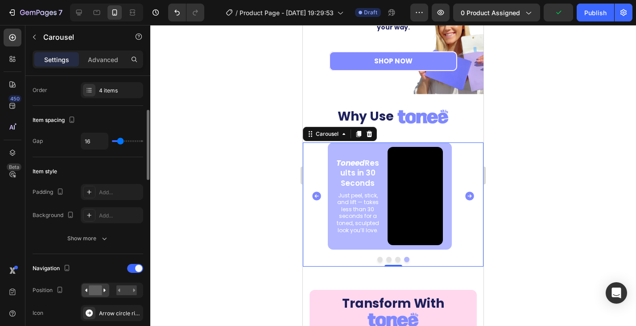
scroll to position [45, 0]
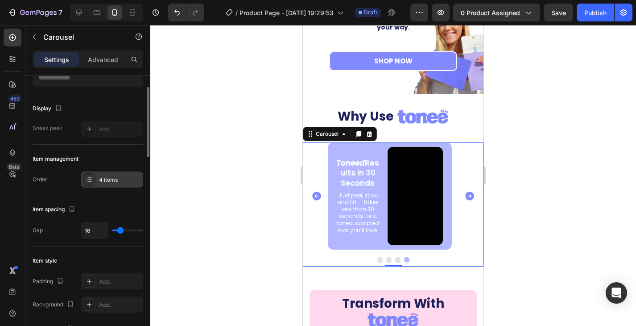
click at [108, 177] on div "4 items" at bounding box center [120, 180] width 42 height 8
click at [465, 194] on icon "Carousel Next Arrow" at bounding box center [469, 195] width 9 height 9
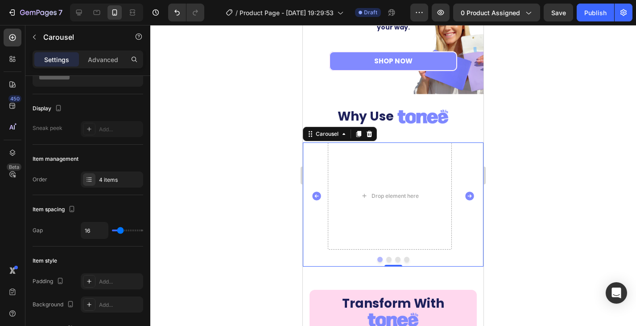
click at [465, 194] on icon "Carousel Next Arrow" at bounding box center [469, 195] width 9 height 9
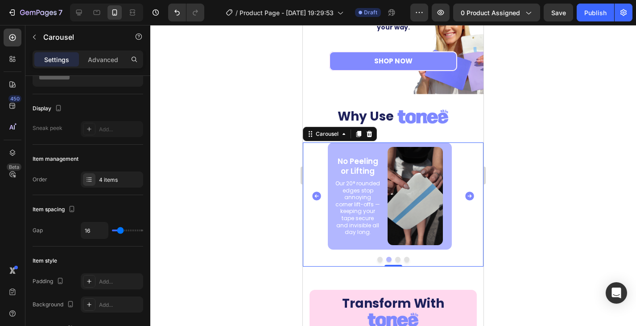
click at [448, 186] on div "No Peeling or Lifting Text Block Our 20° rounded edges stop annoying corner lif…" at bounding box center [390, 195] width 124 height 107
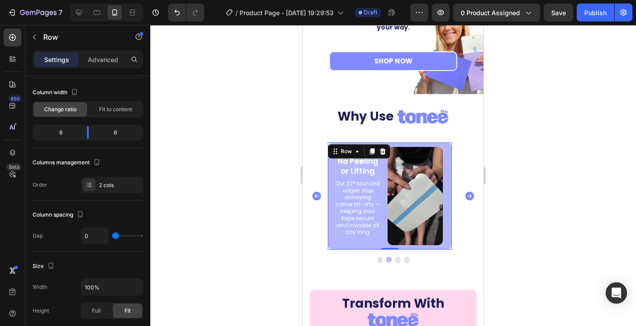
scroll to position [0, 0]
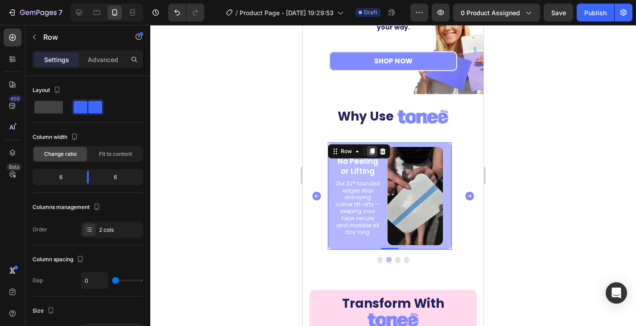
click at [372, 151] on icon at bounding box center [372, 151] width 5 height 6
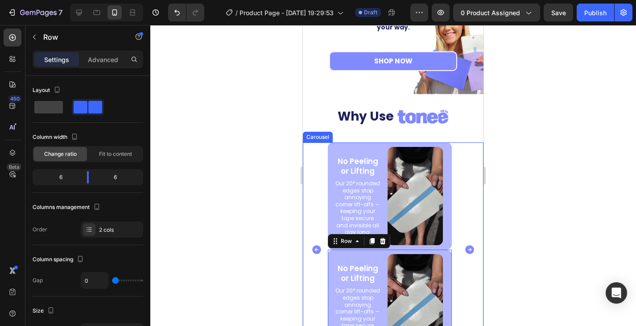
click at [465, 245] on icon "Carousel Next Arrow" at bounding box center [469, 249] width 9 height 9
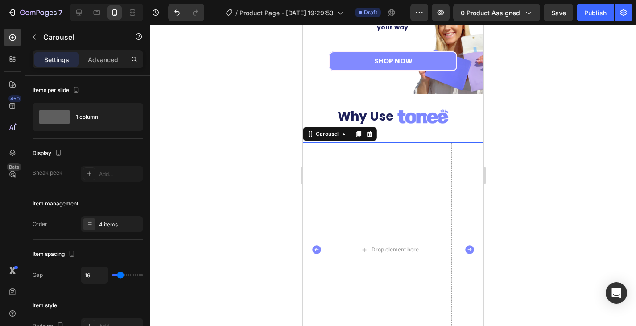
click at [316, 248] on icon "Carousel Back Arrow" at bounding box center [316, 249] width 11 height 11
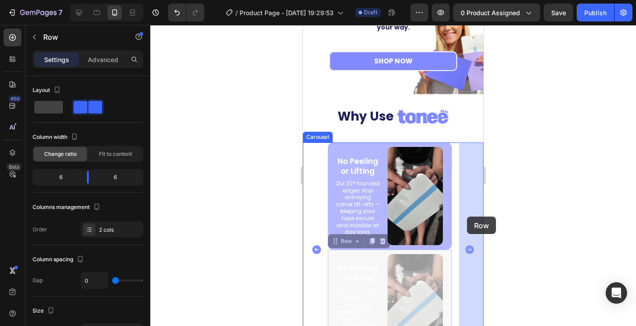
drag, startPoint x: 330, startPoint y: 255, endPoint x: 467, endPoint y: 216, distance: 142.2
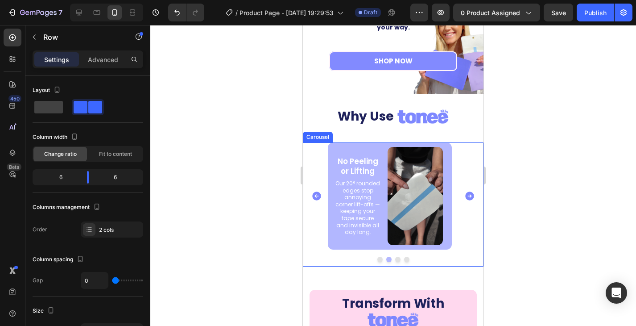
click at [465, 197] on icon "Carousel Next Arrow" at bounding box center [469, 195] width 9 height 9
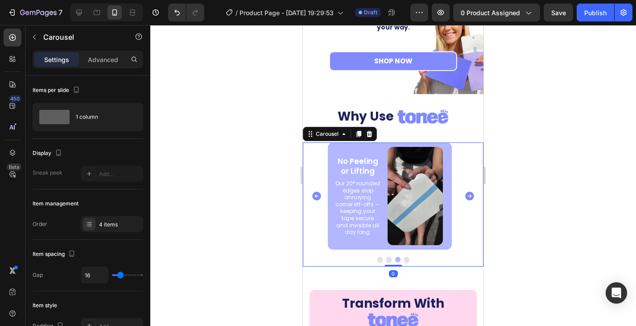
click at [465, 197] on icon "Carousel Next Arrow" at bounding box center [469, 195] width 9 height 9
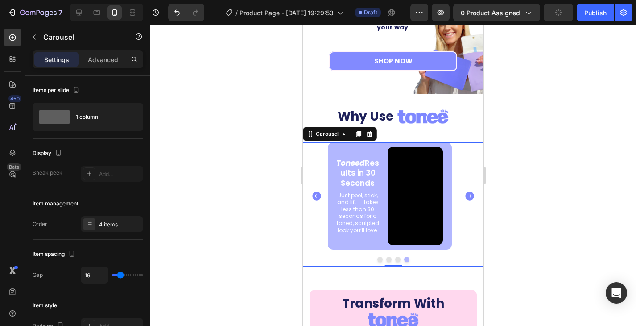
click at [465, 197] on icon "Carousel Next Arrow" at bounding box center [469, 195] width 9 height 9
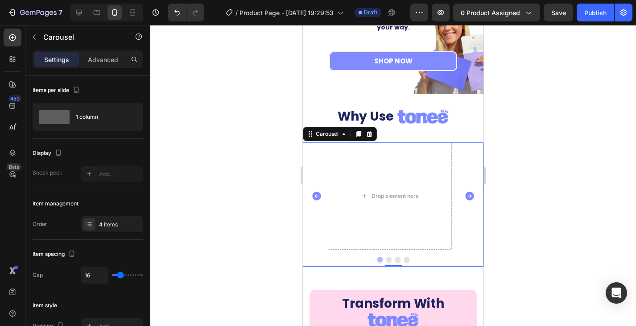
click at [464, 196] on icon "Carousel Next Arrow" at bounding box center [469, 195] width 11 height 11
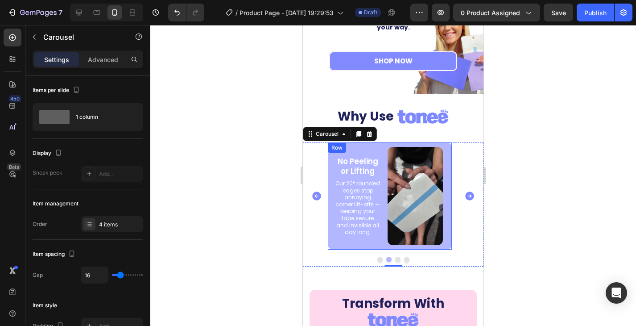
click at [448, 154] on div "No Peeling or Lifting Text Block Our 20° rounded edges stop annoying corner lif…" at bounding box center [390, 195] width 124 height 107
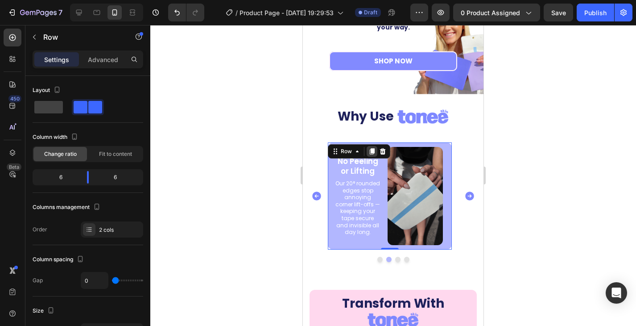
click at [372, 153] on icon at bounding box center [372, 151] width 5 height 6
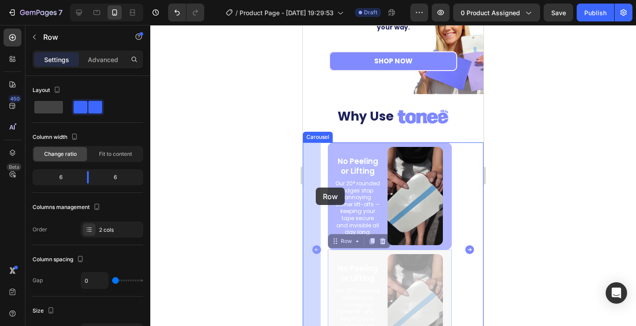
drag, startPoint x: 337, startPoint y: 256, endPoint x: 316, endPoint y: 187, distance: 71.5
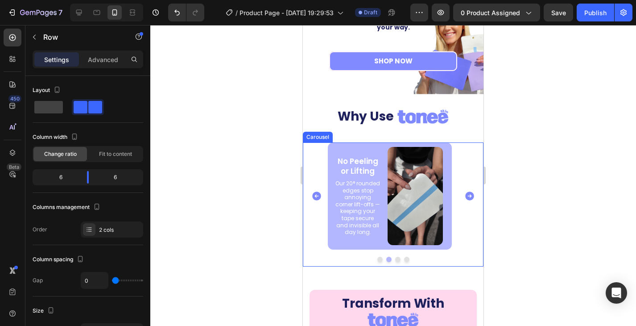
click at [316, 195] on icon "Carousel Back Arrow" at bounding box center [316, 195] width 11 height 11
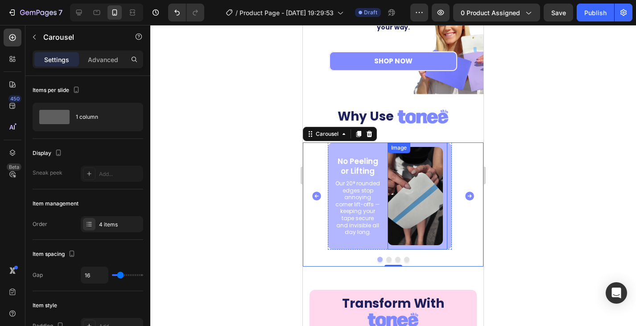
click at [433, 197] on img at bounding box center [415, 196] width 55 height 98
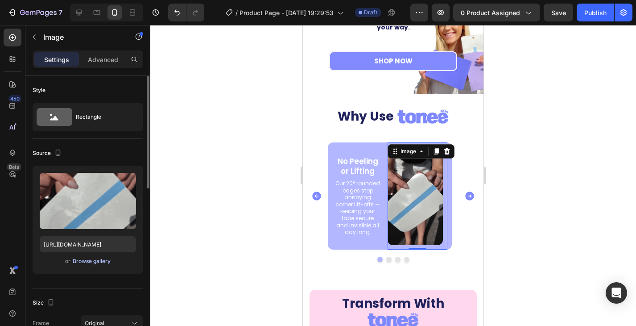
click at [101, 259] on div "Browse gallery" at bounding box center [92, 261] width 38 height 8
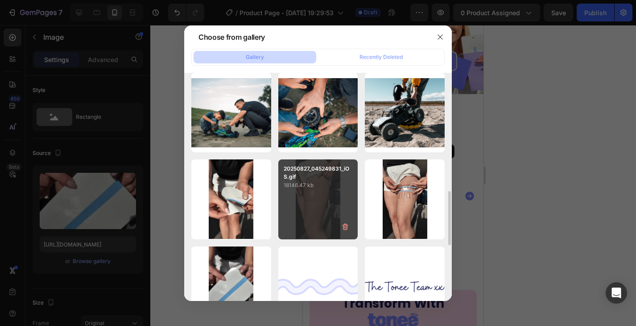
scroll to position [312, 0]
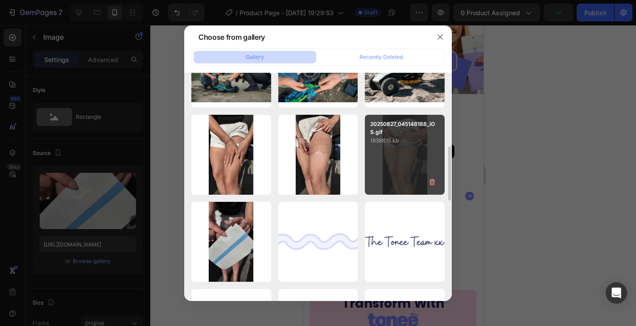
click at [407, 164] on div "20250827_045148188_iOS.gif 18388.15 kb" at bounding box center [405, 155] width 80 height 80
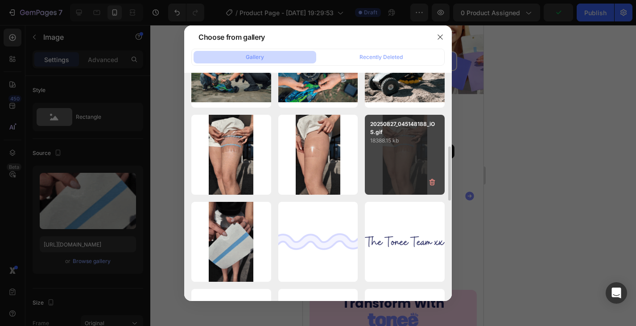
type input "https://cdn.shopify.com/s/files/1/0829/2152/1432/files/gempages_575604451990045…"
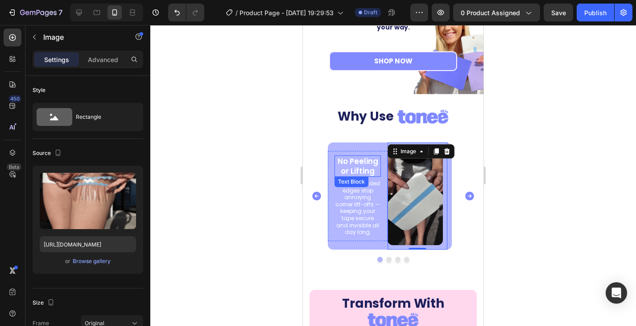
click at [355, 165] on p "No Peeling or Lifting" at bounding box center [357, 166] width 45 height 20
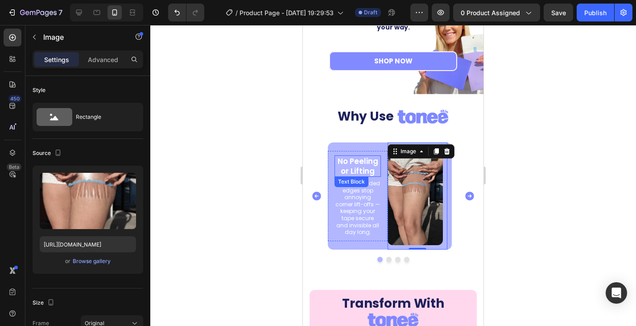
click at [355, 165] on p "No Peeling or Lifting" at bounding box center [357, 166] width 45 height 20
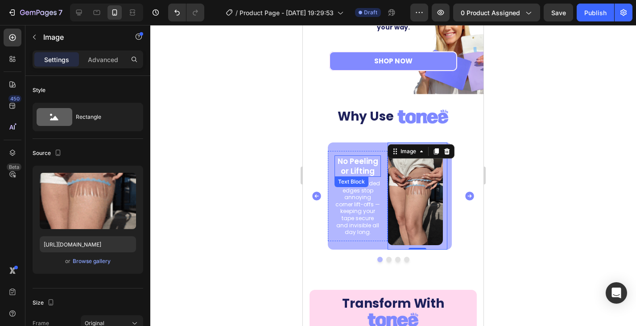
click at [355, 165] on p "No Peeling or Lifting" at bounding box center [357, 166] width 45 height 20
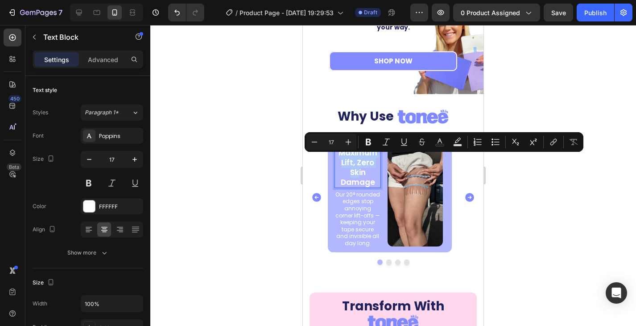
scroll to position [1492, 0]
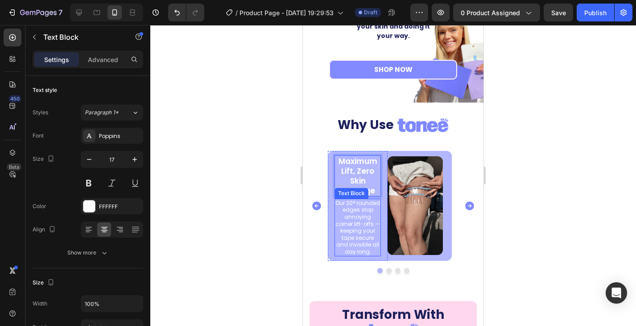
click at [347, 213] on p "Our 20° rounded edges stop annoying corner lift-offs — keeping your tape secure…" at bounding box center [357, 227] width 45 height 56
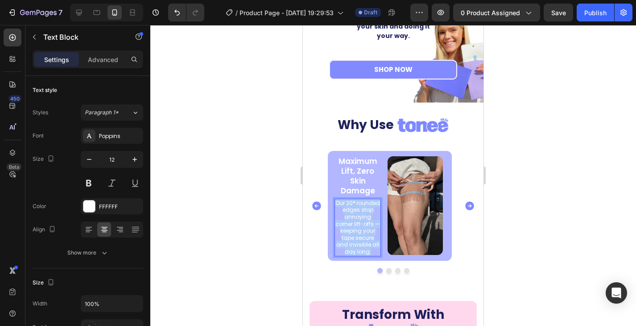
click at [347, 213] on p "Our 20° rounded edges stop annoying corner lift-offs — keeping your tape secure…" at bounding box center [357, 227] width 45 height 56
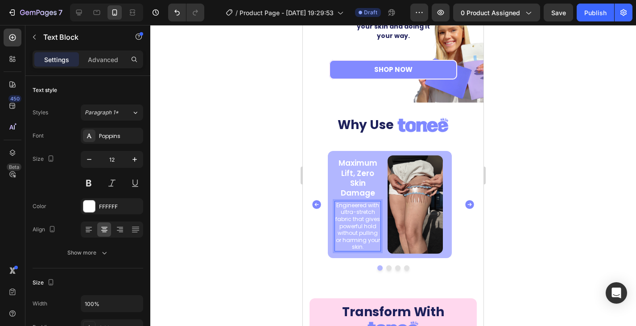
scroll to position [1494, 0]
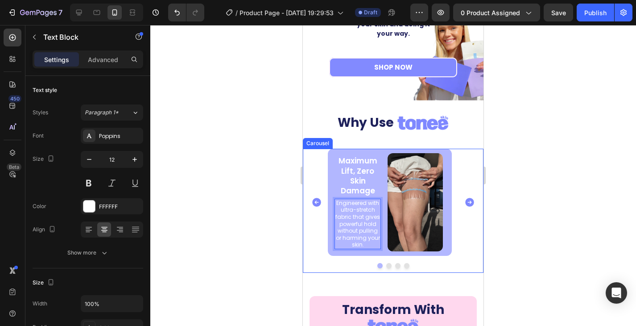
click at [465, 201] on icon "Carousel Next Arrow" at bounding box center [469, 202] width 9 height 9
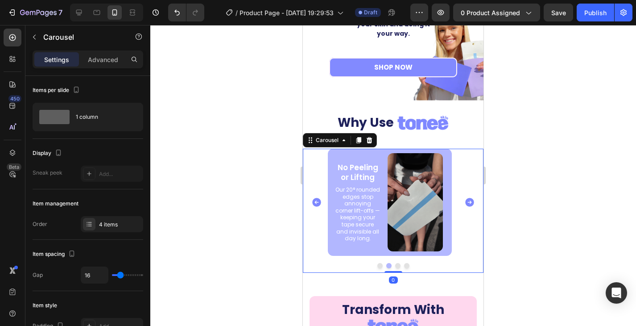
click at [316, 200] on icon "Carousel Back Arrow" at bounding box center [316, 202] width 9 height 9
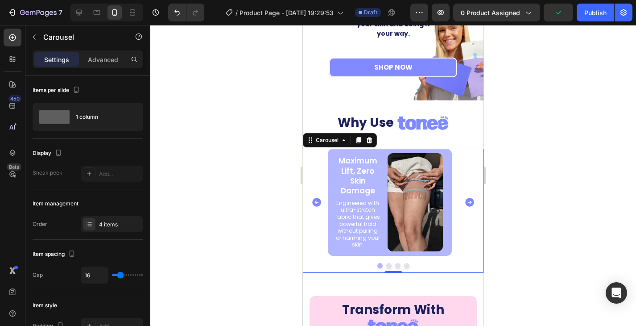
click at [465, 202] on icon "Carousel Next Arrow" at bounding box center [469, 202] width 9 height 9
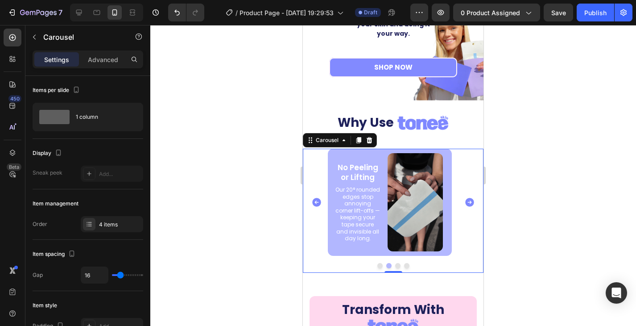
click at [464, 203] on icon "Carousel Next Arrow" at bounding box center [469, 202] width 11 height 11
click at [366, 206] on p "Our 20° rounded edges stop annoying corner lift-offs — keeping your tape secure…" at bounding box center [357, 214] width 45 height 56
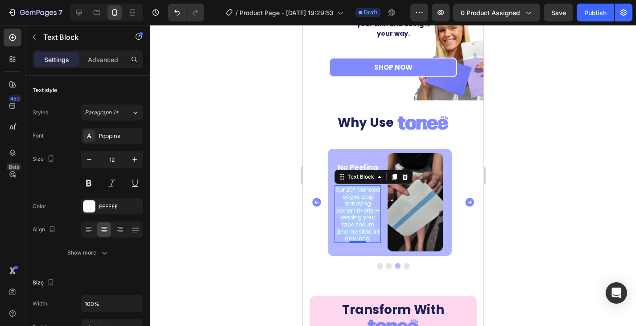
click at [366, 206] on p "Our 20° rounded edges stop annoying corner lift-offs — keeping your tape secure…" at bounding box center [357, 214] width 45 height 56
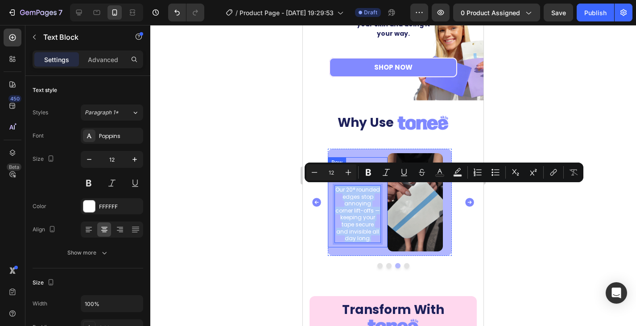
click at [364, 156] on div "No Peeling or Lifting Text Block Our 20° rounded edges stop annoying corner lif…" at bounding box center [390, 202] width 124 height 107
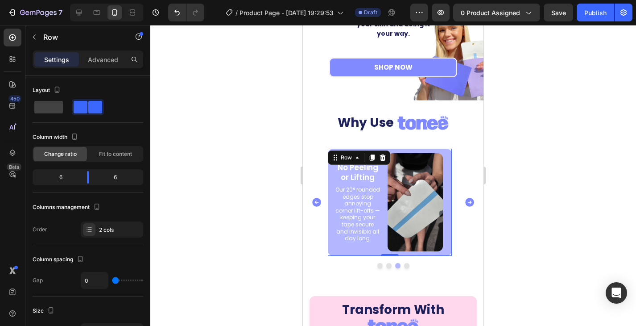
click at [364, 165] on p "No Peeling or Lifting" at bounding box center [357, 172] width 45 height 20
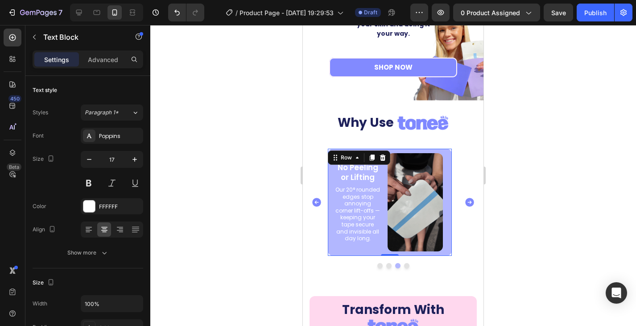
click at [364, 165] on p "No Peeling or Lifting" at bounding box center [357, 172] width 45 height 20
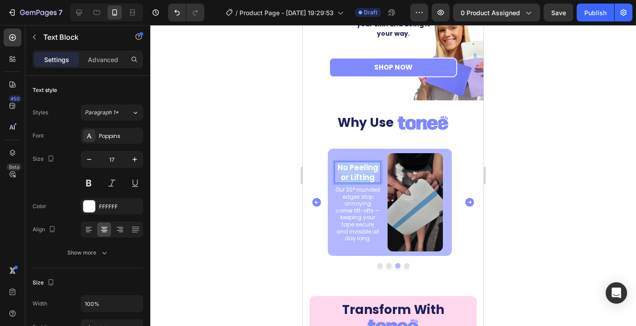
click at [364, 165] on p "No Peeling or Lifting" at bounding box center [357, 172] width 45 height 20
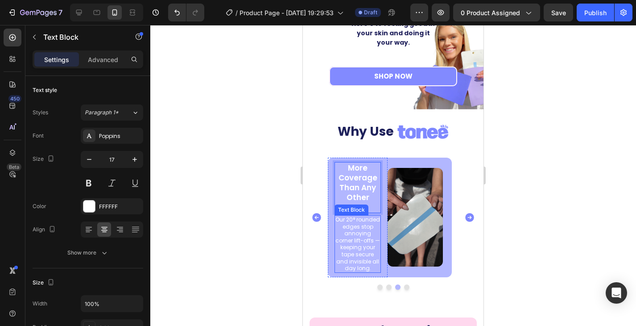
click at [365, 227] on p "Our 20° rounded edges stop annoying corner lift-offs — keeping your tape secure…" at bounding box center [357, 244] width 45 height 56
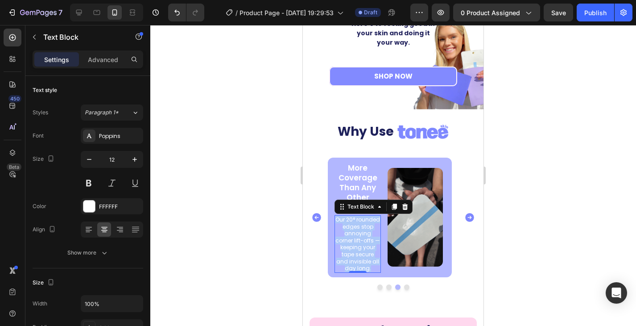
click at [365, 227] on p "Our 20° rounded edges stop annoying corner lift-offs — keeping your tape secure…" at bounding box center [357, 244] width 45 height 56
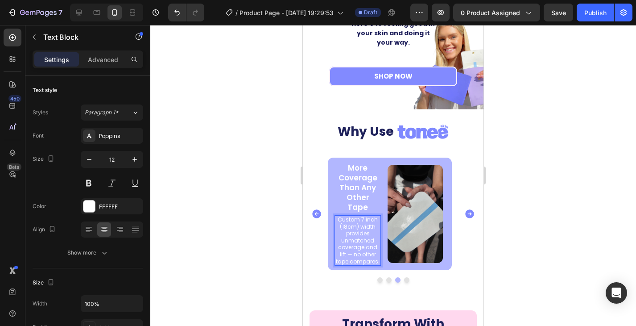
scroll to position [1487, 0]
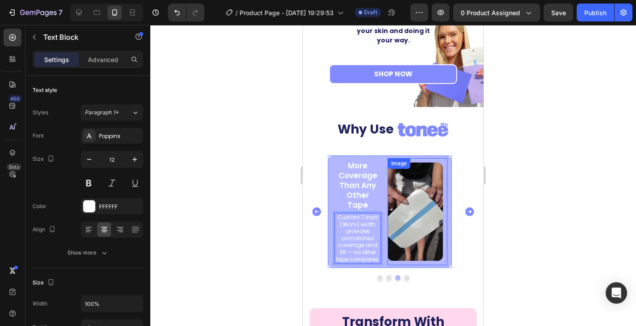
click at [416, 218] on img at bounding box center [415, 211] width 55 height 98
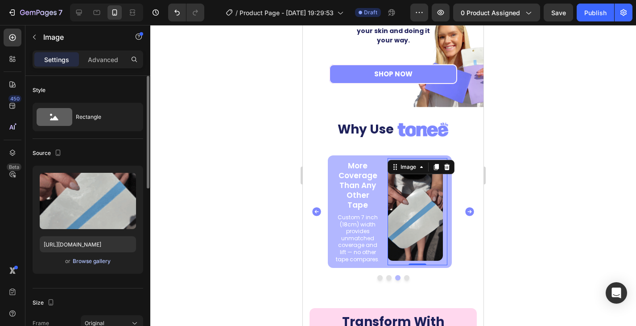
click at [101, 263] on div "Browse gallery" at bounding box center [92, 261] width 38 height 8
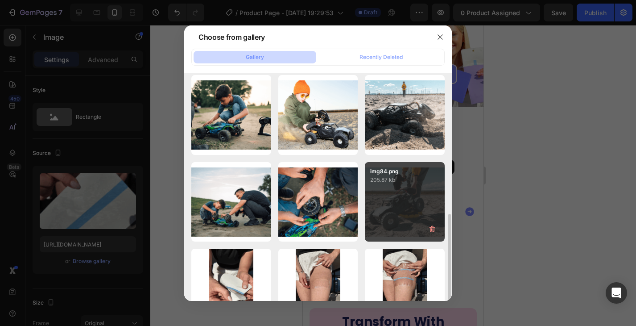
scroll to position [223, 0]
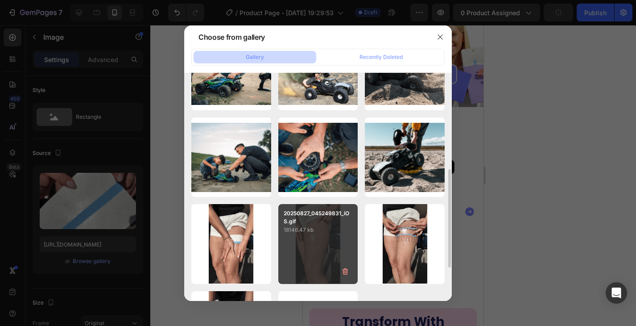
click at [335, 227] on p "18146.47 kb" at bounding box center [318, 229] width 69 height 9
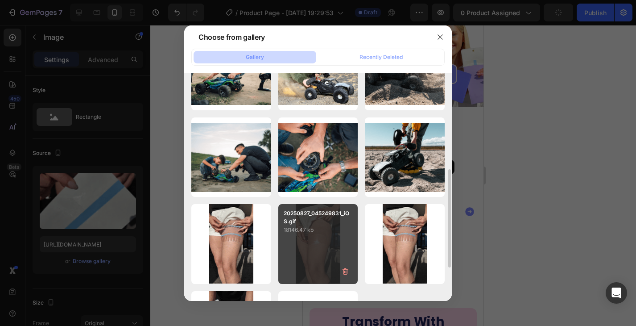
type input "https://cdn.shopify.com/s/files/1/0829/2152/1432/files/gempages_575604451990045…"
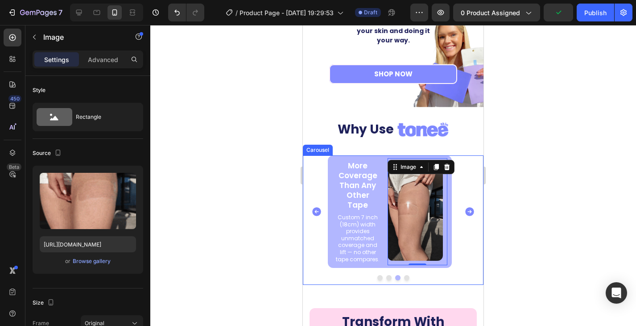
click at [465, 210] on icon "Carousel Next Arrow" at bounding box center [469, 211] width 9 height 9
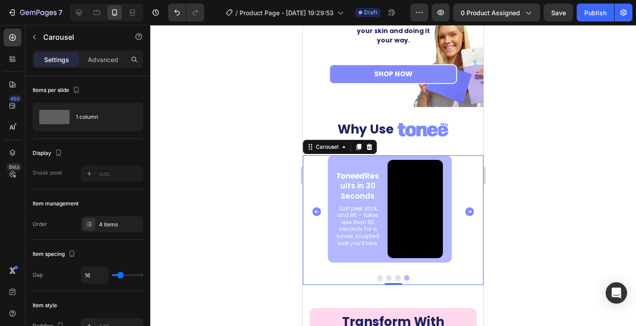
click at [318, 210] on icon "Carousel Back Arrow" at bounding box center [316, 211] width 9 height 9
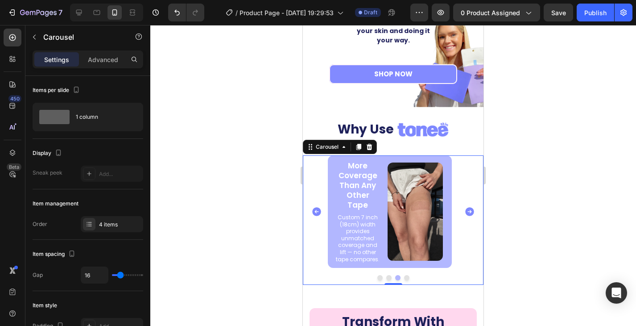
click at [464, 208] on icon "Carousel Next Arrow" at bounding box center [469, 211] width 11 height 11
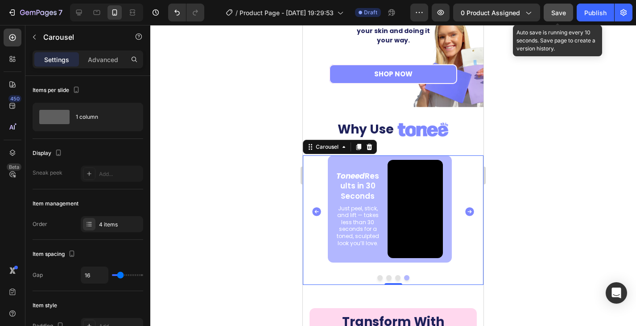
click at [554, 12] on span "Save" at bounding box center [558, 13] width 15 height 8
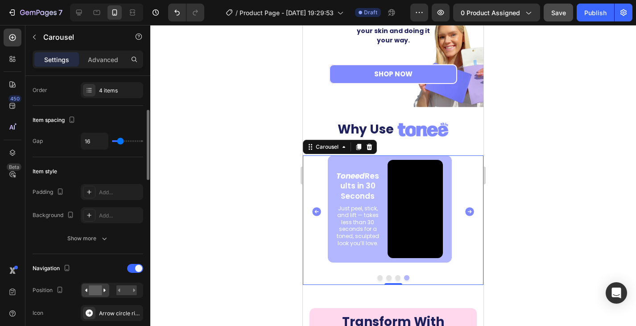
scroll to position [178, 0]
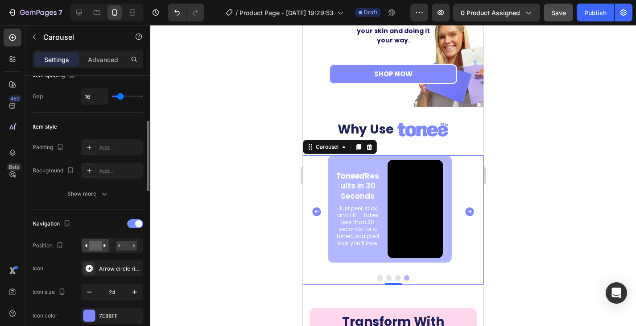
click at [135, 223] on span at bounding box center [138, 223] width 7 height 7
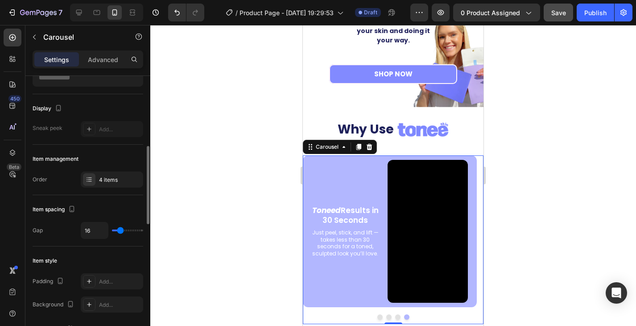
scroll to position [89, 0]
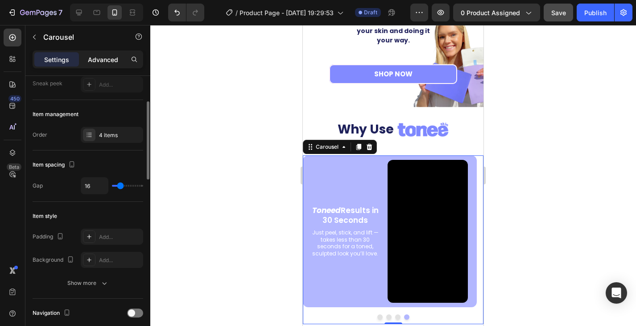
click at [107, 58] on p "Advanced" at bounding box center [103, 59] width 30 height 9
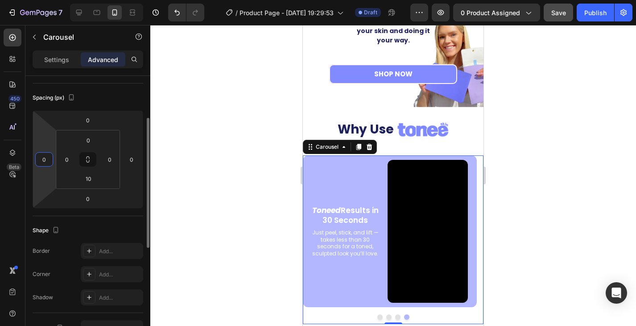
click at [41, 161] on input "0" at bounding box center [43, 159] width 13 height 13
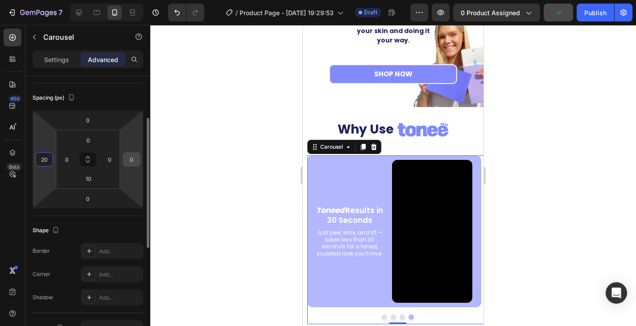
type input "20"
click at [132, 155] on input "0" at bounding box center [131, 159] width 13 height 13
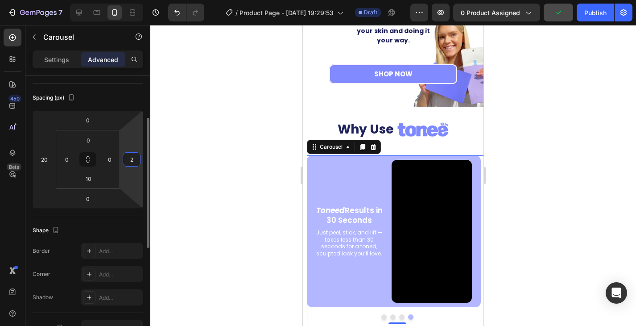
type input "20"
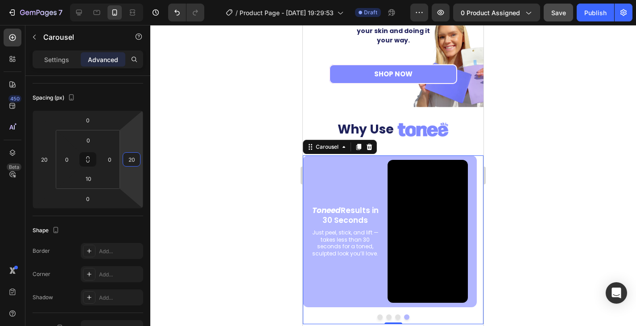
click at [153, 162] on div at bounding box center [393, 175] width 486 height 301
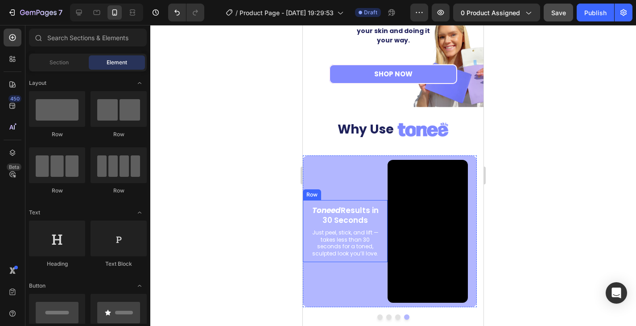
scroll to position [1577, 0]
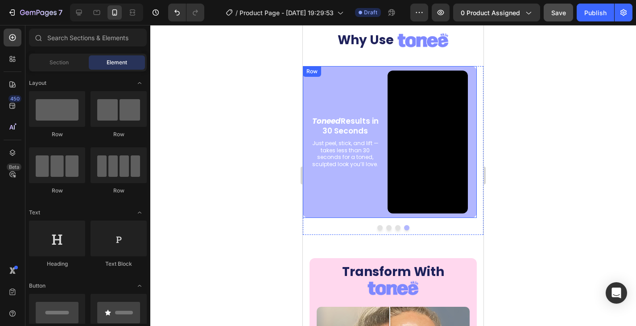
click at [317, 206] on div "Toneed Results in 30 Seconds Text Block Just peel, stick, and lift — takes less…" at bounding box center [345, 142] width 85 height 152
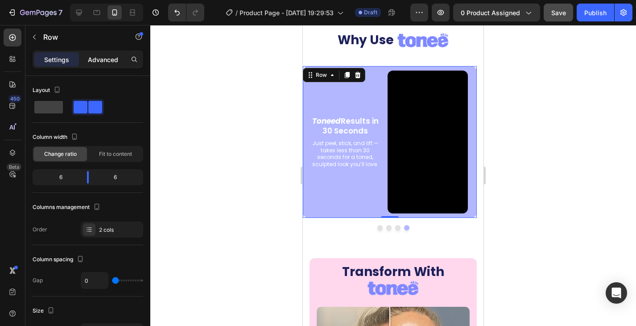
click at [94, 62] on p "Advanced" at bounding box center [103, 59] width 30 height 9
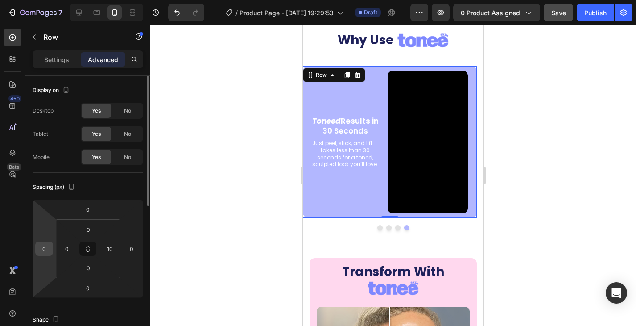
click at [45, 253] on input "0" at bounding box center [43, 248] width 13 height 13
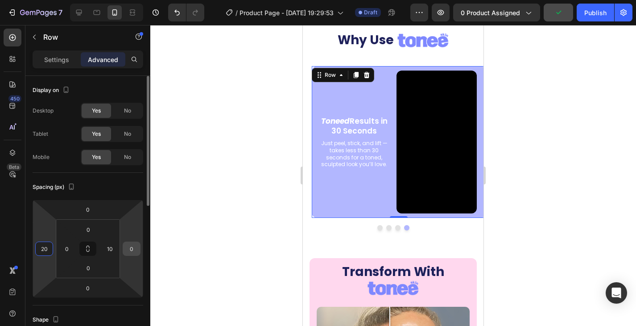
type input "20"
click at [133, 248] on input "0" at bounding box center [131, 248] width 13 height 13
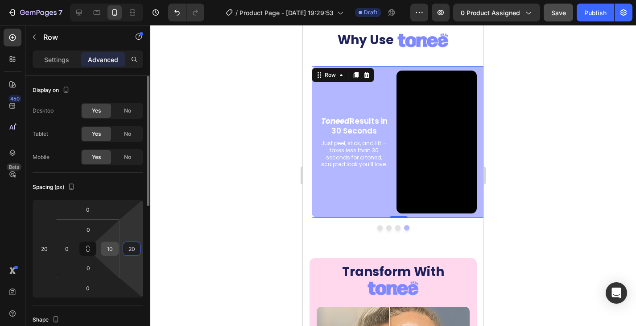
type input "20"
click at [111, 249] on input "10" at bounding box center [109, 248] width 13 height 13
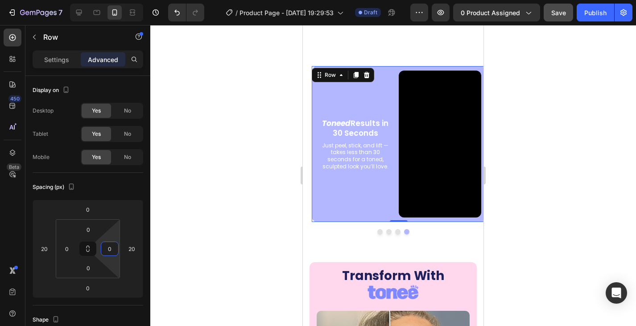
scroll to position [1666, 0]
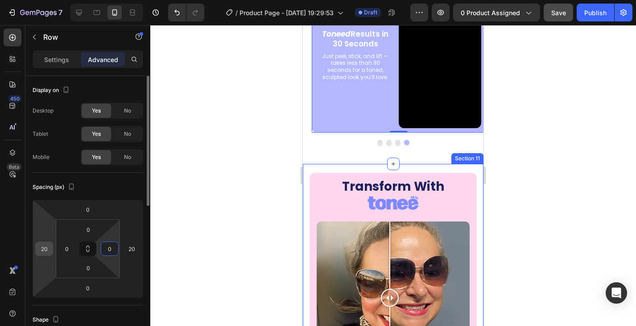
type input "0"
click at [47, 250] on input "20" at bounding box center [43, 248] width 13 height 13
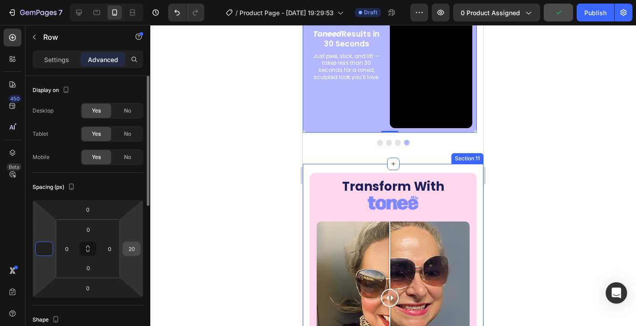
type input "0"
click at [132, 247] on input "20" at bounding box center [131, 248] width 13 height 13
type input "0"
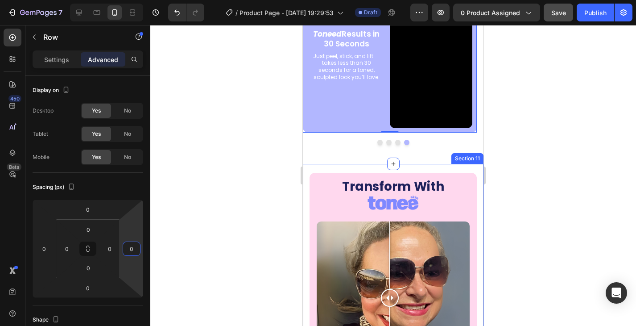
click at [165, 192] on div at bounding box center [393, 175] width 486 height 301
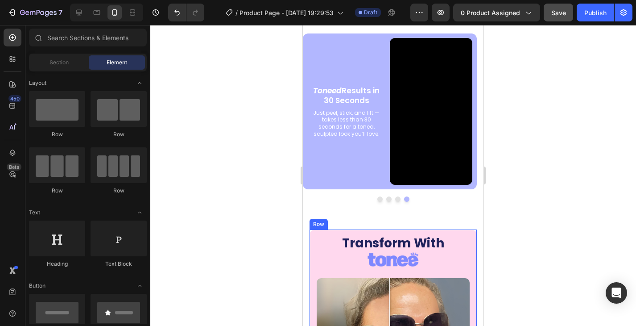
scroll to position [1577, 0]
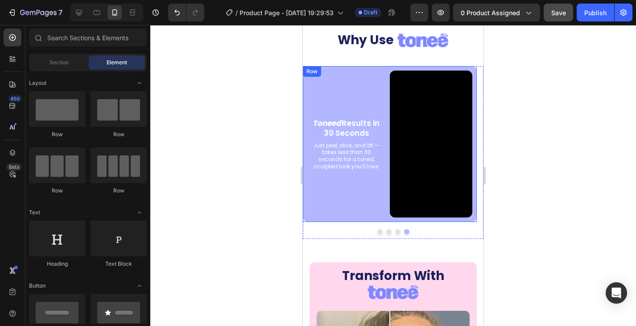
click at [322, 68] on div "Toneed Results in 30 Seconds Text Block Just peel, stick, and lift — takes less…" at bounding box center [390, 144] width 174 height 156
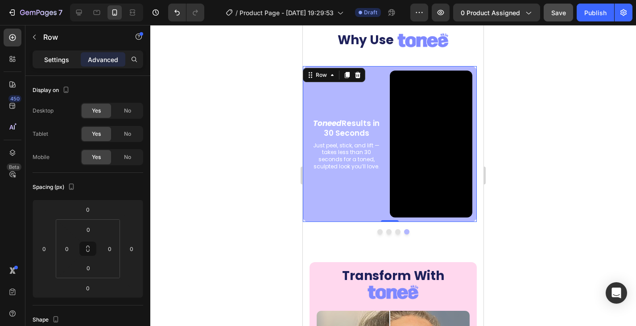
click at [54, 58] on p "Settings" at bounding box center [56, 59] width 25 height 9
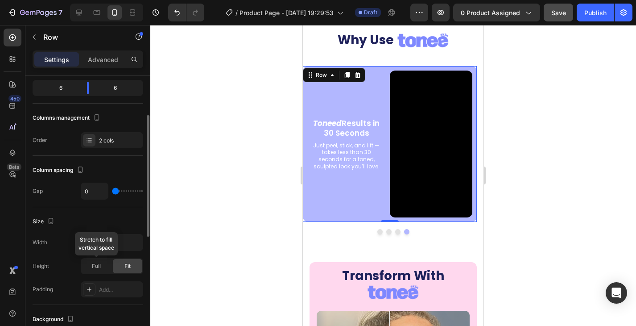
scroll to position [178, 0]
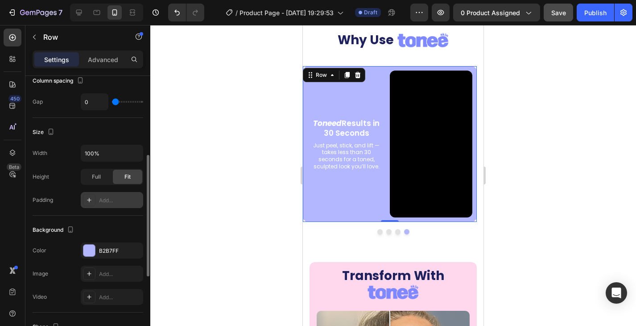
click at [113, 198] on div "Add..." at bounding box center [120, 200] width 42 height 8
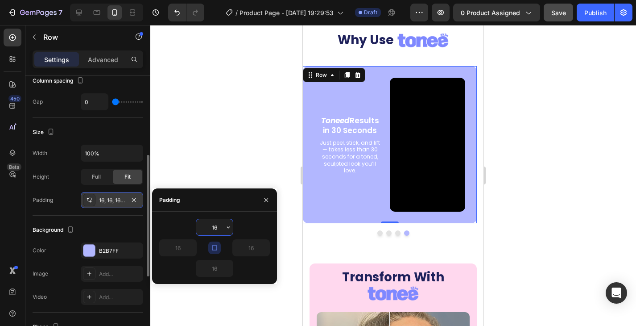
click at [217, 242] on button "button" at bounding box center [214, 247] width 12 height 12
click at [178, 250] on input "16" at bounding box center [178, 247] width 37 height 16
click at [212, 227] on input "16" at bounding box center [214, 227] width 37 height 16
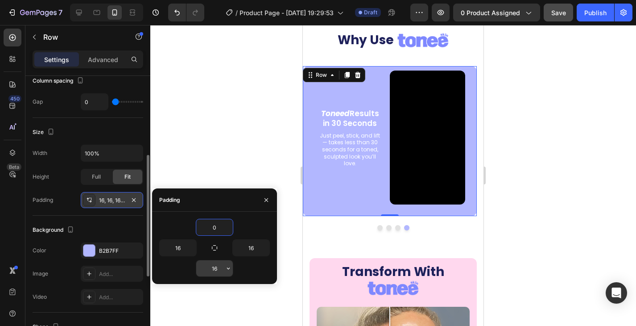
type input "0"
click at [214, 270] on input "16" at bounding box center [214, 268] width 37 height 16
type input "0"
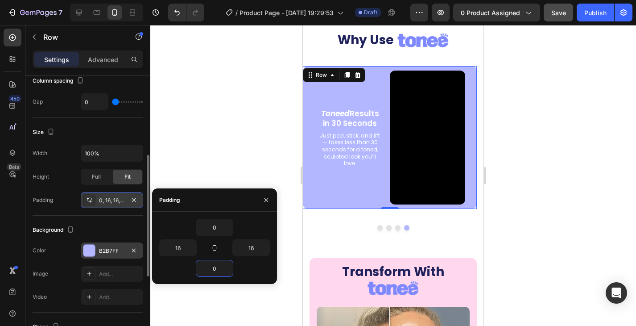
click at [107, 252] on div "B2B7FF" at bounding box center [112, 251] width 26 height 8
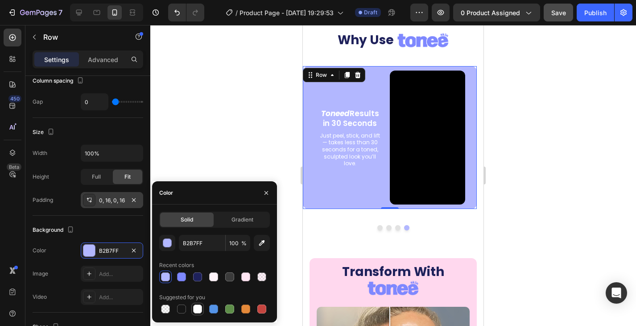
click at [195, 308] on div at bounding box center [197, 308] width 9 height 9
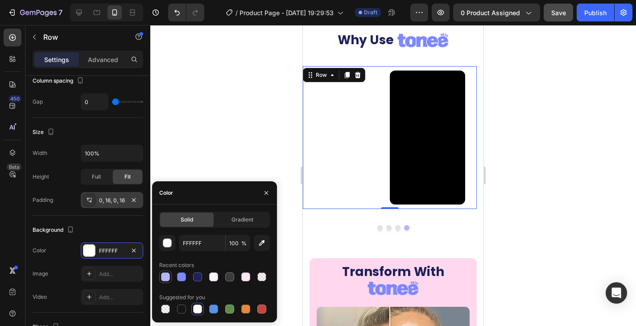
click at [170, 276] on div at bounding box center [165, 276] width 11 height 11
type input "B2B7FF"
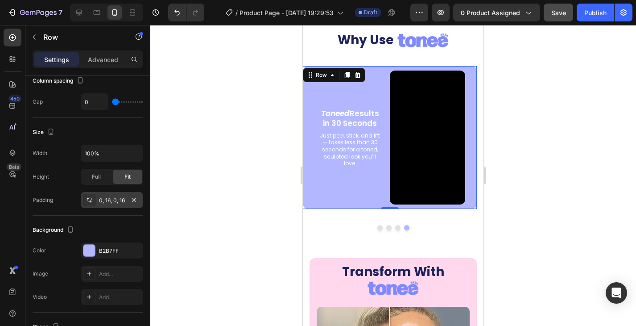
click at [106, 193] on div "0, 16, 0, 16" at bounding box center [112, 200] width 62 height 16
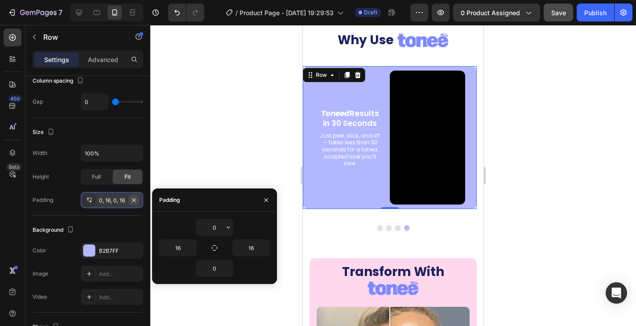
click at [131, 199] on icon "button" at bounding box center [133, 199] width 7 height 7
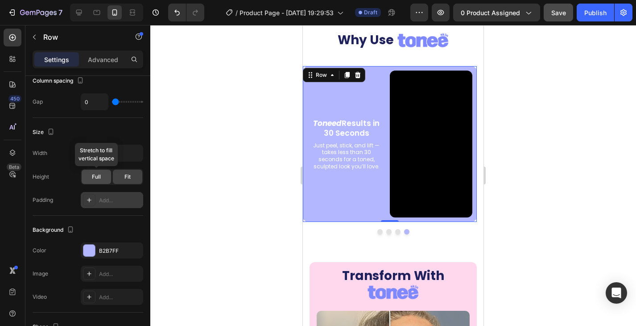
click at [99, 173] on span "Full" at bounding box center [96, 177] width 9 height 8
click at [129, 177] on span "Fit" at bounding box center [127, 177] width 6 height 8
click at [97, 145] on input "100%" at bounding box center [112, 153] width 62 height 16
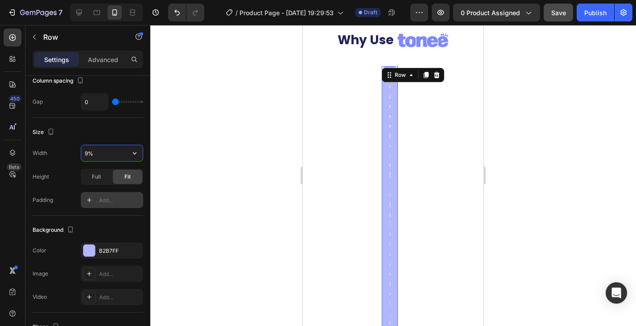
type input "90%"
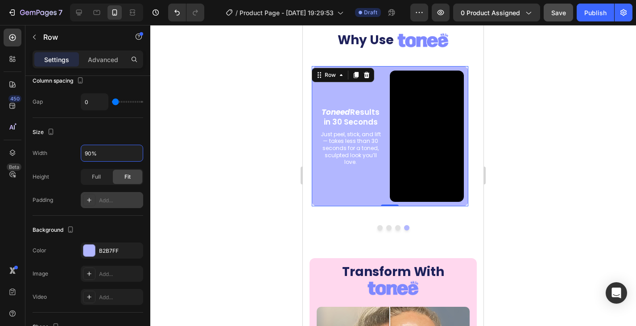
click at [199, 157] on div at bounding box center [393, 175] width 486 height 301
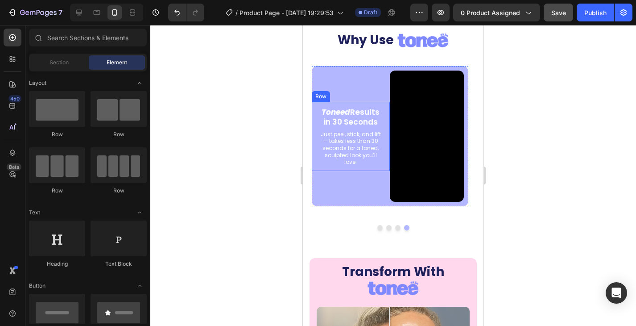
click at [385, 103] on div "Toneed Results in 30 Seconds Text Block Just peel, stick, and lift — takes less…" at bounding box center [351, 136] width 78 height 69
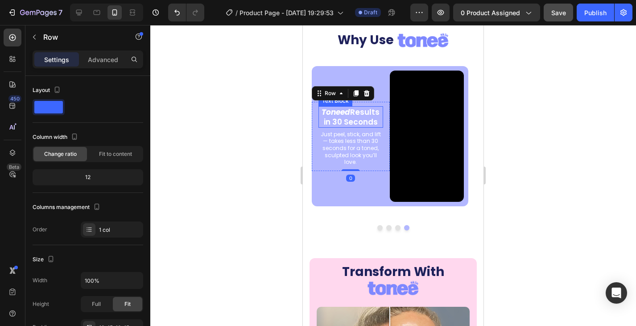
click at [367, 117] on p "Toneed Results in 30 Seconds" at bounding box center [350, 117] width 63 height 20
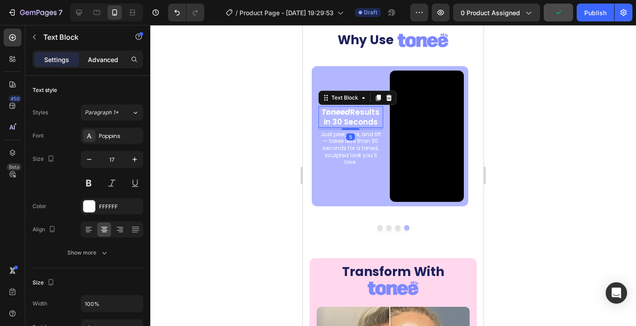
click at [107, 57] on p "Advanced" at bounding box center [103, 59] width 30 height 9
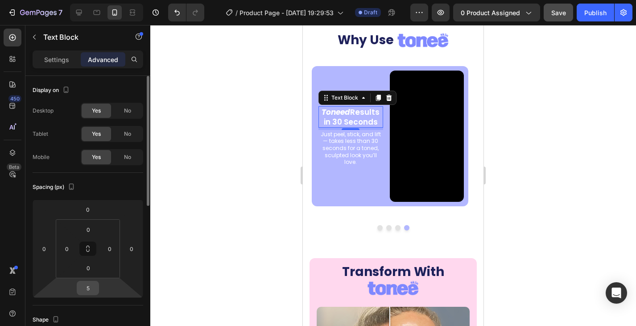
click at [88, 288] on input "5" at bounding box center [88, 287] width 18 height 13
type input "20"
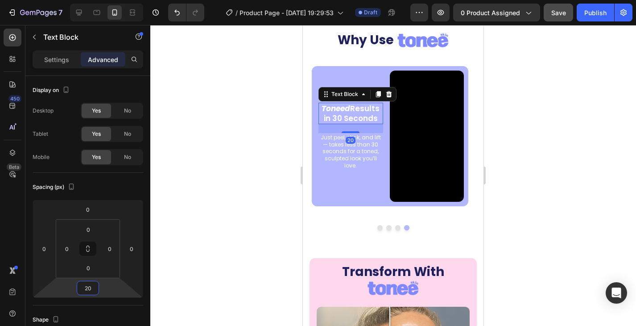
click at [256, 174] on div at bounding box center [393, 175] width 486 height 301
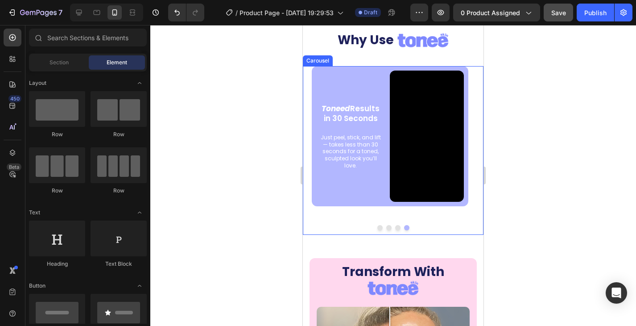
click at [395, 227] on button "Dot" at bounding box center [397, 227] width 5 height 5
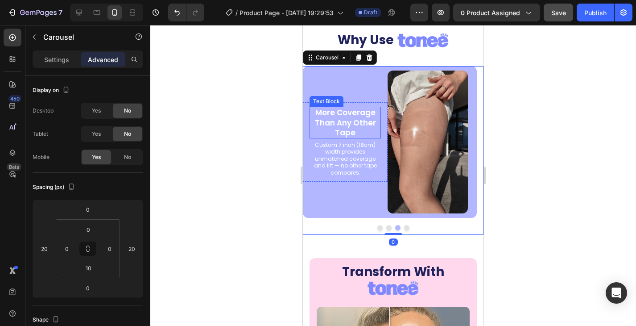
click at [347, 128] on p "More Coverage Than Any Other Tape" at bounding box center [345, 121] width 70 height 29
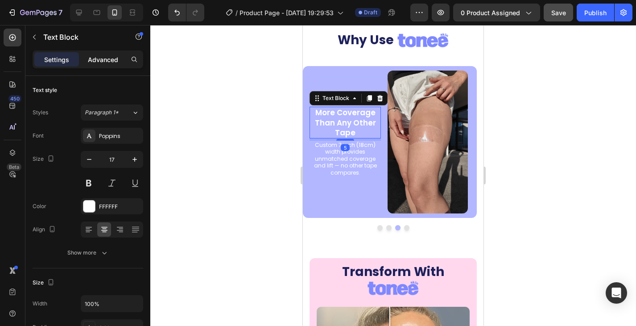
click at [102, 53] on div "Advanced" at bounding box center [103, 59] width 45 height 14
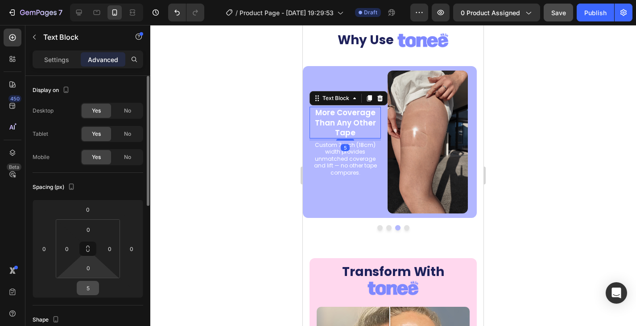
click at [94, 287] on input "5" at bounding box center [88, 287] width 18 height 13
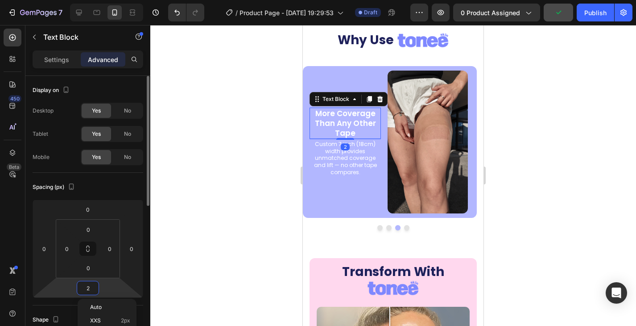
type input "20"
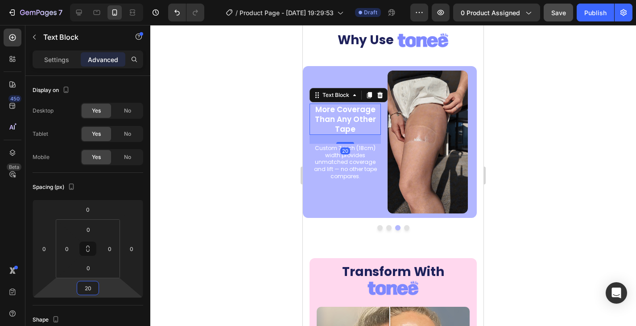
click at [186, 175] on div at bounding box center [393, 175] width 486 height 301
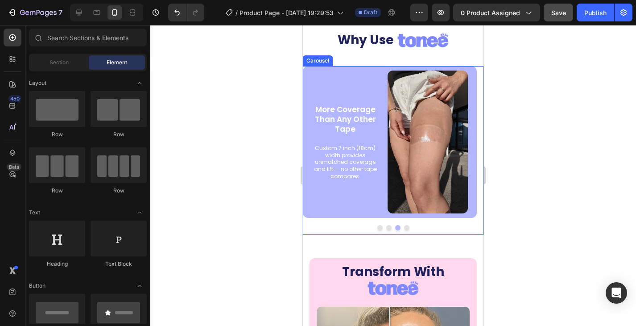
click at [386, 227] on button "Dot" at bounding box center [388, 227] width 5 height 5
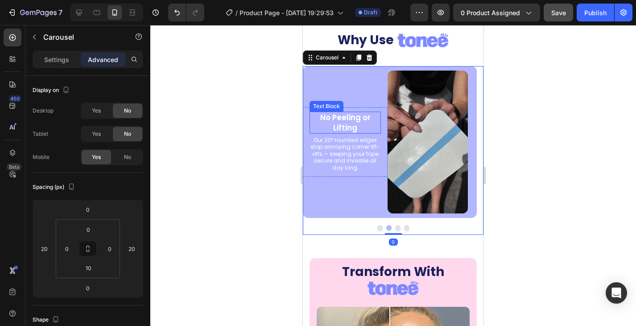
click at [337, 121] on p "No Peeling or Lifting" at bounding box center [345, 122] width 70 height 20
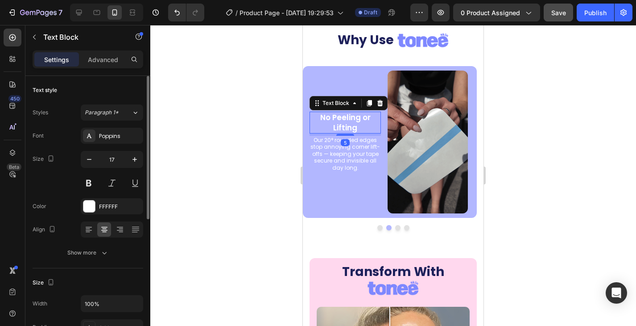
scroll to position [45, 0]
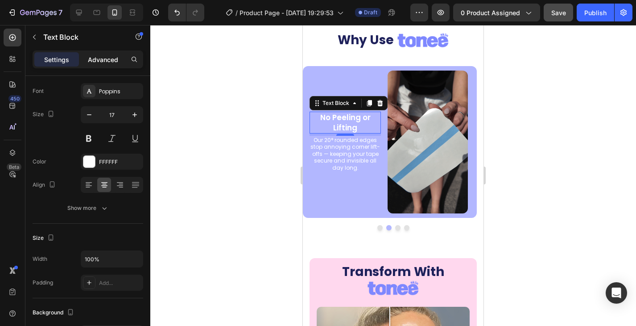
click at [108, 61] on p "Advanced" at bounding box center [103, 59] width 30 height 9
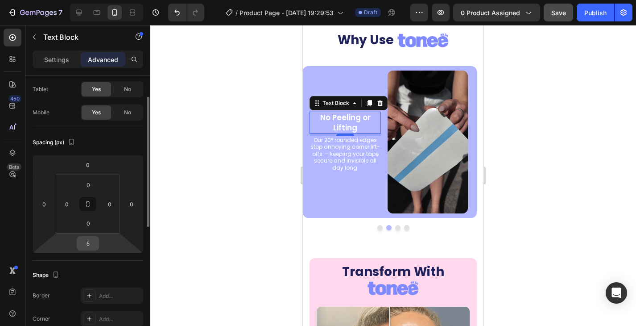
click at [96, 240] on input "5" at bounding box center [88, 242] width 18 height 13
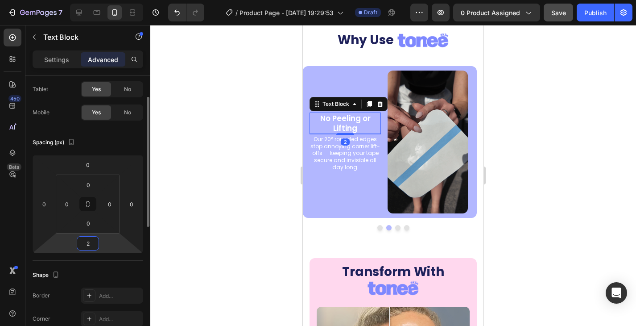
type input "20"
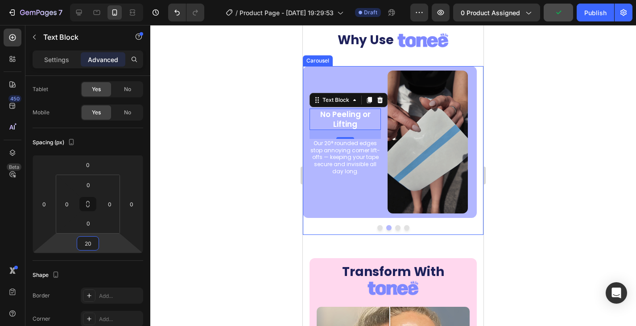
click at [377, 226] on button "Dot" at bounding box center [379, 227] width 5 height 5
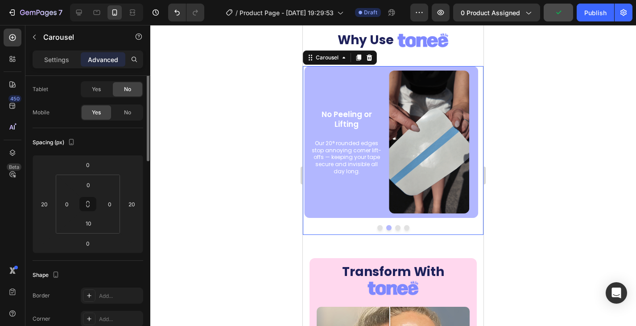
scroll to position [0, 0]
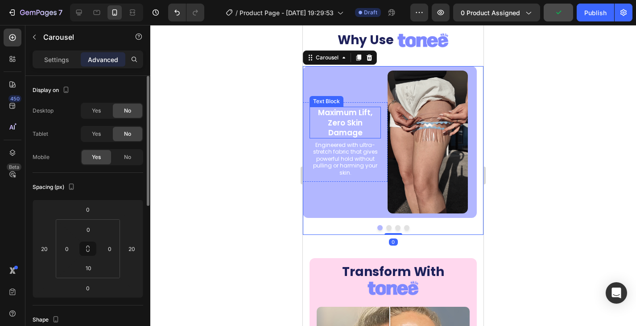
click at [354, 123] on p "Maximum Lift, Zero Skin Damage" at bounding box center [345, 121] width 70 height 29
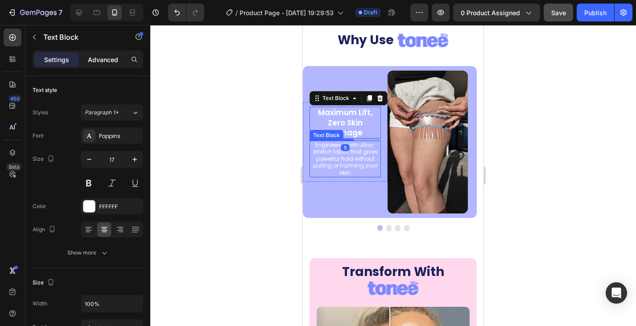
click at [102, 61] on p "Advanced" at bounding box center [103, 59] width 30 height 9
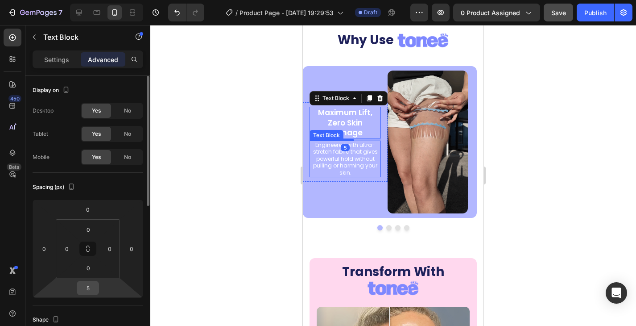
click at [90, 287] on input "5" at bounding box center [88, 287] width 18 height 13
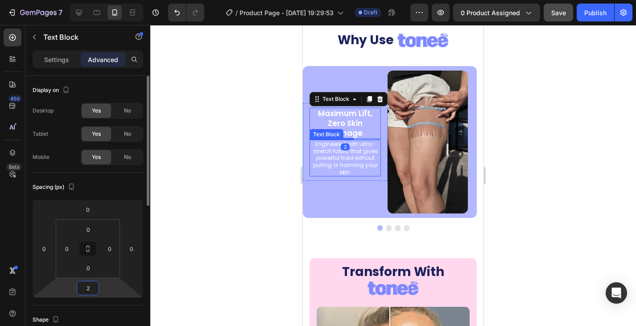
type input "20"
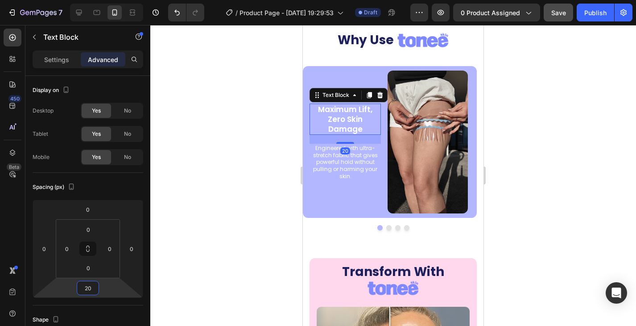
click at [254, 202] on div at bounding box center [393, 175] width 486 height 301
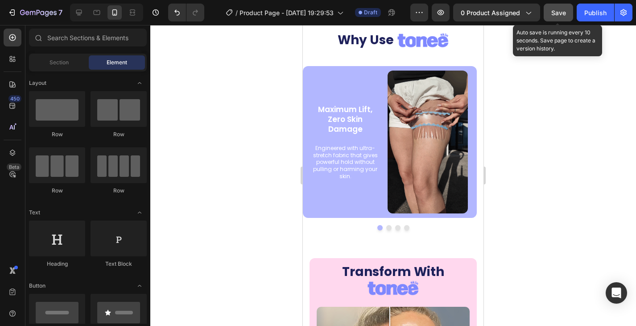
click at [556, 14] on span "Save" at bounding box center [558, 13] width 15 height 8
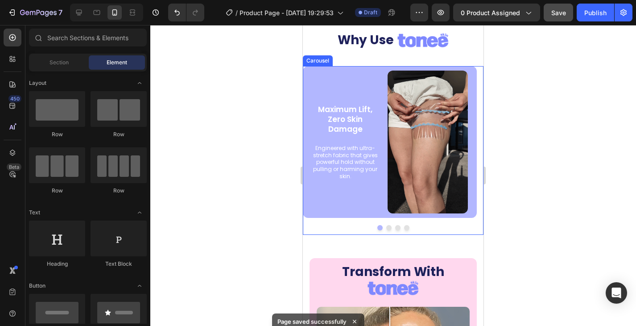
click at [395, 231] on div "Maximum Lift, Zero Skin Damage Text Block Engineered with ultra-stretch fabric …" at bounding box center [393, 150] width 181 height 169
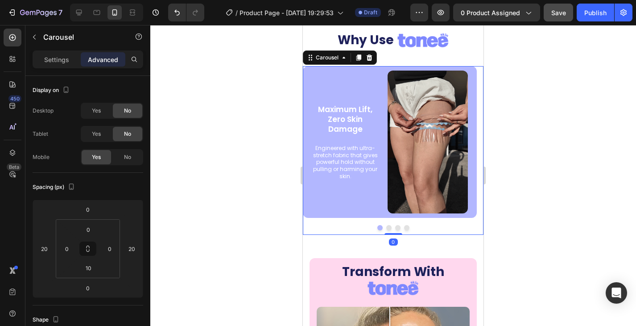
click at [395, 226] on button "Dot" at bounding box center [397, 227] width 5 height 5
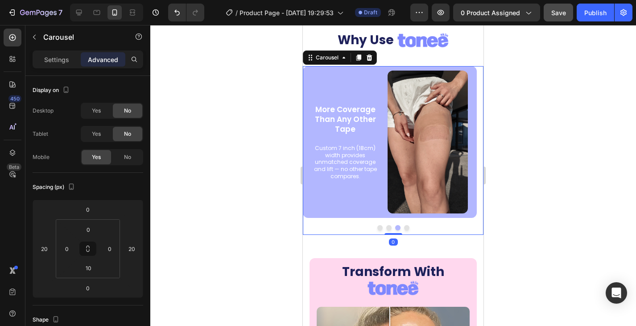
click at [405, 226] on button "Dot" at bounding box center [406, 227] width 5 height 5
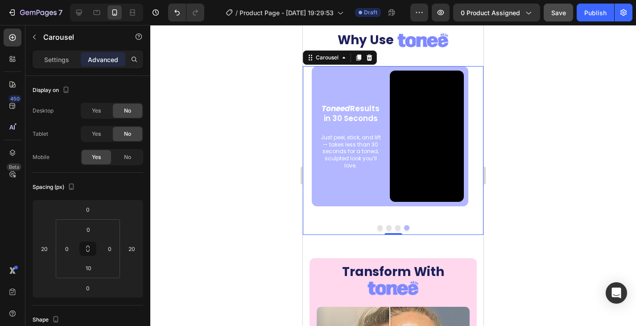
click at [395, 228] on button "Dot" at bounding box center [397, 227] width 5 height 5
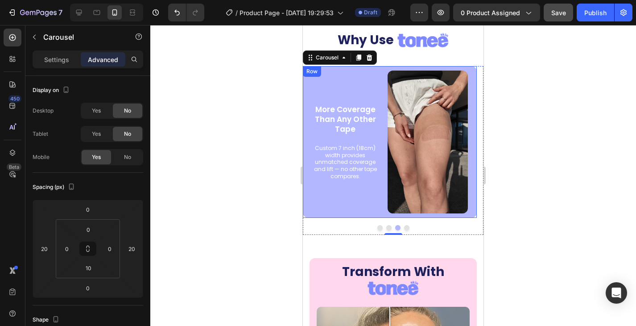
click at [323, 212] on div "More Coverage Than Any Other Tape Text Block Custom 7 inch (18cm) width provide…" at bounding box center [345, 142] width 85 height 152
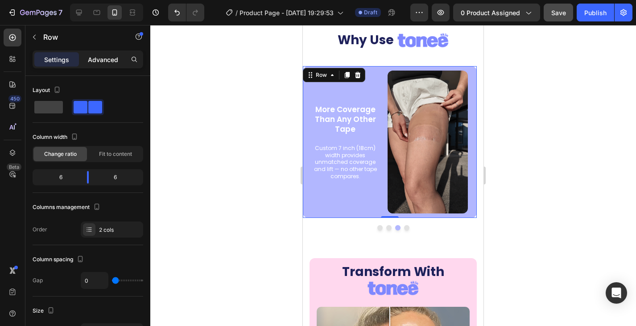
click at [95, 58] on p "Advanced" at bounding box center [103, 59] width 30 height 9
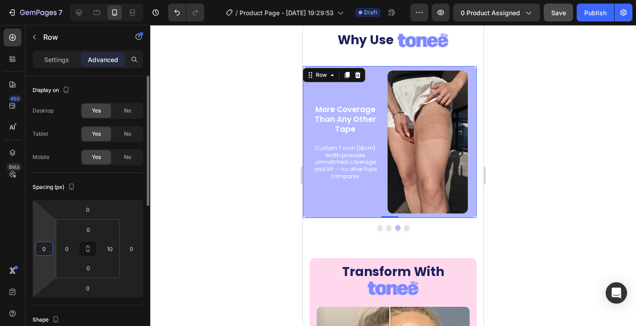
click at [49, 248] on input "0" at bounding box center [43, 248] width 13 height 13
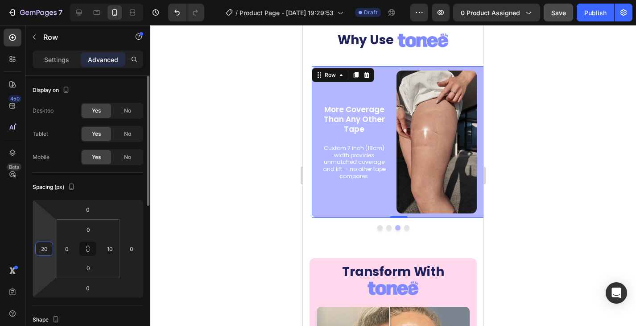
drag, startPoint x: 48, startPoint y: 247, endPoint x: 36, endPoint y: 245, distance: 12.1
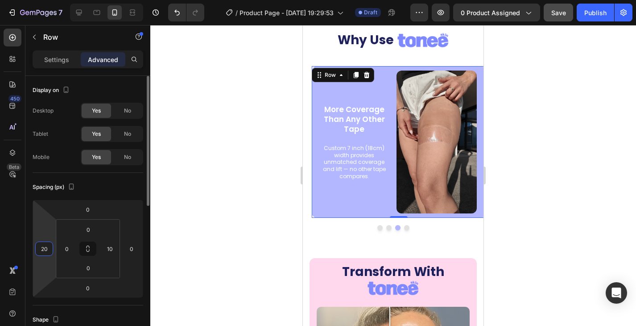
click at [37, 245] on div "20" at bounding box center [44, 248] width 18 height 14
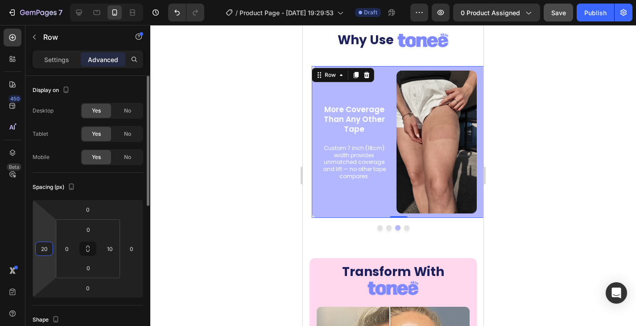
type input "0"
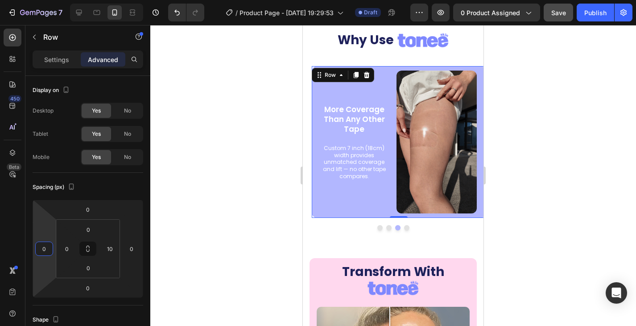
click at [16, 205] on div "450 Beta" at bounding box center [13, 145] width 18 height 233
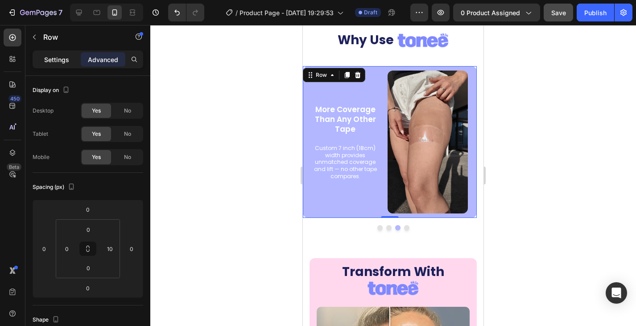
click at [61, 54] on div "Settings" at bounding box center [56, 59] width 45 height 14
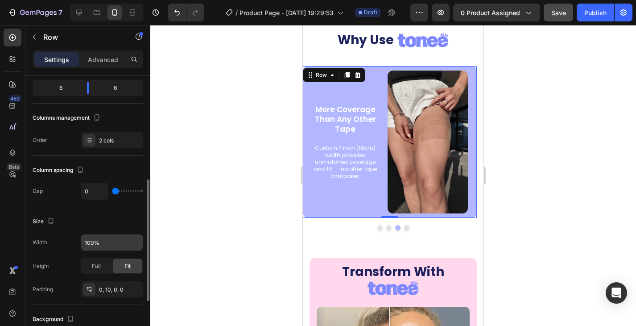
scroll to position [134, 0]
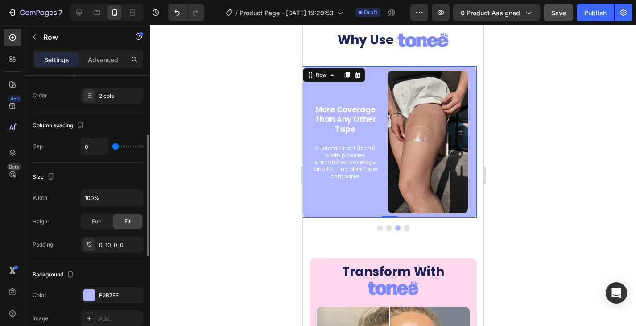
click at [96, 188] on div "Size Width 100% Height Full Fit Padding 0, 10, 0, 0" at bounding box center [88, 211] width 111 height 98
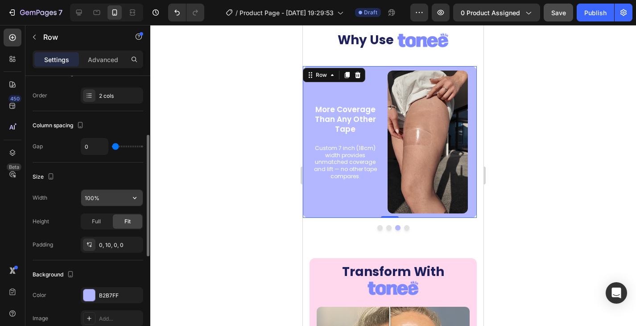
click at [96, 198] on input "100%" at bounding box center [112, 198] width 62 height 16
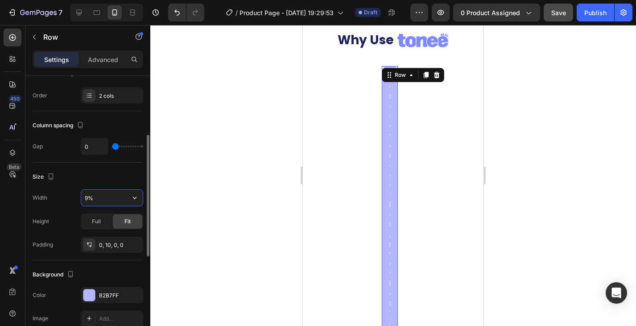
type input "90%"
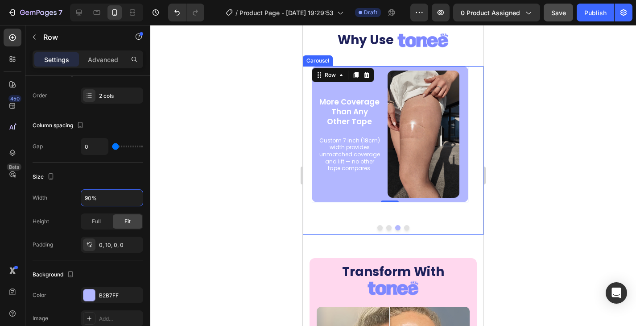
click at [383, 226] on div at bounding box center [393, 227] width 181 height 5
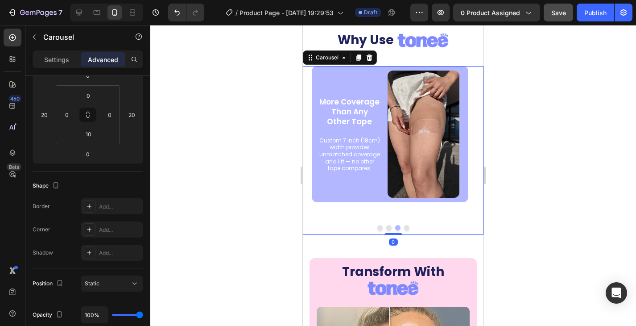
scroll to position [0, 0]
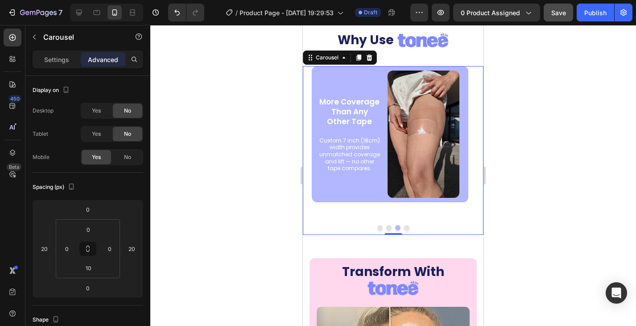
click at [386, 227] on button "Dot" at bounding box center [388, 227] width 5 height 5
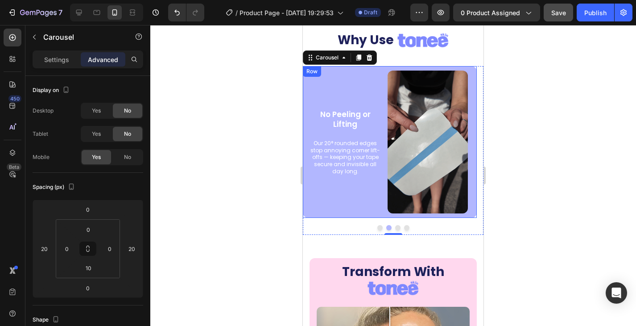
click at [337, 211] on div "No Peeling or Lifting Text Block Our 20° rounded edges stop annoying corner lif…" at bounding box center [345, 142] width 85 height 152
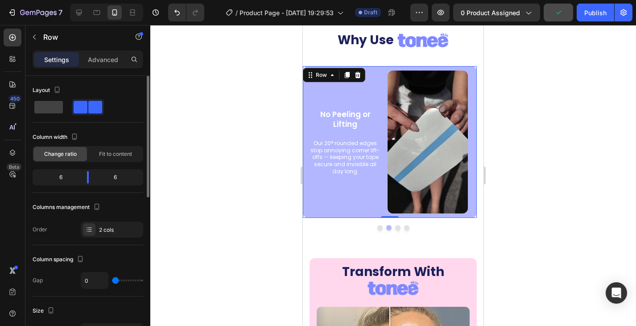
scroll to position [89, 0]
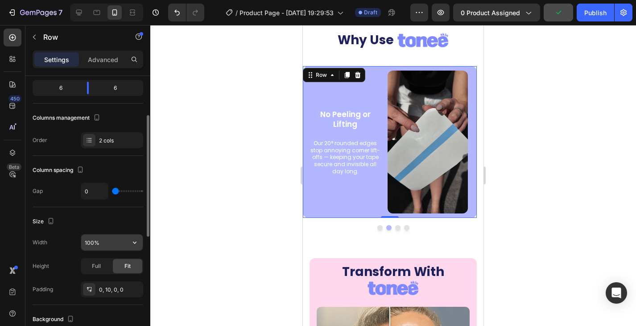
click at [94, 243] on input "100%" at bounding box center [112, 242] width 62 height 16
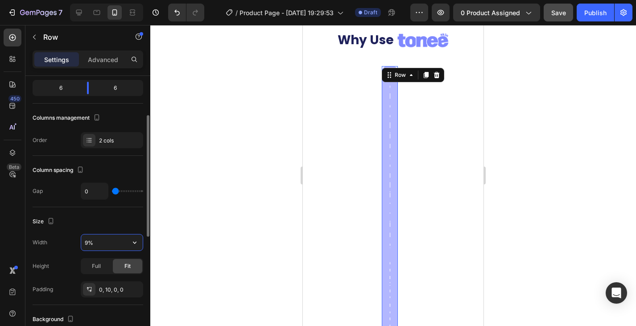
type input "90%"
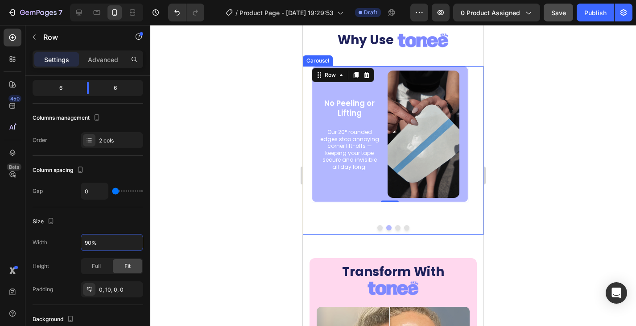
click at [376, 230] on div at bounding box center [393, 227] width 181 height 5
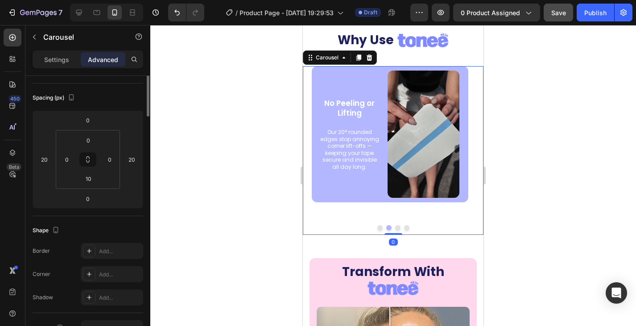
scroll to position [0, 0]
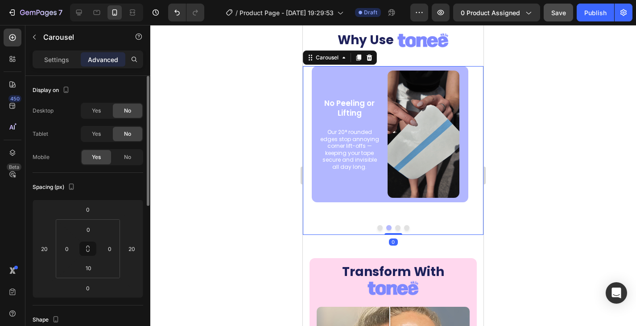
click at [377, 227] on button "Dot" at bounding box center [379, 227] width 5 height 5
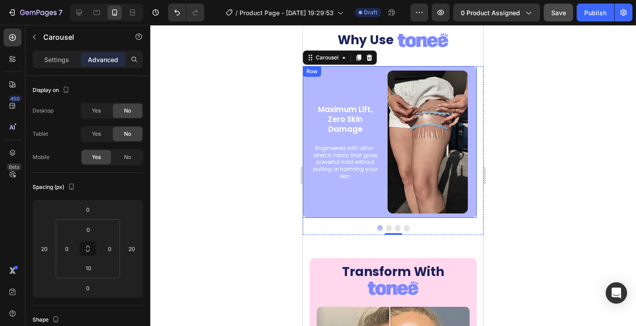
click at [327, 213] on div "Maximum Lift, Zero Skin Damage Text Block Engineered with ultra-stretch fabric …" at bounding box center [345, 142] width 85 height 152
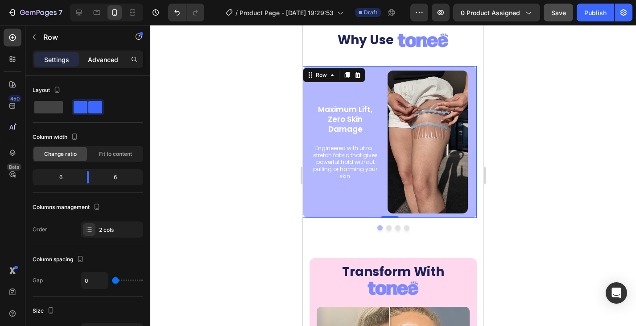
click at [102, 57] on p "Advanced" at bounding box center [103, 59] width 30 height 9
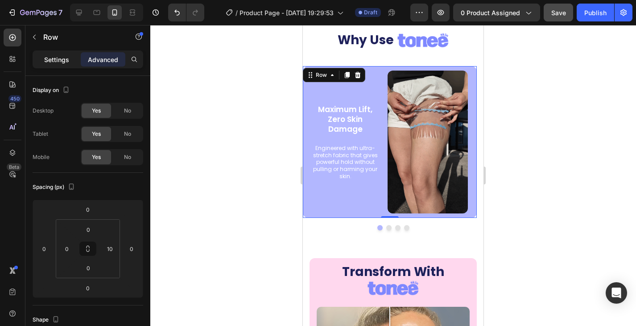
click at [56, 60] on p "Settings" at bounding box center [56, 59] width 25 height 9
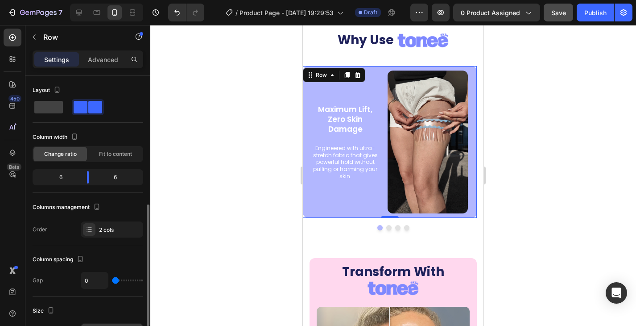
scroll to position [89, 0]
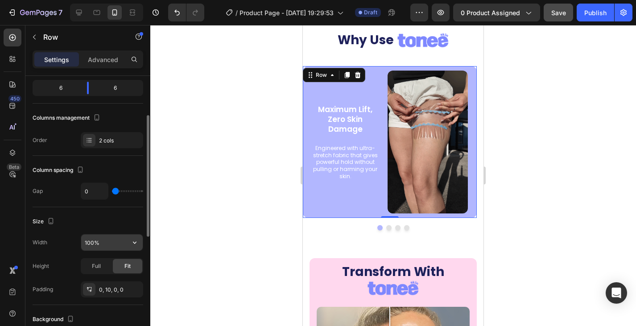
click at [93, 241] on input "100%" at bounding box center [112, 242] width 62 height 16
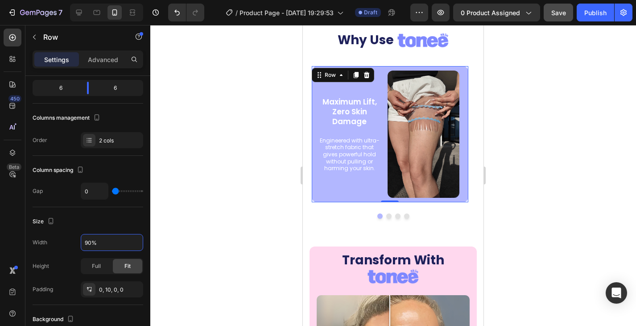
type input "90%"
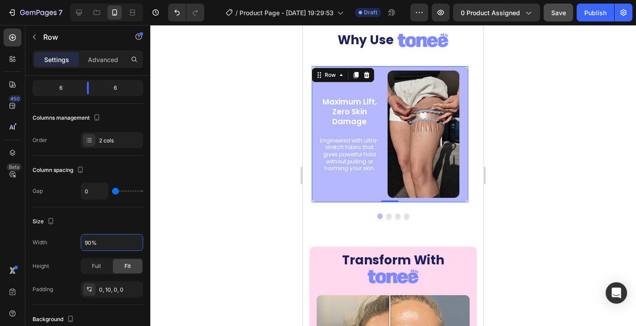
click at [556, 10] on span "Save" at bounding box center [558, 13] width 15 height 8
click at [431, 151] on img at bounding box center [424, 133] width 72 height 127
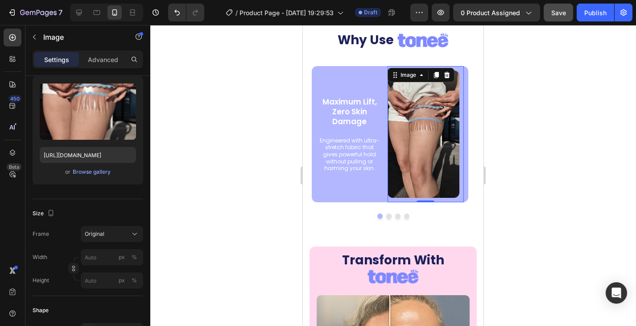
scroll to position [0, 0]
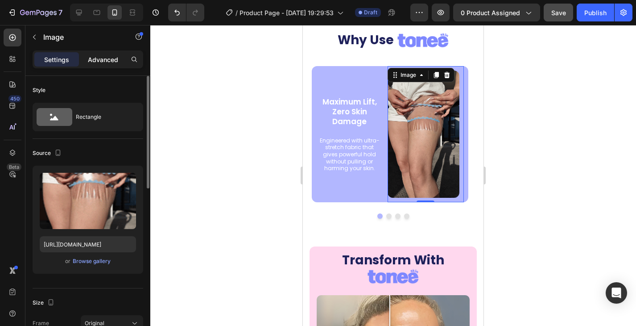
click at [108, 55] on p "Advanced" at bounding box center [103, 59] width 30 height 9
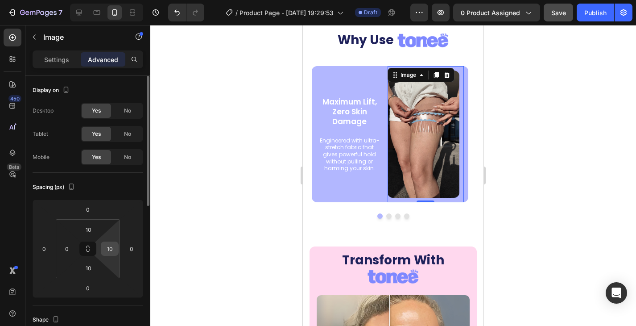
click at [110, 251] on input "10" at bounding box center [109, 248] width 13 height 13
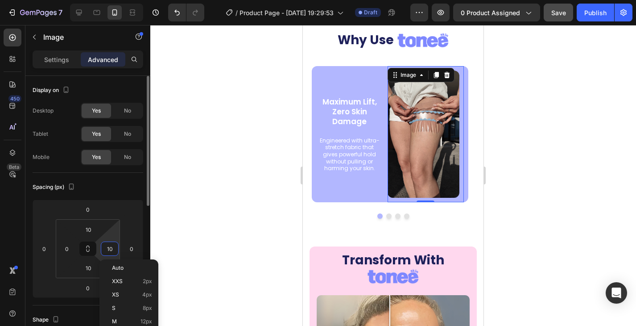
type input "0"
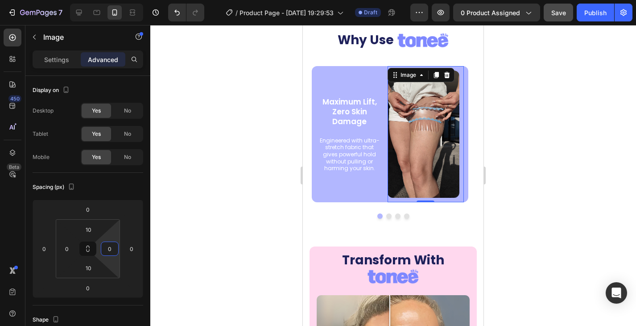
click at [169, 214] on div at bounding box center [393, 175] width 486 height 301
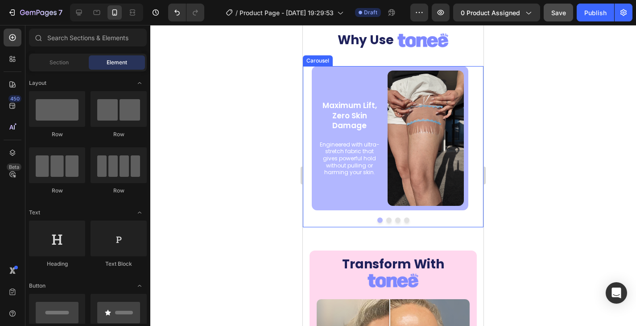
click at [386, 219] on button "Dot" at bounding box center [388, 219] width 5 height 5
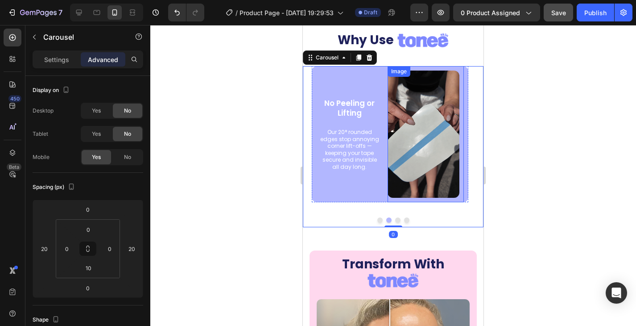
click at [437, 136] on img at bounding box center [424, 133] width 72 height 127
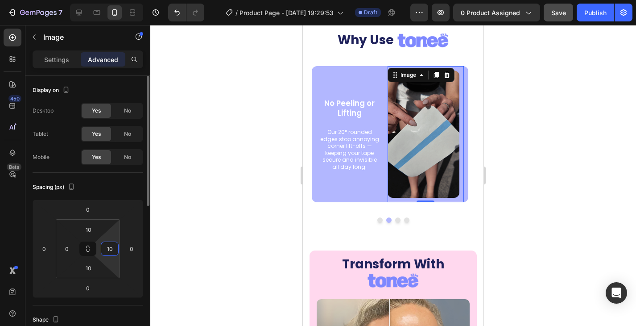
click at [113, 252] on input "10" at bounding box center [109, 248] width 13 height 13
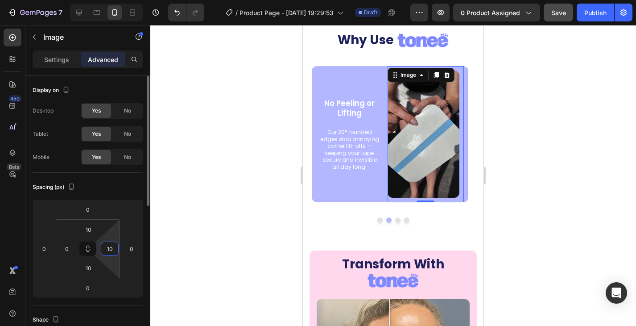
type input "0"
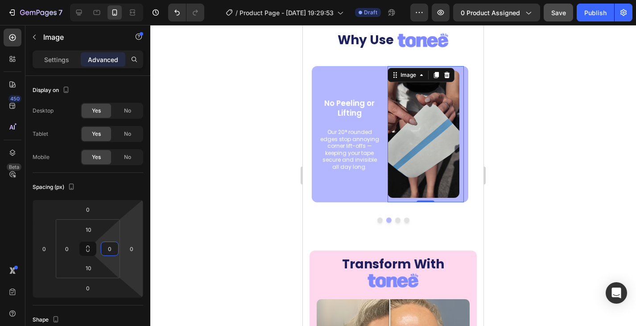
click at [237, 212] on div at bounding box center [393, 175] width 486 height 301
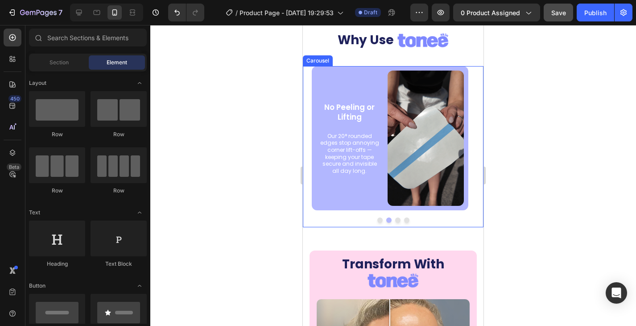
click at [395, 219] on button "Dot" at bounding box center [397, 219] width 5 height 5
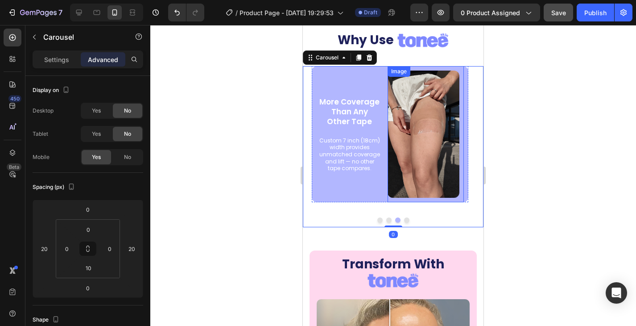
click at [455, 136] on img at bounding box center [424, 133] width 72 height 127
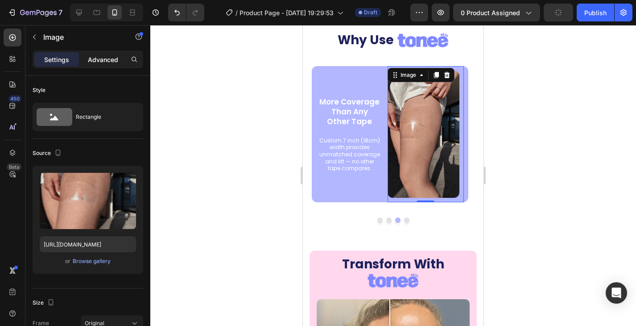
click at [107, 57] on p "Advanced" at bounding box center [103, 59] width 30 height 9
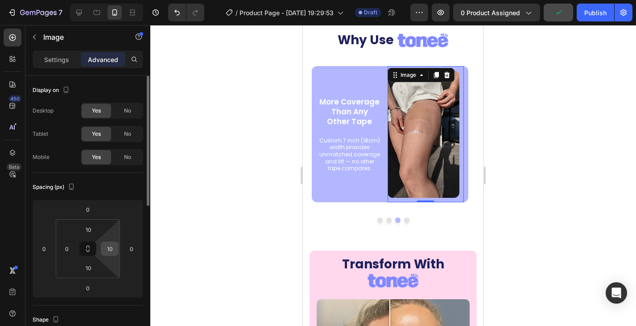
click at [116, 249] on input "10" at bounding box center [109, 248] width 13 height 13
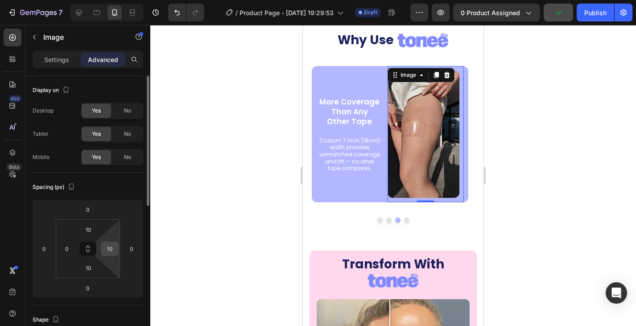
type input "0"
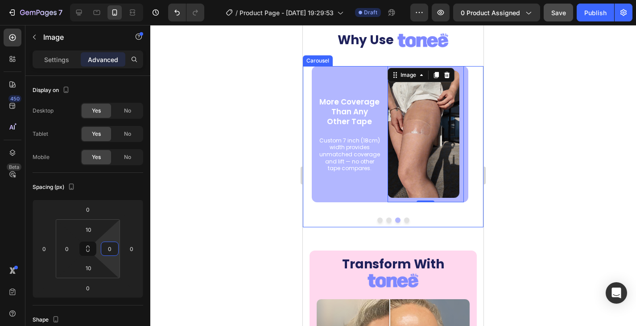
click at [404, 219] on button "Dot" at bounding box center [406, 219] width 5 height 5
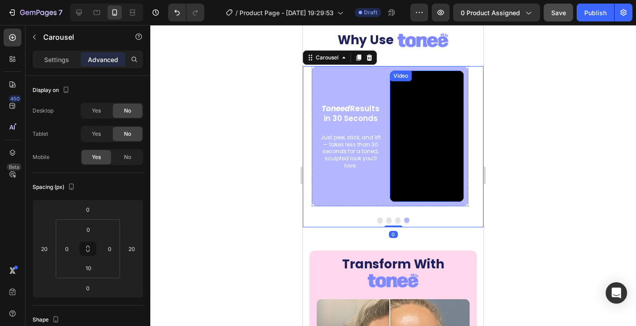
click at [446, 147] on video at bounding box center [427, 135] width 74 height 131
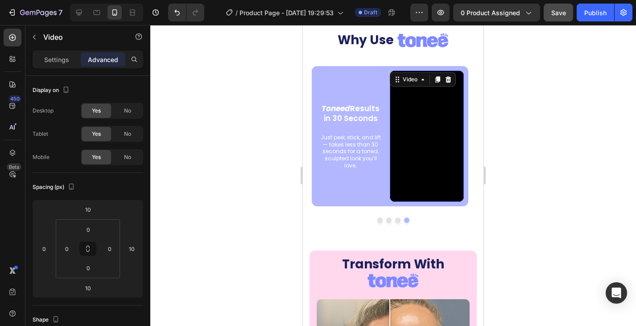
click at [205, 225] on div at bounding box center [393, 175] width 486 height 301
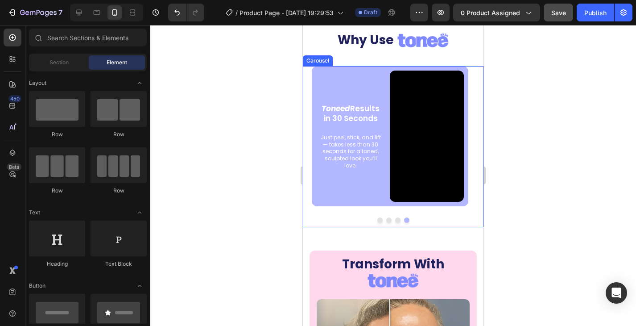
click at [395, 219] on button "Dot" at bounding box center [397, 219] width 5 height 5
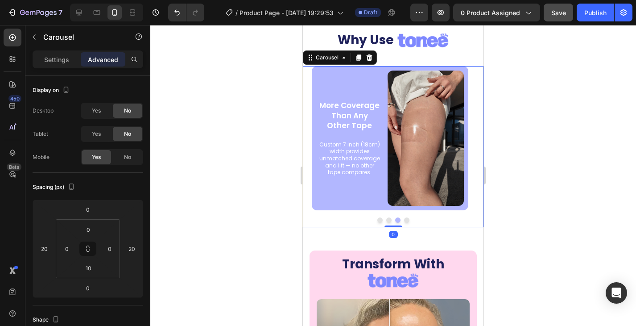
click at [404, 220] on button "Dot" at bounding box center [406, 219] width 5 height 5
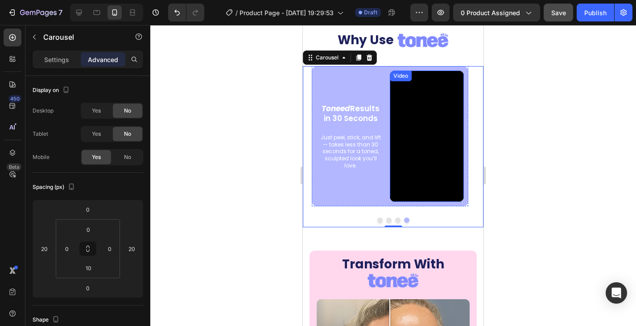
click at [418, 179] on video at bounding box center [427, 135] width 74 height 131
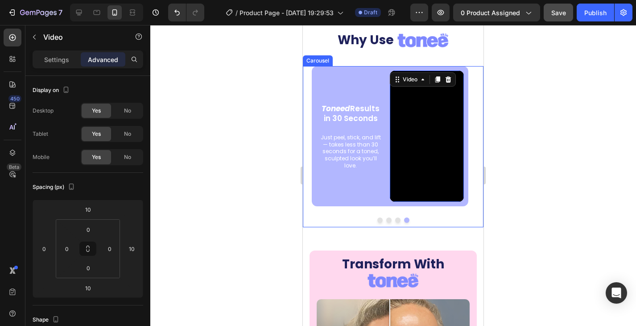
click at [395, 221] on button "Dot" at bounding box center [397, 219] width 5 height 5
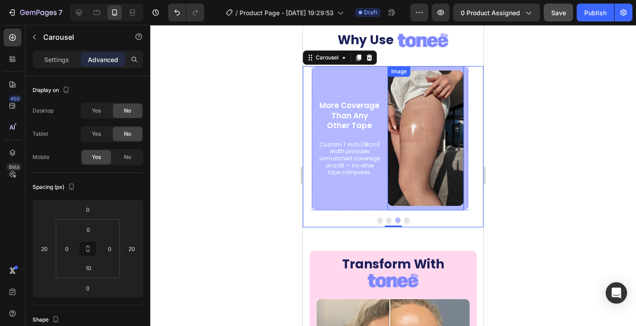
click at [441, 131] on img at bounding box center [426, 137] width 76 height 135
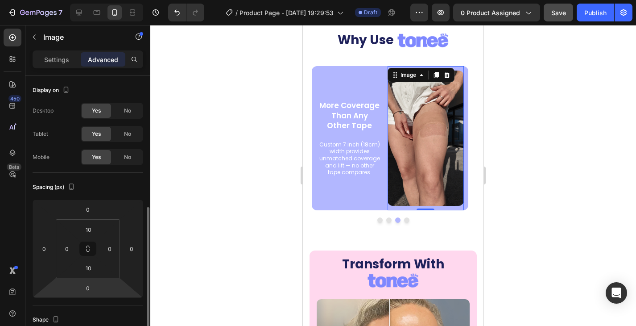
scroll to position [134, 0]
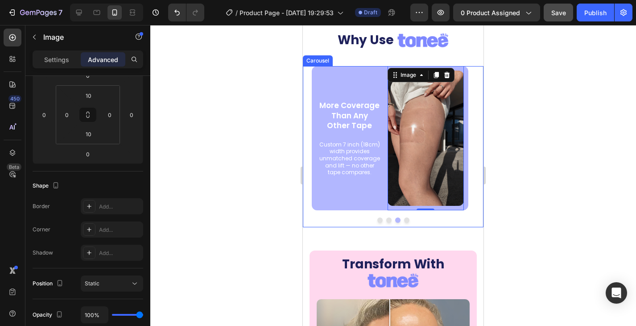
click at [404, 217] on button "Dot" at bounding box center [406, 219] width 5 height 5
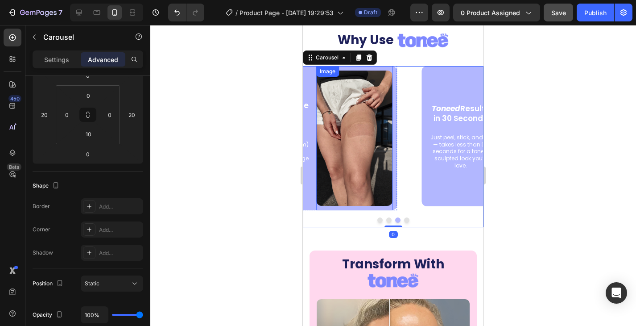
scroll to position [0, 0]
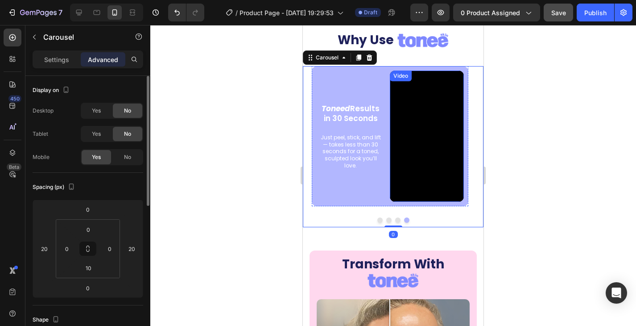
click at [421, 163] on video at bounding box center [427, 135] width 74 height 131
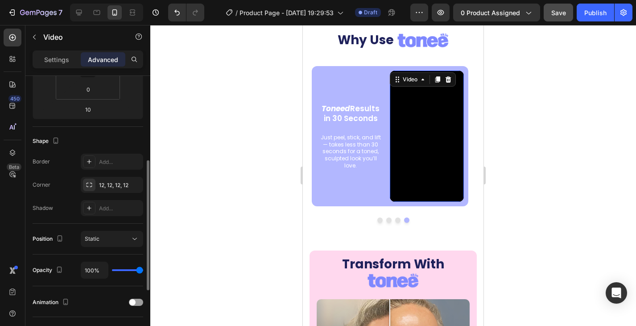
scroll to position [223, 0]
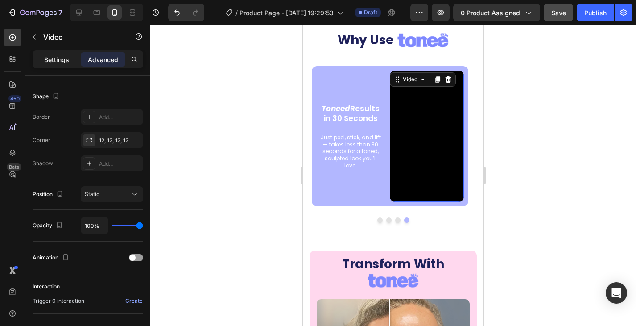
click at [61, 62] on p "Settings" at bounding box center [56, 59] width 25 height 9
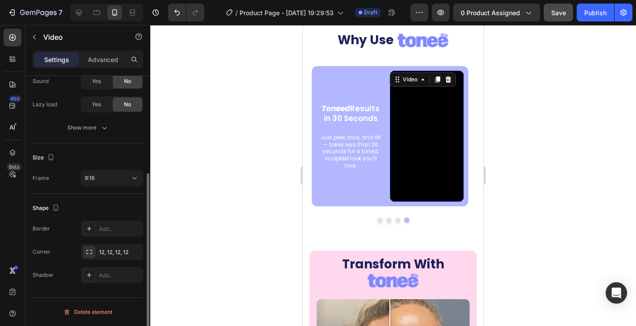
scroll to position [149, 0]
click at [103, 178] on div "9:16" at bounding box center [107, 178] width 45 height 8
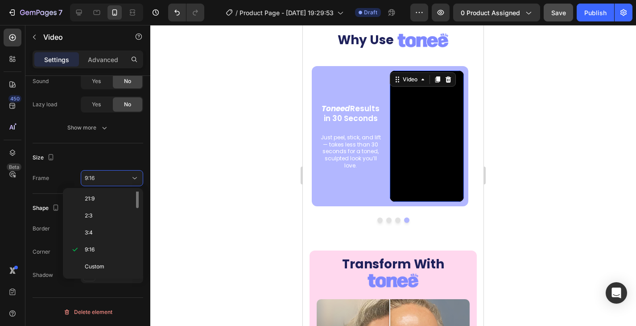
scroll to position [0, 0]
click at [111, 199] on p "Original" at bounding box center [108, 200] width 47 height 8
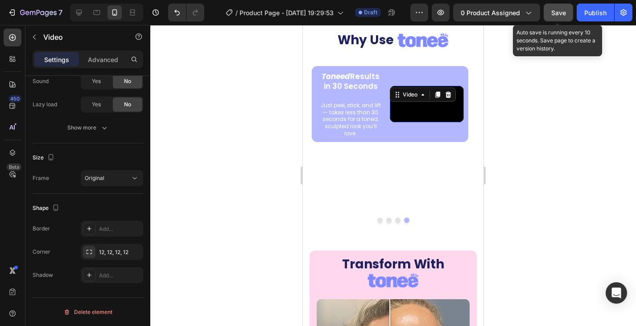
click at [559, 14] on span "Save" at bounding box center [558, 13] width 15 height 8
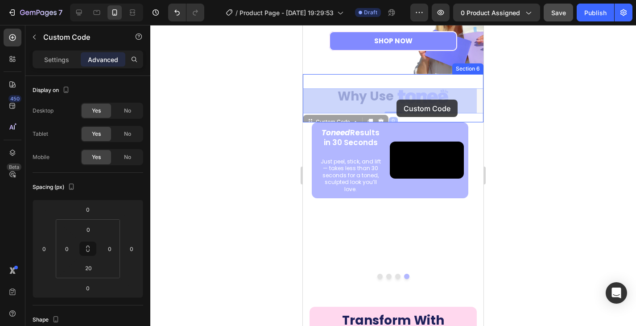
scroll to position [1509, 0]
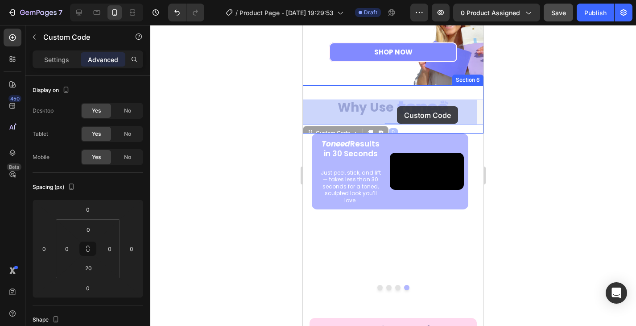
drag, startPoint x: 385, startPoint y: 74, endPoint x: 397, endPoint y: 107, distance: 34.9
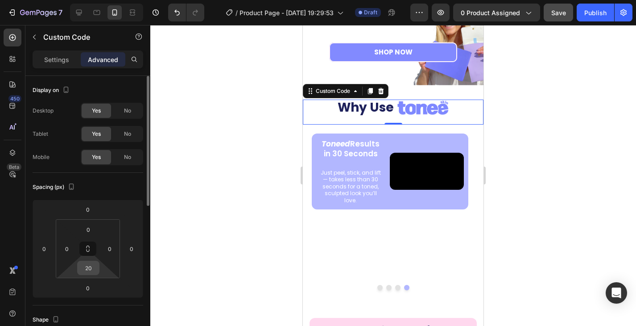
click at [95, 269] on input "20" at bounding box center [88, 267] width 18 height 13
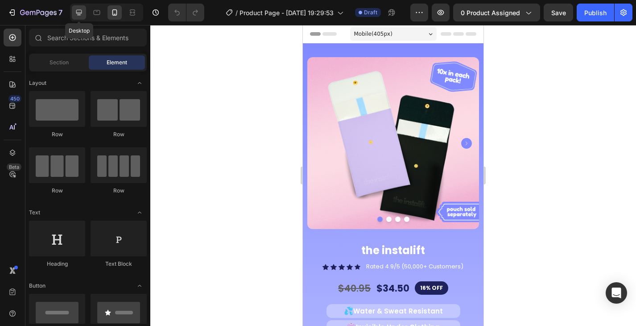
click at [80, 10] on icon at bounding box center [78, 12] width 9 height 9
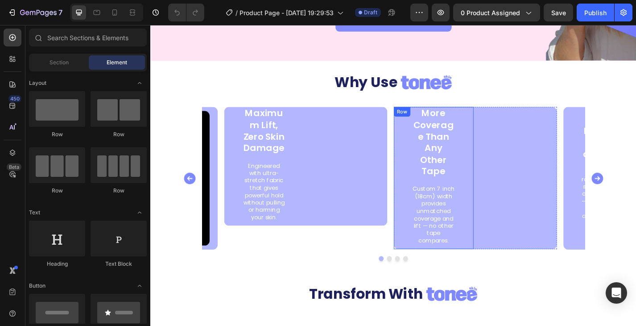
scroll to position [1115, 0]
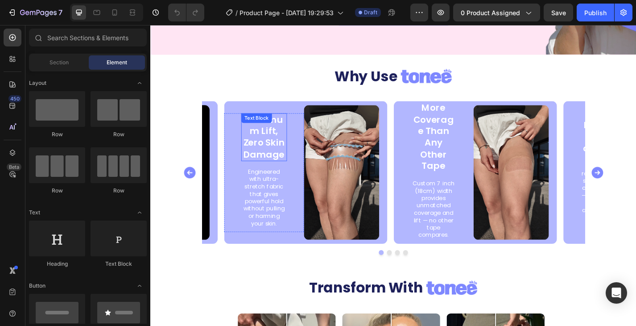
click at [254, 135] on div "Maximum Lift, Zero Skin Damage Text Block" at bounding box center [275, 148] width 50 height 53
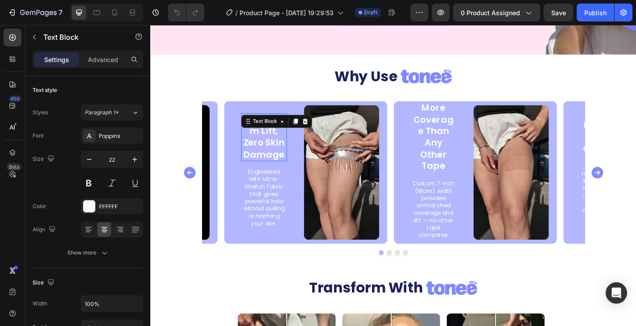
click at [272, 149] on p "Maximum Lift, Zero Skin Damage" at bounding box center [275, 148] width 49 height 51
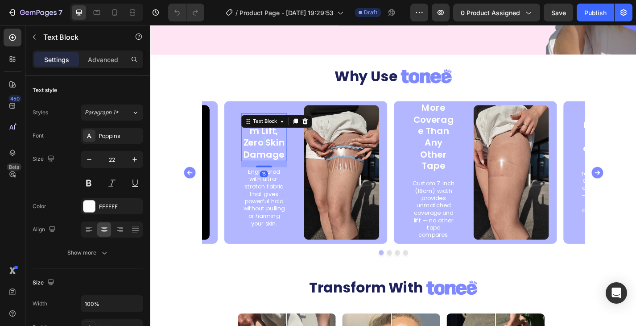
click at [272, 149] on p "Maximum Lift, Zero Skin Damage" at bounding box center [275, 148] width 49 height 51
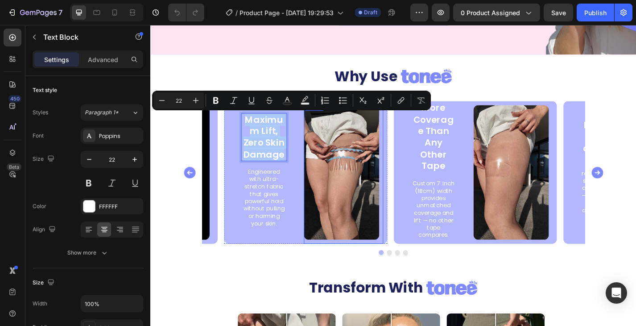
click at [277, 201] on p "Engineered with ultra-stretch fabric that gives powerful hold without pulling o…" at bounding box center [275, 214] width 49 height 65
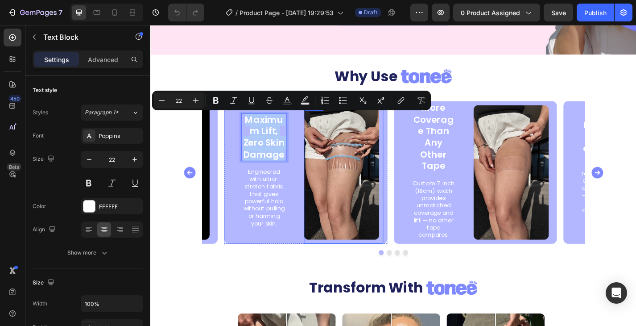
click at [277, 201] on p "Engineered with ultra-stretch fabric that gives powerful hold without pulling o…" at bounding box center [275, 214] width 49 height 65
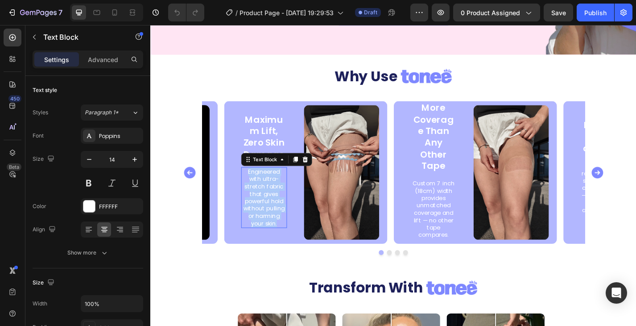
click at [277, 201] on p "Engineered with ultra-stretch fabric that gives powerful hold without pulling o…" at bounding box center [275, 214] width 49 height 65
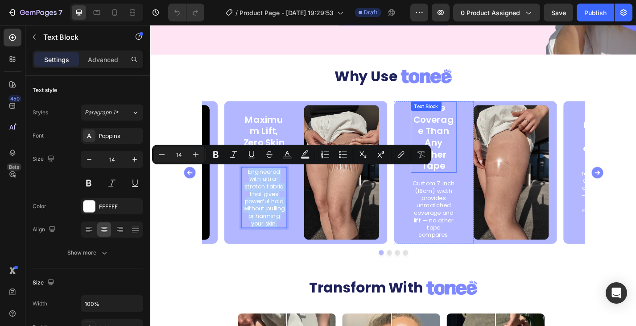
click at [479, 143] on p "More Coverage Than Any Other Tape" at bounding box center [461, 148] width 49 height 77
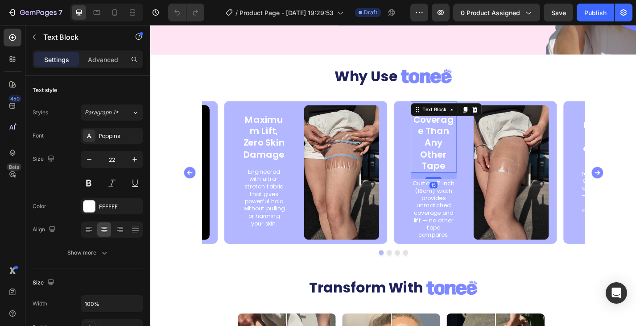
click at [479, 143] on p "More Coverage Than Any Other Tape" at bounding box center [461, 148] width 49 height 77
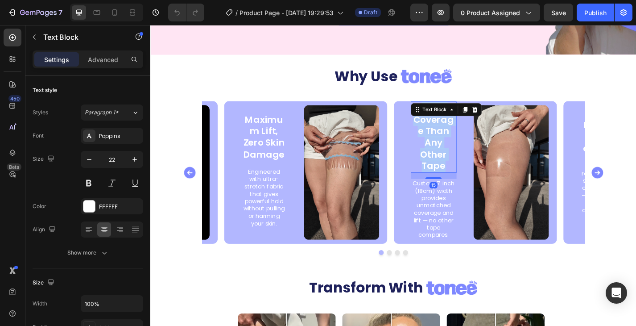
click at [479, 143] on p "More Coverage Than Any Other Tape" at bounding box center [461, 148] width 49 height 77
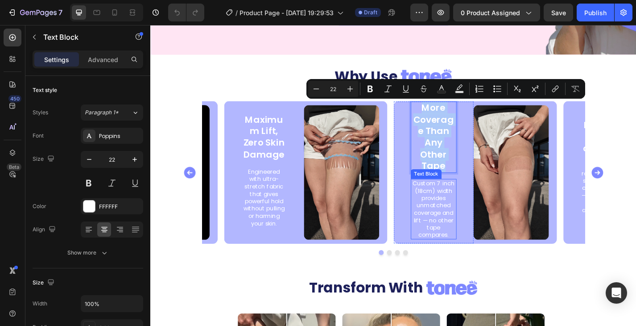
click at [454, 209] on p "Custom 7 inch (18cm) width provides unmatched coverage and lift — no other tape…" at bounding box center [461, 227] width 49 height 65
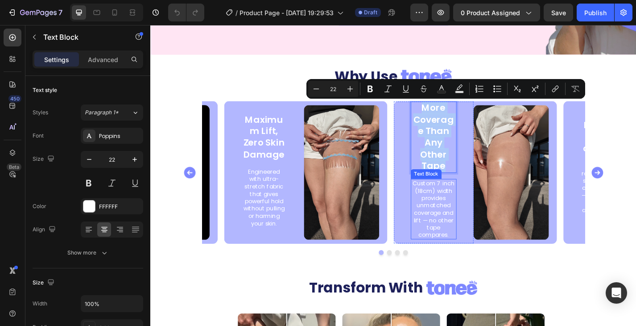
click at [454, 209] on p "Custom 7 inch (18cm) width provides unmatched coverage and lift — no other tape…" at bounding box center [461, 227] width 49 height 65
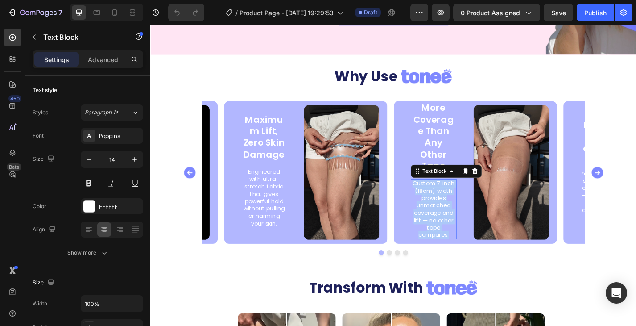
click at [454, 209] on p "Custom 7 inch (18cm) width provides unmatched coverage and lift — no other tape…" at bounding box center [461, 227] width 49 height 65
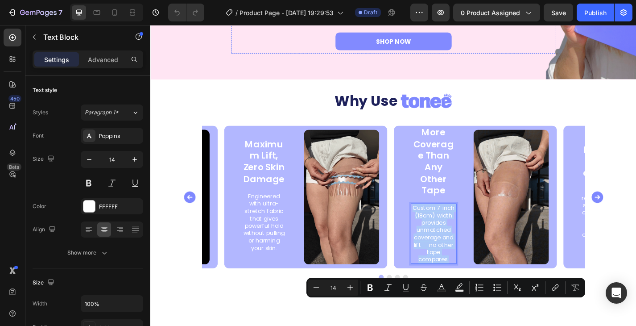
scroll to position [981, 0]
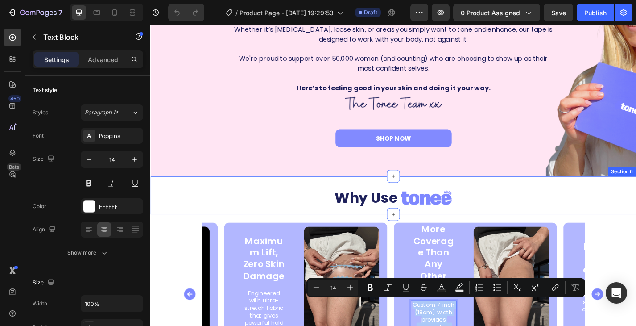
click at [197, 197] on div "Why Use Custom Code Section 6" at bounding box center [417, 212] width 535 height 42
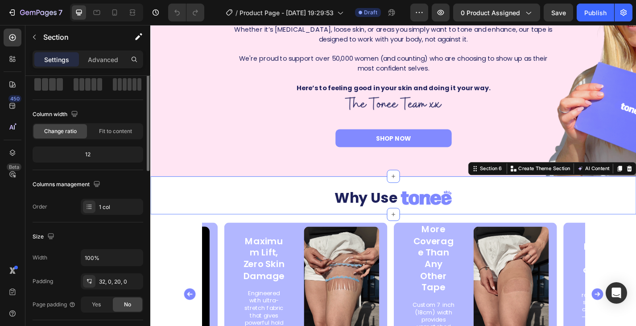
scroll to position [1, 0]
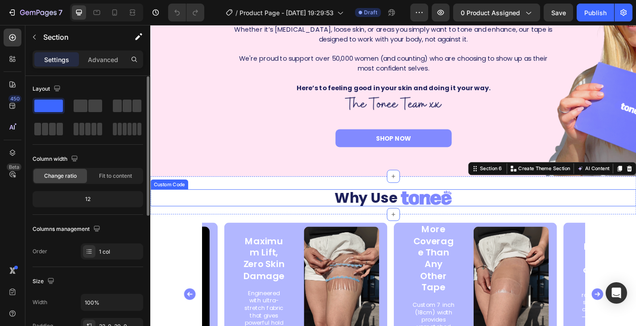
click at [218, 216] on div "Why Use" at bounding box center [417, 215] width 535 height 19
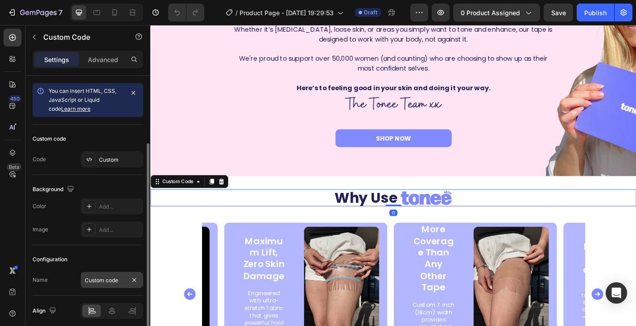
scroll to position [36, 0]
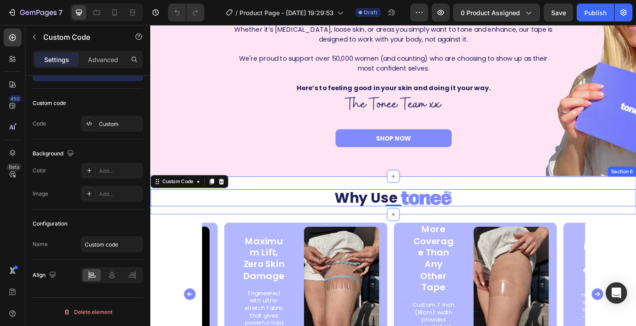
click at [267, 199] on div "Why Use Custom Code 0 Section 6" at bounding box center [417, 212] width 535 height 42
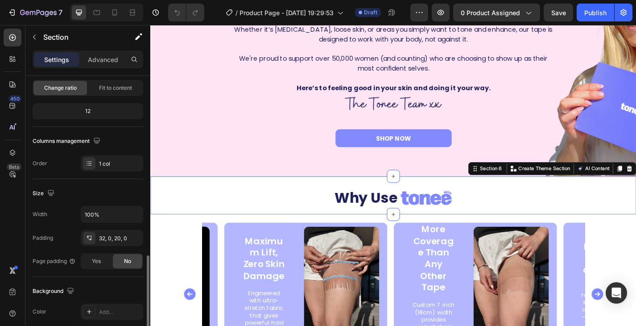
scroll to position [178, 0]
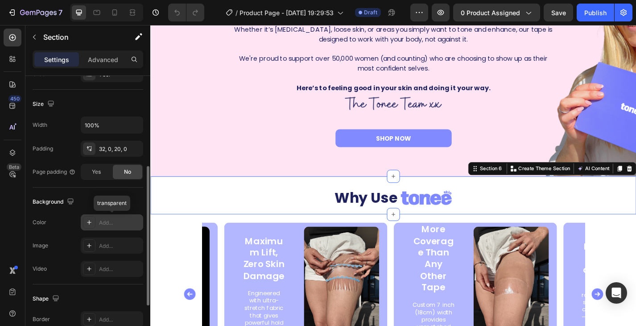
click at [102, 222] on div "Add..." at bounding box center [120, 223] width 42 height 8
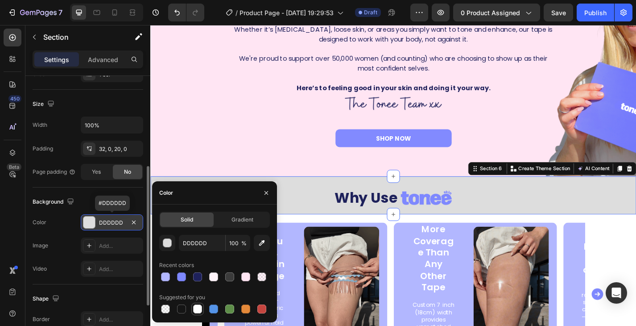
drag, startPoint x: 196, startPoint y: 310, endPoint x: 362, endPoint y: 121, distance: 251.8
click at [196, 310] on div at bounding box center [197, 308] width 9 height 9
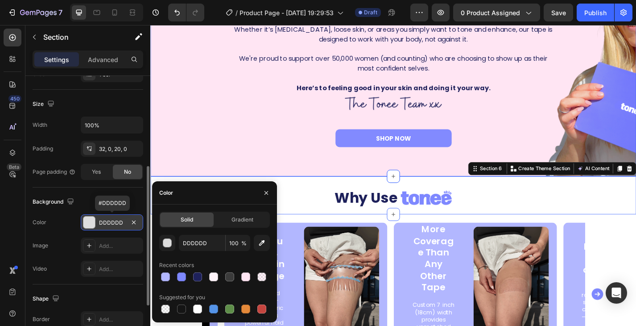
type input "FFFFFF"
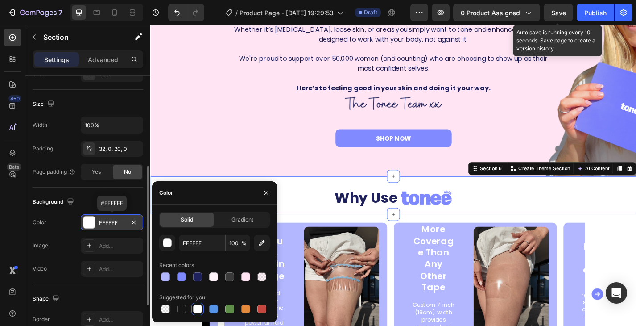
click at [560, 10] on span "Save" at bounding box center [558, 13] width 15 height 8
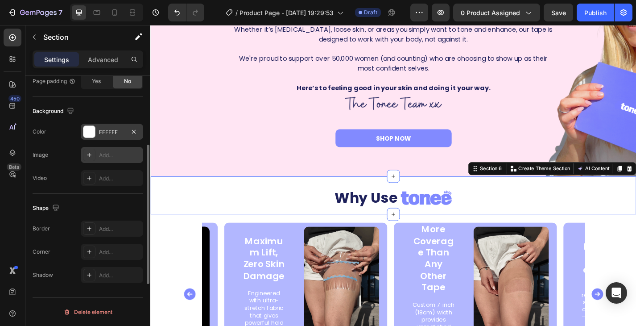
scroll to position [91, 0]
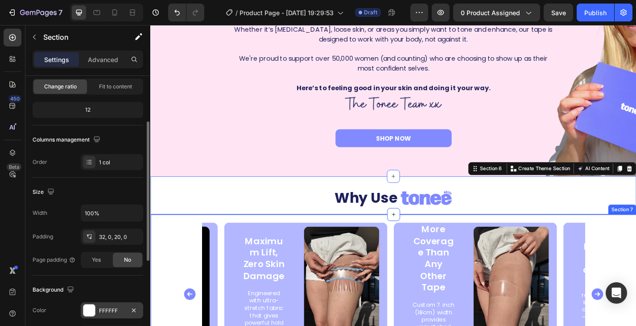
click at [184, 282] on div "Maximum Lift, Zero Skin Damage Text Block Engineered with ultra-stretch fabric …" at bounding box center [418, 320] width 482 height 157
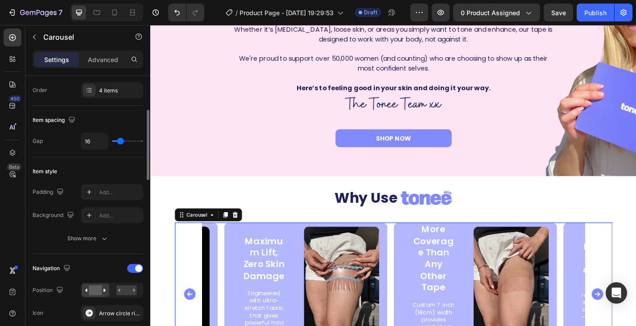
scroll to position [178, 0]
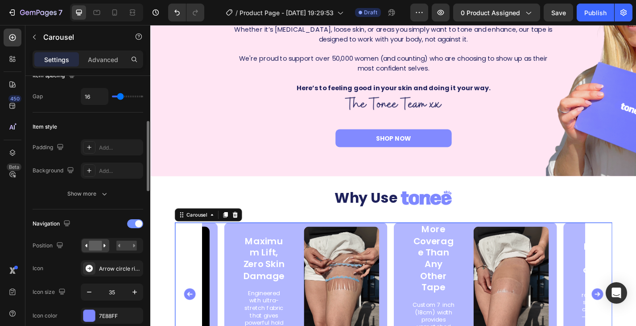
drag, startPoint x: 136, startPoint y: 224, endPoint x: 10, endPoint y: 216, distance: 126.0
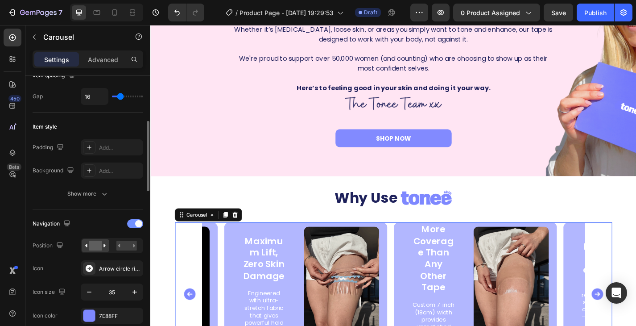
click at [136, 224] on span at bounding box center [138, 223] width 7 height 7
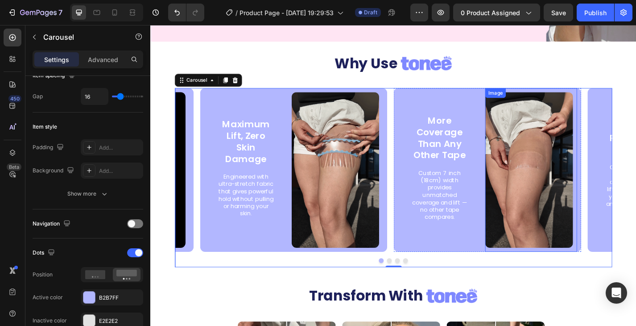
scroll to position [1160, 0]
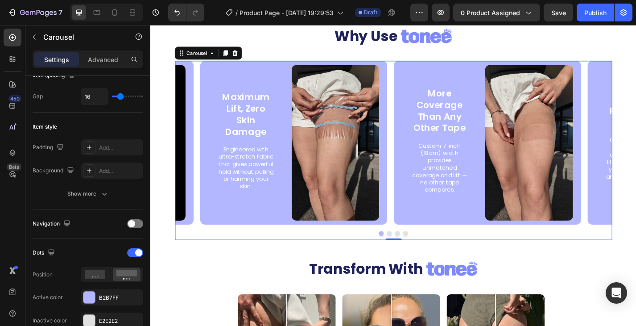
click at [411, 254] on button "Dot" at bounding box center [413, 254] width 5 height 5
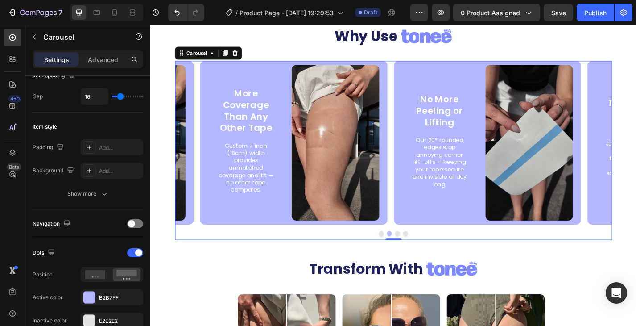
click at [422, 256] on div at bounding box center [418, 254] width 482 height 5
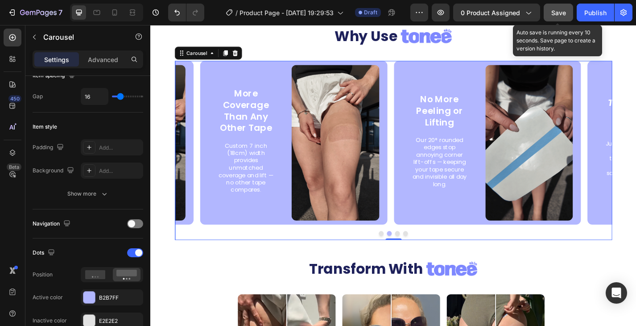
click at [552, 15] on span "Save" at bounding box center [558, 13] width 15 height 8
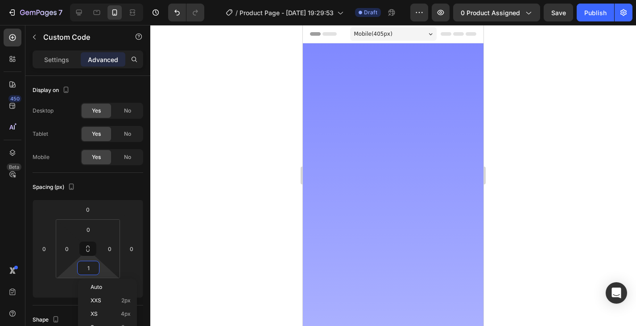
scroll to position [1509, 0]
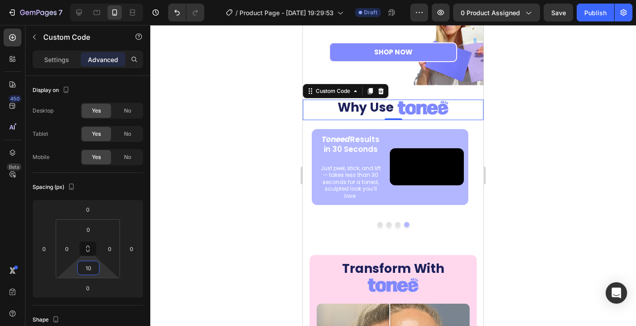
type input "1"
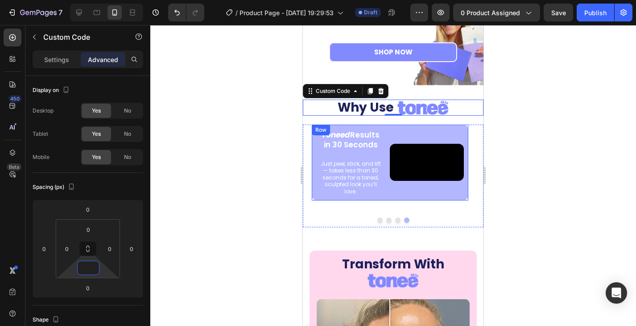
click at [460, 126] on div "Video" at bounding box center [429, 162] width 78 height 76
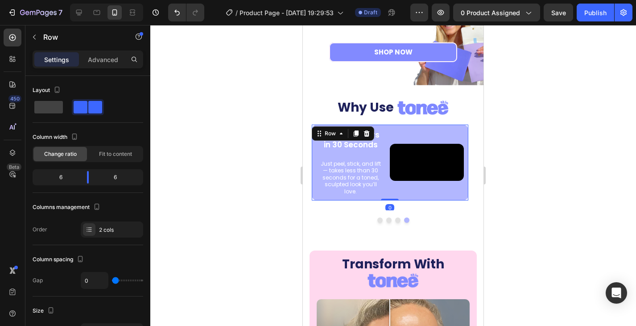
click at [505, 120] on div at bounding box center [393, 175] width 486 height 301
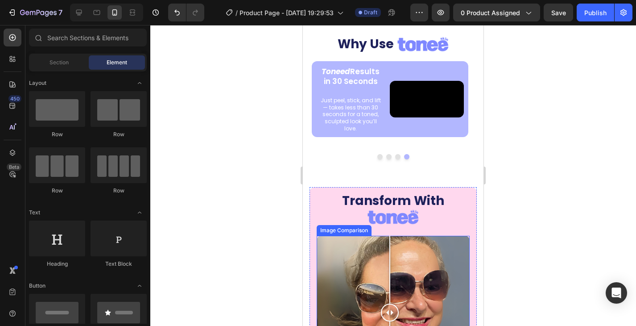
scroll to position [1598, 0]
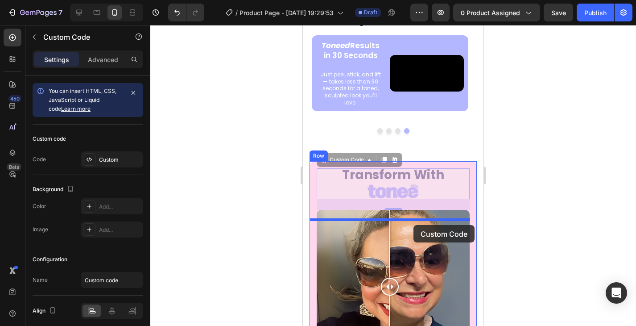
drag, startPoint x: 445, startPoint y: 248, endPoint x: 413, endPoint y: 225, distance: 39.0
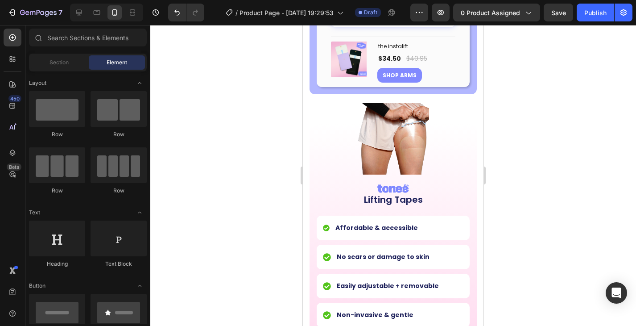
scroll to position [2661, 0]
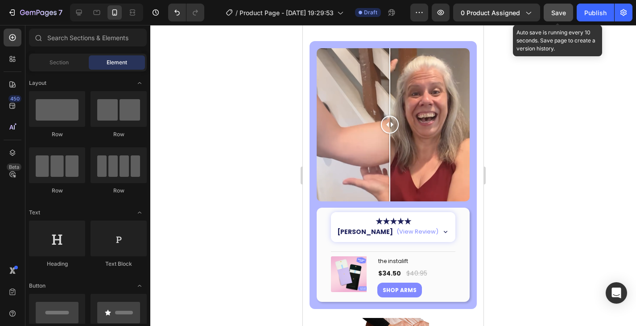
click at [561, 10] on span "Save" at bounding box center [558, 13] width 15 height 8
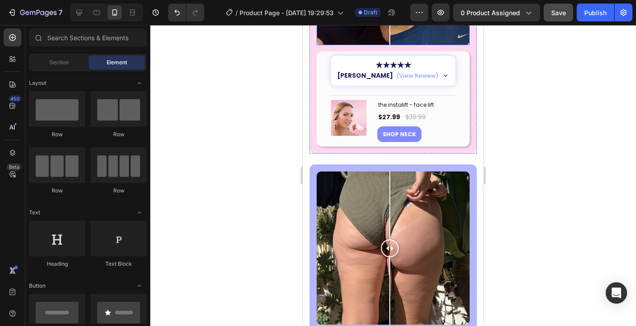
scroll to position [1769, 0]
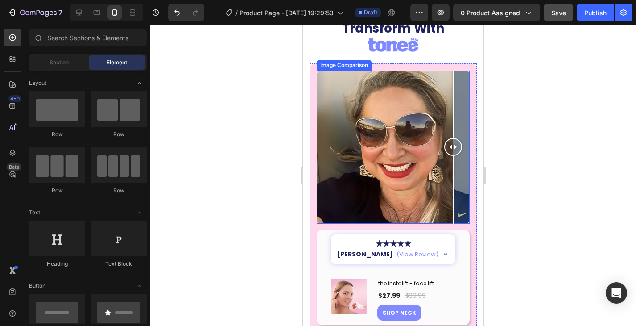
click at [457, 144] on div at bounding box center [393, 146] width 153 height 153
click at [342, 67] on div "Image Comparison" at bounding box center [343, 65] width 51 height 8
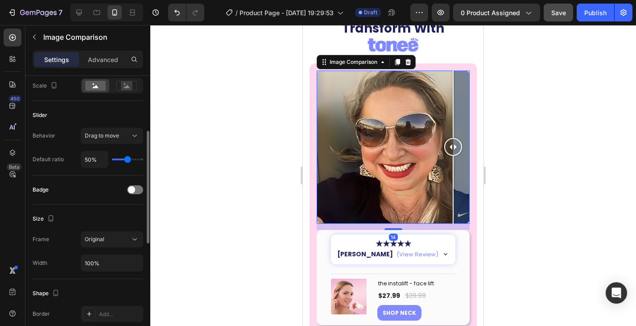
scroll to position [178, 0]
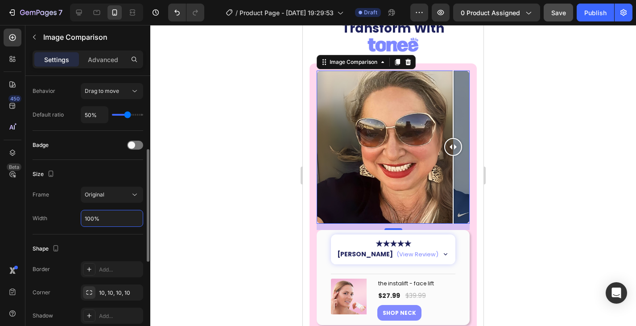
click at [94, 215] on input "100%" at bounding box center [112, 218] width 62 height 16
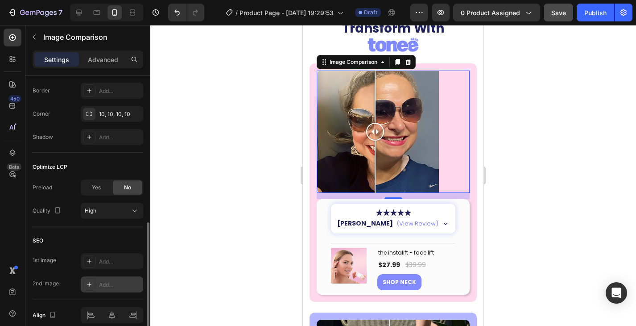
scroll to position [397, 0]
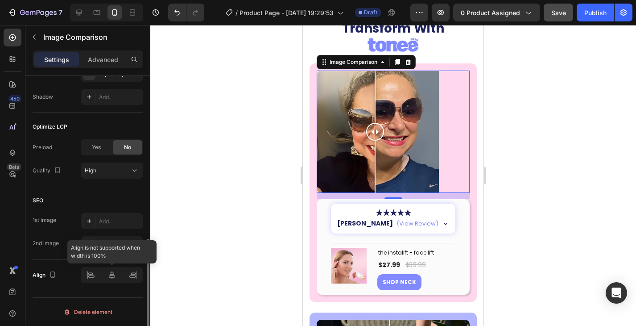
type input "80%"
click at [111, 277] on icon at bounding box center [111, 274] width 9 height 9
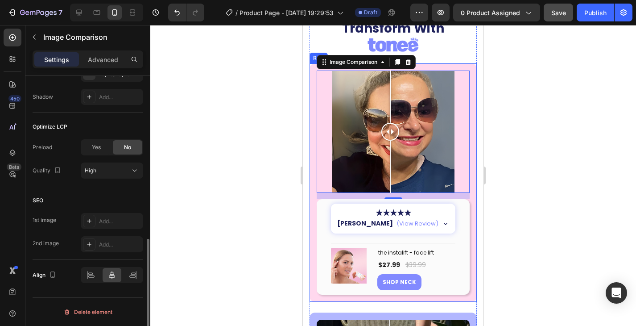
click at [466, 156] on div "Image Comparison 14 ★★★★★ [PERSON_NAME] (View Review) “Super nice lift on my ne…" at bounding box center [393, 182] width 167 height 238
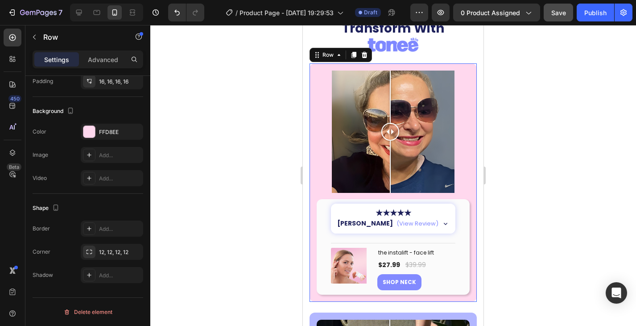
scroll to position [0, 0]
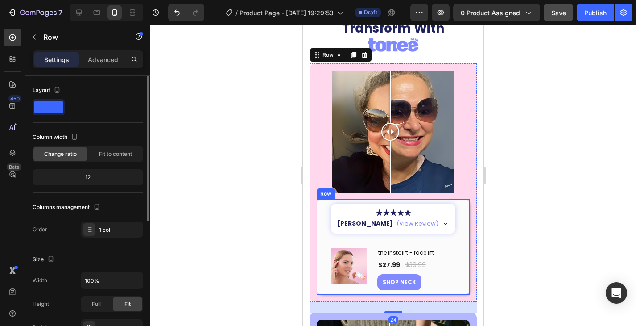
click at [458, 216] on div "★★★★★ [PERSON_NAME] (View Review) “Super nice lift on my neck!” Custom Code Tit…" at bounding box center [393, 246] width 153 height 95
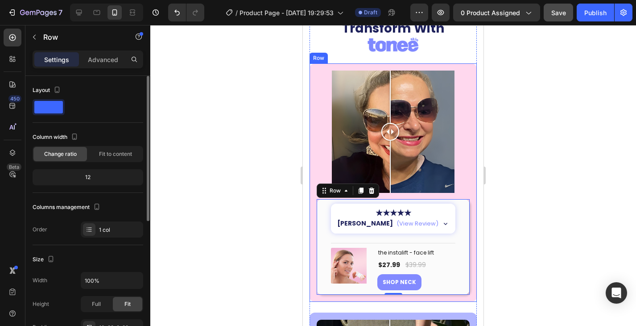
click at [312, 70] on div "Image Comparison ★★★★★ [PERSON_NAME] (View Review) “Super nice lift on my neck!…" at bounding box center [393, 182] width 167 height 238
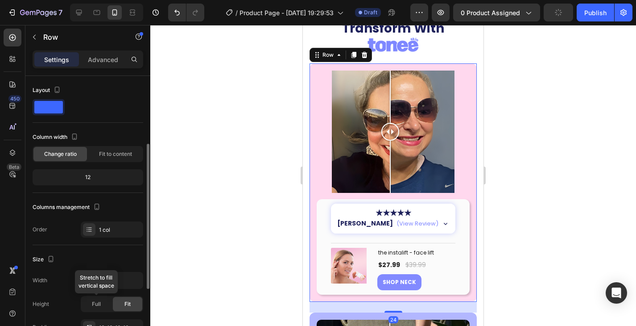
scroll to position [89, 0]
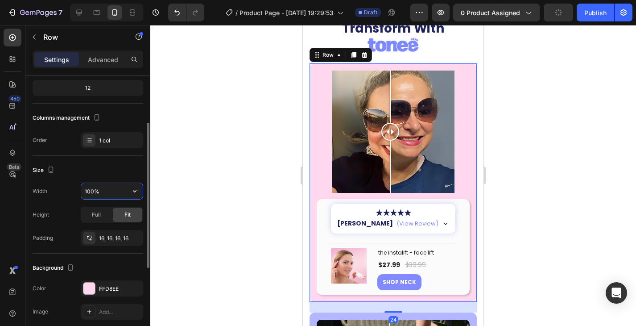
click at [90, 191] on input "100%" at bounding box center [112, 191] width 62 height 16
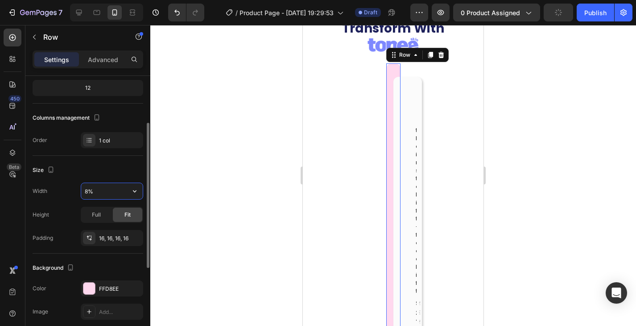
type input "80%"
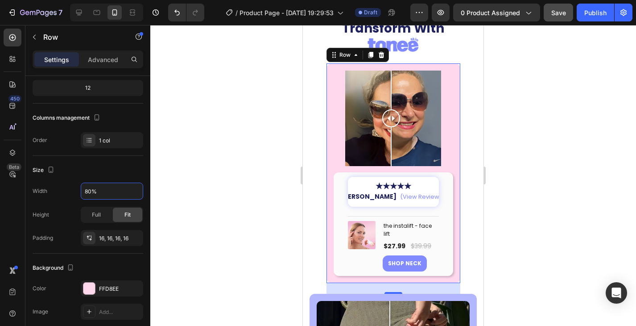
click at [212, 102] on div at bounding box center [393, 175] width 486 height 301
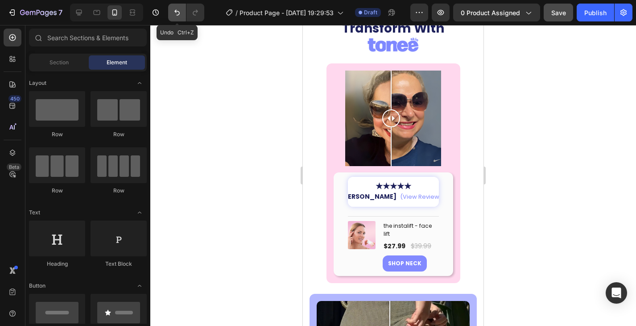
click at [176, 10] on icon "Undo/Redo" at bounding box center [176, 13] width 5 height 6
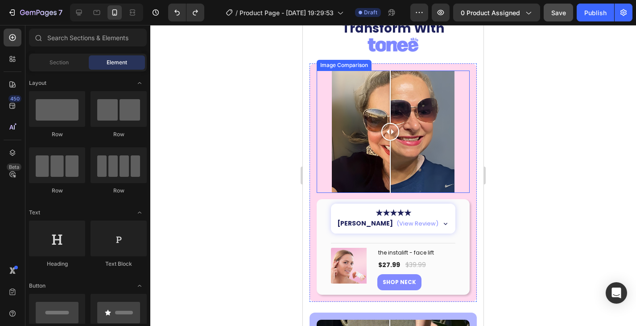
scroll to position [1858, 0]
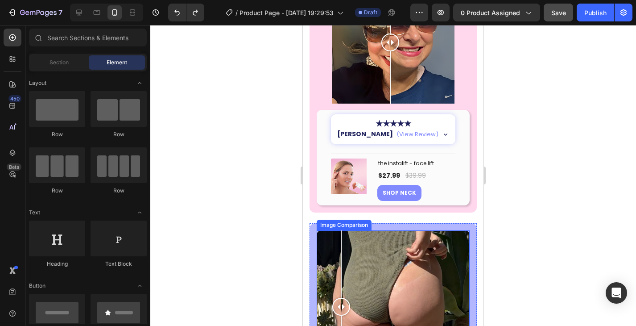
click at [341, 235] on div at bounding box center [393, 306] width 153 height 153
click at [338, 221] on div "Image Comparison" at bounding box center [343, 225] width 51 height 8
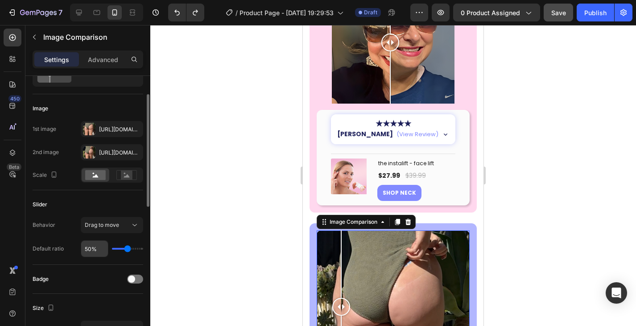
scroll to position [134, 0]
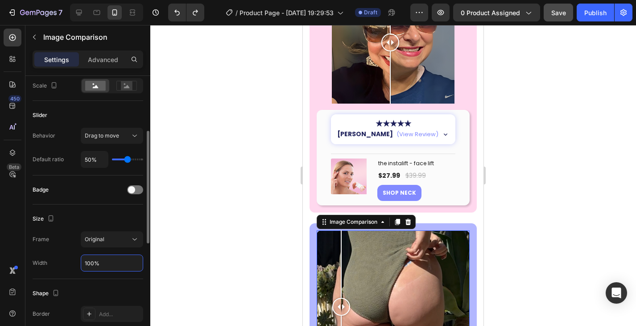
click at [95, 264] on input "100%" at bounding box center [112, 263] width 62 height 16
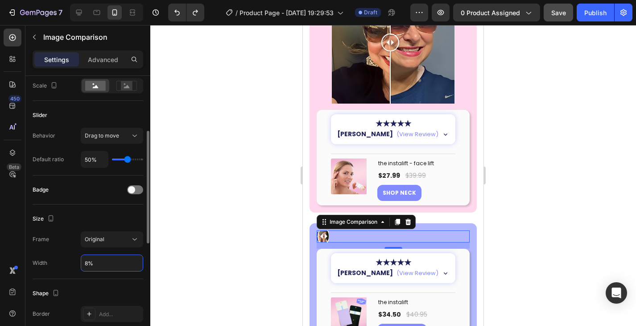
type input "80%"
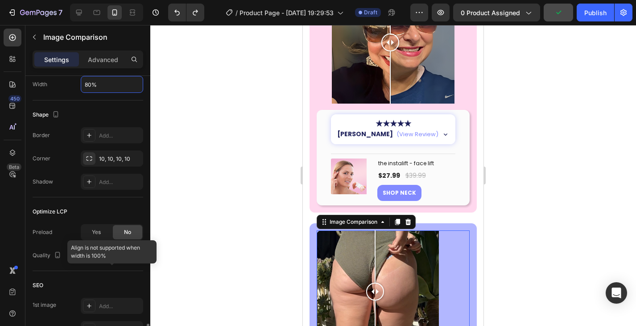
scroll to position [397, 0]
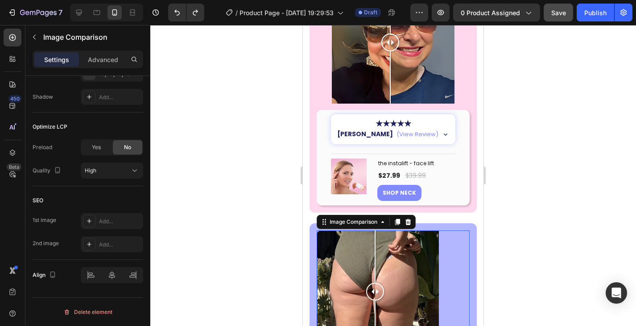
click at [224, 275] on div at bounding box center [393, 175] width 486 height 301
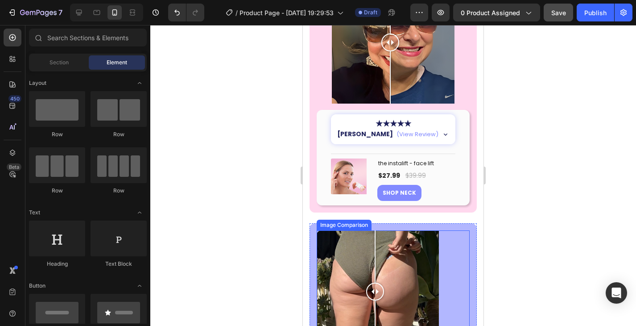
click at [331, 231] on div at bounding box center [378, 291] width 122 height 122
click at [378, 237] on div at bounding box center [378, 291] width 122 height 122
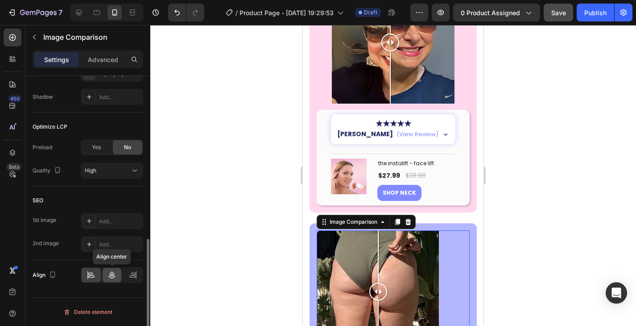
click at [111, 276] on icon at bounding box center [111, 274] width 9 height 9
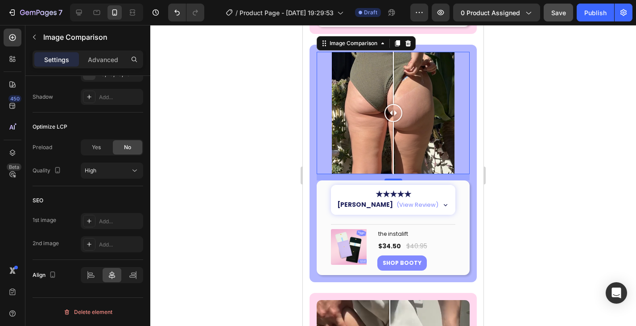
scroll to position [2081, 0]
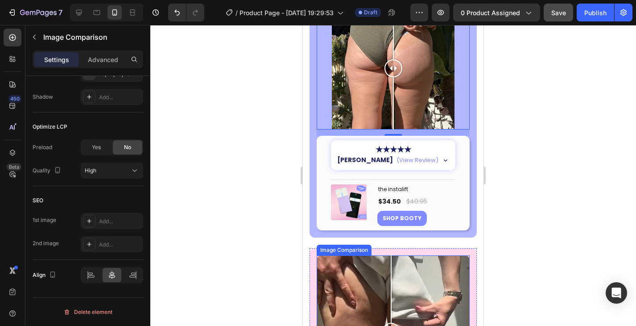
click at [391, 275] on div at bounding box center [391, 331] width 18 height 153
click at [348, 274] on div at bounding box center [393, 331] width 153 height 153
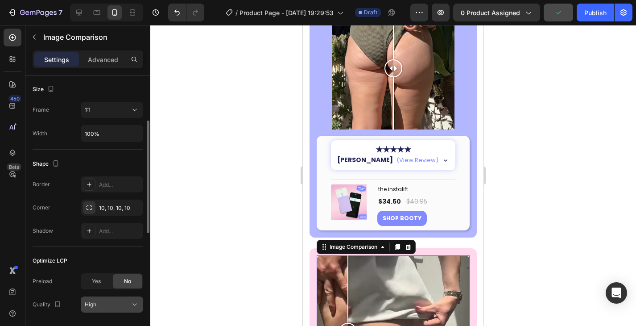
scroll to position [219, 0]
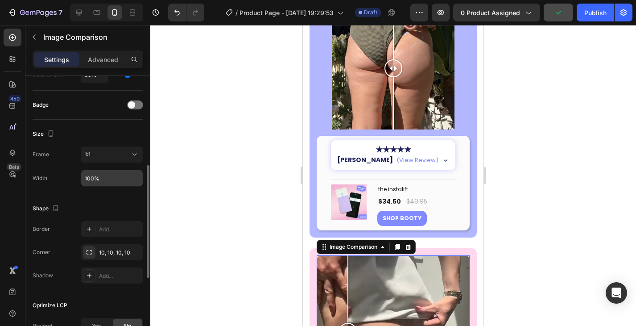
click at [93, 177] on input "100%" at bounding box center [112, 178] width 62 height 16
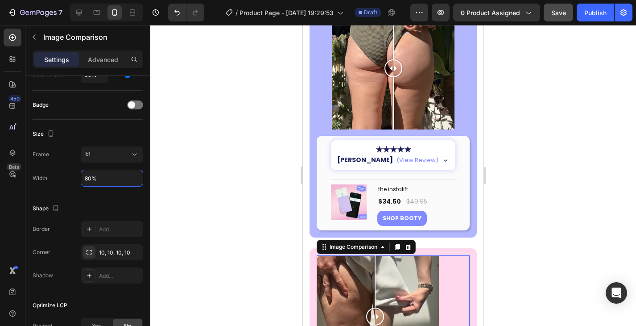
scroll to position [397, 0]
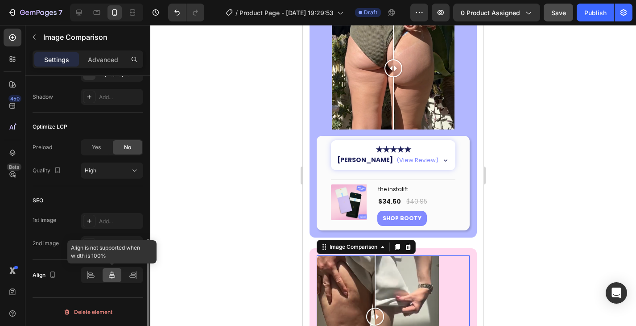
type input "80%"
click at [109, 277] on icon at bounding box center [112, 275] width 6 height 8
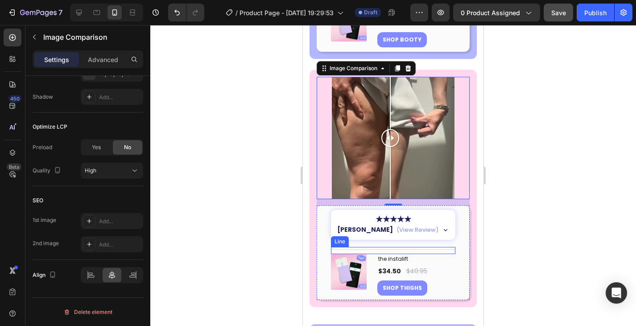
scroll to position [2394, 0]
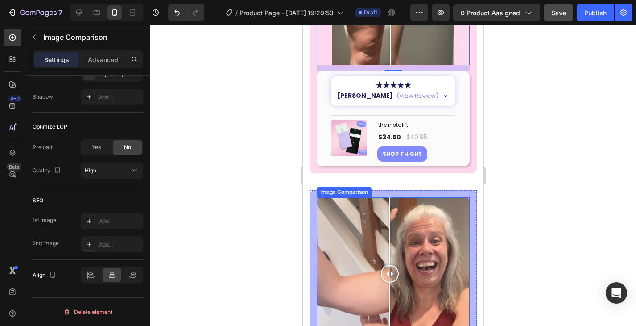
click at [424, 234] on div at bounding box center [393, 273] width 153 height 153
click at [400, 226] on div at bounding box center [393, 273] width 153 height 153
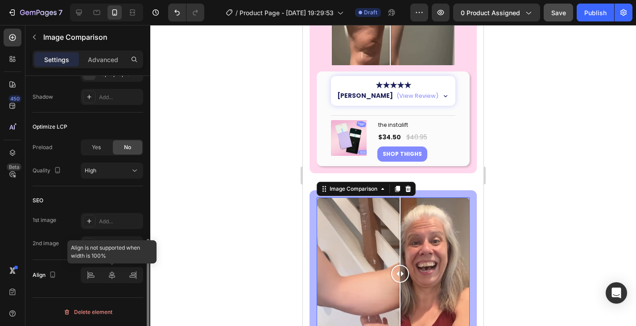
click at [109, 274] on div at bounding box center [112, 275] width 62 height 16
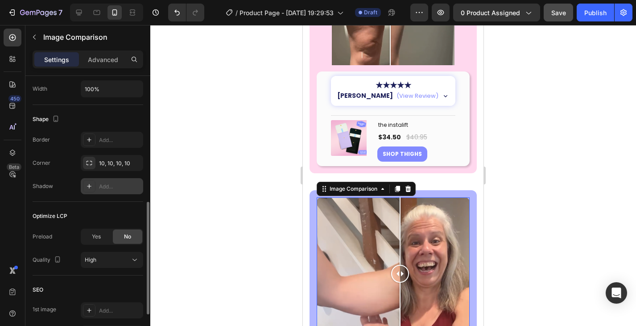
scroll to position [219, 0]
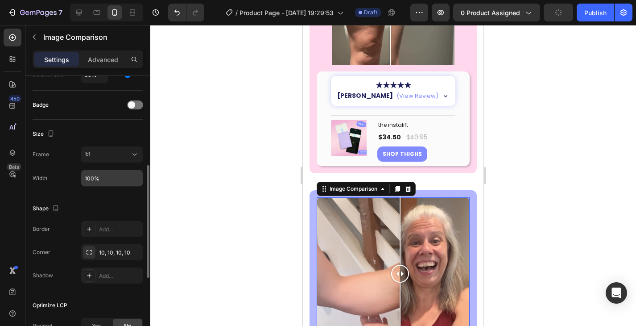
click at [92, 179] on input "100%" at bounding box center [112, 178] width 62 height 16
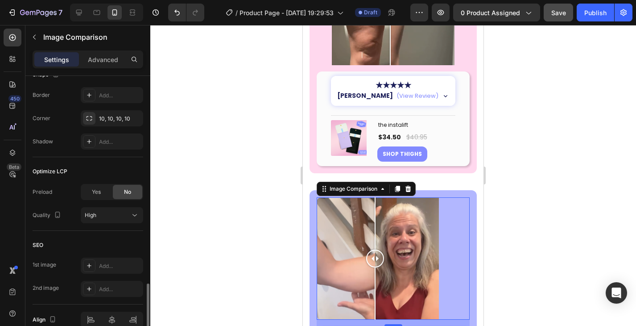
scroll to position [397, 0]
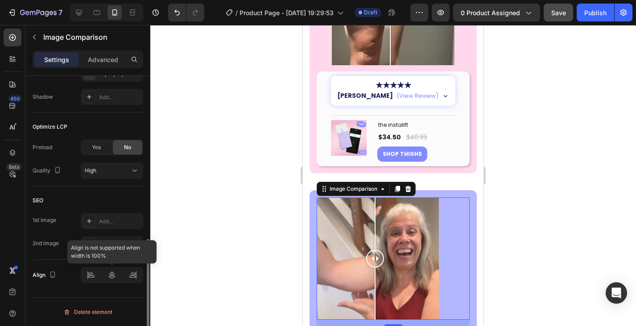
type input "80%"
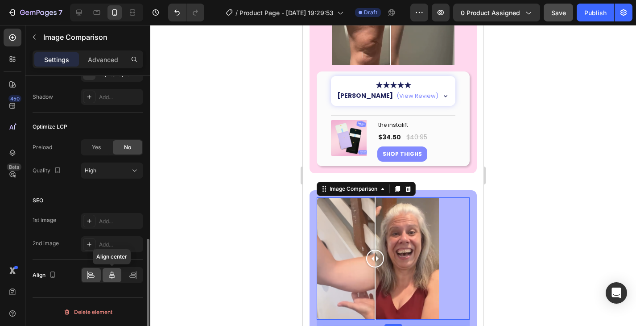
click at [114, 274] on icon at bounding box center [111, 274] width 9 height 9
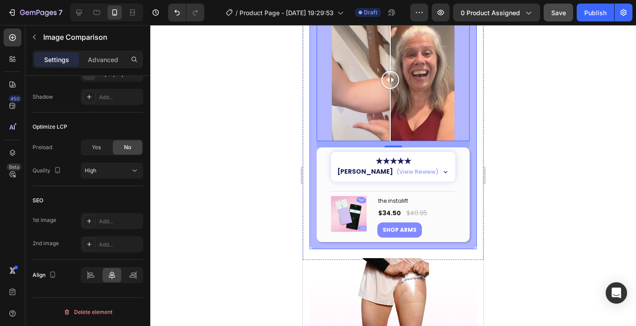
scroll to position [2706, 0]
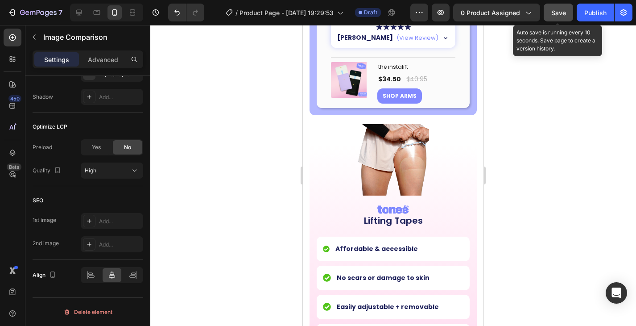
click at [559, 14] on span "Save" at bounding box center [558, 13] width 15 height 8
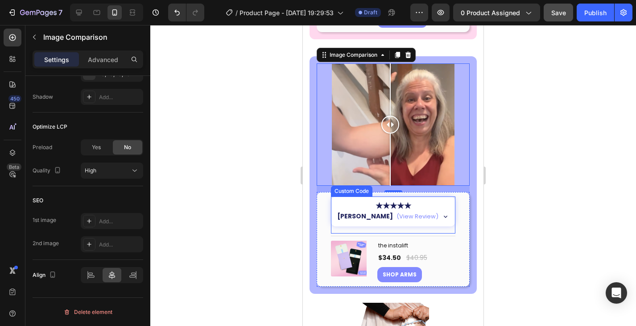
scroll to position [2394, 0]
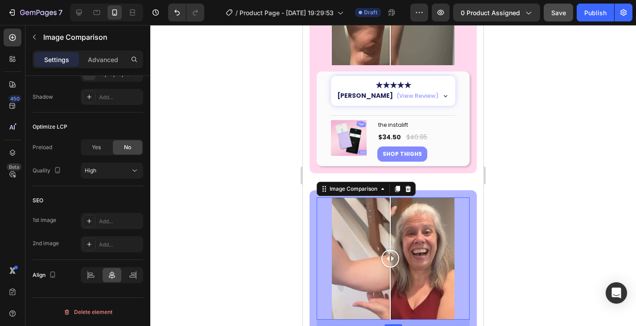
click at [435, 197] on div at bounding box center [393, 258] width 122 height 122
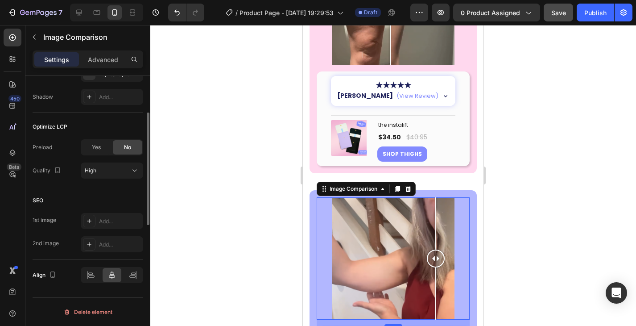
scroll to position [308, 0]
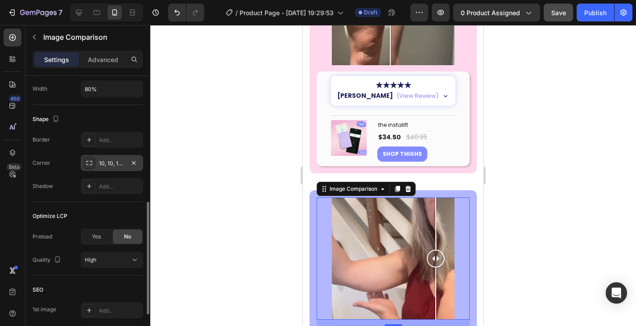
click at [116, 159] on div "10, 10, 10, 10" at bounding box center [112, 163] width 26 height 8
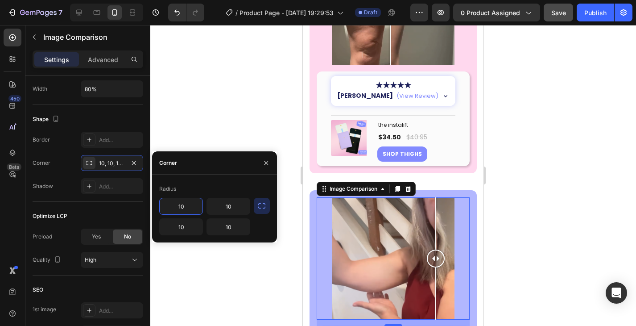
click at [186, 210] on input "10" at bounding box center [181, 206] width 43 height 16
type input "12"
click at [264, 202] on icon "button" at bounding box center [261, 205] width 9 height 9
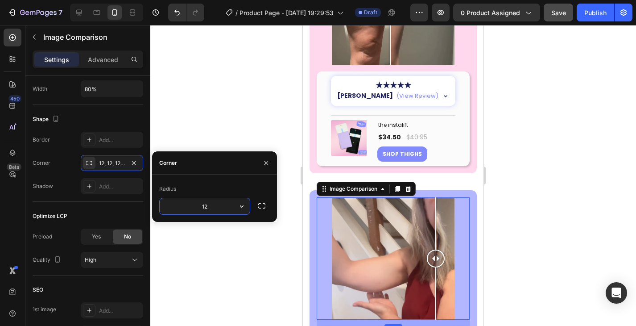
click at [233, 204] on input "12" at bounding box center [205, 206] width 90 height 16
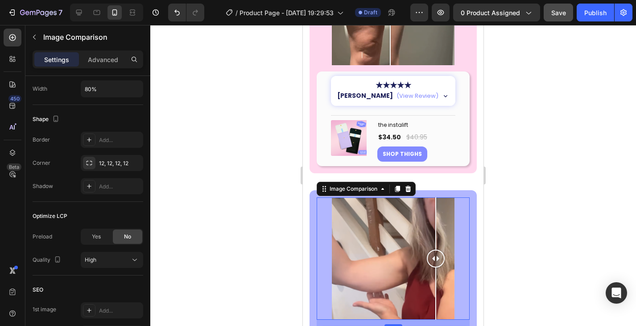
click at [232, 120] on div at bounding box center [393, 175] width 486 height 301
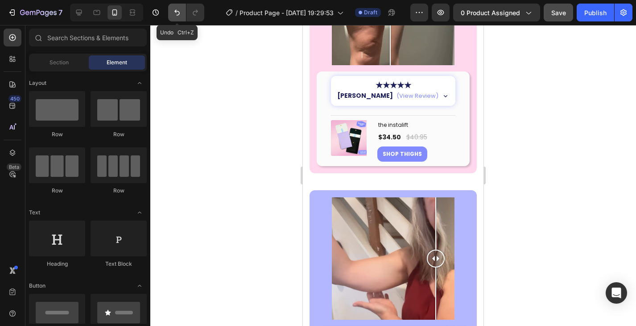
click at [179, 12] on icon "Undo/Redo" at bounding box center [176, 13] width 5 height 6
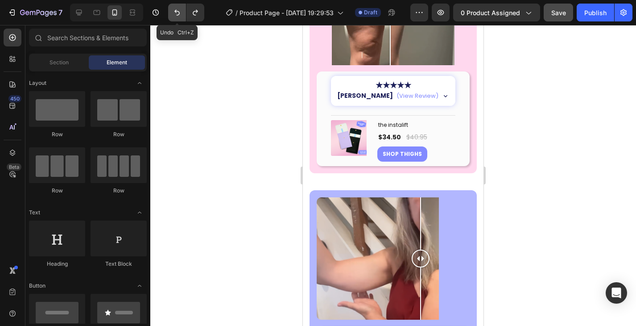
click at [179, 13] on icon "Undo/Redo" at bounding box center [176, 13] width 5 height 6
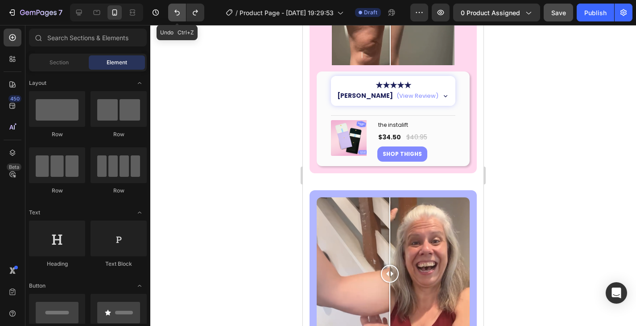
click at [179, 13] on icon "Undo/Redo" at bounding box center [176, 13] width 5 height 6
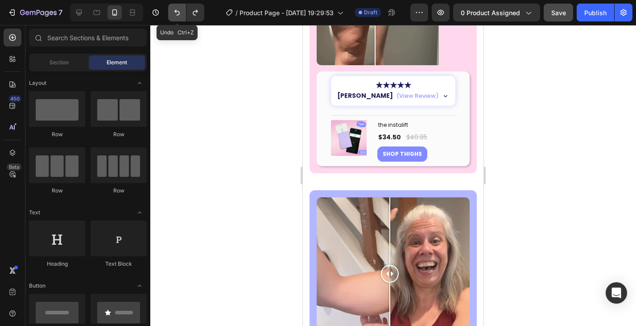
click at [179, 13] on icon "Undo/Redo" at bounding box center [176, 13] width 5 height 6
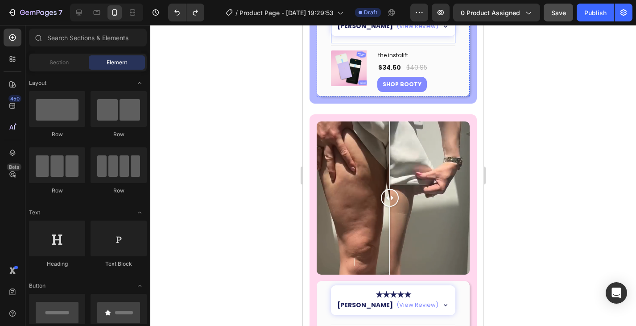
scroll to position [2081, 0]
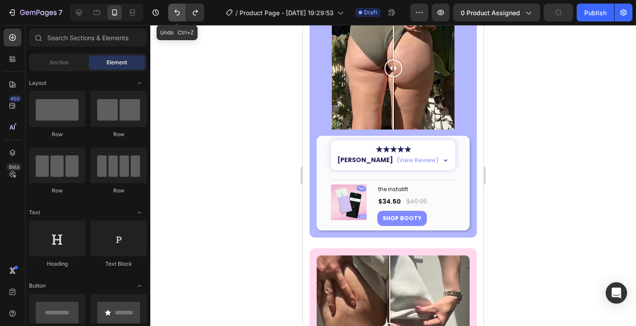
click at [179, 12] on icon "Undo/Redo" at bounding box center [176, 13] width 5 height 6
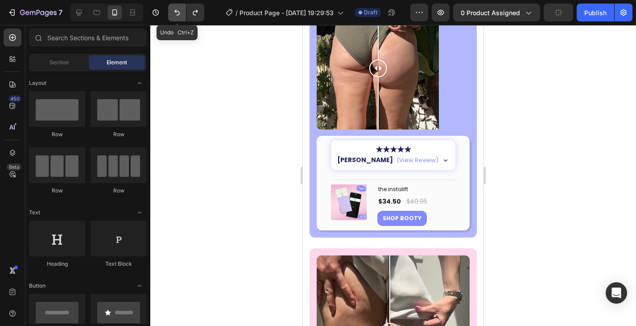
click at [179, 12] on icon "Undo/Redo" at bounding box center [176, 13] width 5 height 6
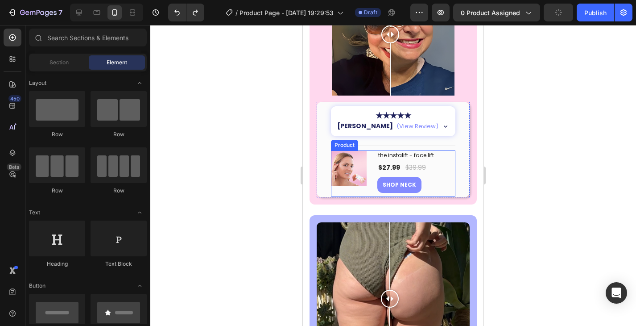
scroll to position [1858, 0]
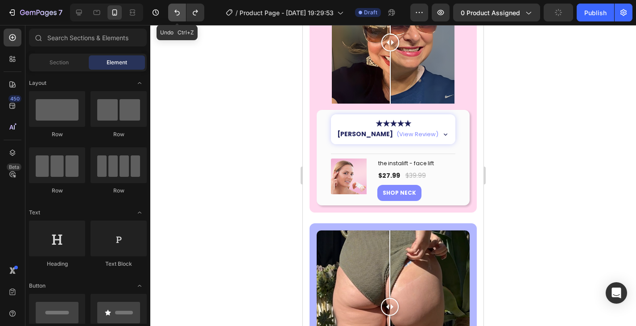
click at [174, 9] on icon "Undo/Redo" at bounding box center [177, 12] width 9 height 9
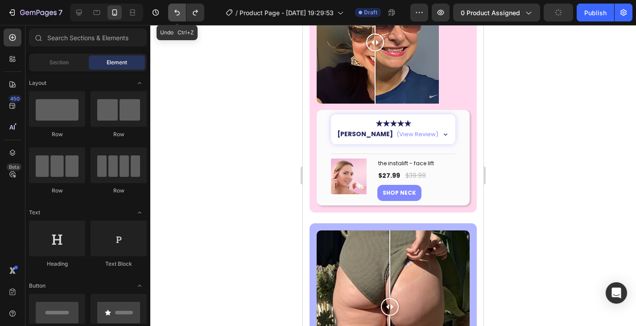
click at [174, 9] on icon "Undo/Redo" at bounding box center [177, 12] width 9 height 9
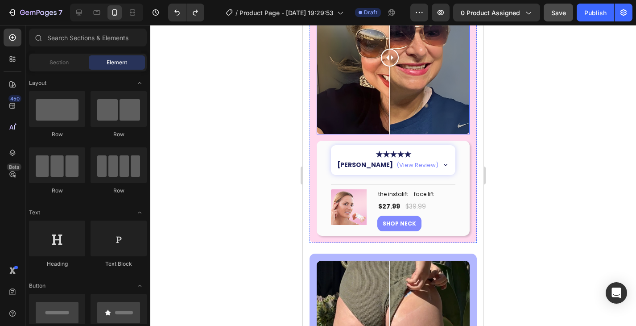
scroll to position [1680, 0]
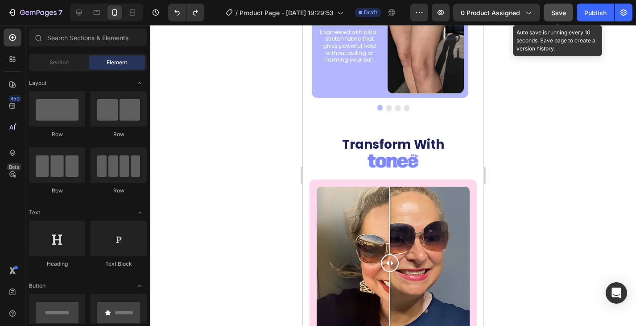
click at [563, 12] on span "Save" at bounding box center [558, 13] width 15 height 8
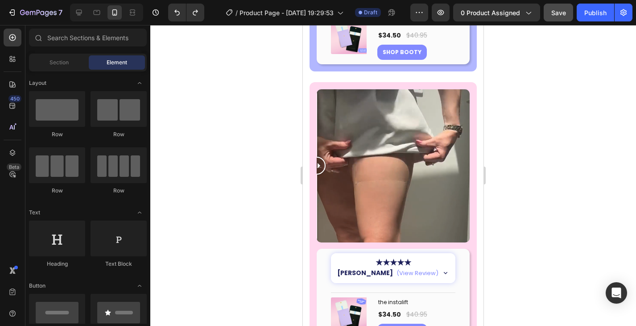
scroll to position [2893, 0]
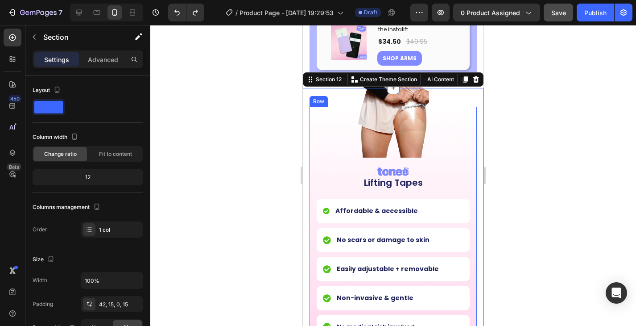
click at [313, 231] on div "Image Lifting Tapes Custom Code Affordable & accessible Item List No scars or d…" at bounding box center [393, 226] width 167 height 239
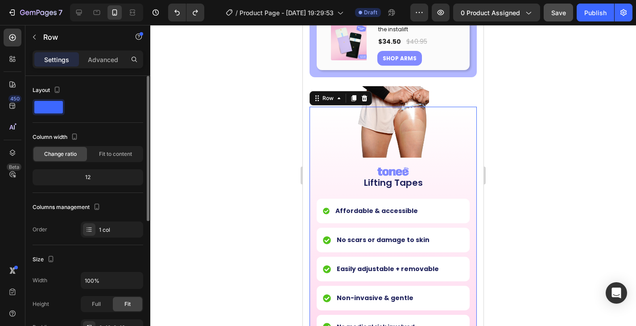
scroll to position [134, 0]
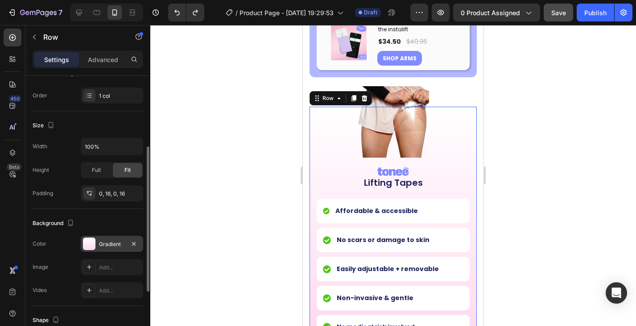
click at [105, 251] on div "Gradient" at bounding box center [112, 243] width 62 height 16
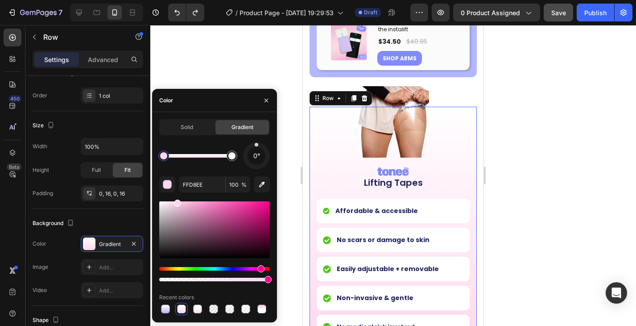
drag, startPoint x: 188, startPoint y: 124, endPoint x: 198, endPoint y: 322, distance: 197.4
click at [188, 124] on span "Solid" at bounding box center [187, 127] width 12 height 8
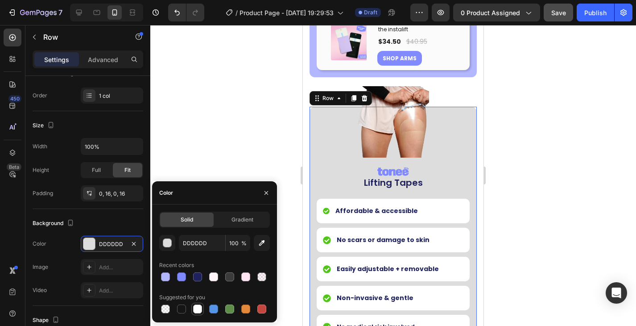
drag, startPoint x: 200, startPoint y: 309, endPoint x: 3, endPoint y: 208, distance: 221.0
click at [200, 309] on div at bounding box center [197, 308] width 9 height 9
type input "FFFFFF"
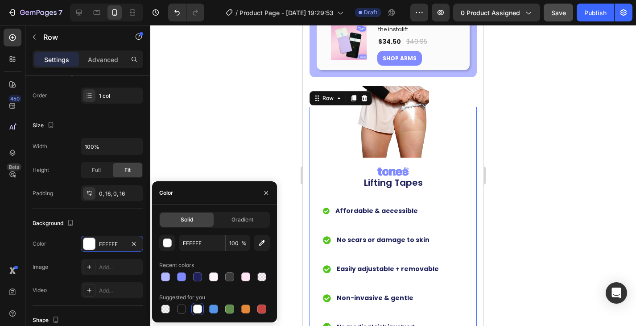
click at [313, 181] on div "Image Lifting Tapes Custom Code Affordable & accessible Item List No scars or d…" at bounding box center [393, 226] width 167 height 239
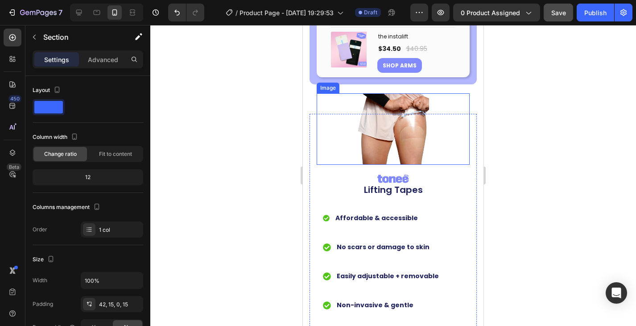
scroll to position [2841, 0]
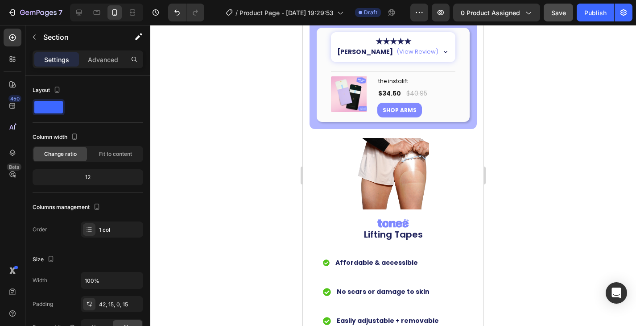
click at [310, 158] on div "Image Lifting Tapes Custom Code Affordable & accessible Item List No scars or d…" at bounding box center [393, 277] width 167 height 239
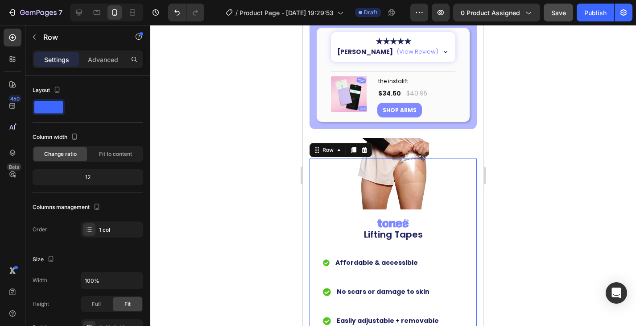
click at [312, 158] on div "Image Lifting Tapes Custom Code Affordable & accessible Item List No scars or d…" at bounding box center [393, 277] width 167 height 239
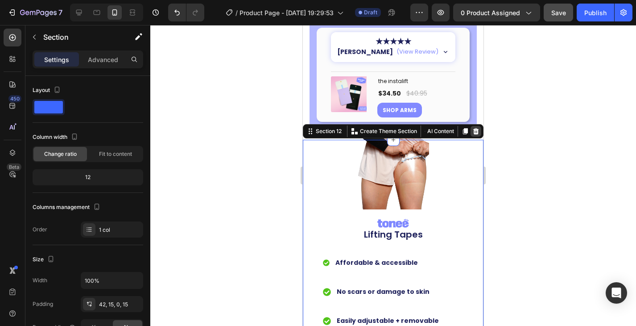
click at [473, 128] on icon at bounding box center [476, 131] width 6 height 6
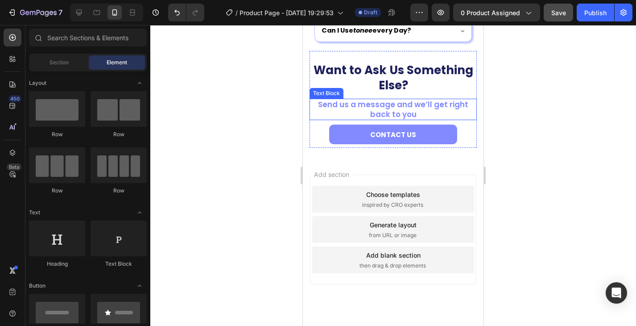
scroll to position [2473, 0]
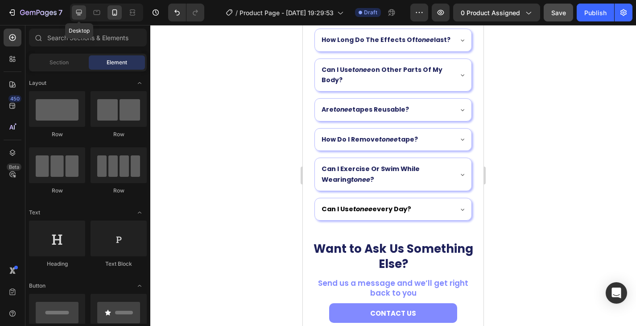
click at [78, 13] on icon at bounding box center [78, 12] width 9 height 9
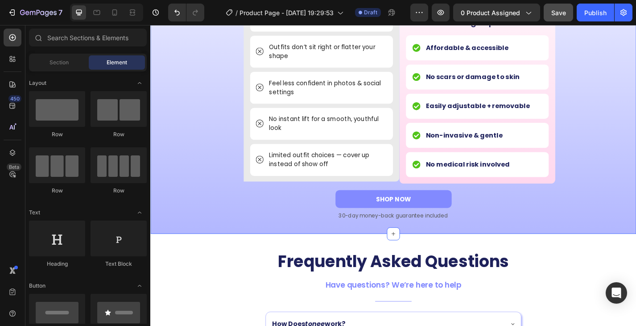
scroll to position [2172, 0]
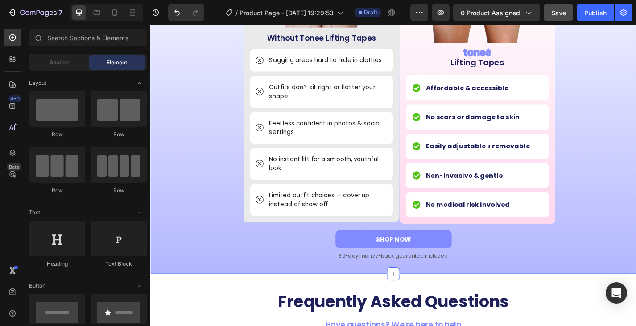
click at [636, 286] on div "Image Lifting Tapes Custom Code Affordable & accessible Item List No scars or d…" at bounding box center [418, 126] width 522 height 346
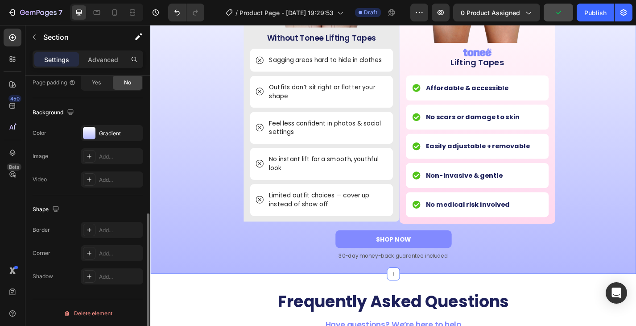
scroll to position [269, 0]
click at [103, 312] on div "Delete element" at bounding box center [87, 311] width 49 height 11
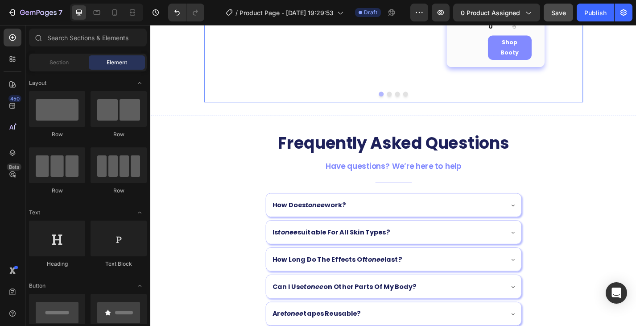
scroll to position [1592, 0]
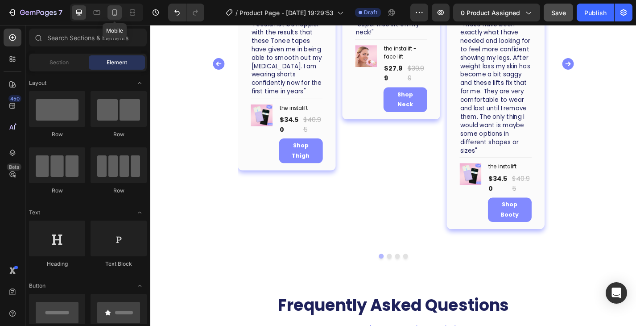
click at [112, 14] on icon at bounding box center [114, 12] width 5 height 6
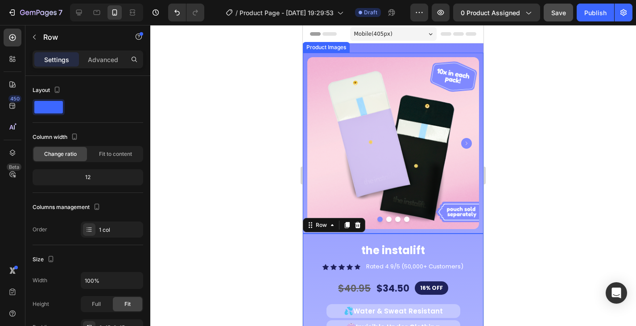
click at [305, 203] on div "Product Images" at bounding box center [393, 143] width 181 height 181
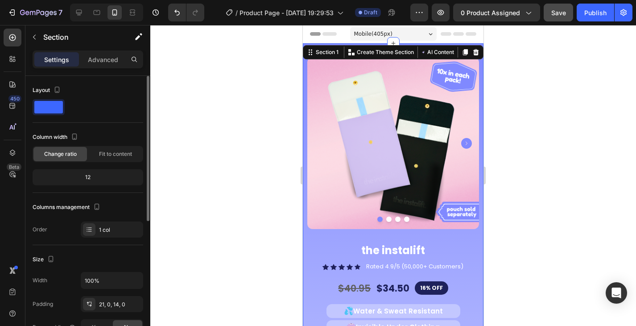
scroll to position [178, 0]
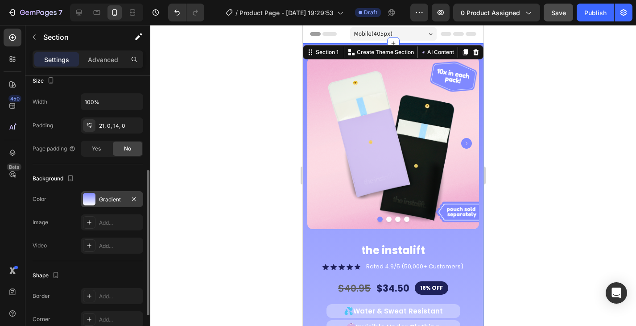
click at [100, 198] on div "Gradient" at bounding box center [112, 199] width 26 height 8
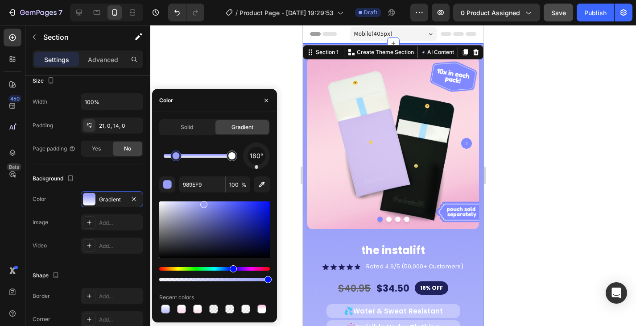
drag, startPoint x: 213, startPoint y: 202, endPoint x: 189, endPoint y: 199, distance: 24.3
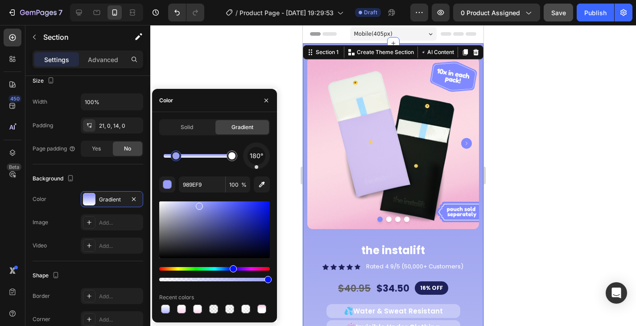
drag, startPoint x: 198, startPoint y: 204, endPoint x: 190, endPoint y: 199, distance: 10.0
click at [190, 199] on div "180° 989EF9 100 % Recent colors" at bounding box center [214, 228] width 111 height 173
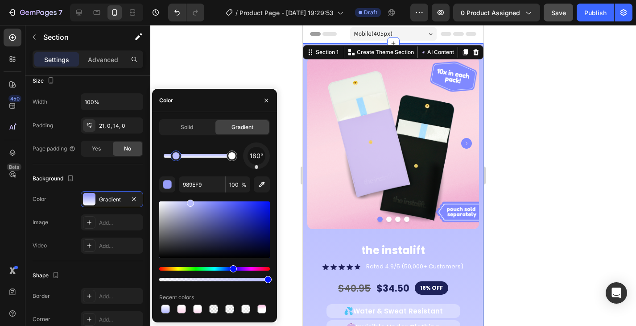
type input "BABEFF"
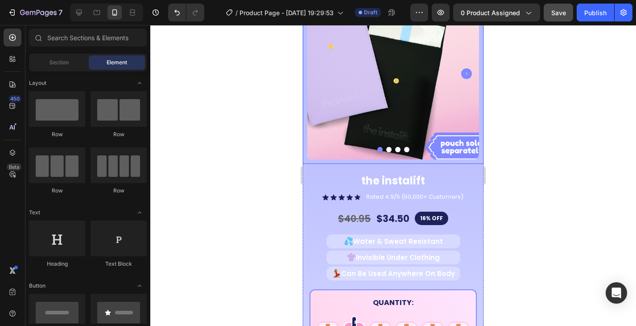
scroll to position [0, 0]
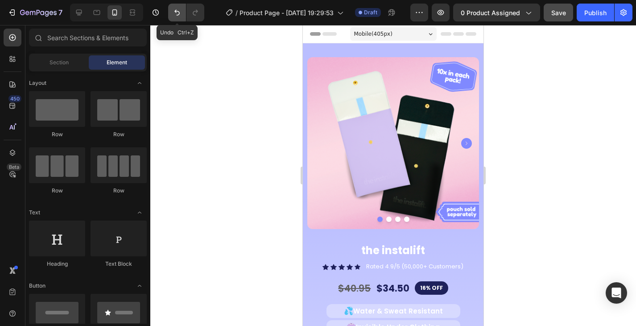
click at [180, 13] on icon "Undo/Redo" at bounding box center [177, 12] width 9 height 9
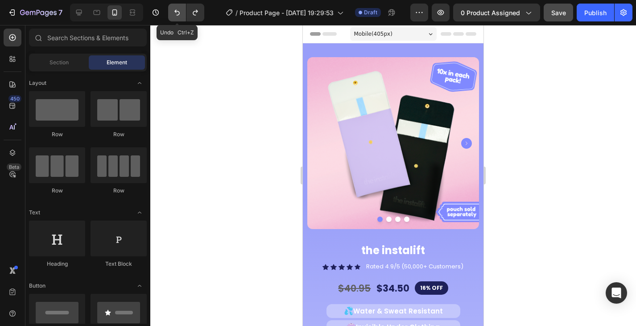
click at [180, 13] on icon "Undo/Redo" at bounding box center [177, 12] width 9 height 9
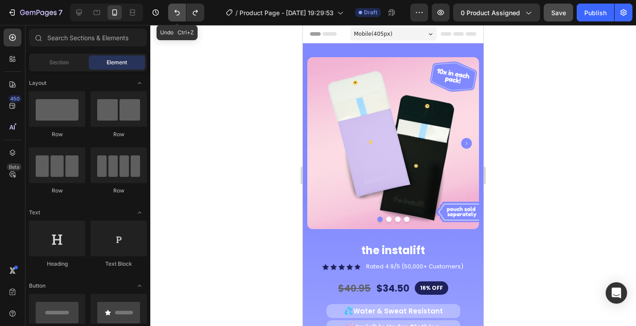
click at [180, 13] on icon "Undo/Redo" at bounding box center [177, 12] width 9 height 9
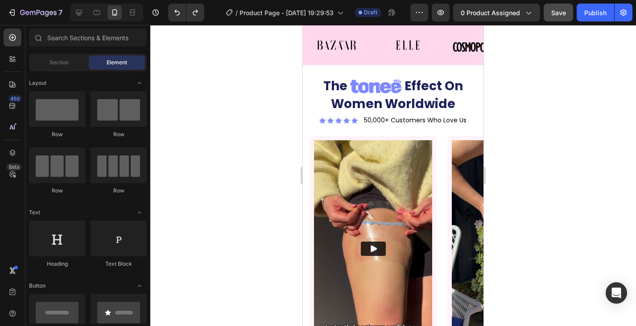
scroll to position [849, 0]
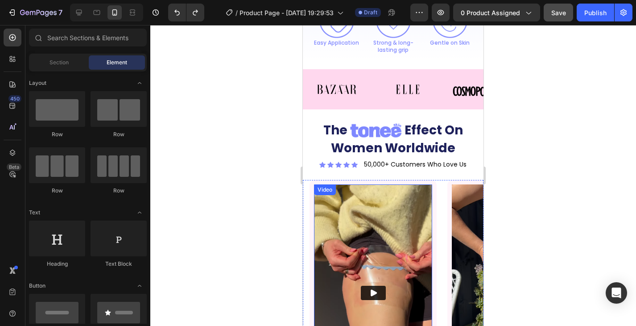
click at [426, 180] on div "Video" at bounding box center [373, 293] width 127 height 226
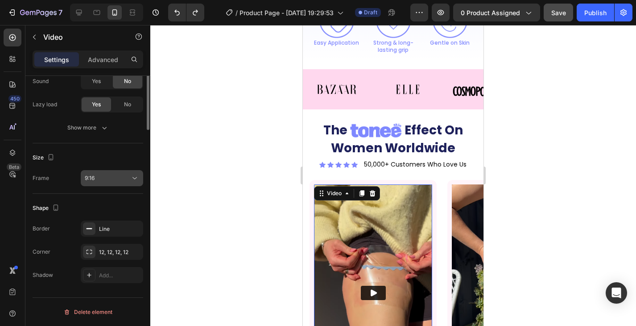
scroll to position [0, 0]
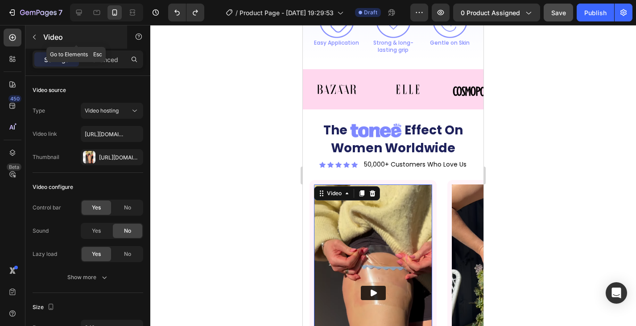
click at [32, 39] on icon "button" at bounding box center [34, 36] width 7 height 7
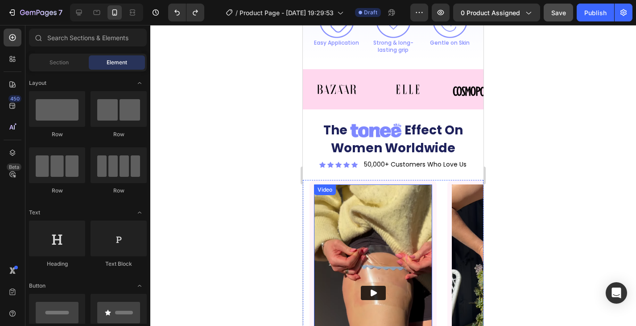
click at [393, 180] on div "Video" at bounding box center [373, 293] width 127 height 226
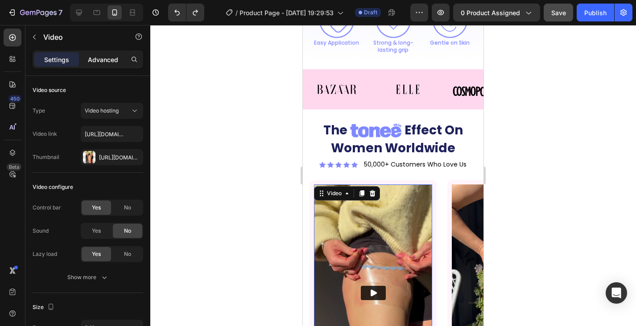
click at [108, 57] on p "Advanced" at bounding box center [103, 59] width 30 height 9
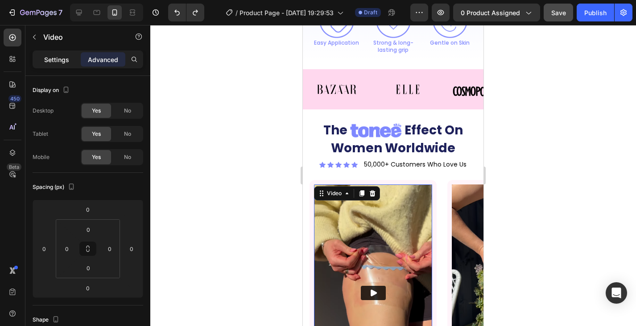
click at [62, 59] on p "Settings" at bounding box center [56, 59] width 25 height 9
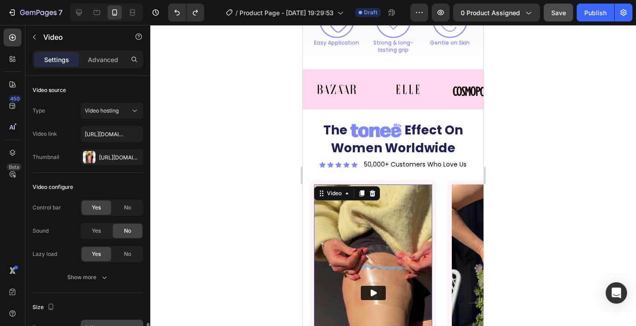
scroll to position [149, 0]
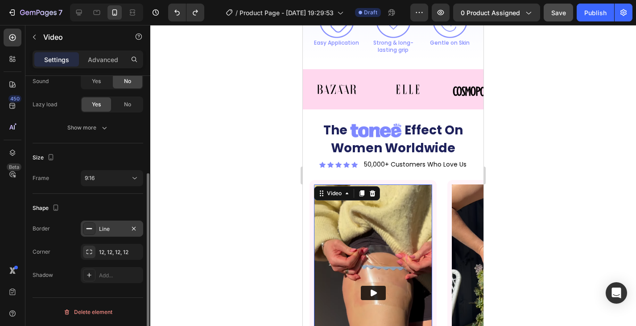
click at [108, 227] on div "Line" at bounding box center [112, 229] width 26 height 8
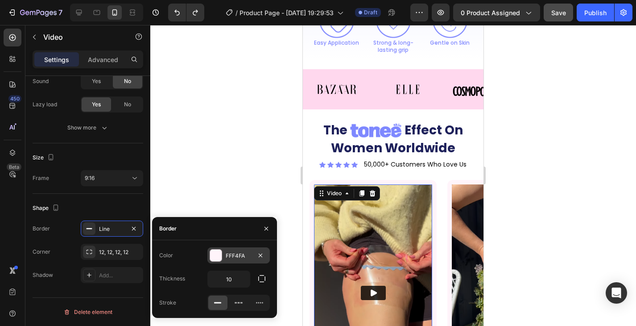
click at [242, 254] on div "FFF4FA" at bounding box center [239, 256] width 26 height 8
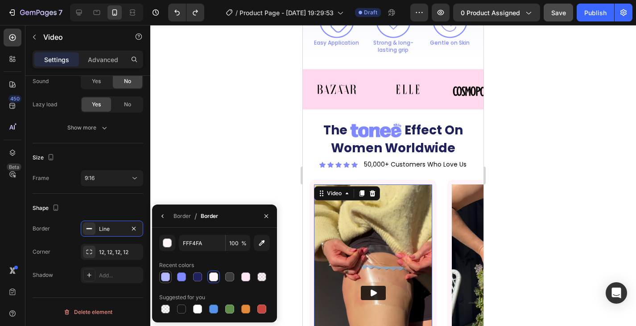
click at [168, 279] on div at bounding box center [165, 276] width 9 height 9
type input "B2B7FF"
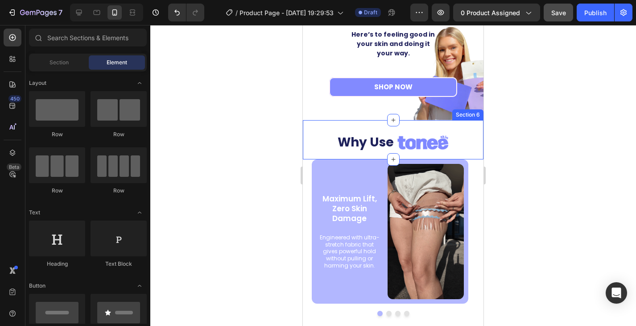
scroll to position [1466, 0]
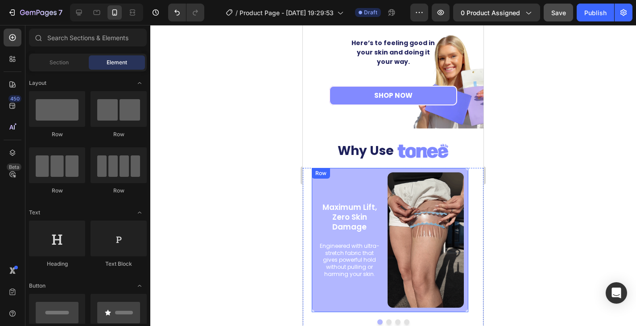
click at [328, 171] on div "Row" at bounding box center [321, 173] width 18 height 11
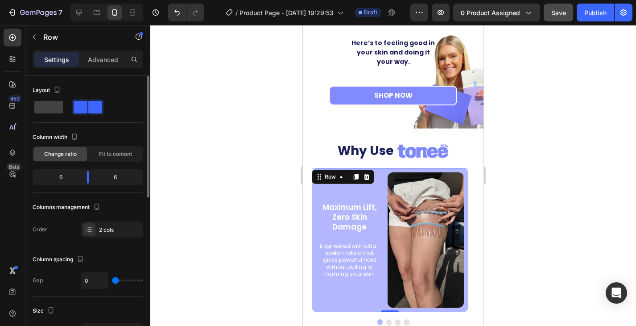
scroll to position [178, 0]
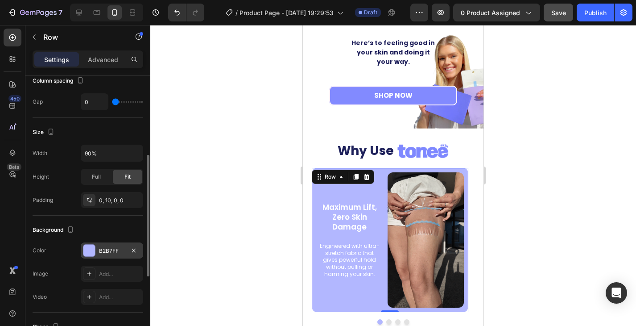
click at [108, 250] on div "B2B7FF" at bounding box center [112, 251] width 26 height 8
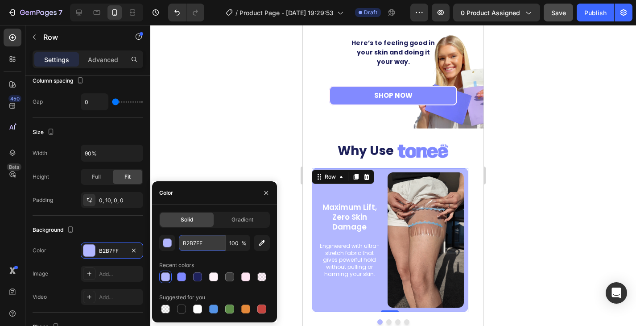
click at [195, 239] on input "B2B7FF" at bounding box center [202, 243] width 46 height 16
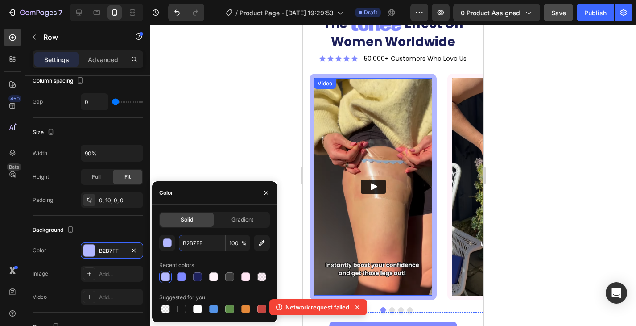
scroll to position [931, 0]
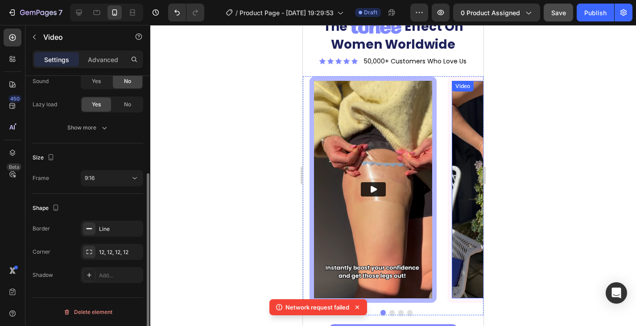
click at [451, 78] on div "Video" at bounding box center [510, 189] width 127 height 226
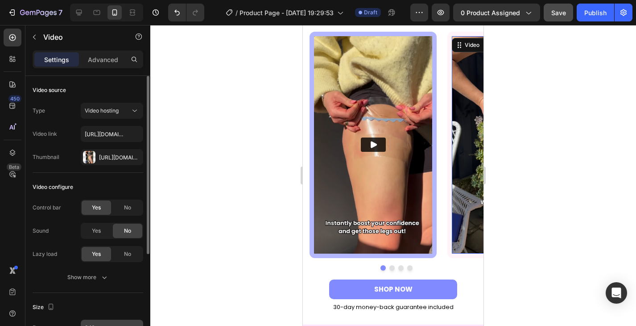
scroll to position [134, 0]
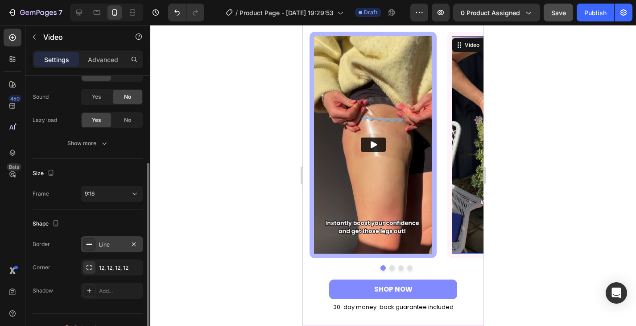
click at [110, 241] on div "Line" at bounding box center [112, 244] width 26 height 8
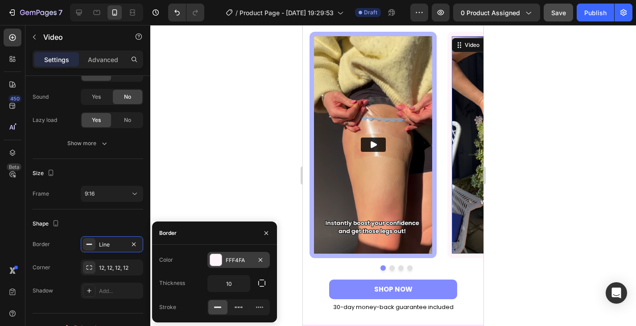
click at [213, 258] on div at bounding box center [216, 260] width 12 height 12
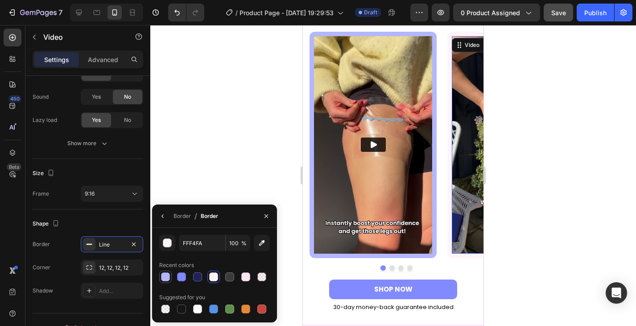
drag, startPoint x: 165, startPoint y: 278, endPoint x: 57, endPoint y: 168, distance: 154.8
click at [165, 278] on div at bounding box center [165, 276] width 9 height 9
type input "B2B7FF"
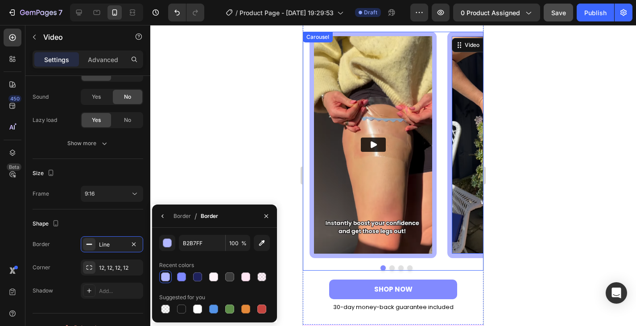
click at [398, 266] on button "Dot" at bounding box center [400, 267] width 5 height 5
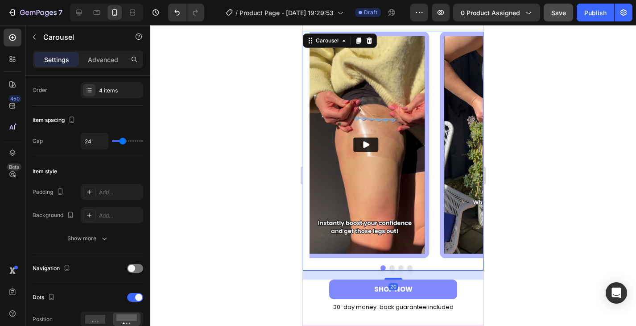
scroll to position [0, 0]
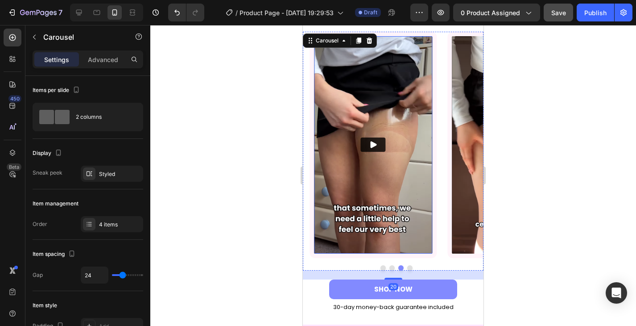
click at [311, 218] on div "Video" at bounding box center [373, 145] width 127 height 226
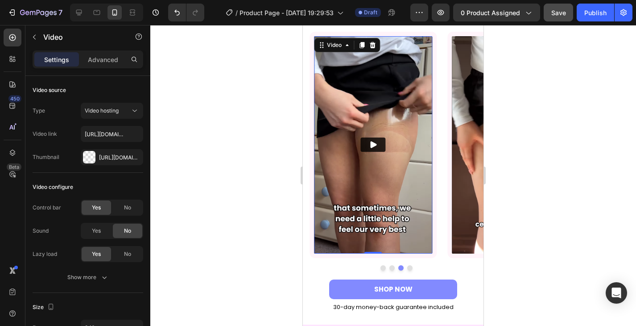
click at [314, 226] on img at bounding box center [373, 144] width 118 height 217
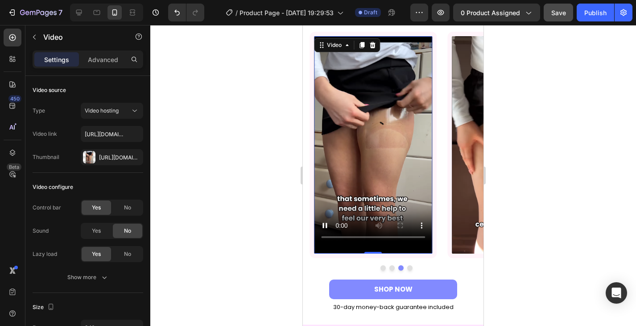
click at [310, 235] on div "Video 0" at bounding box center [373, 145] width 127 height 226
click at [418, 255] on div "Video 0" at bounding box center [373, 145] width 127 height 226
click at [401, 188] on video at bounding box center [373, 141] width 118 height 210
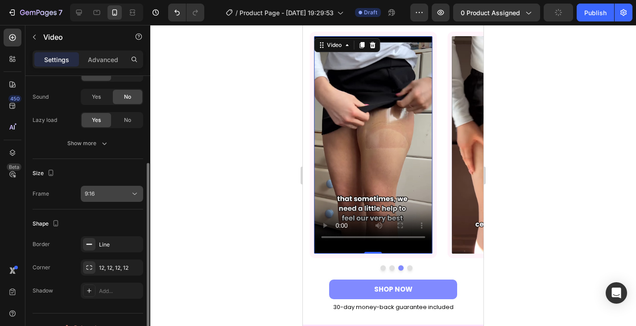
click at [107, 194] on div "9:16" at bounding box center [107, 194] width 45 height 8
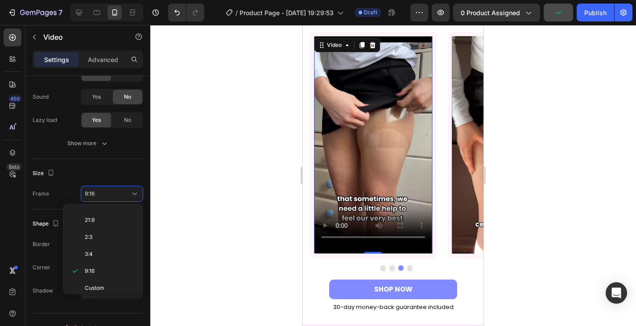
scroll to position [0, 0]
click at [110, 216] on p "Original" at bounding box center [108, 215] width 47 height 8
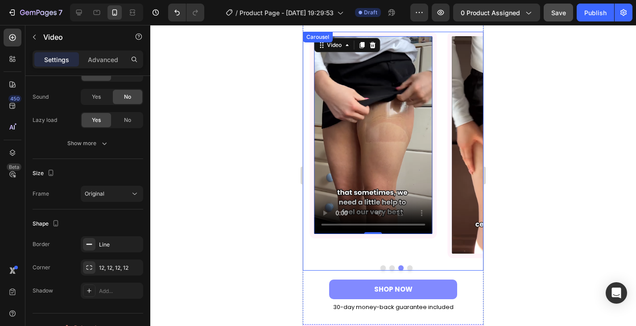
click at [390, 264] on div "Video Video Video 0 Video Carousel" at bounding box center [393, 151] width 181 height 239
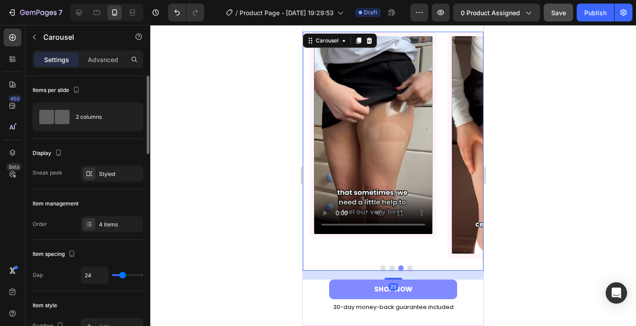
click at [389, 266] on button "Dot" at bounding box center [391, 267] width 5 height 5
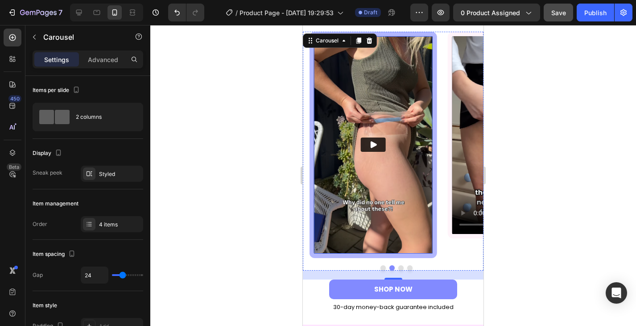
click at [354, 200] on img at bounding box center [373, 144] width 118 height 217
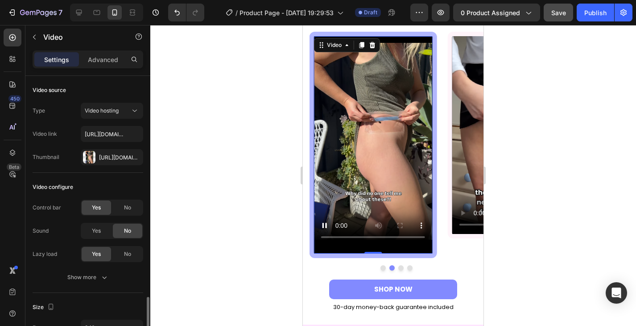
scroll to position [134, 0]
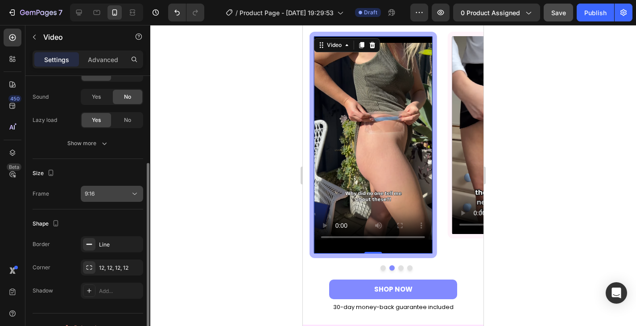
click at [103, 196] on div "9:16" at bounding box center [107, 194] width 45 height 8
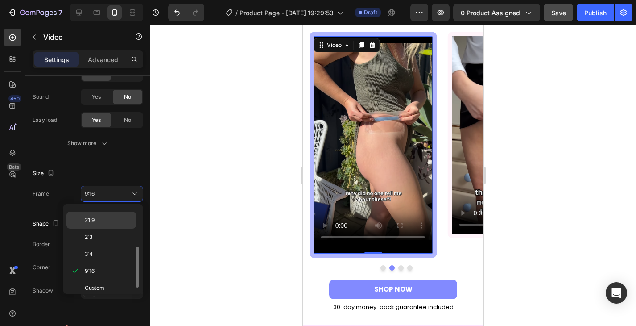
scroll to position [0, 0]
click at [106, 216] on p "Original" at bounding box center [108, 215] width 47 height 8
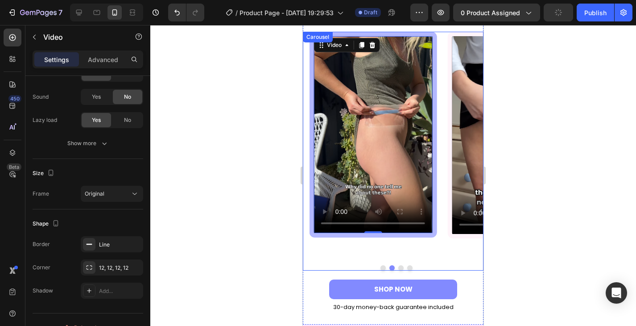
click at [380, 268] on button "Dot" at bounding box center [382, 267] width 5 height 5
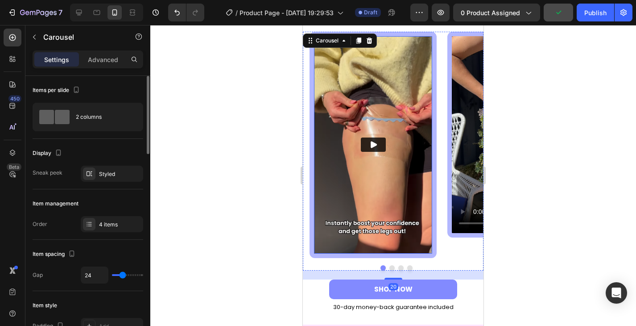
click at [337, 90] on img at bounding box center [373, 144] width 118 height 217
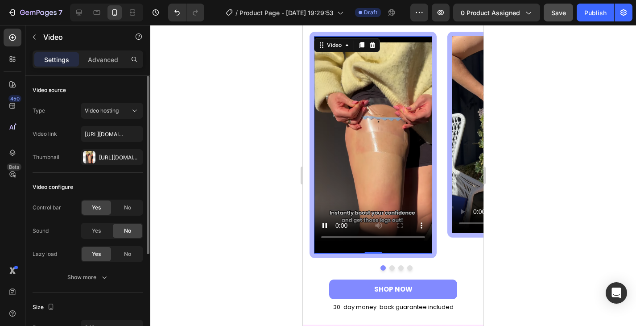
scroll to position [134, 0]
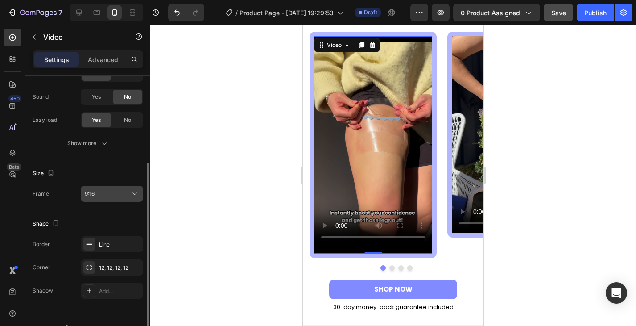
click at [102, 189] on button "9:16" at bounding box center [112, 194] width 62 height 16
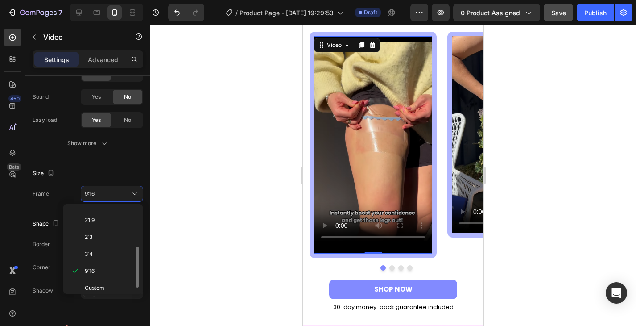
scroll to position [0, 0]
click at [111, 213] on p "Original" at bounding box center [108, 215] width 47 height 8
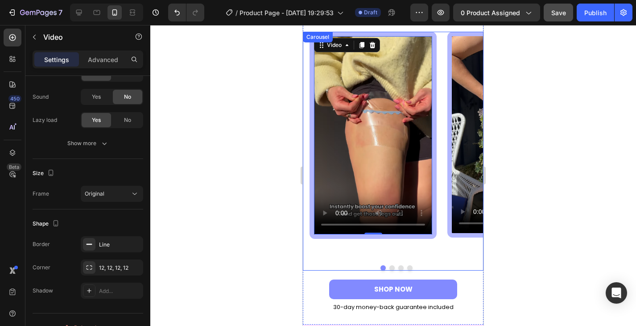
click at [407, 266] on button "Dot" at bounding box center [409, 267] width 5 height 5
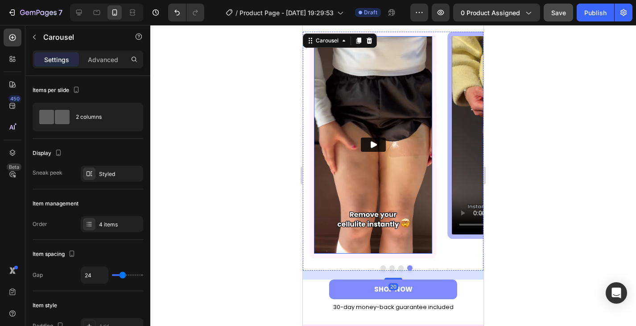
click at [332, 213] on img at bounding box center [373, 144] width 118 height 217
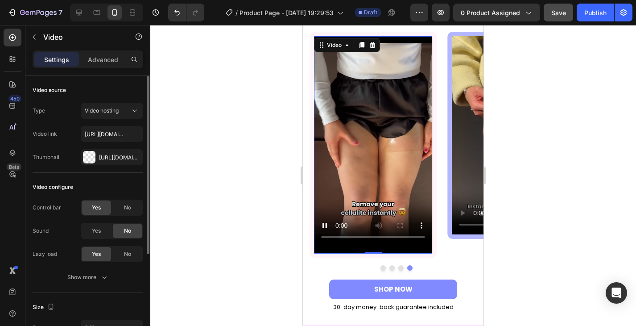
scroll to position [134, 0]
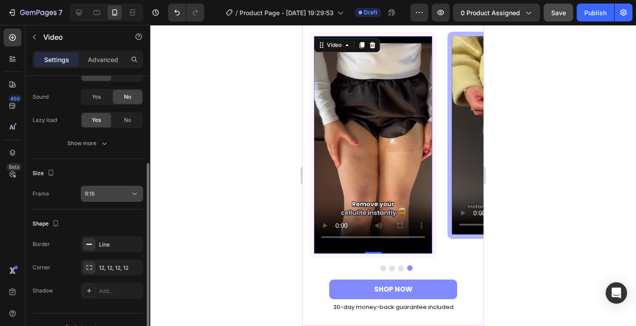
click at [114, 194] on div "9:16" at bounding box center [107, 194] width 45 height 8
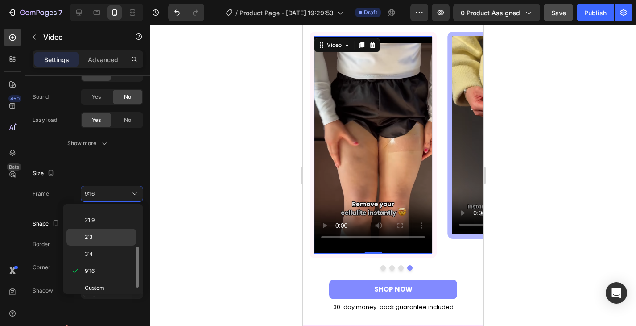
scroll to position [0, 0]
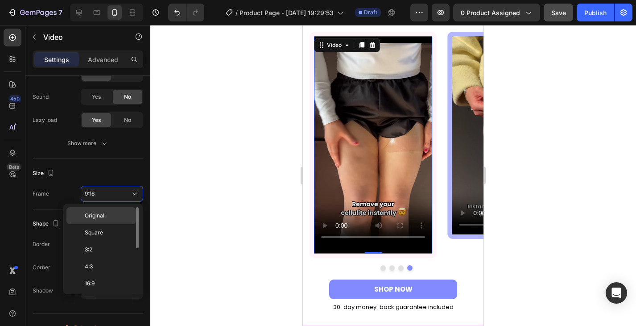
click at [104, 218] on span "Original" at bounding box center [95, 215] width 20 height 8
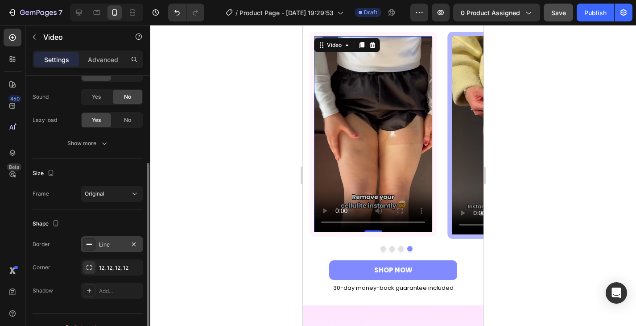
click at [105, 247] on div "Line" at bounding box center [112, 244] width 26 height 8
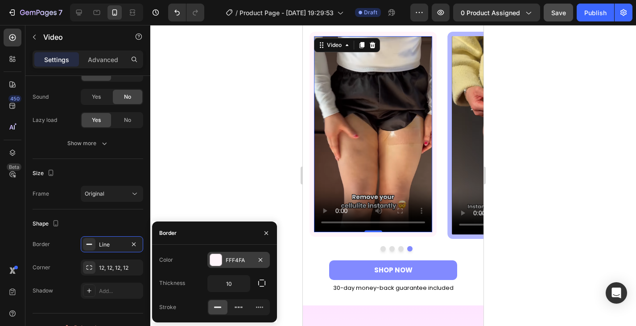
click at [235, 265] on div "FFF4FA" at bounding box center [238, 260] width 62 height 16
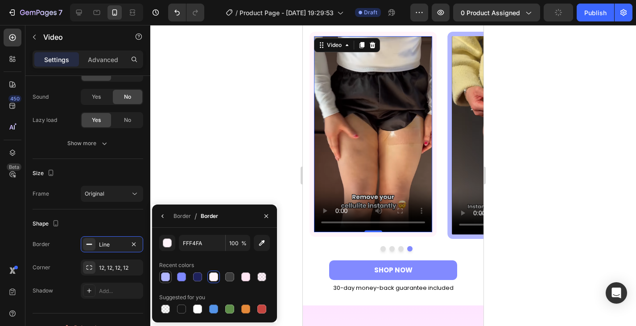
click at [169, 276] on div at bounding box center [165, 276] width 9 height 9
type input "B2B7FF"
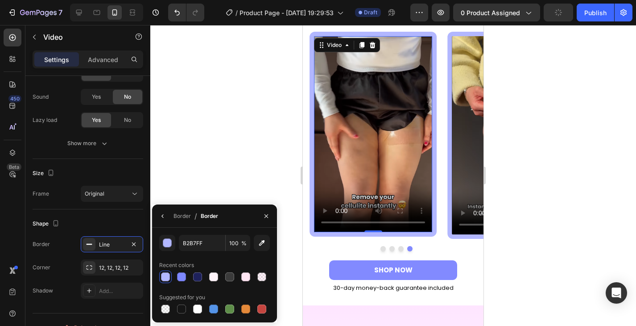
click at [202, 175] on div at bounding box center [393, 175] width 486 height 301
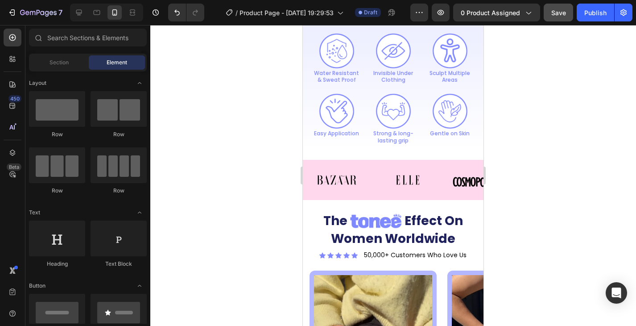
scroll to position [1071, 0]
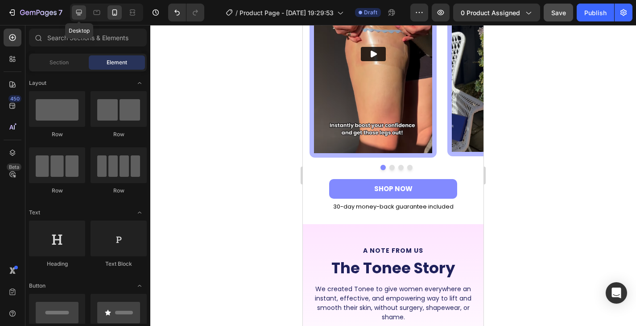
click at [76, 13] on icon at bounding box center [79, 13] width 6 height 6
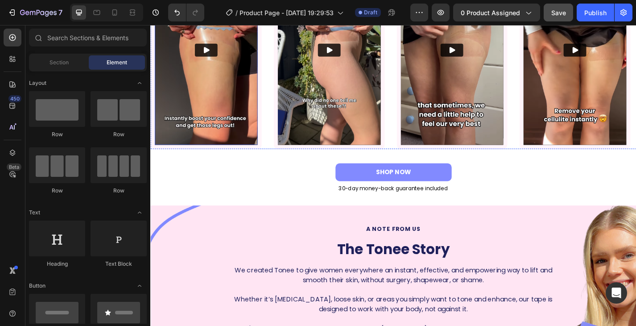
click at [269, 146] on div "Video" at bounding box center [211, 52] width 122 height 217
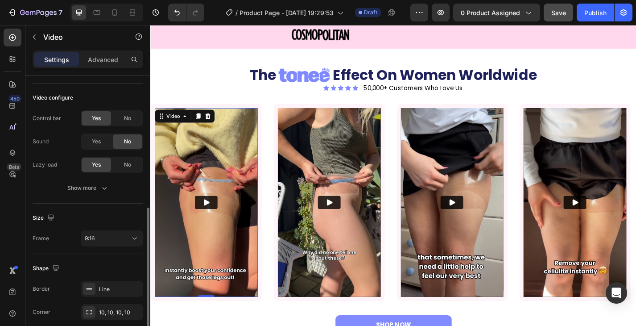
scroll to position [149, 0]
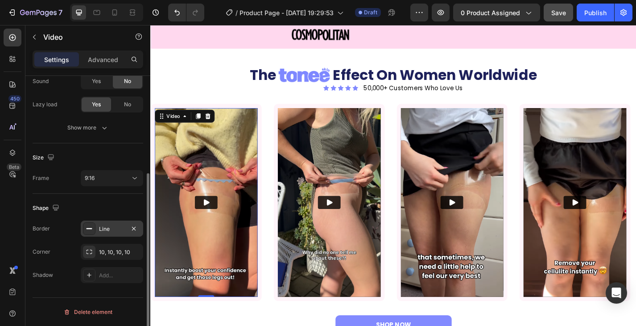
click at [113, 228] on div "Line" at bounding box center [112, 229] width 26 height 8
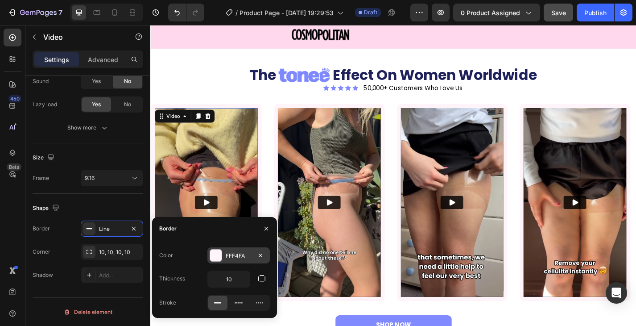
click at [239, 256] on div "FFF4FA" at bounding box center [239, 256] width 26 height 8
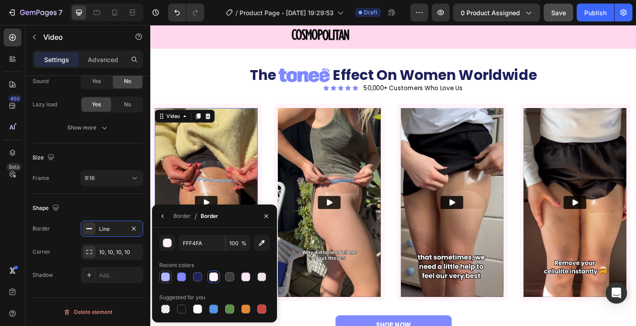
click at [165, 277] on div at bounding box center [165, 276] width 9 height 9
type input "B2B7FF"
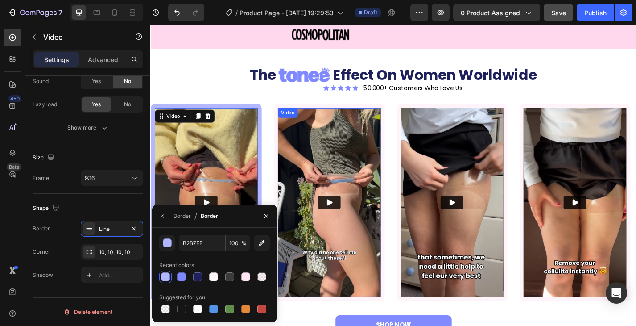
click at [289, 182] on div "Video" at bounding box center [347, 220] width 122 height 217
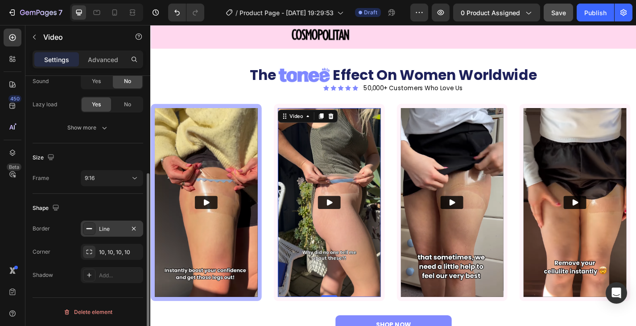
click at [103, 230] on div "Line" at bounding box center [112, 229] width 26 height 8
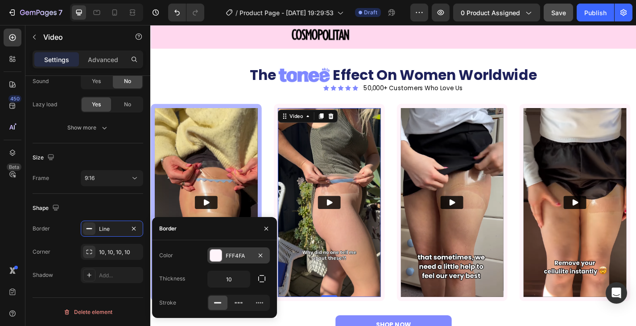
click at [219, 257] on div at bounding box center [216, 255] width 12 height 12
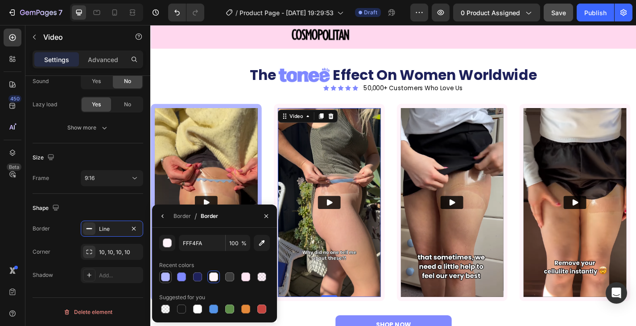
click at [165, 273] on div at bounding box center [165, 276] width 9 height 9
type input "B2B7FF"
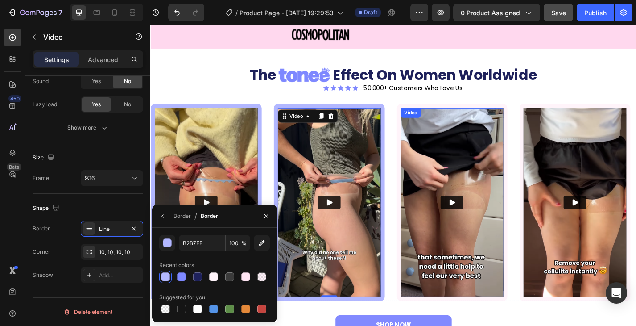
click at [425, 182] on div "Video" at bounding box center [482, 220] width 122 height 217
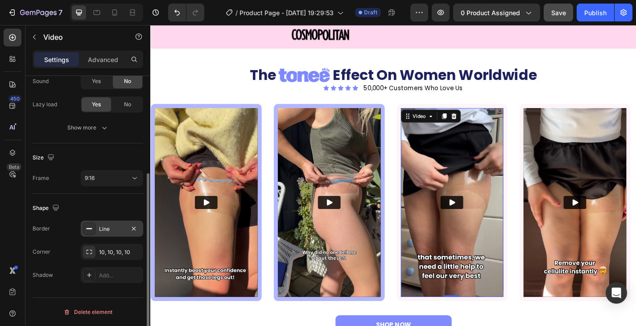
click at [111, 227] on div "Line" at bounding box center [112, 229] width 26 height 8
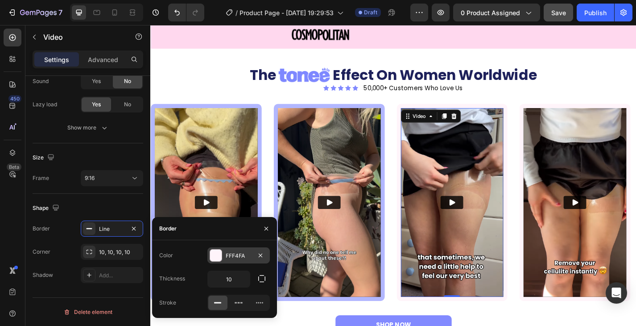
click at [218, 253] on div at bounding box center [216, 255] width 12 height 12
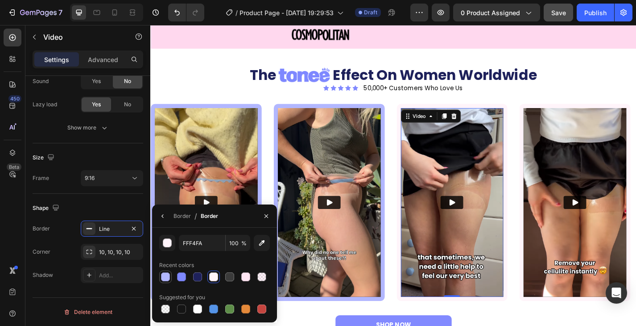
click at [164, 277] on div at bounding box center [165, 276] width 9 height 9
type input "B2B7FF"
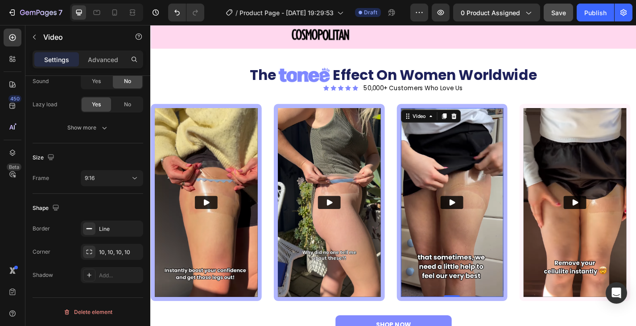
click at [435, 223] on img at bounding box center [482, 220] width 113 height 208
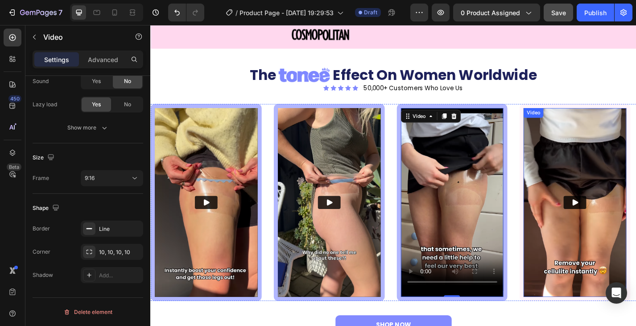
click at [578, 185] on img at bounding box center [617, 220] width 113 height 208
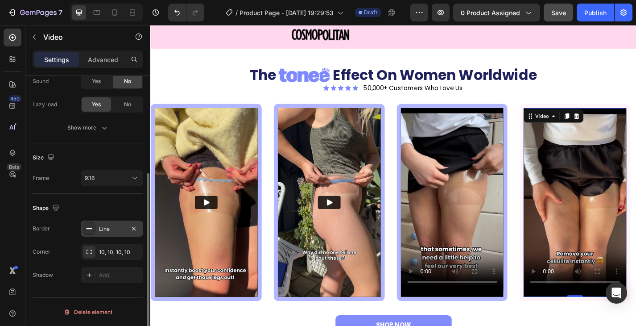
click at [116, 226] on div "Line" at bounding box center [112, 229] width 26 height 8
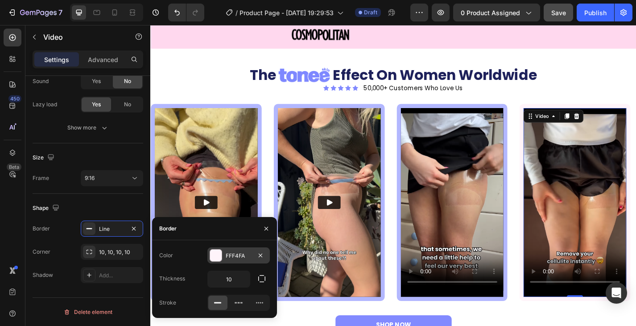
click at [209, 255] on div "FFF4FA" at bounding box center [238, 255] width 62 height 16
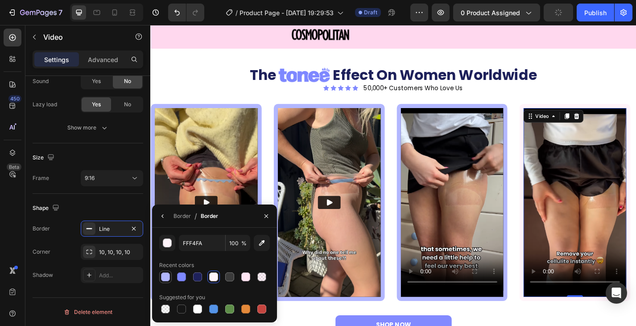
click at [168, 274] on div at bounding box center [165, 276] width 9 height 9
type input "B2B7FF"
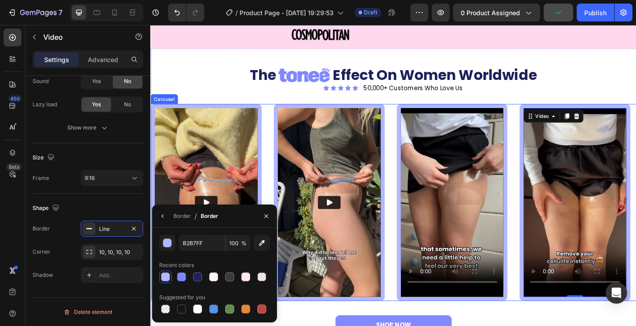
click at [571, 89] on span "Women Worldwide" at bounding box center [501, 79] width 152 height 17
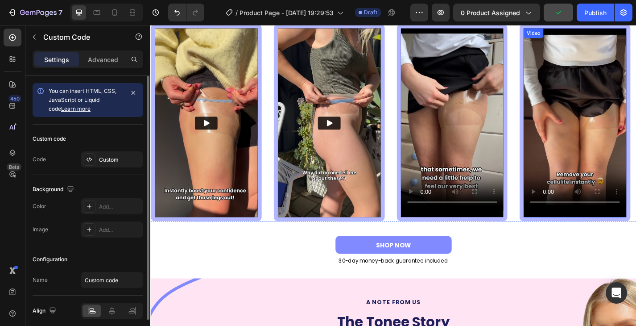
scroll to position [1026, 0]
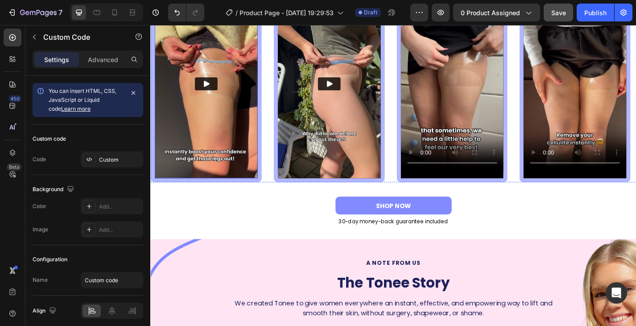
click at [262, 131] on img at bounding box center [211, 89] width 113 height 208
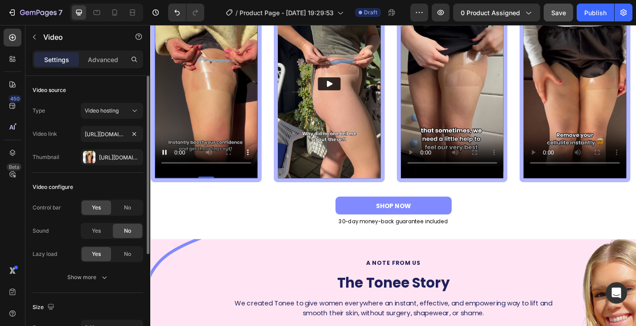
scroll to position [149, 0]
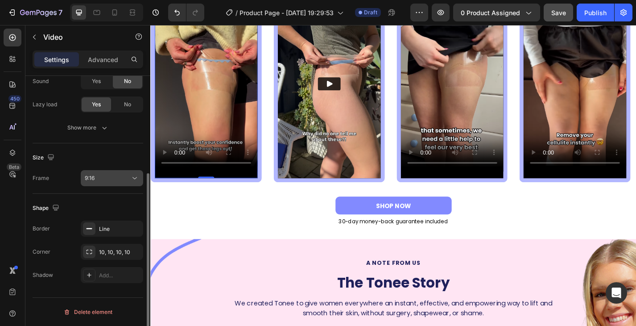
click at [98, 178] on div "9:16" at bounding box center [107, 178] width 45 height 8
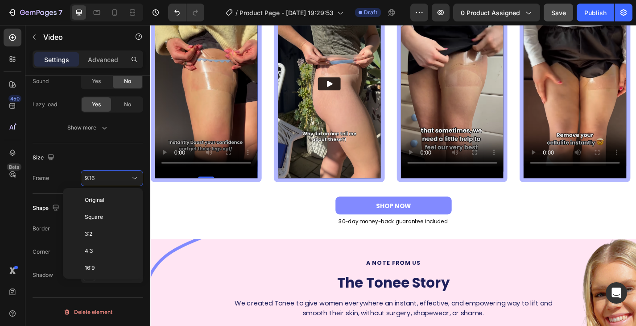
scroll to position [0, 0]
click at [107, 200] on p "Original" at bounding box center [108, 200] width 47 height 8
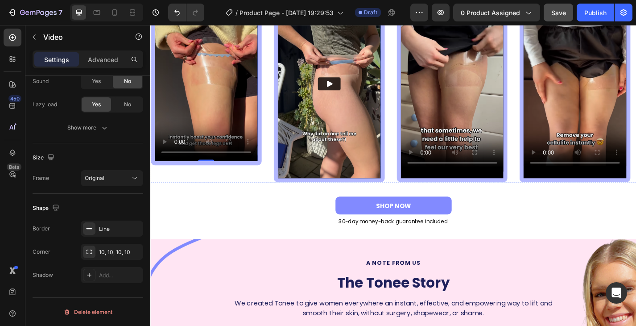
click at [318, 153] on img at bounding box center [346, 89] width 113 height 208
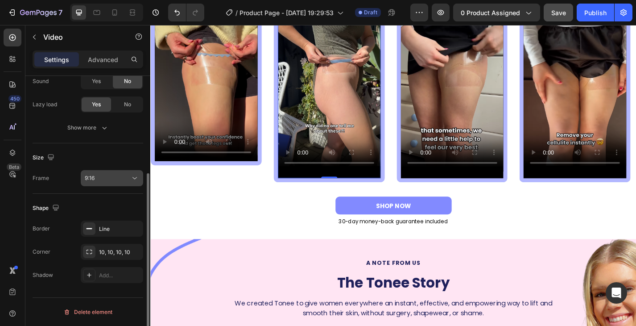
click at [111, 181] on div "9:16" at bounding box center [107, 178] width 45 height 8
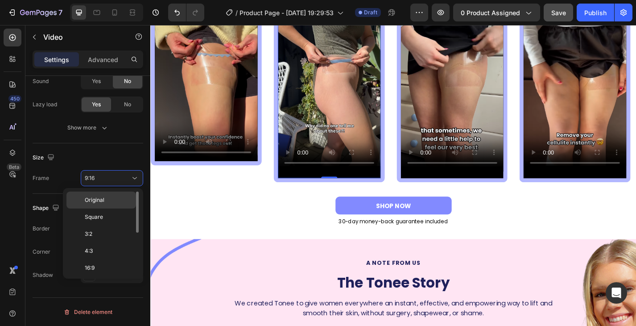
click at [111, 199] on p "Original" at bounding box center [108, 200] width 47 height 8
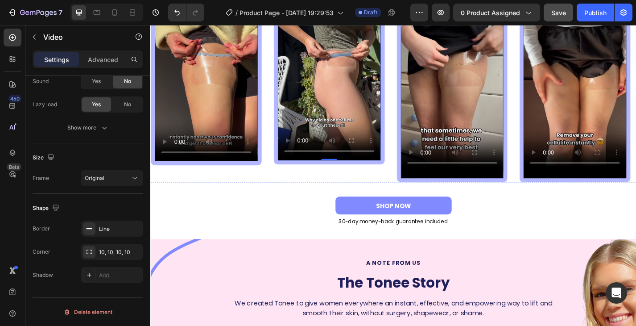
click at [462, 142] on video at bounding box center [482, 85] width 113 height 201
click at [112, 180] on div "9:16" at bounding box center [107, 178] width 45 height 8
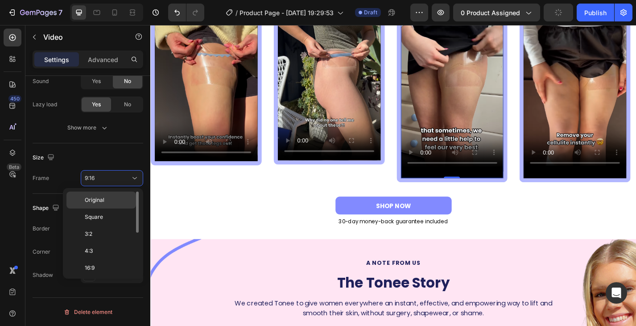
click at [111, 203] on p "Original" at bounding box center [108, 200] width 47 height 8
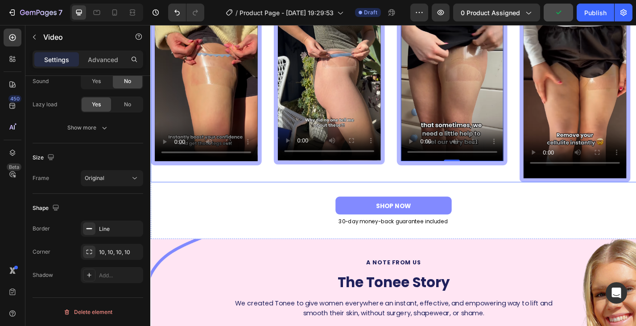
click at [559, 96] on div "Video" at bounding box center [618, 89] width 122 height 217
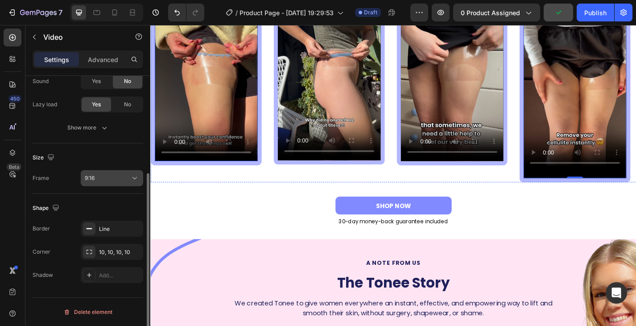
click at [123, 175] on div "9:16" at bounding box center [107, 178] width 45 height 8
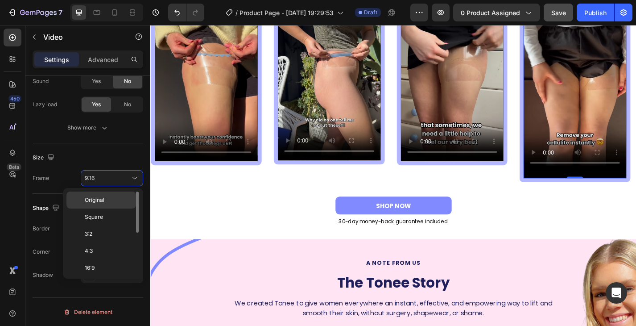
click at [106, 202] on p "Original" at bounding box center [108, 200] width 47 height 8
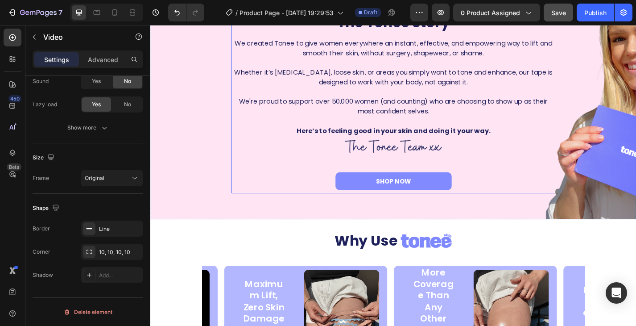
scroll to position [1428, 0]
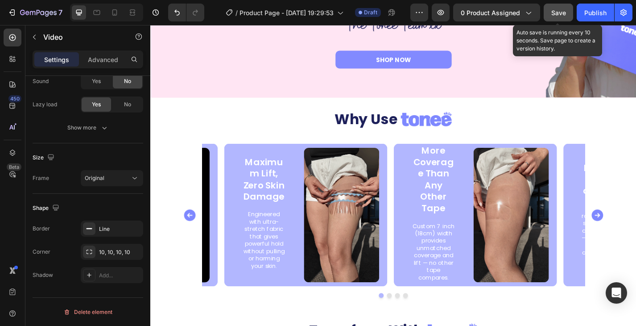
click at [552, 11] on span "Save" at bounding box center [558, 13] width 15 height 8
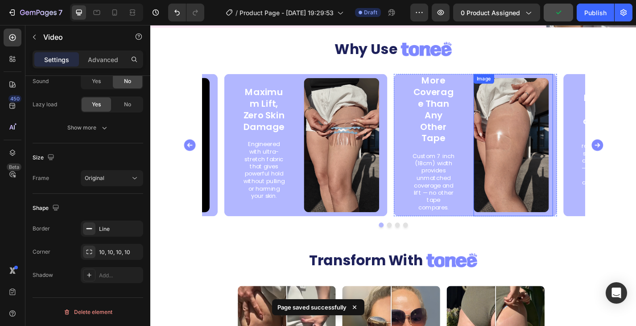
scroll to position [1517, 0]
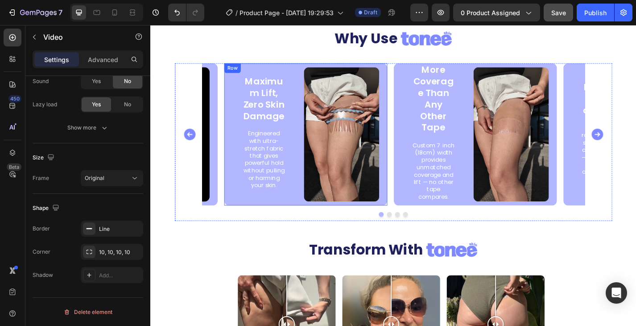
click at [250, 218] on div "Maximum Lift, Zero Skin Damage Text Block Engineered with ultra-stretch fabric …" at bounding box center [275, 145] width 88 height 157
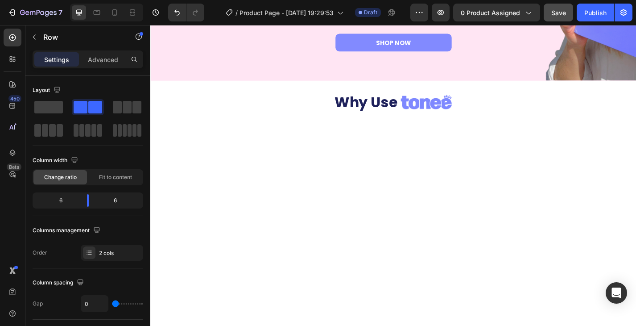
scroll to position [1178, 0]
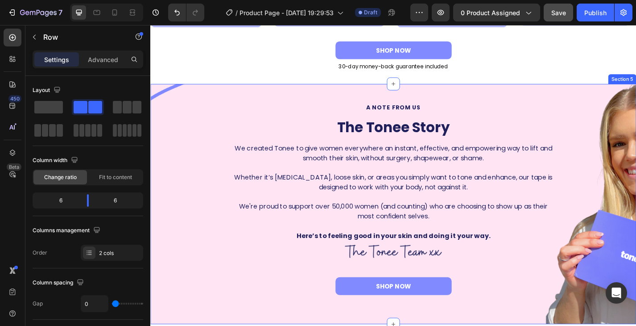
click at [193, 318] on div "a note from us Text Block The Tonee Story Heading We created Tonee to give wome…" at bounding box center [418, 221] width 522 height 221
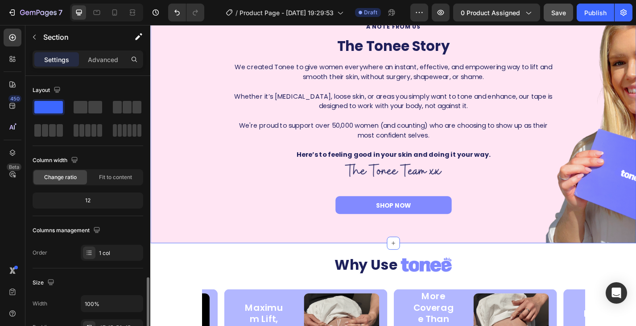
scroll to position [134, 0]
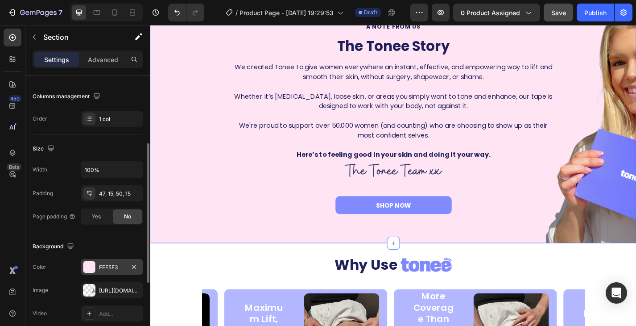
click at [105, 263] on div "FFE5F3" at bounding box center [112, 267] width 62 height 16
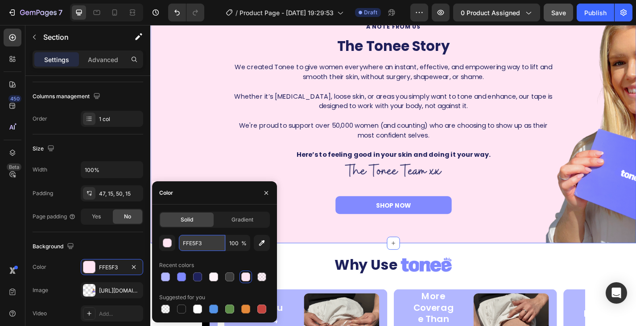
click at [204, 238] on input "FFE5F3" at bounding box center [202, 243] width 46 height 16
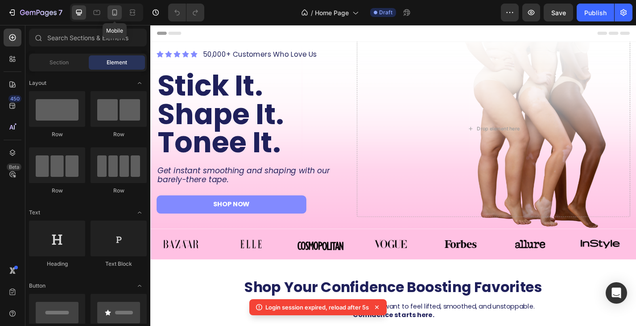
click at [113, 17] on div at bounding box center [114, 12] width 14 height 14
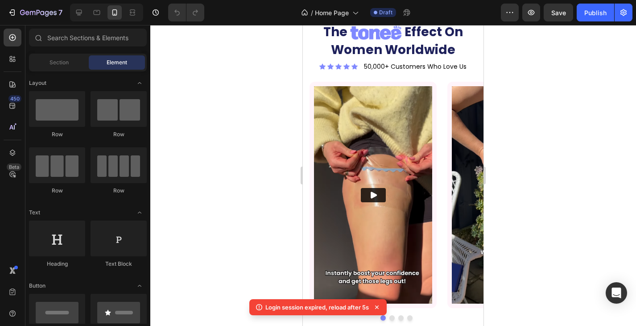
scroll to position [977, 0]
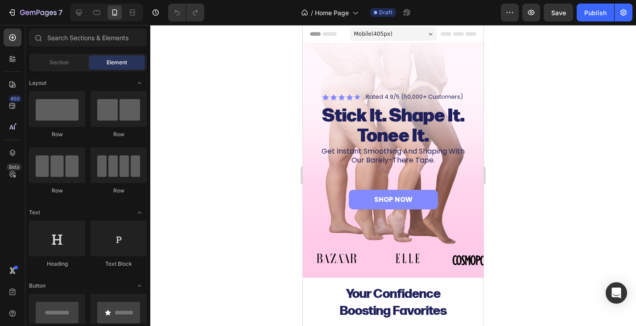
click at [567, 152] on div at bounding box center [393, 175] width 486 height 301
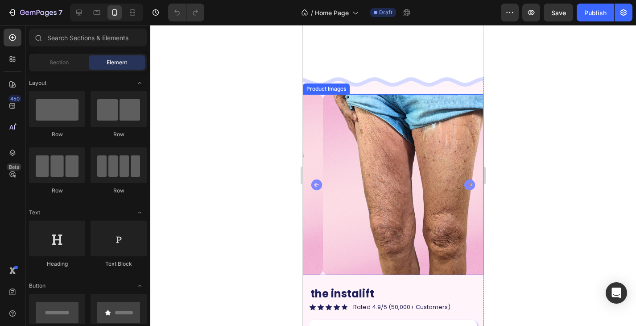
scroll to position [2587, 0]
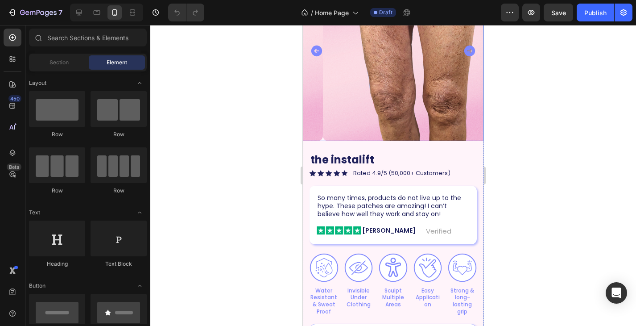
drag, startPoint x: 404, startPoint y: 106, endPoint x: 417, endPoint y: 131, distance: 28.7
click at [404, 106] on img at bounding box center [413, 50] width 181 height 181
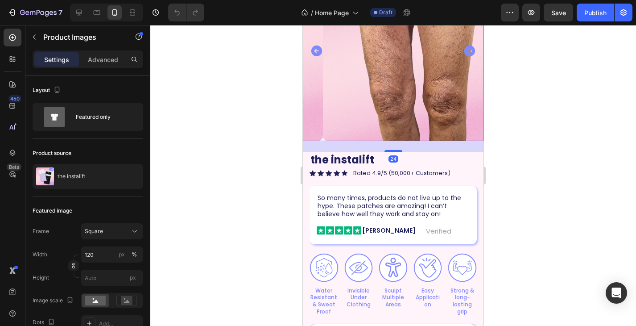
click at [474, 141] on div "24" at bounding box center [393, 146] width 181 height 11
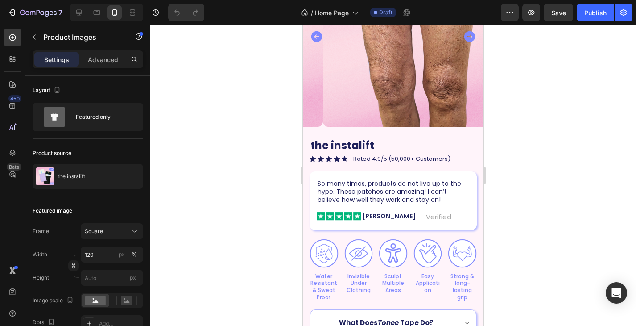
scroll to position [2185, 0]
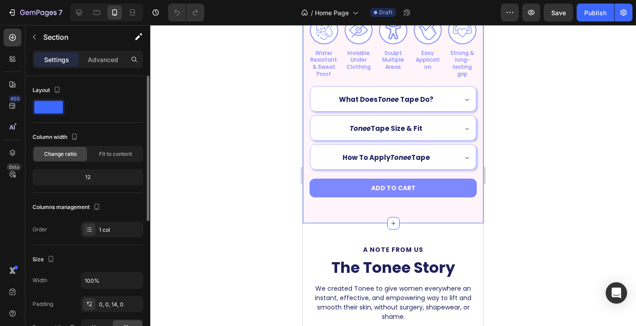
scroll to position [89, 0]
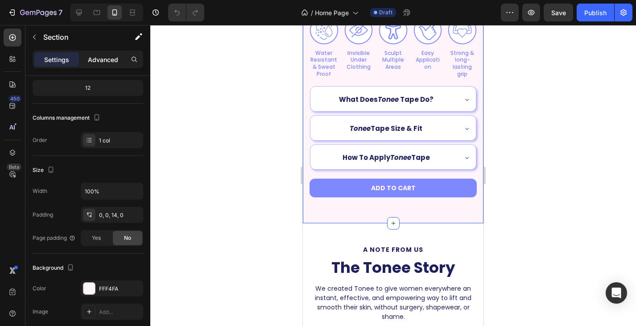
click at [118, 56] on div "Advanced" at bounding box center [103, 59] width 45 height 14
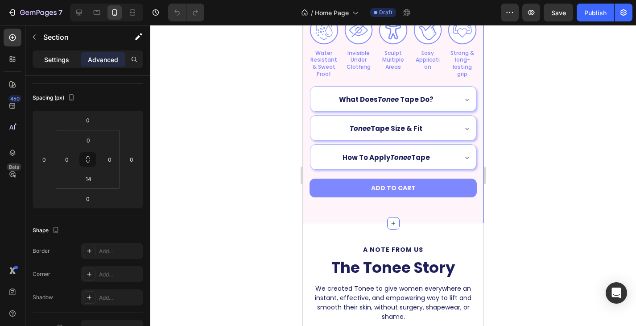
click at [61, 56] on p "Settings" at bounding box center [56, 59] width 25 height 9
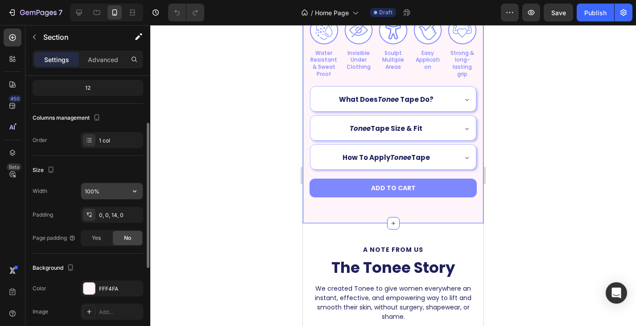
click at [88, 188] on input "100%" at bounding box center [112, 191] width 62 height 16
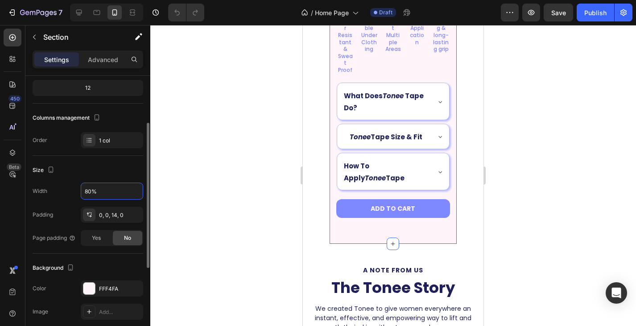
drag, startPoint x: 90, startPoint y: 189, endPoint x: 80, endPoint y: 187, distance: 10.5
click at [80, 187] on div "Width 80%" at bounding box center [88, 190] width 111 height 17
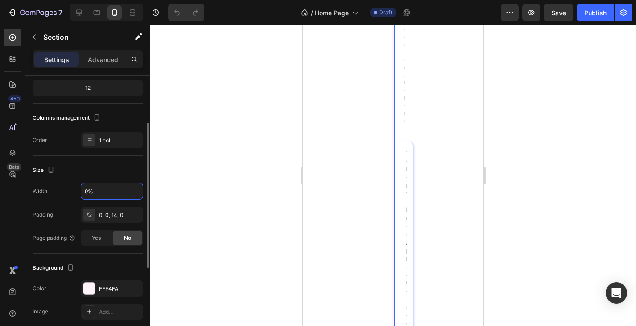
type input "95%"
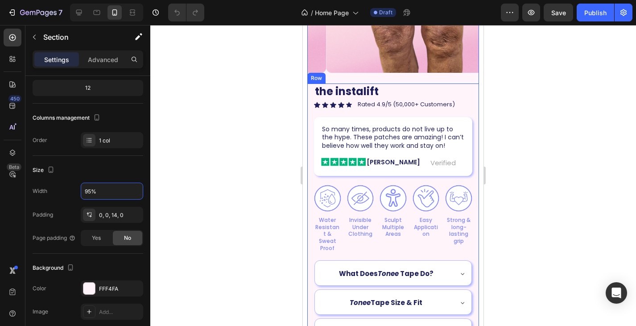
scroll to position [1918, 0]
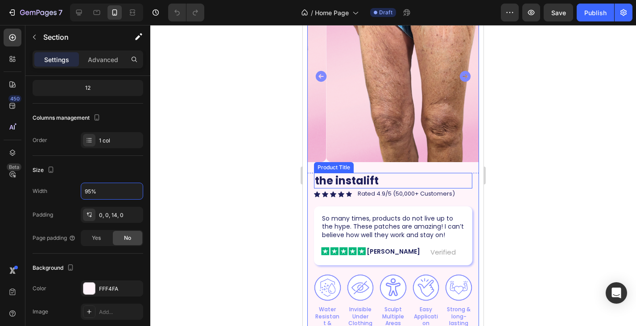
click at [281, 118] on div at bounding box center [393, 175] width 486 height 301
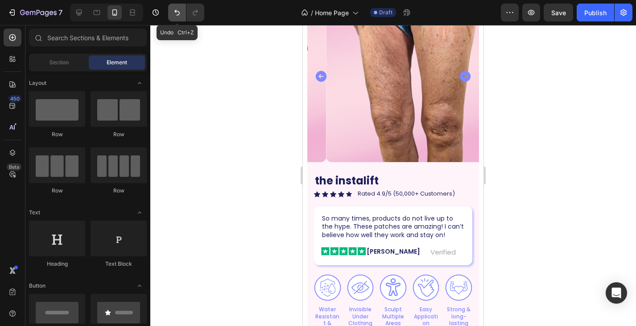
click at [174, 15] on icon "Undo/Redo" at bounding box center [177, 12] width 9 height 9
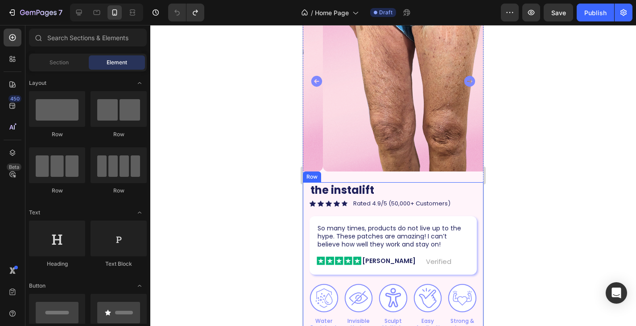
click at [337, 207] on div "the instalift Product Title So many times, products do not live up to the hype.…" at bounding box center [393, 327] width 167 height 290
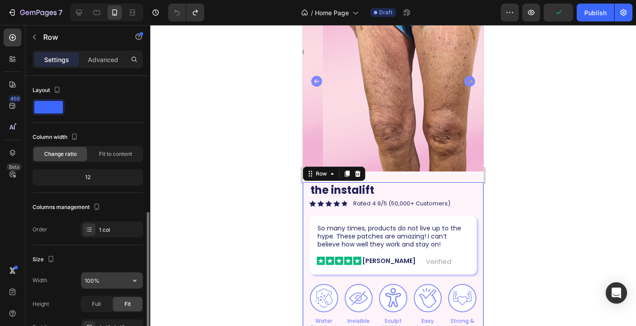
scroll to position [89, 0]
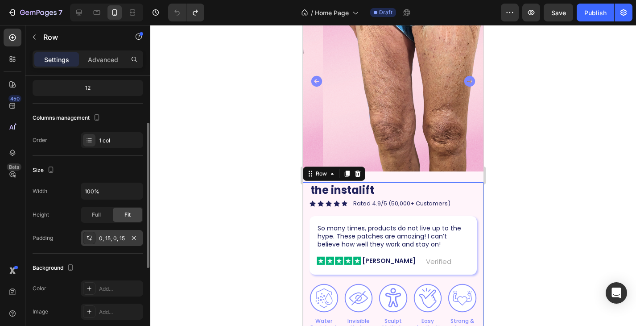
click at [113, 235] on div "0, 15, 0, 15" at bounding box center [112, 238] width 26 height 8
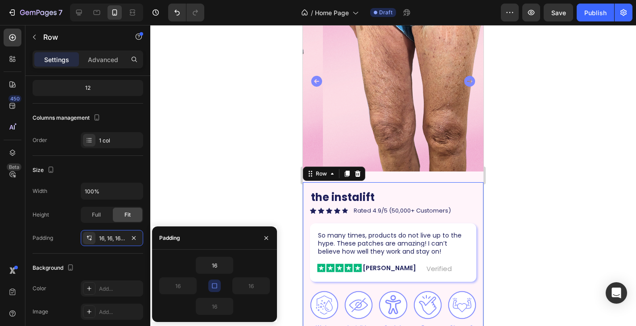
click at [213, 282] on icon "button" at bounding box center [214, 285] width 7 height 7
click at [183, 287] on input "16" at bounding box center [178, 285] width 37 height 16
type input "20"
click at [249, 290] on input "16" at bounding box center [251, 285] width 37 height 16
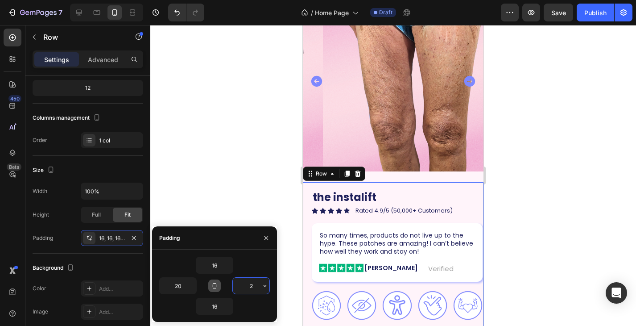
type input "20"
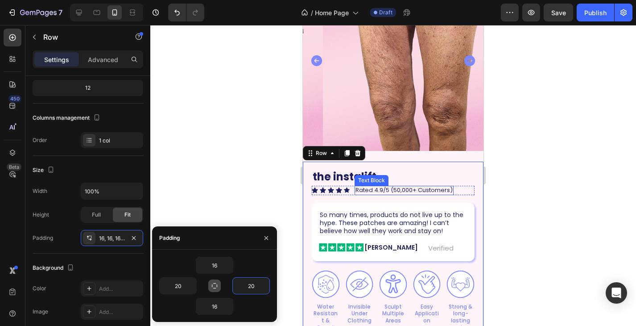
scroll to position [1873, 0]
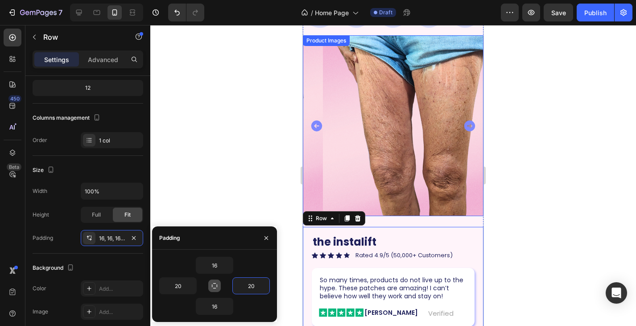
click at [323, 181] on img at bounding box center [413, 125] width 181 height 181
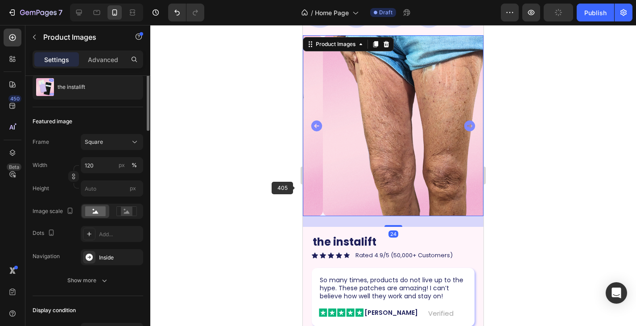
scroll to position [0, 0]
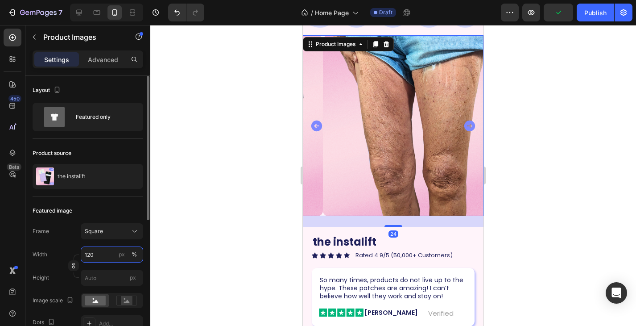
click at [95, 255] on input "120" at bounding box center [112, 254] width 62 height 16
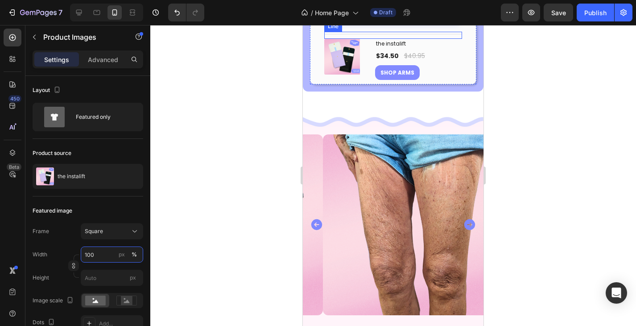
scroll to position [2529, 0]
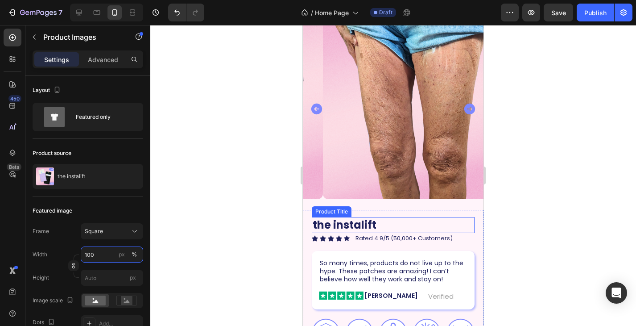
type input "100"
click at [381, 165] on div at bounding box center [393, 108] width 181 height 181
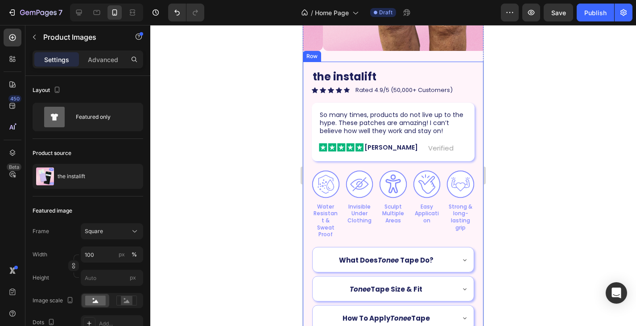
scroll to position [1949, 0]
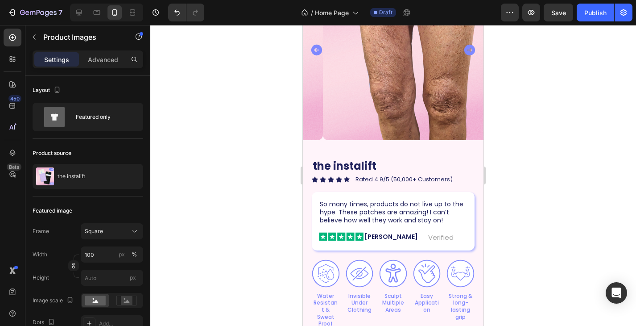
click at [413, 89] on img at bounding box center [413, 49] width 181 height 181
click at [410, 142] on div "Image Product Images" at bounding box center [393, 46] width 181 height 209
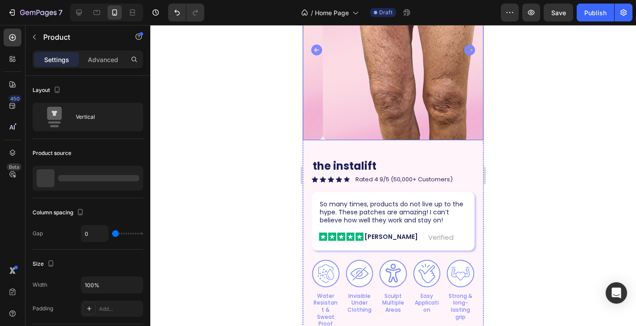
click at [392, 111] on img at bounding box center [413, 49] width 181 height 181
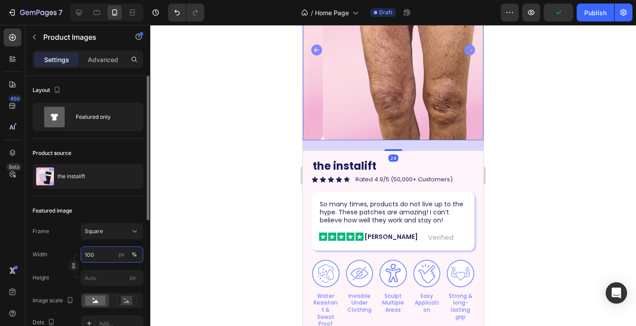
click at [98, 260] on input "100" at bounding box center [112, 254] width 62 height 16
type input "90"
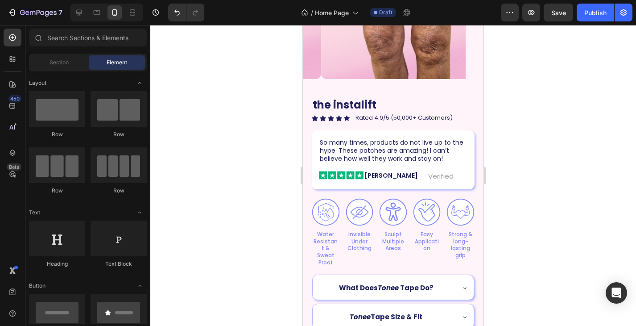
scroll to position [1917, 0]
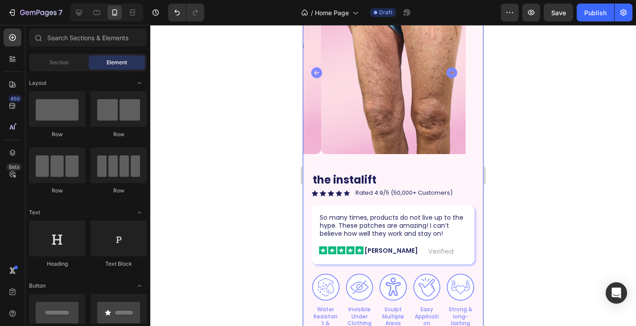
click at [414, 76] on img at bounding box center [402, 72] width 163 height 163
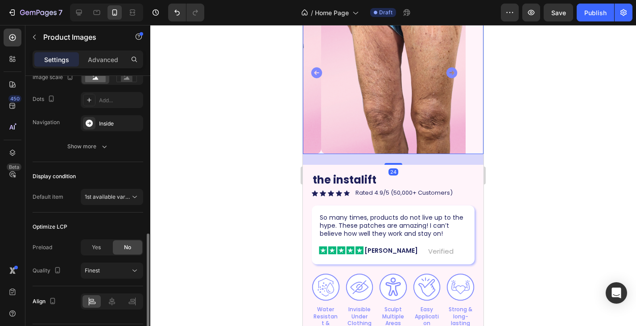
scroll to position [249, 0]
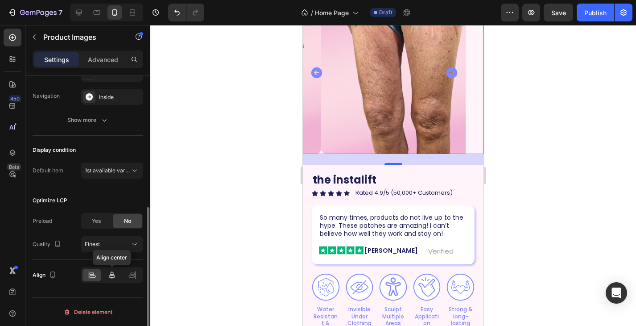
click at [113, 275] on icon at bounding box center [112, 275] width 6 height 8
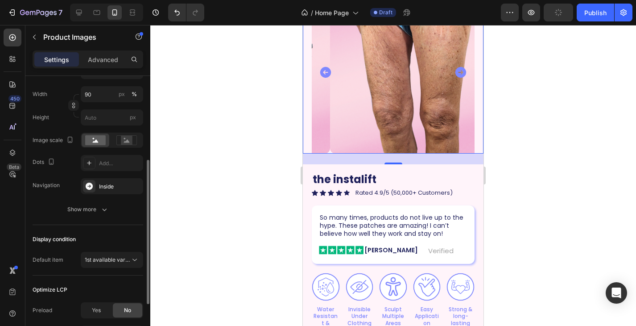
scroll to position [1828, 0]
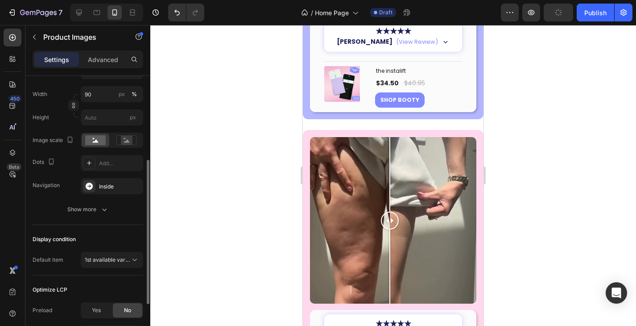
click at [496, 127] on div at bounding box center [393, 175] width 486 height 301
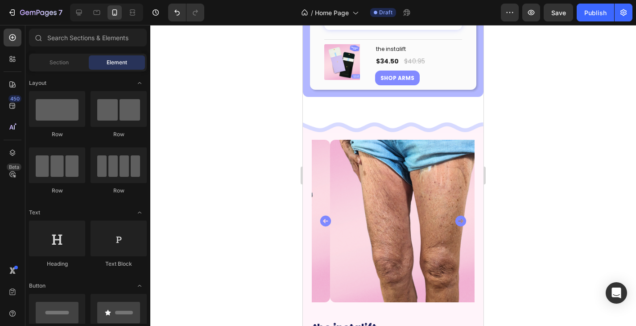
scroll to position [2437, 0]
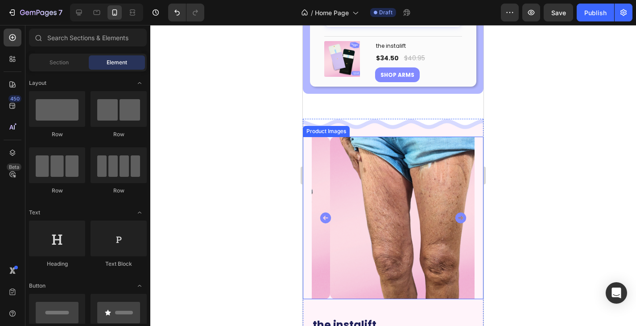
click at [397, 143] on img at bounding box center [411, 217] width 163 height 163
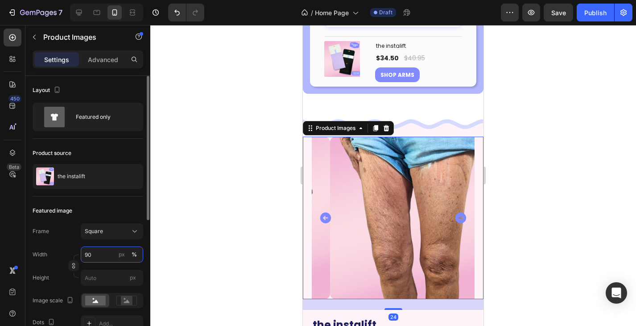
click at [98, 256] on input "90" at bounding box center [112, 254] width 62 height 16
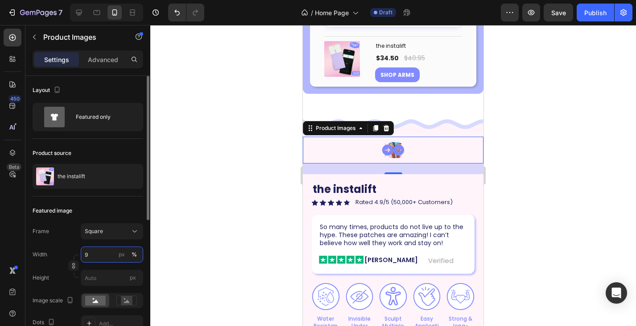
type input "95"
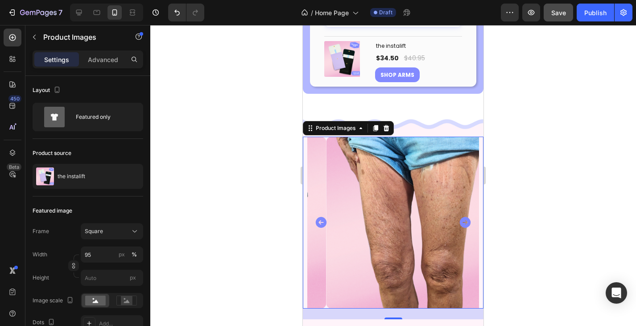
click at [254, 199] on div at bounding box center [393, 175] width 486 height 301
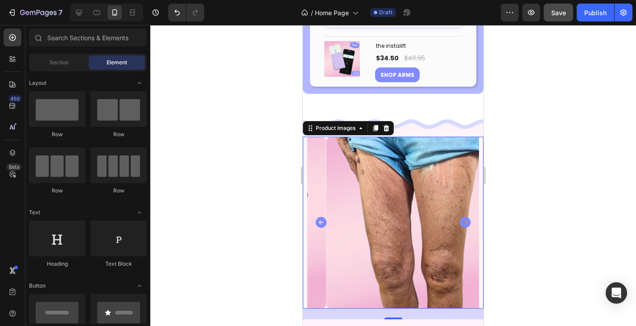
click at [563, 14] on span "Save" at bounding box center [558, 13] width 15 height 8
